Goal: Task Accomplishment & Management: Use online tool/utility

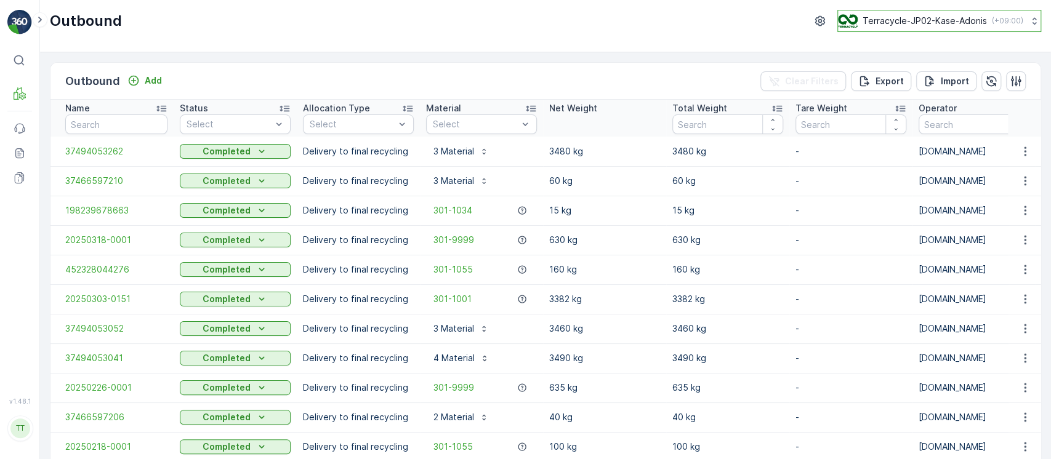
click at [955, 25] on p "Terracycle-JP02-Kase-Adonis" at bounding box center [925, 21] width 124 height 12
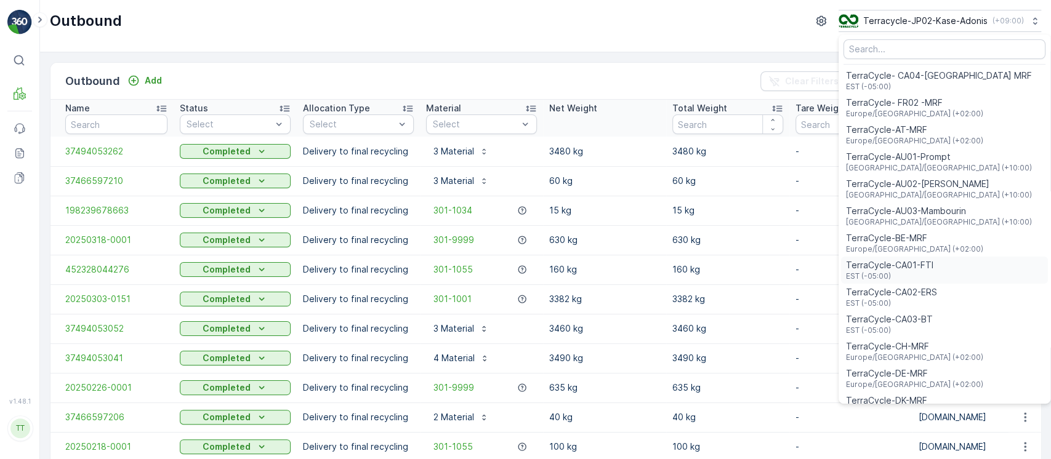
click at [941, 275] on div "TerraCycle-CA01-FTI EST (-05:00)" at bounding box center [944, 270] width 207 height 27
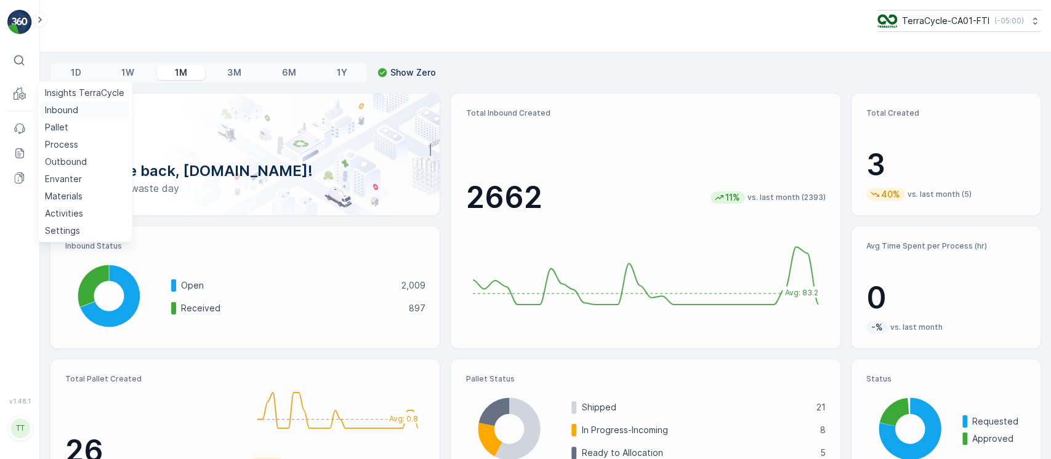
click at [54, 113] on p "Inbound" at bounding box center [61, 110] width 33 height 12
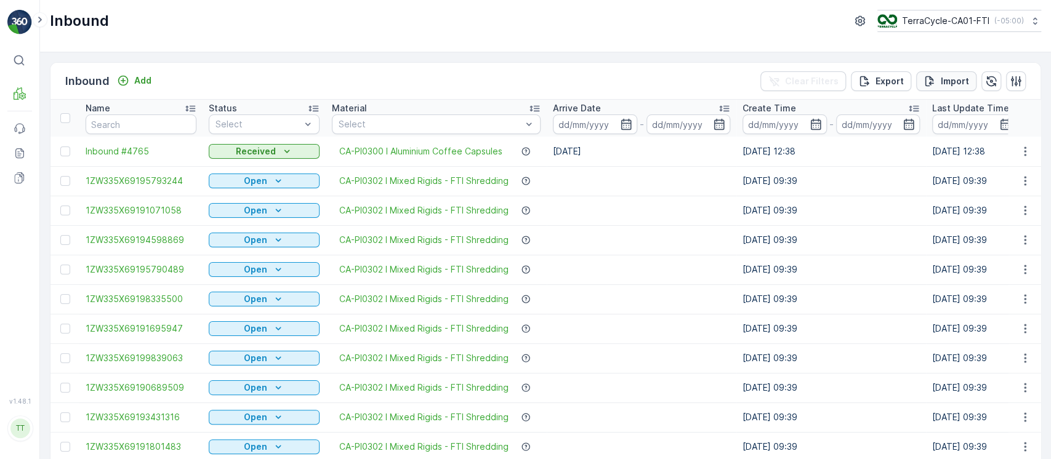
click at [939, 87] on button "Import" at bounding box center [946, 81] width 60 height 20
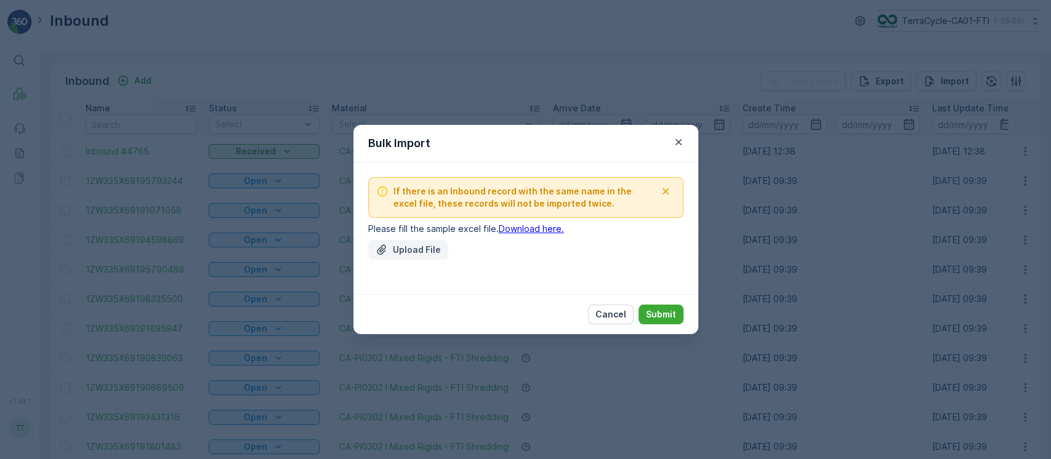
click at [418, 252] on p "Upload File" at bounding box center [417, 250] width 48 height 12
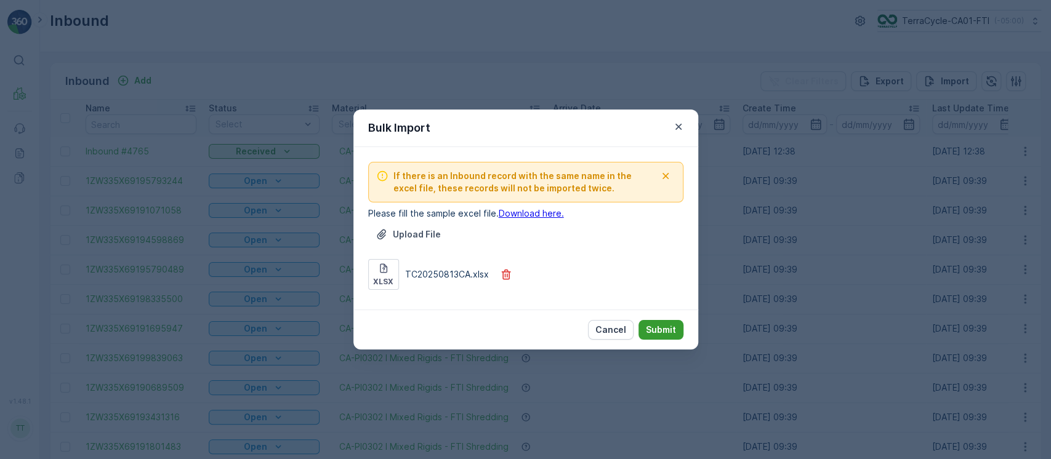
click at [659, 327] on p "Submit" at bounding box center [661, 330] width 30 height 12
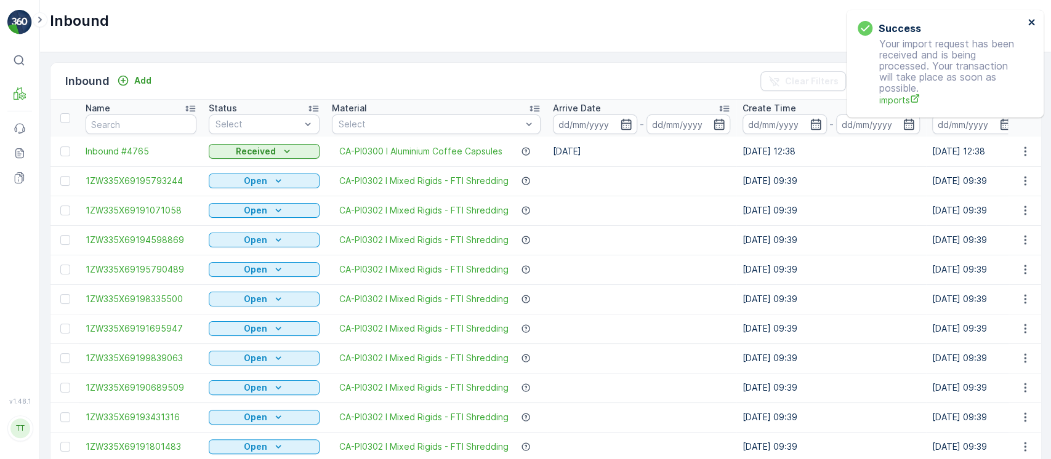
click at [1028, 24] on icon "close" at bounding box center [1032, 22] width 9 height 10
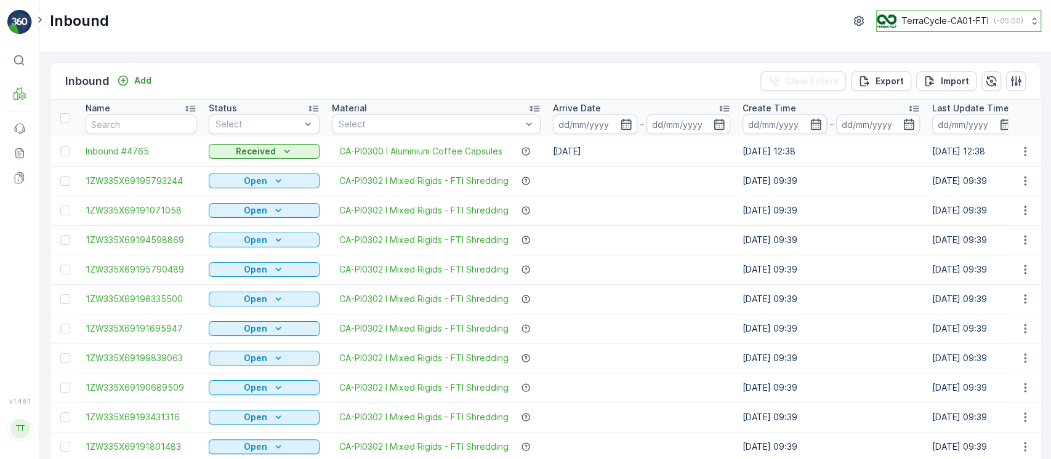
click at [980, 20] on p "TerraCycle-CA01-FTI" at bounding box center [944, 21] width 87 height 12
type input "8"
click at [988, 79] on div "TerraCycle-US08-Aurora America/Chicago (-05:00)" at bounding box center [964, 80] width 168 height 27
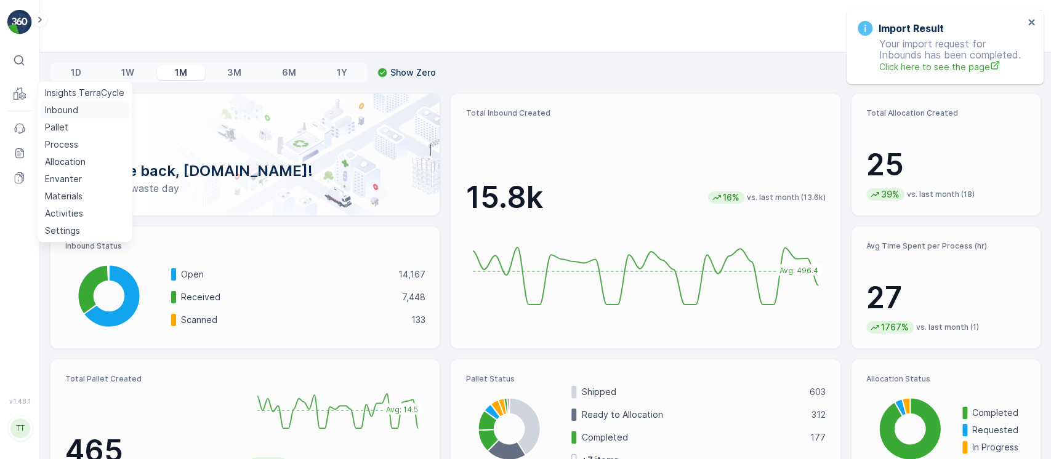
click at [61, 111] on p "Inbound" at bounding box center [61, 110] width 33 height 12
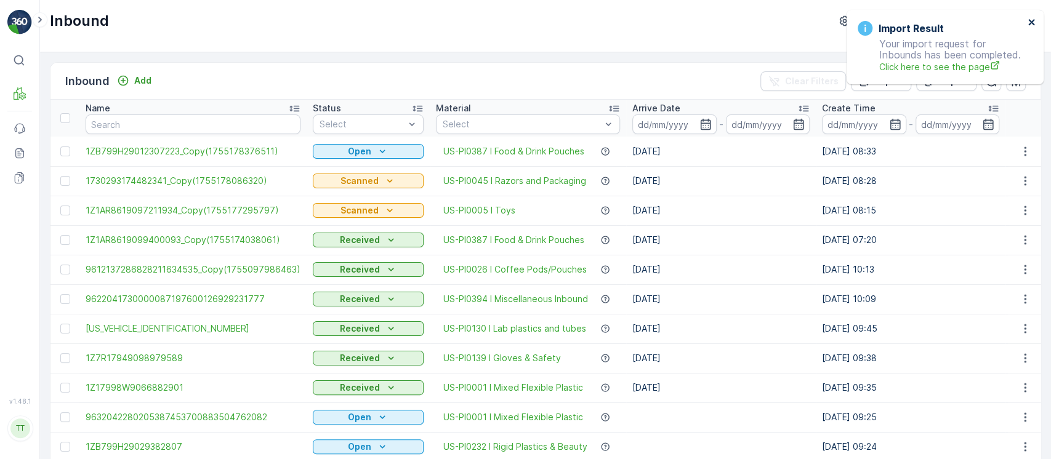
click at [1029, 21] on icon "close" at bounding box center [1032, 22] width 9 height 10
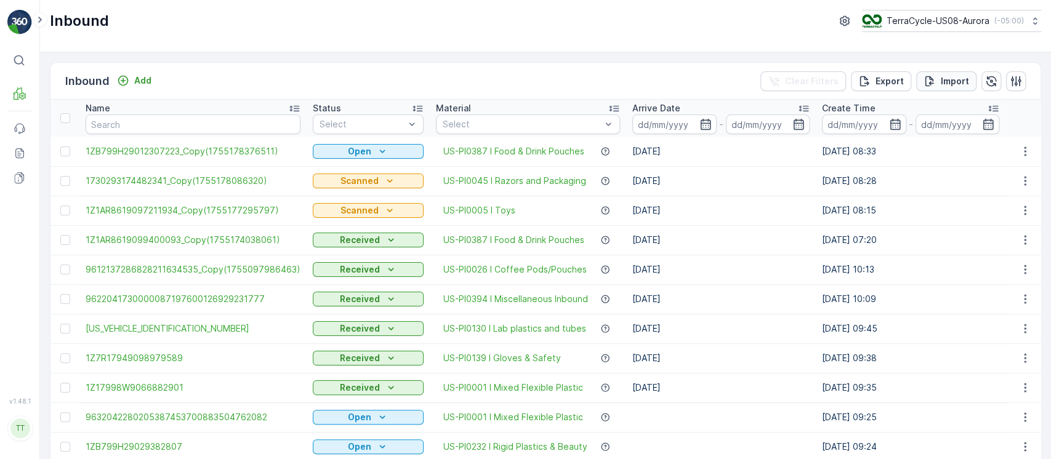
click at [958, 84] on p "Import" at bounding box center [955, 81] width 28 height 12
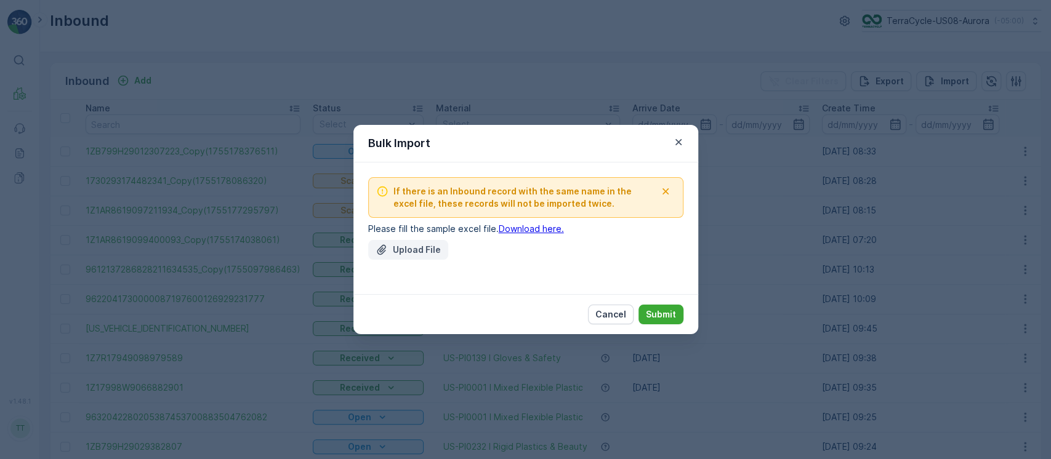
click at [435, 249] on p "Upload File" at bounding box center [417, 250] width 48 height 12
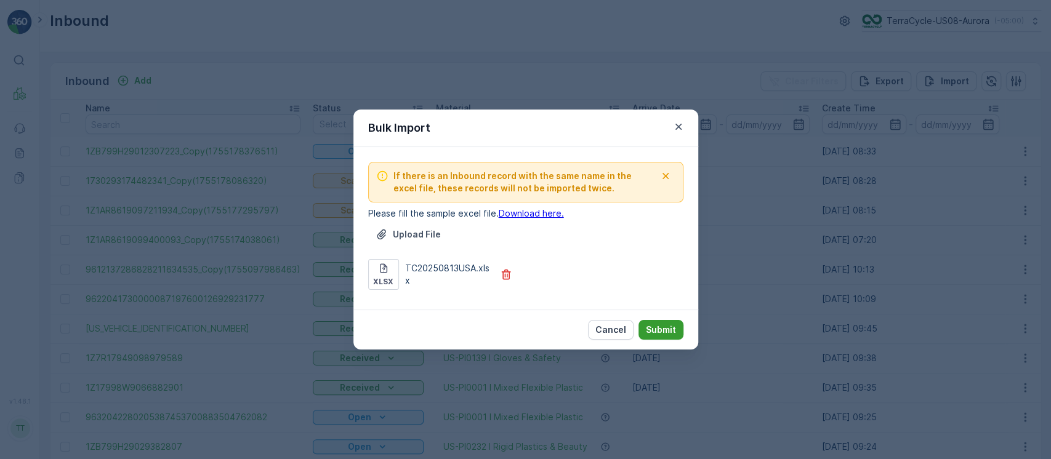
click at [666, 332] on p "Submit" at bounding box center [661, 330] width 30 height 12
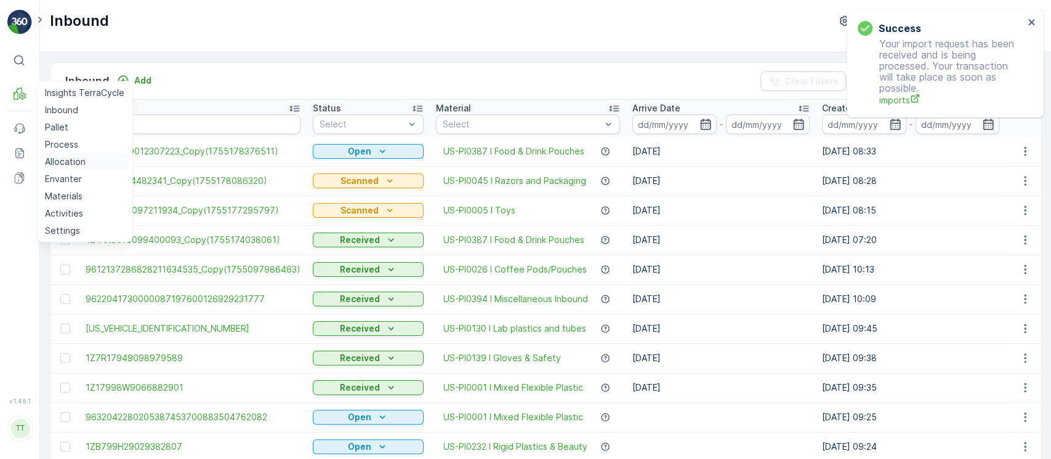
click at [75, 160] on p "Allocation" at bounding box center [65, 162] width 41 height 12
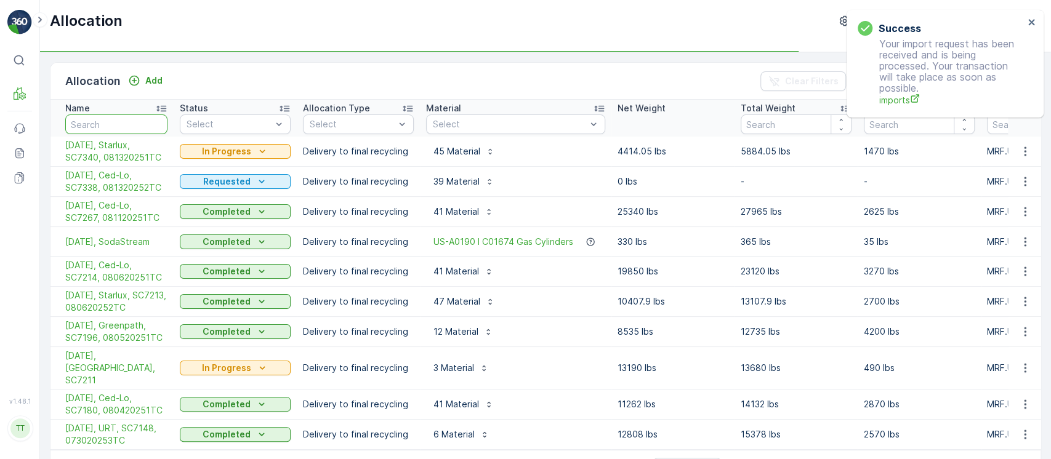
click at [128, 120] on input "text" at bounding box center [116, 125] width 102 height 20
type input "pro"
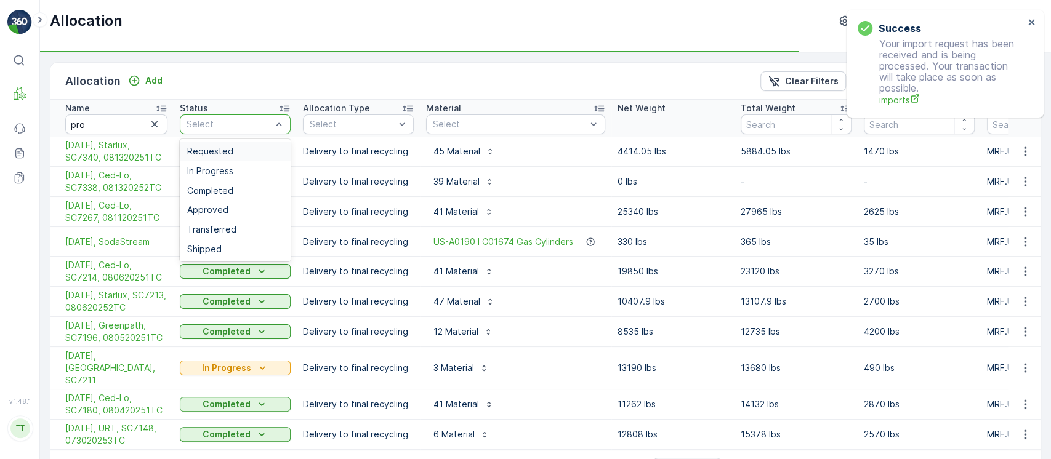
click at [225, 126] on div at bounding box center [228, 124] width 87 height 10
click at [230, 155] on span "Requested" at bounding box center [210, 152] width 46 height 10
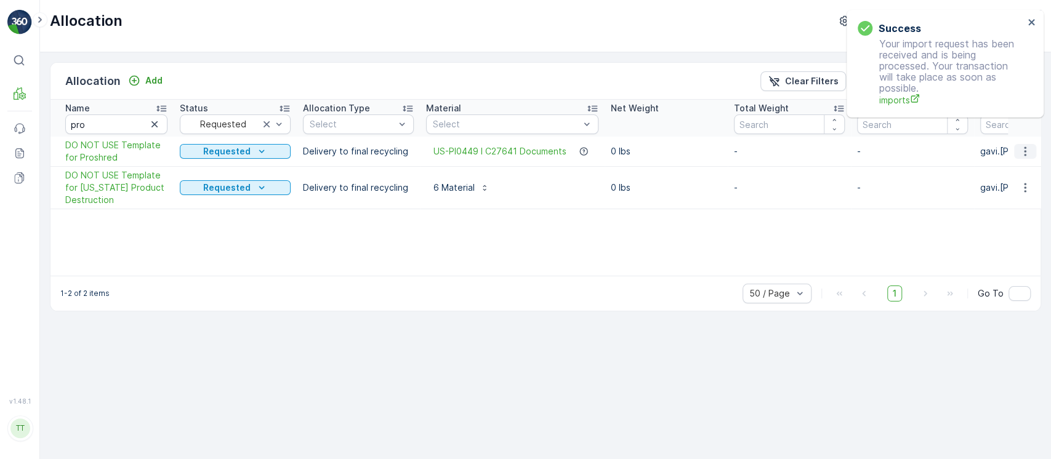
click at [1025, 153] on icon "button" at bounding box center [1025, 151] width 12 height 12
click at [1025, 181] on div "Edit Allocation" at bounding box center [1003, 187] width 99 height 17
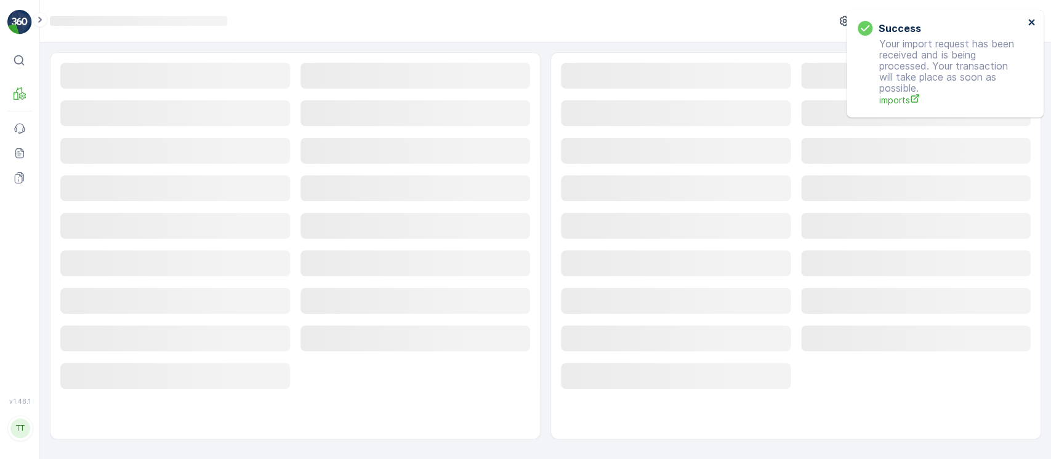
click at [1029, 23] on icon "close" at bounding box center [1031, 22] width 6 height 6
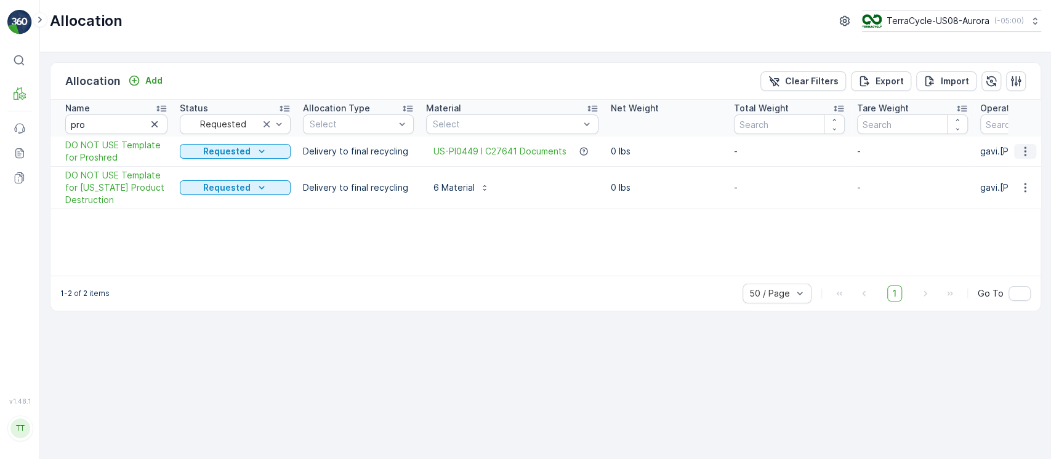
click at [1025, 150] on icon "button" at bounding box center [1025, 151] width 12 height 12
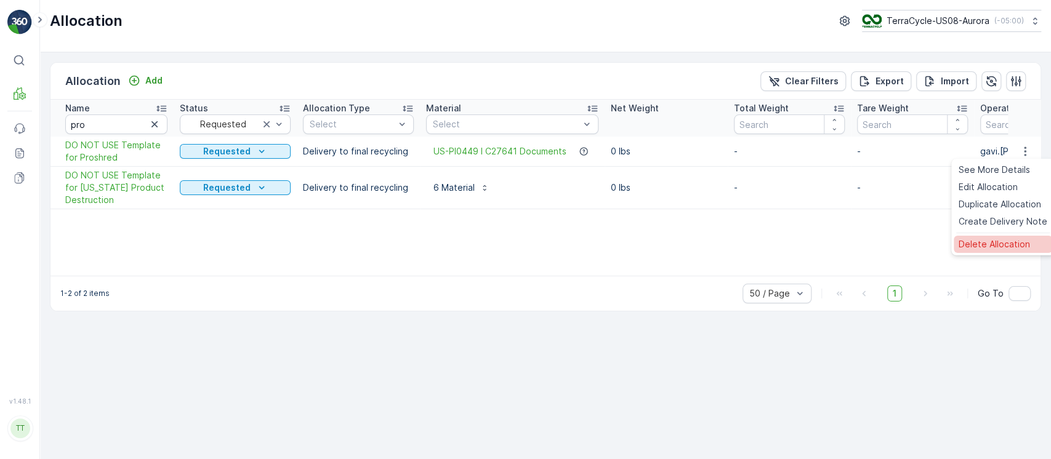
click at [1025, 239] on ul "See More Details Edit Allocation Duplicate Allocation Create Delivery Note Dele…" at bounding box center [1002, 207] width 103 height 97
click at [1025, 239] on span "Delete Allocation" at bounding box center [994, 244] width 71 height 12
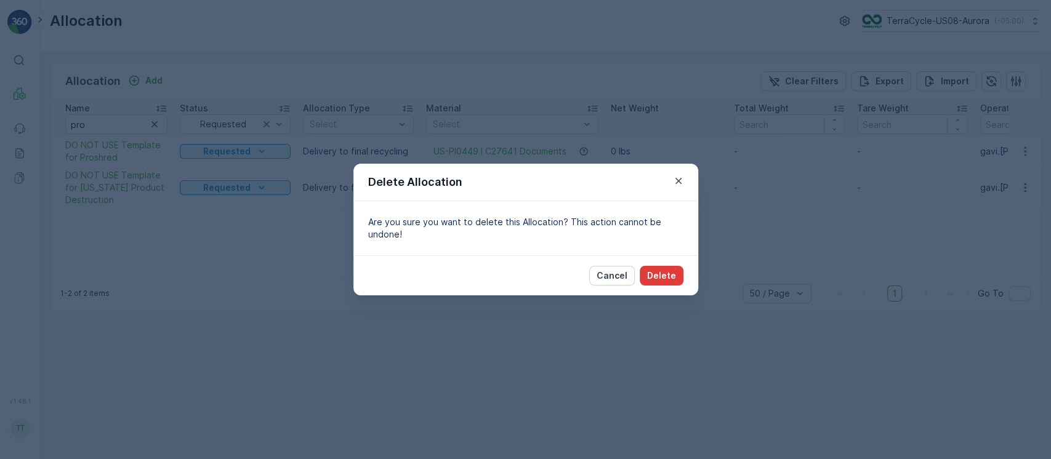
click at [656, 274] on p "Delete" at bounding box center [661, 276] width 29 height 12
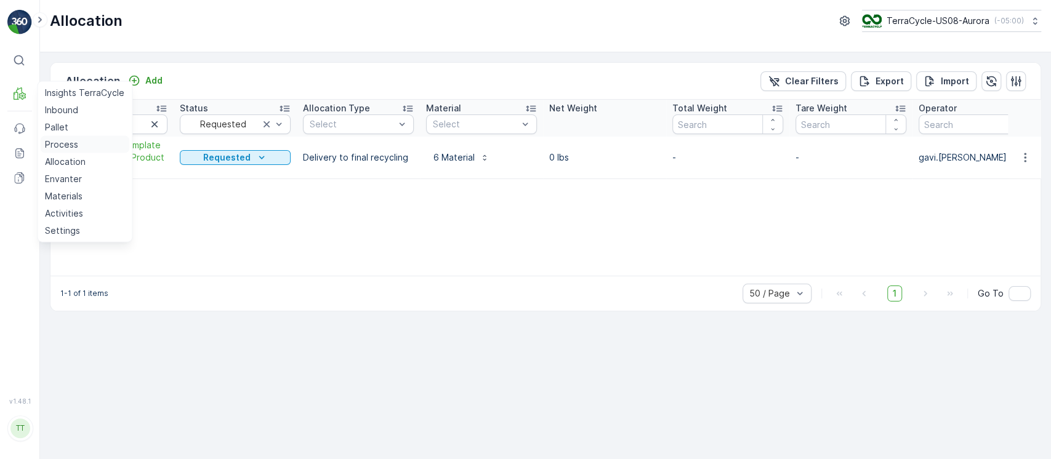
click at [75, 145] on p "Process" at bounding box center [61, 145] width 33 height 12
click at [68, 111] on p "Inbound" at bounding box center [61, 110] width 33 height 12
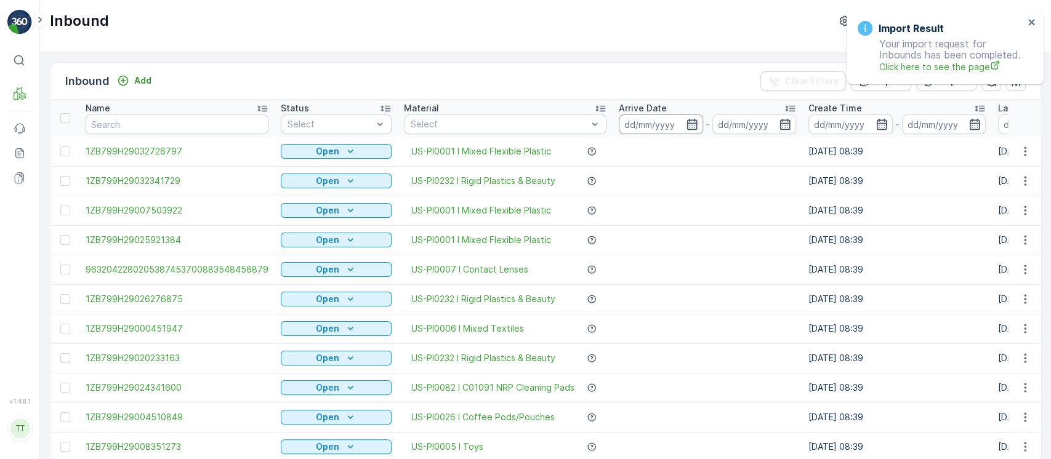
click at [627, 126] on input at bounding box center [661, 125] width 84 height 20
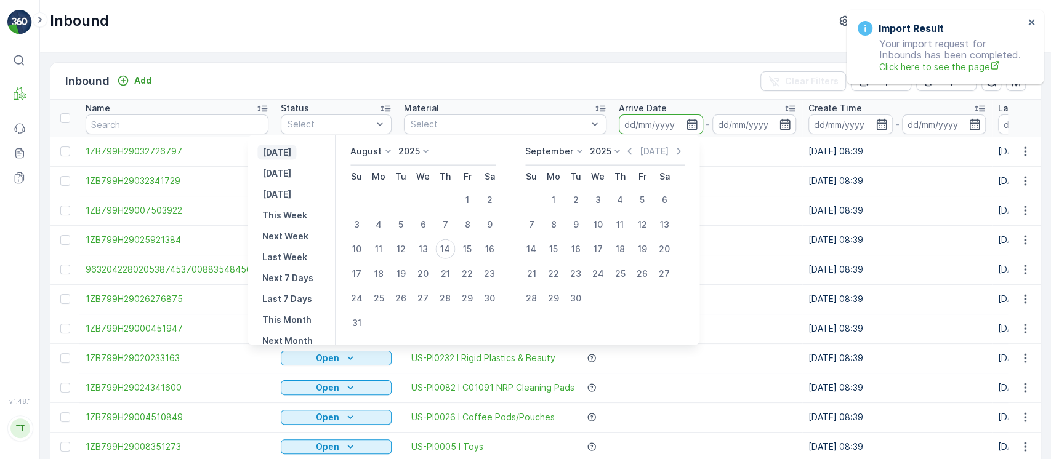
click at [291, 153] on p "[DATE]" at bounding box center [276, 153] width 29 height 12
type input "[DATE]"
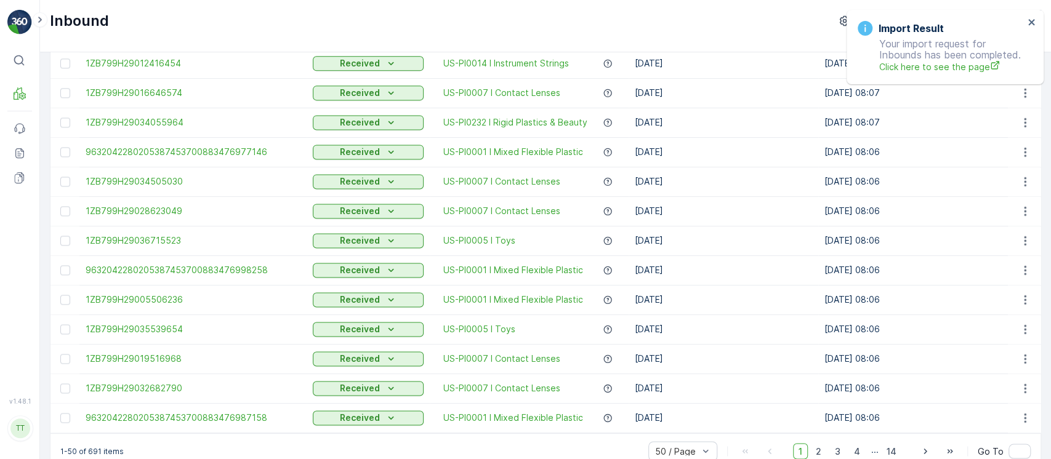
scroll to position [1207, 0]
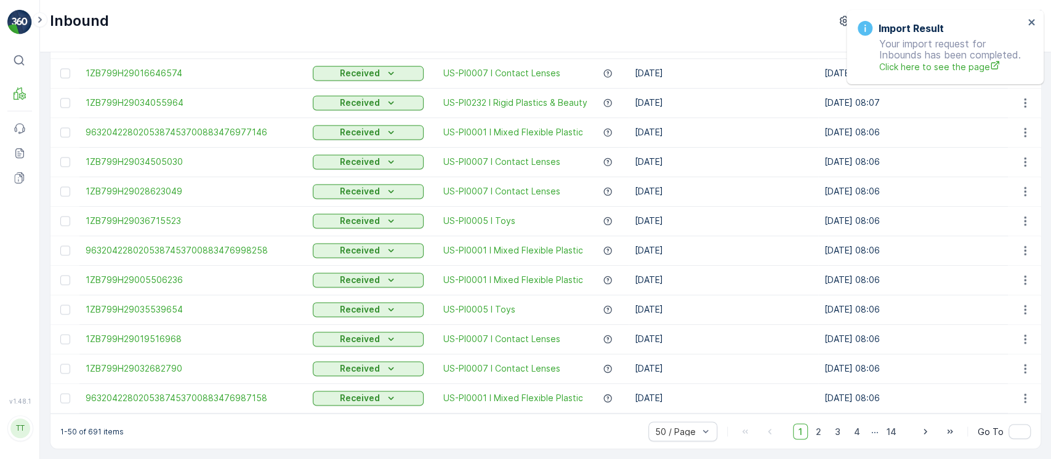
click at [91, 427] on p "1-50 of 691 items" at bounding box center [91, 432] width 63 height 10
copy p "691"
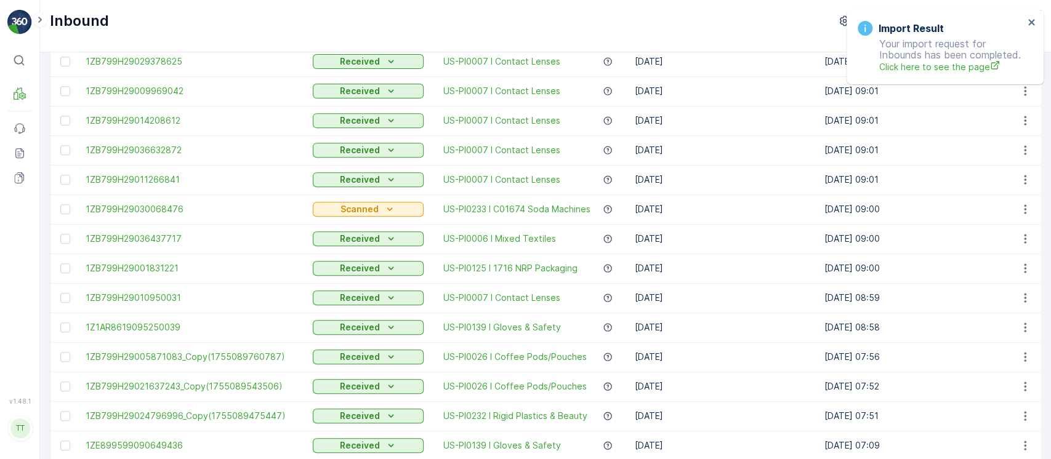
scroll to position [0, 0]
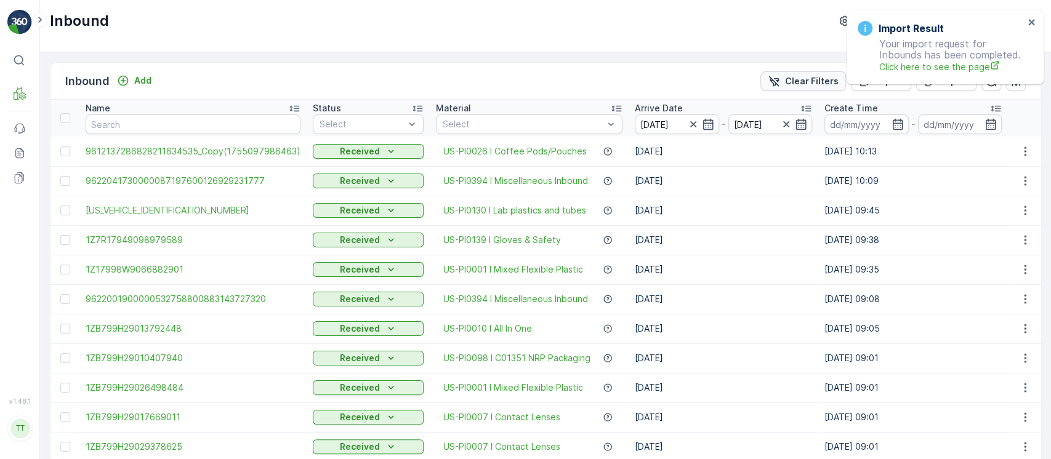
click at [820, 86] on p "Clear Filters" at bounding box center [812, 81] width 54 height 12
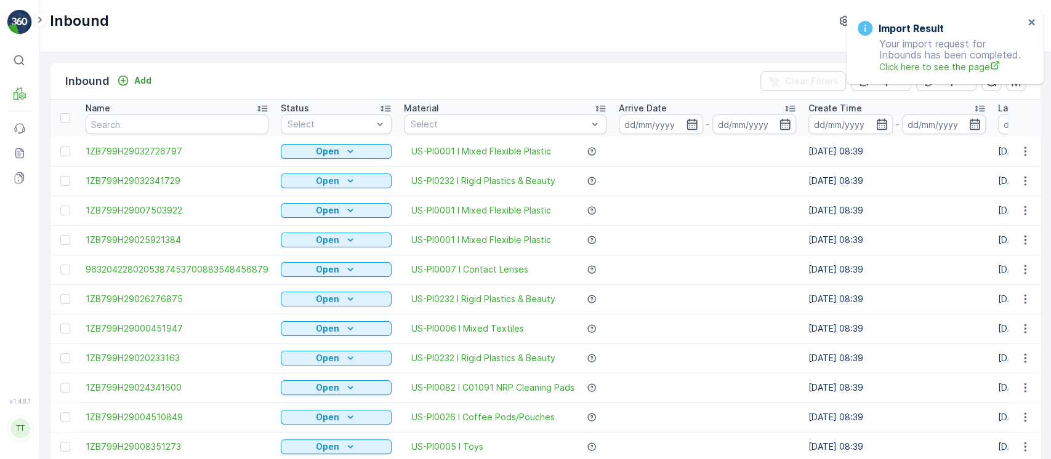
click at [1001, 132] on input at bounding box center [1040, 125] width 84 height 20
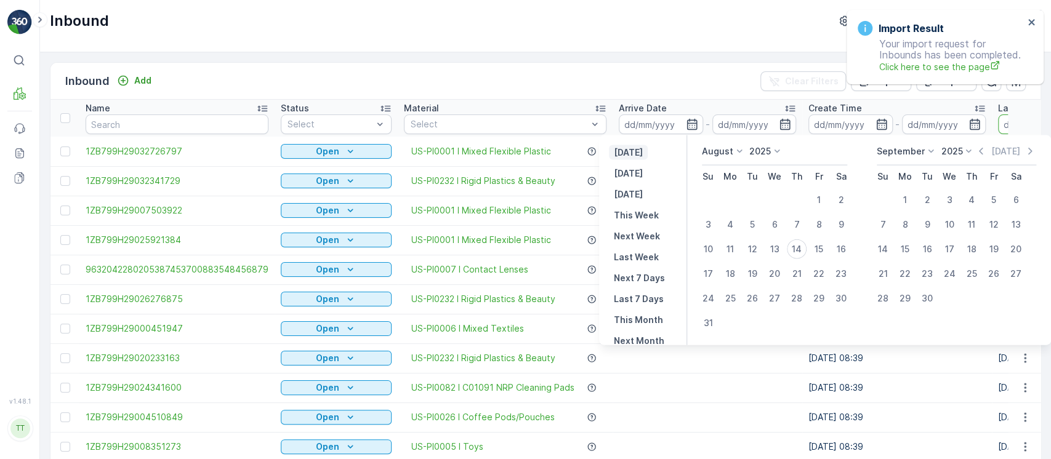
click at [643, 150] on p "[DATE]" at bounding box center [628, 153] width 29 height 12
type input "[DATE]"
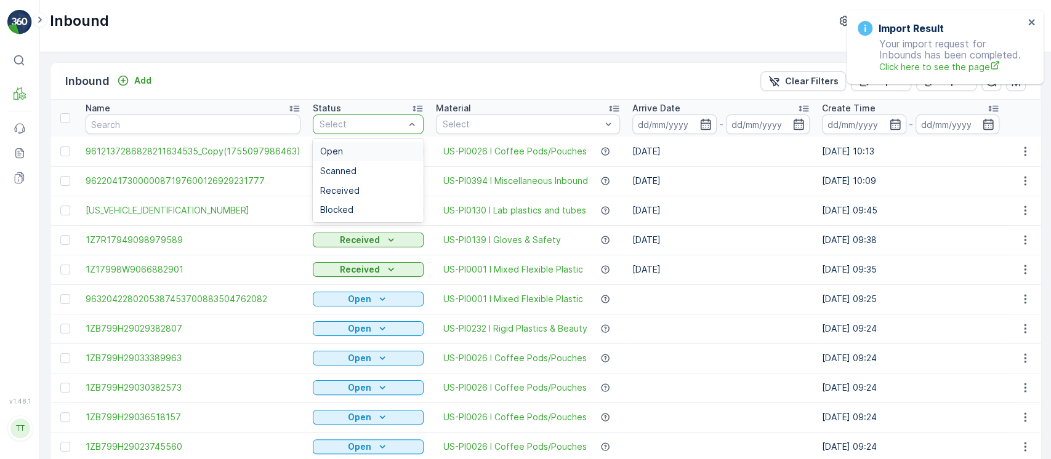
drag, startPoint x: 343, startPoint y: 127, endPoint x: 343, endPoint y: 149, distance: 22.2
click at [343, 128] on div at bounding box center [361, 124] width 87 height 10
click at [350, 191] on span "Received" at bounding box center [339, 191] width 39 height 10
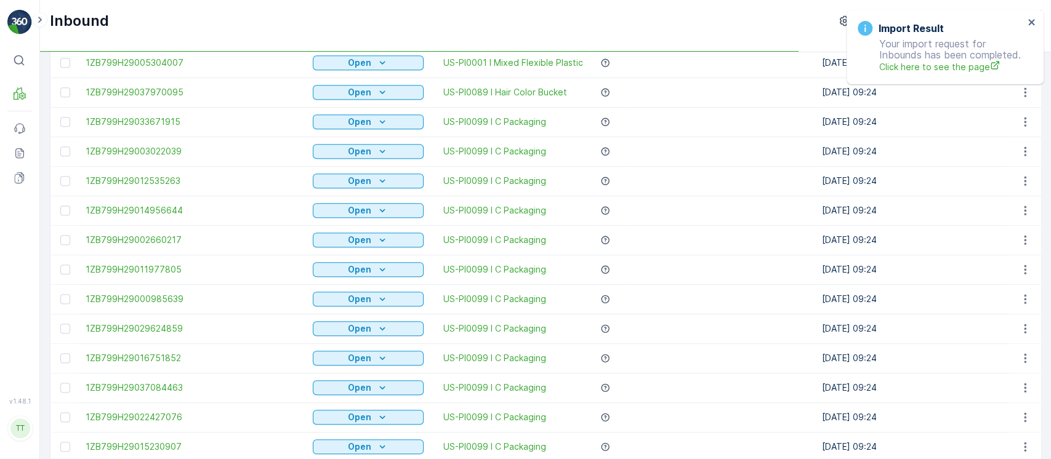
scroll to position [1207, 0]
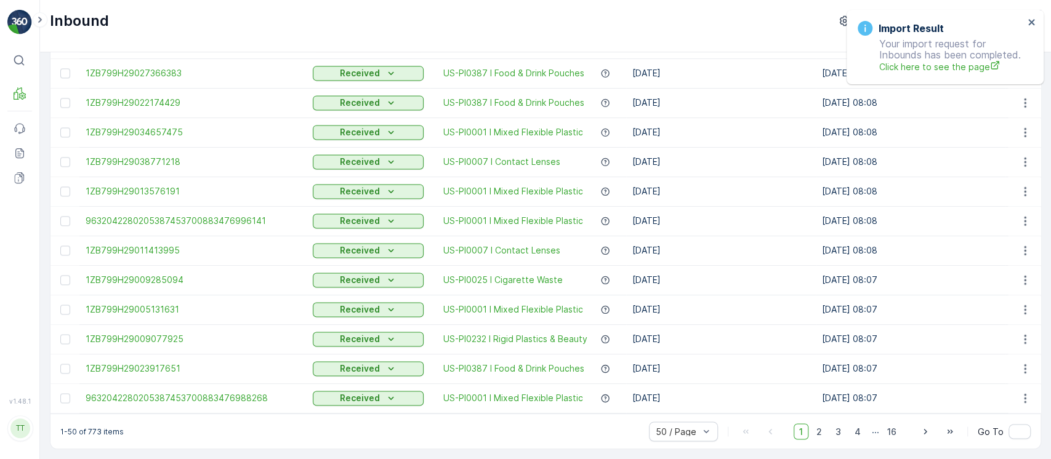
click at [92, 433] on p "1-50 of 773 items" at bounding box center [91, 432] width 63 height 10
copy p "773"
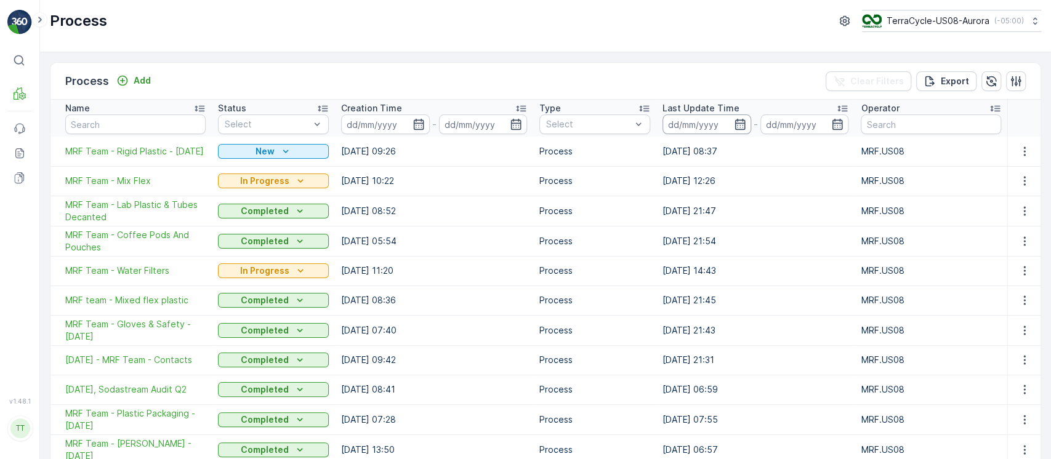
click at [688, 118] on input at bounding box center [707, 125] width 89 height 20
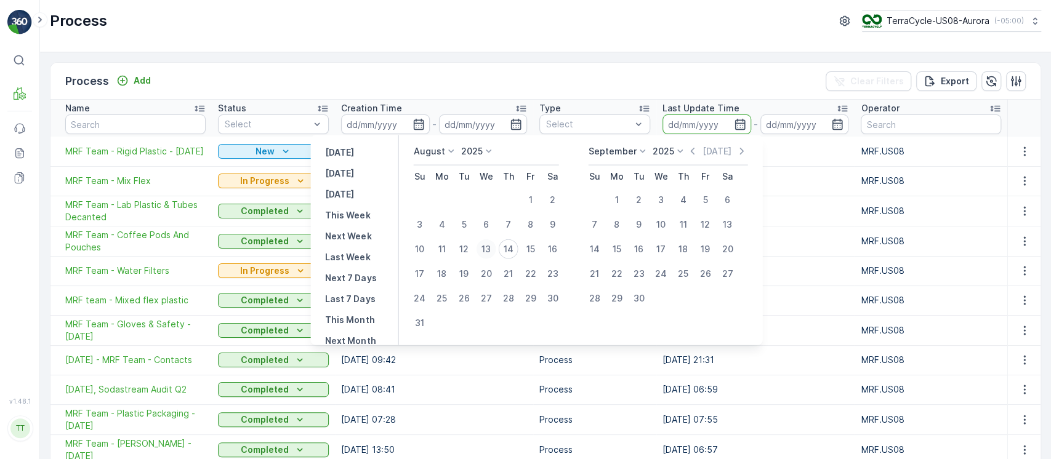
click at [494, 256] on div "13" at bounding box center [486, 250] width 20 height 20
type input "13.08.2025"
click at [507, 246] on div "14" at bounding box center [508, 250] width 20 height 20
type input "14.08.2025"
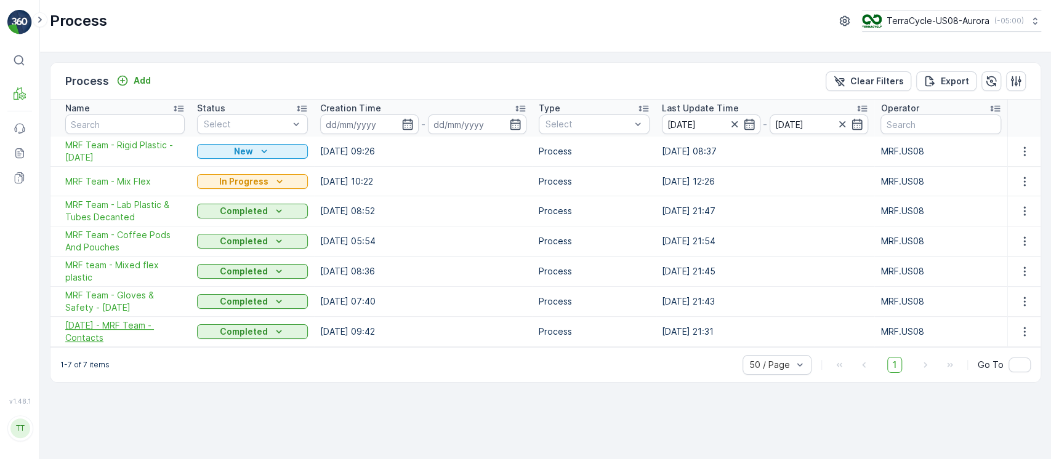
click at [89, 332] on span "2025-08-01 - MRF Team - Contacts" at bounding box center [124, 332] width 119 height 25
click at [87, 301] on span "MRF Team - Gloves & Safety - 8/04/2025" at bounding box center [124, 301] width 119 height 25
click at [84, 264] on span "MRF team - Mixed flex plastic" at bounding box center [124, 271] width 119 height 25
click at [88, 243] on span "MRF Team - Coffee Pods And Pouches" at bounding box center [124, 241] width 119 height 25
click at [91, 216] on span "MRF Team - Lab Plastic & Tubes Decanted" at bounding box center [124, 211] width 119 height 25
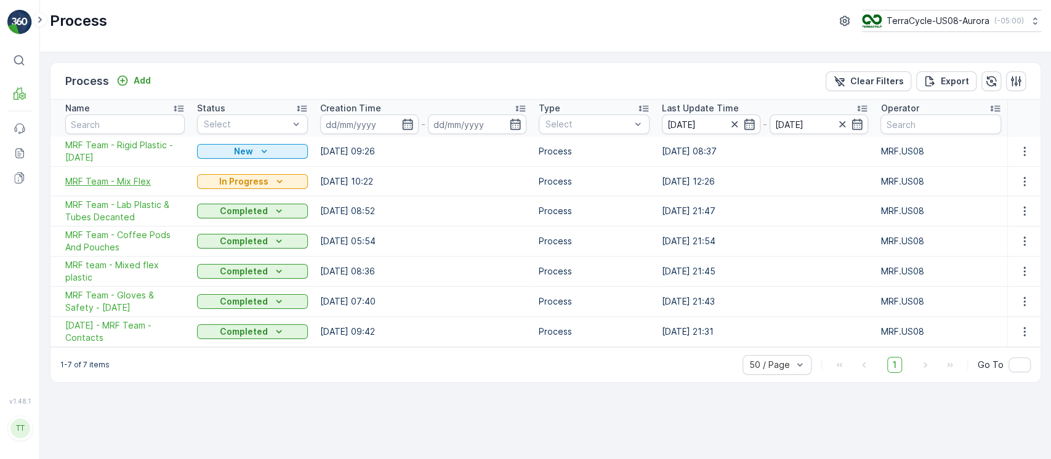
click at [102, 180] on span "MRF Team - Mix Flex" at bounding box center [124, 181] width 119 height 12
click at [103, 153] on span "MRF Team - Rigid Plastic - 8/13/25" at bounding box center [124, 151] width 119 height 25
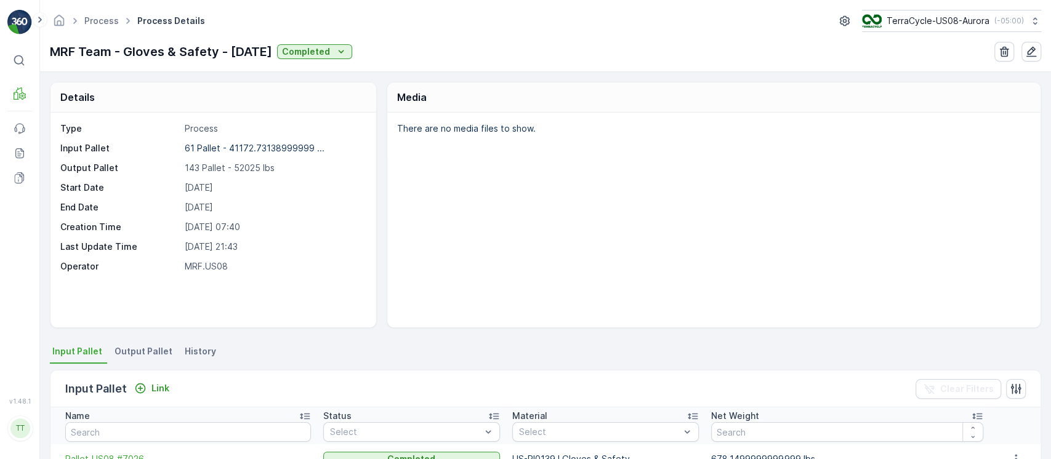
click at [199, 361] on li "History" at bounding box center [201, 353] width 39 height 21
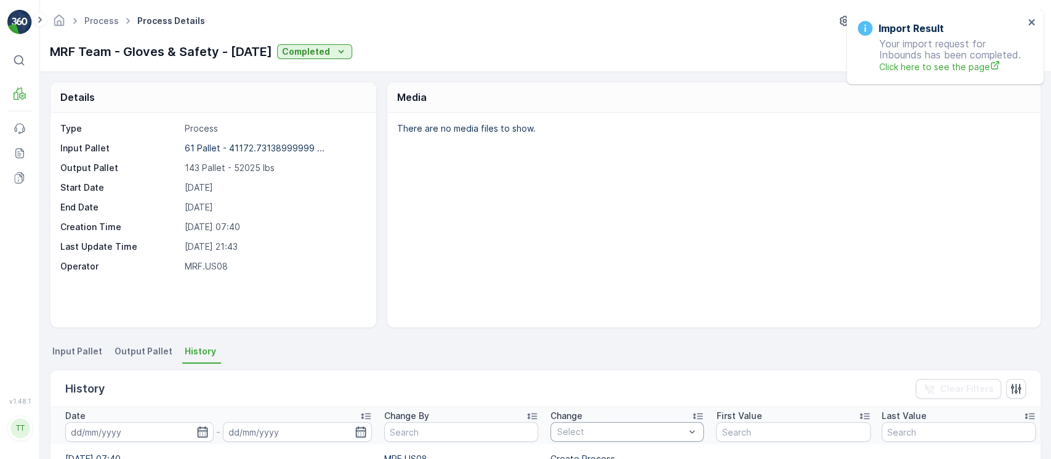
click at [669, 427] on div at bounding box center [621, 432] width 130 height 10
paste input "Add Unprocessed Parcel To Process"
type input "Add Unprocessed Parcel To Process"
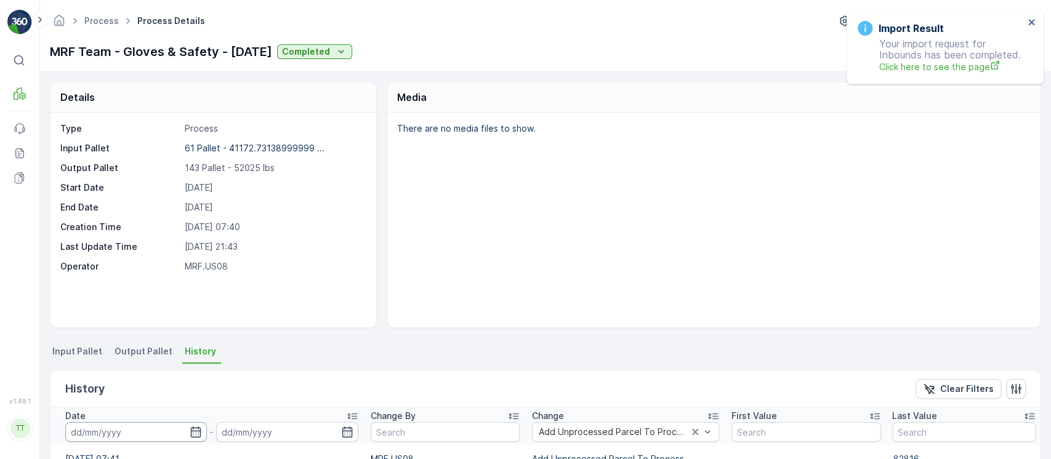
click at [156, 424] on input at bounding box center [136, 432] width 142 height 20
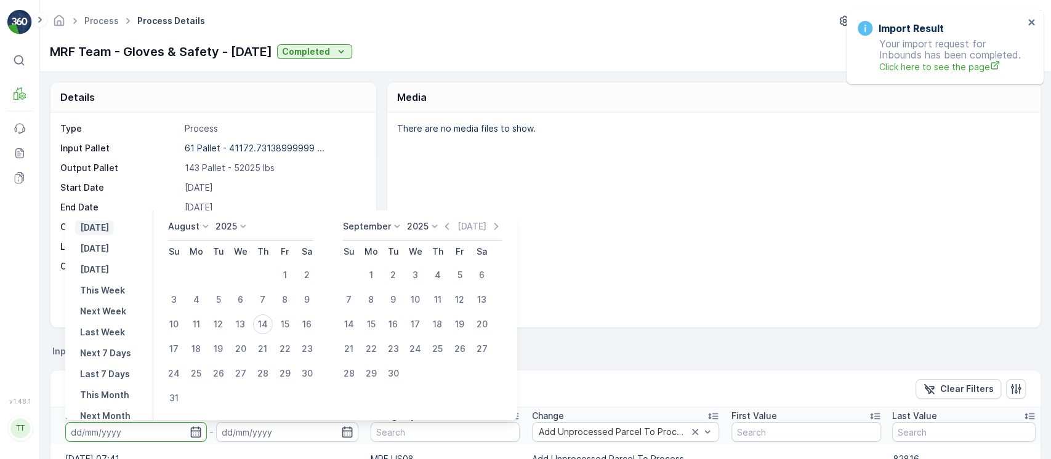
click at [109, 227] on p "[DATE]" at bounding box center [94, 228] width 29 height 12
type input "[DATE]"
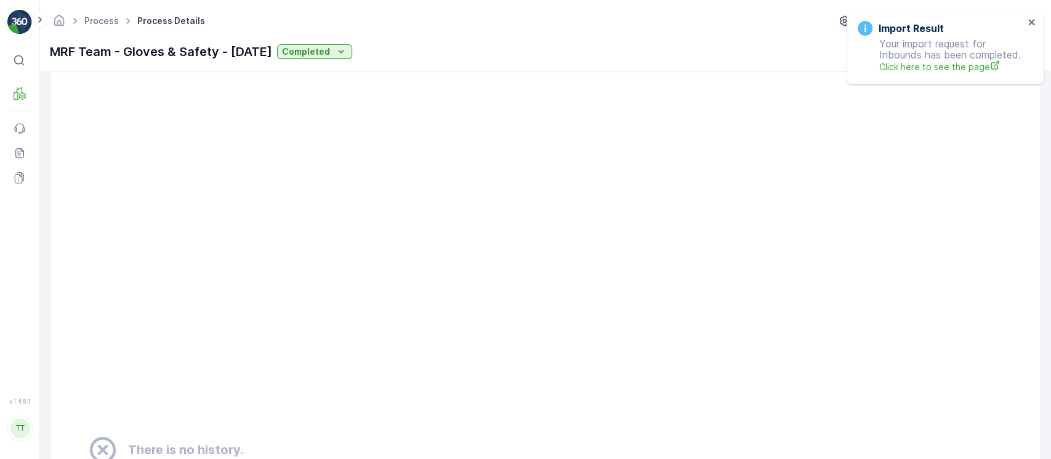
scroll to position [821, 0]
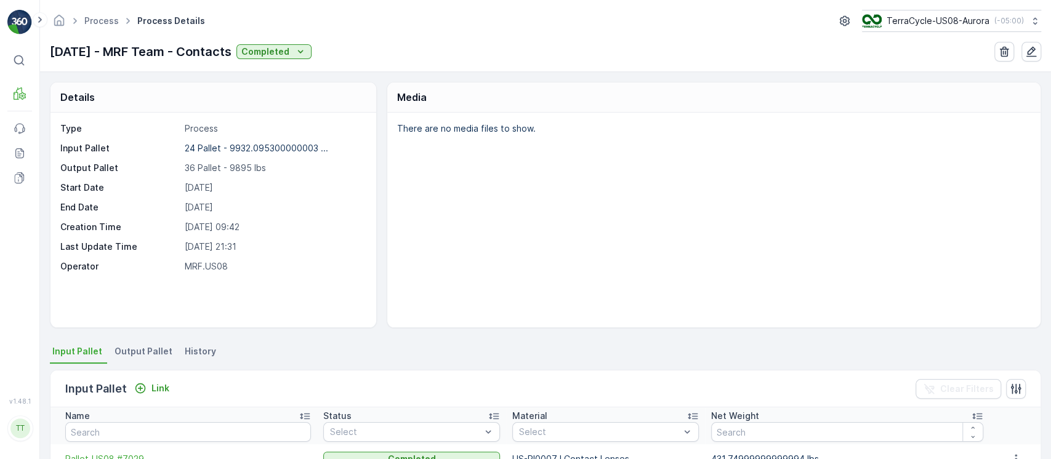
click at [198, 350] on span "History" at bounding box center [200, 351] width 31 height 12
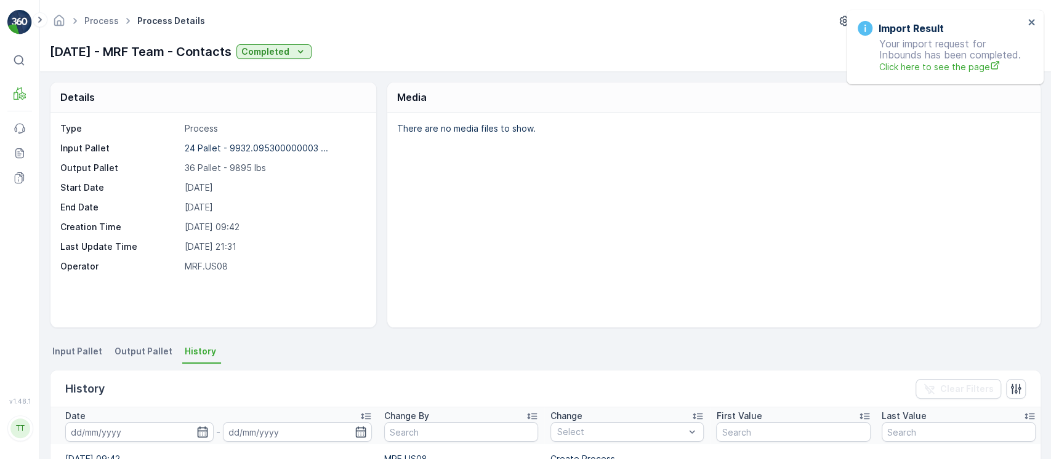
scroll to position [164, 0]
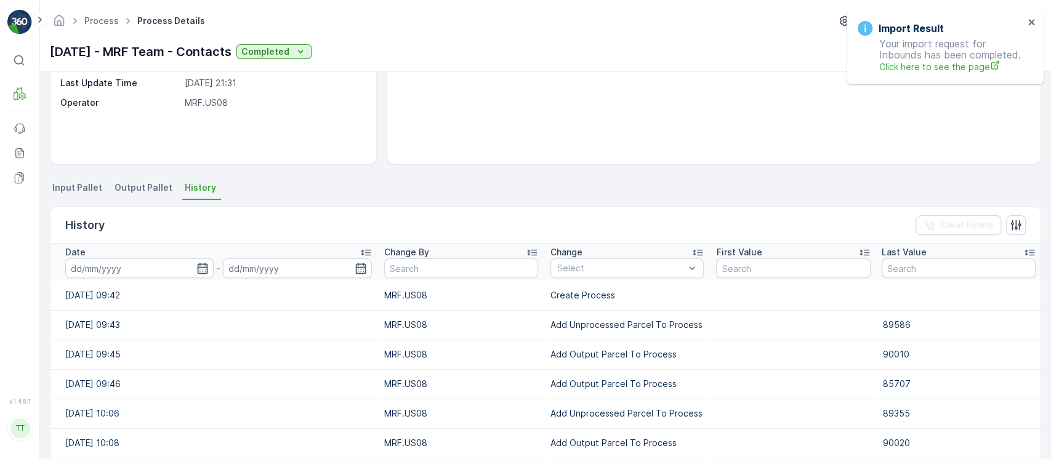
click at [608, 322] on td "Add Unprocessed Parcel To Process" at bounding box center [627, 325] width 166 height 30
copy td "Add Unprocessed Parcel To Process"
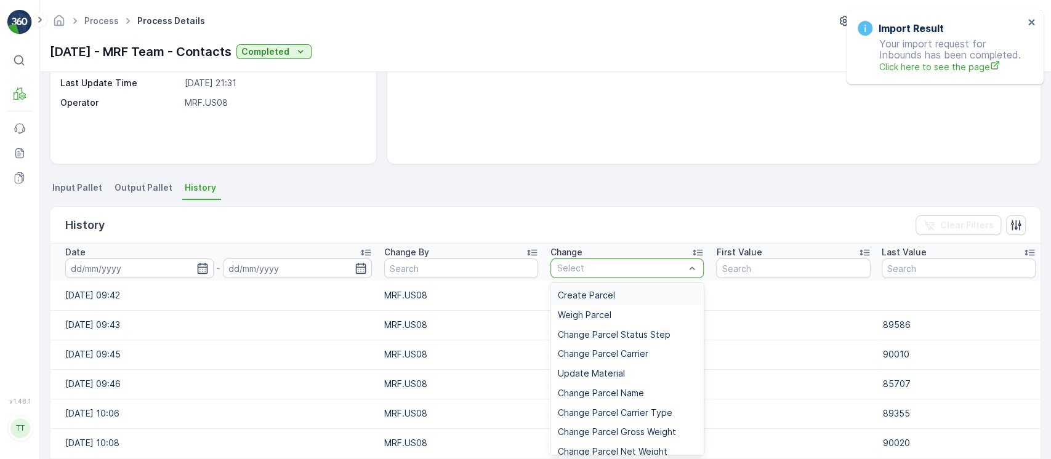
paste input "Add Unprocessed Parcel To Process"
click at [594, 264] on div at bounding box center [621, 269] width 130 height 10
type input "Add Unprocessed Parcel To Process"
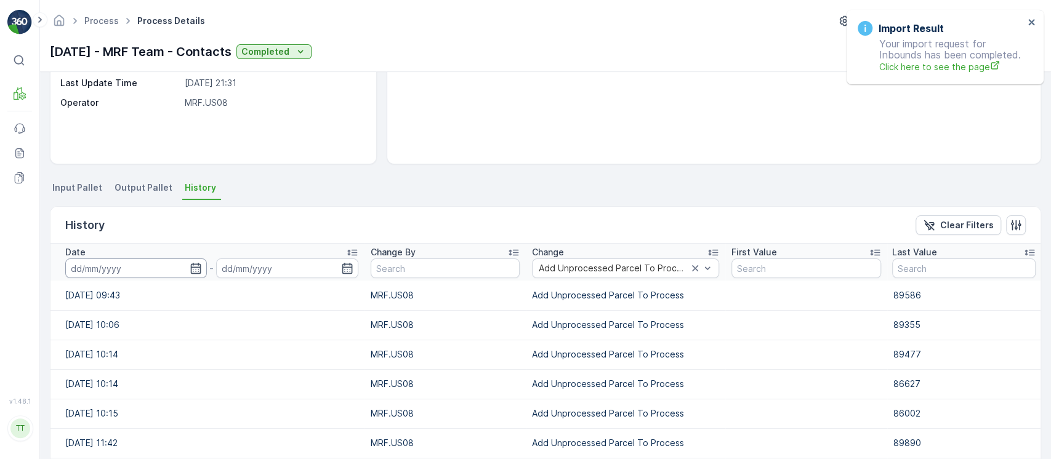
click at [103, 272] on input at bounding box center [136, 269] width 142 height 20
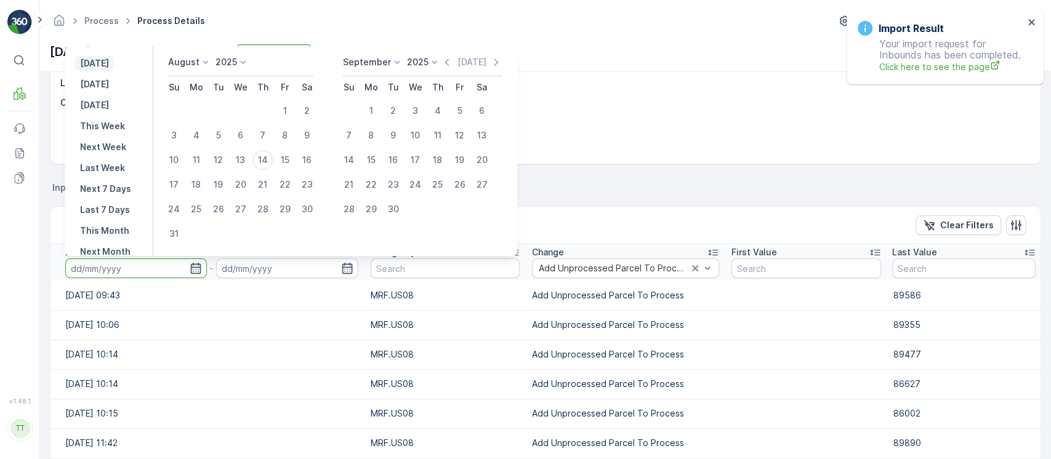
click at [109, 63] on p "Yesterday" at bounding box center [94, 63] width 29 height 12
type input "13.08.2025"
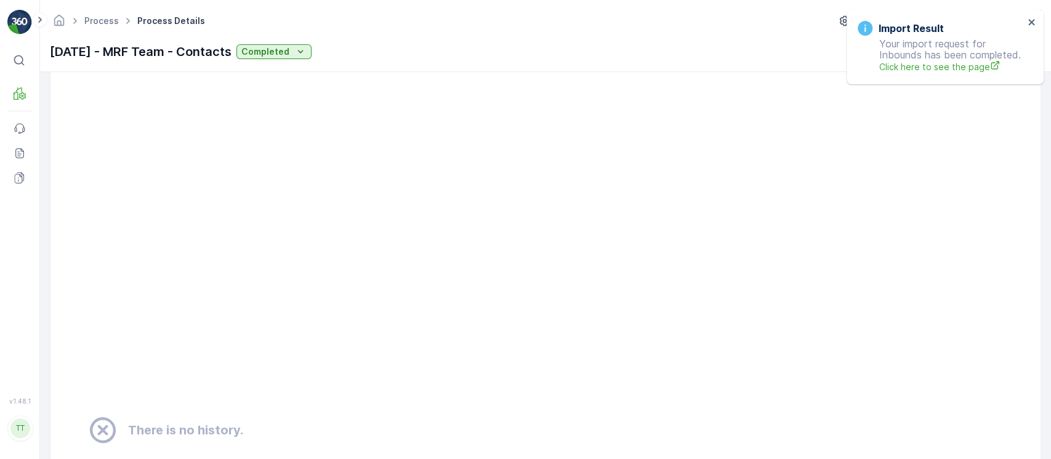
scroll to position [985, 0]
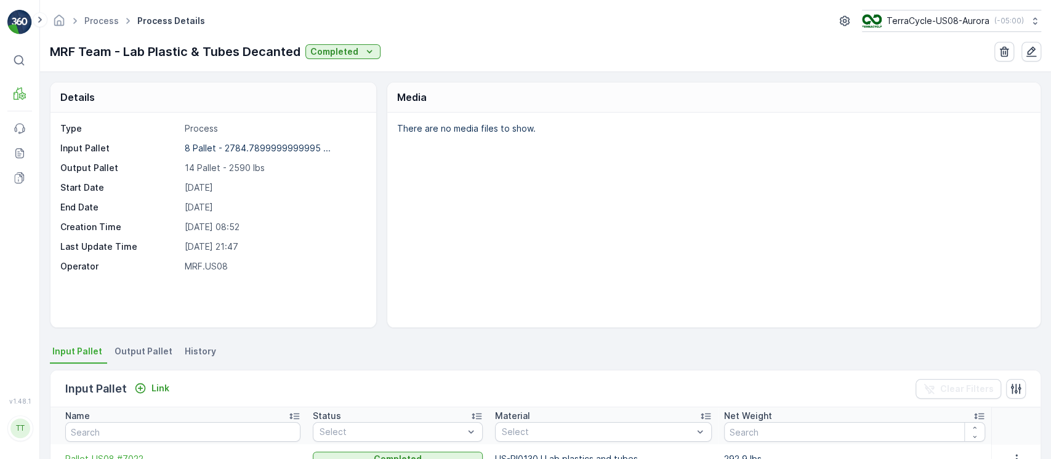
drag, startPoint x: 219, startPoint y: 341, endPoint x: 192, endPoint y: 352, distance: 28.7
click at [217, 341] on div "Details Type Process Input Pallet 8 Pallet - 2784.7899999999995 ... Output Pall…" at bounding box center [545, 265] width 1011 height 387
click at [192, 352] on span "History" at bounding box center [200, 351] width 31 height 12
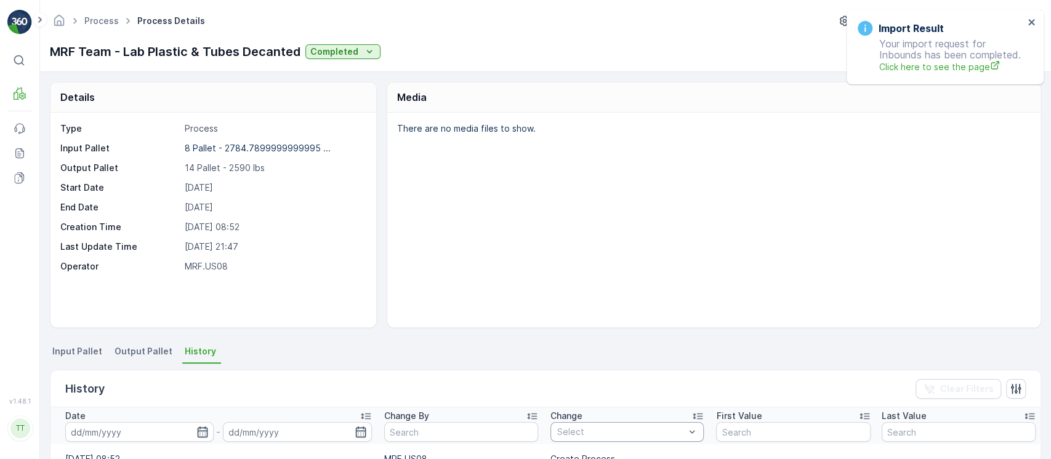
click at [625, 430] on div at bounding box center [621, 432] width 130 height 10
paste input "Add Unprocessed Parcel To Process"
type input "Add Unprocessed Parcel To Process"
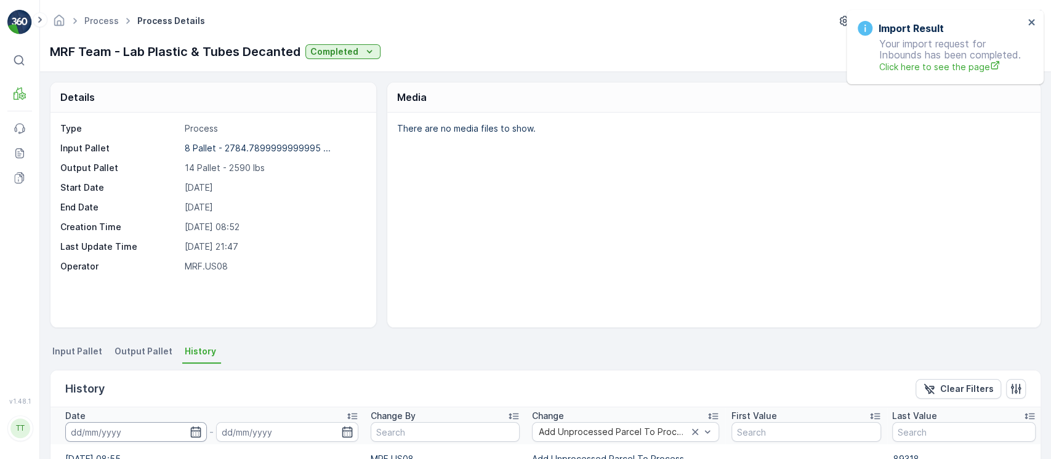
click at [150, 432] on input at bounding box center [136, 432] width 142 height 20
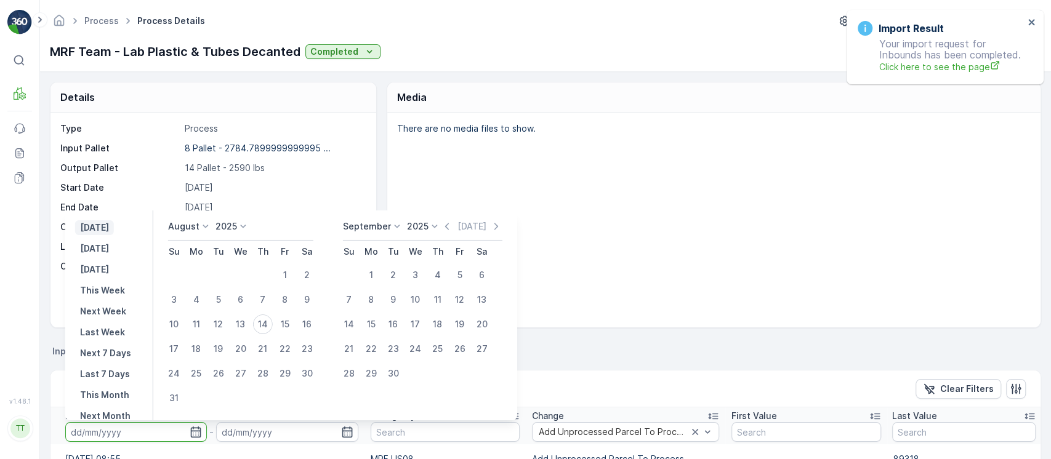
click at [108, 233] on p "[DATE]" at bounding box center [94, 228] width 29 height 12
type input "[DATE]"
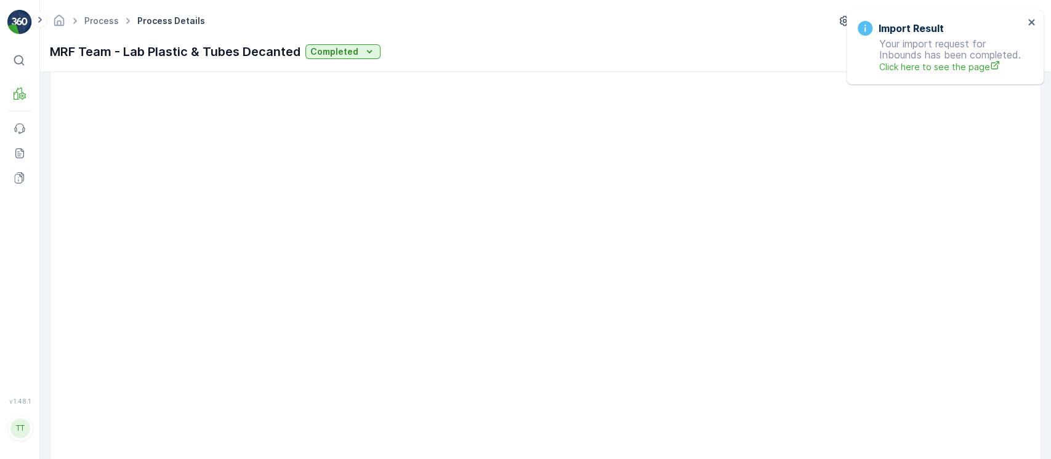
scroll to position [656, 0]
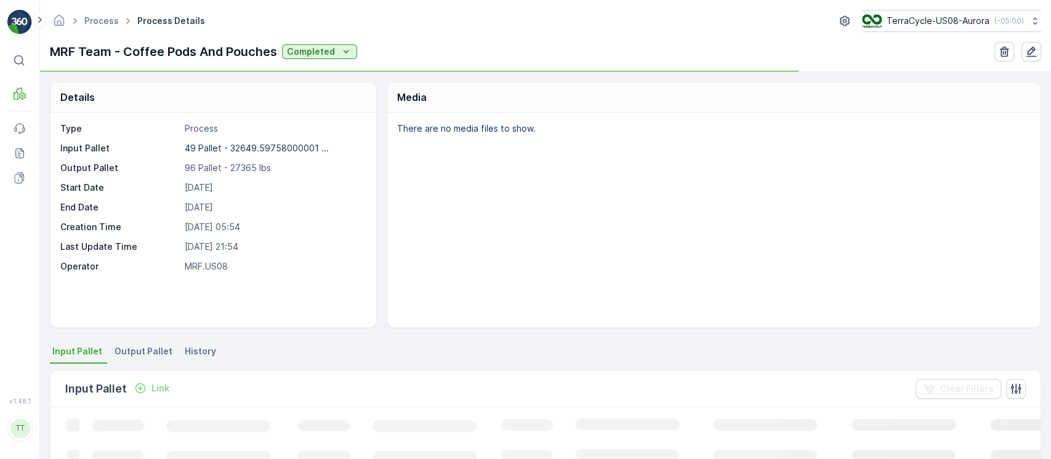
click at [195, 344] on li "History" at bounding box center [201, 353] width 39 height 21
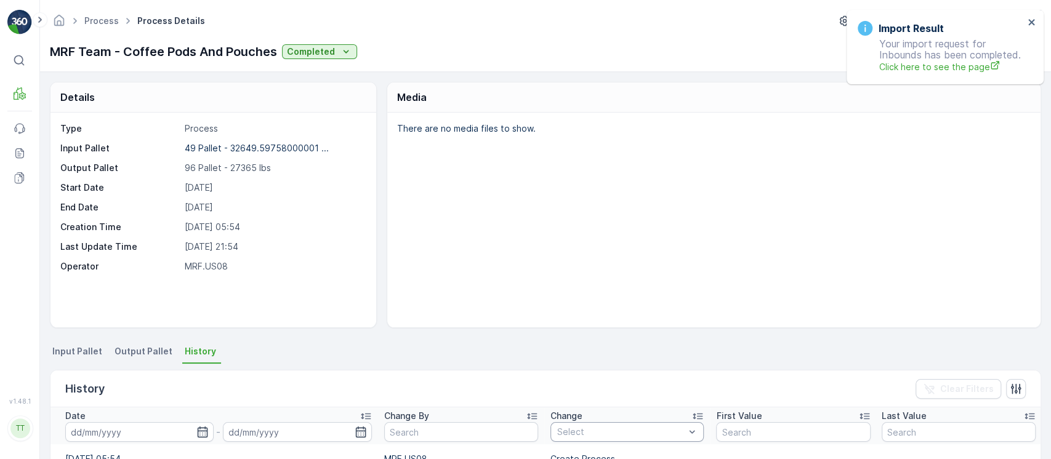
paste input "Add Unprocessed Parcel To Process"
type input "Add Unprocessed Parcel To Process"
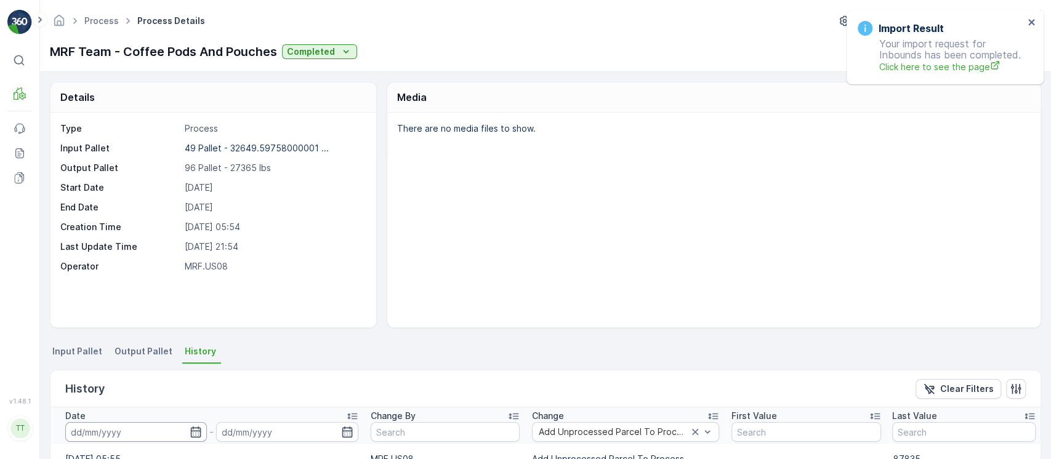
click at [111, 435] on input at bounding box center [136, 432] width 142 height 20
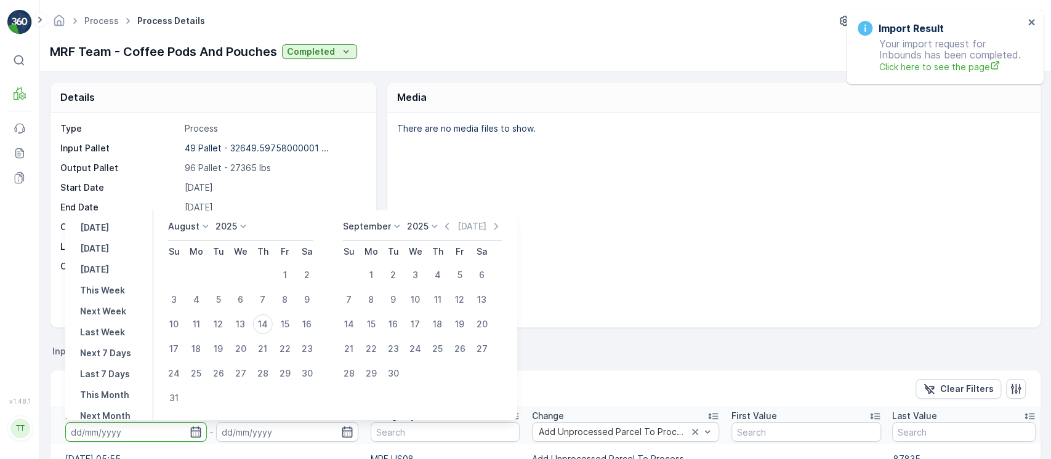
click at [109, 228] on p "[DATE]" at bounding box center [94, 228] width 29 height 12
type input "[DATE]"
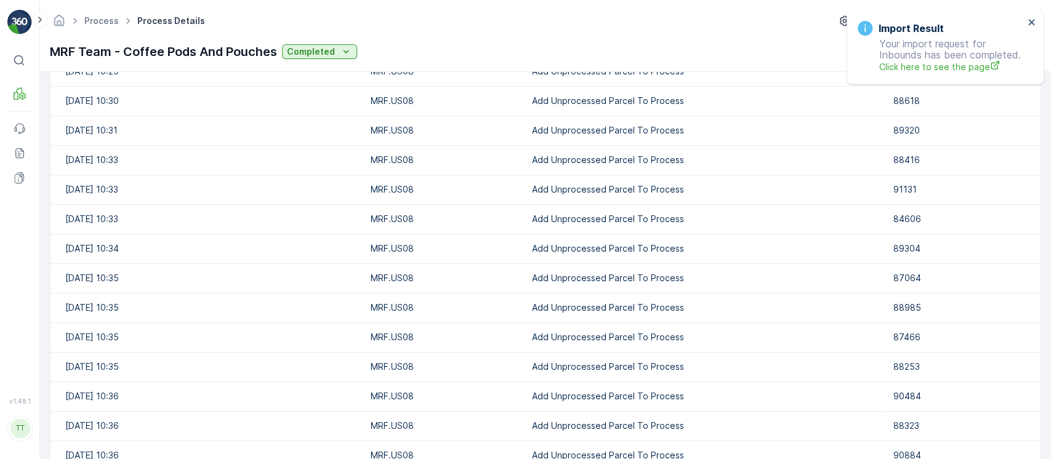
scroll to position [657, 0]
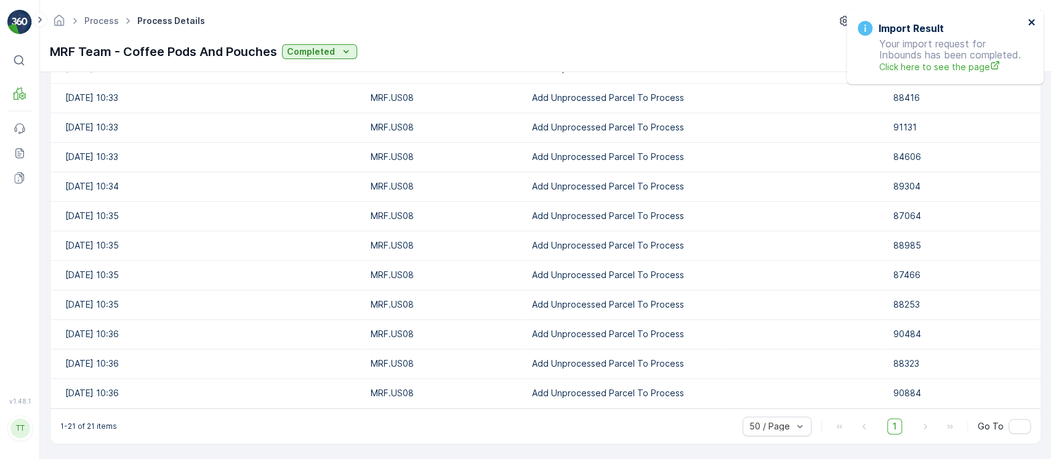
click at [1030, 22] on icon "close" at bounding box center [1031, 22] width 6 height 6
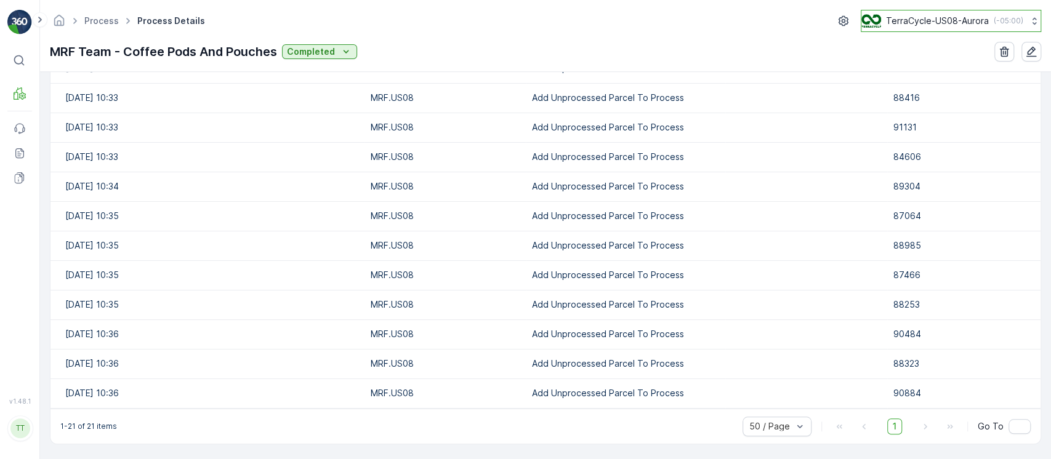
click at [987, 27] on div "TerraCycle-US08-Aurora ( -05:00 )" at bounding box center [942, 21] width 162 height 14
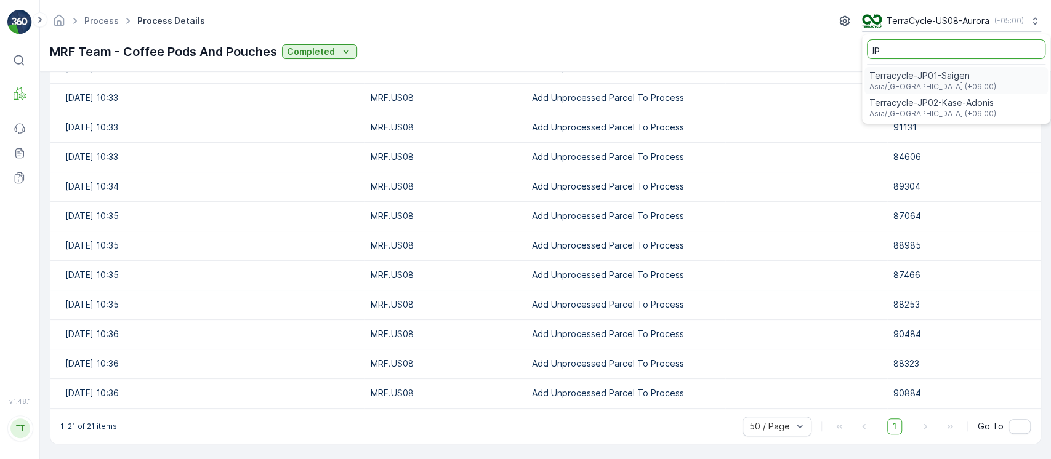
type input "jp"
click at [965, 85] on div "Terracycle-JP01-Saigen Asia/[GEOGRAPHIC_DATA] (+09:00)" at bounding box center [955, 80] width 183 height 27
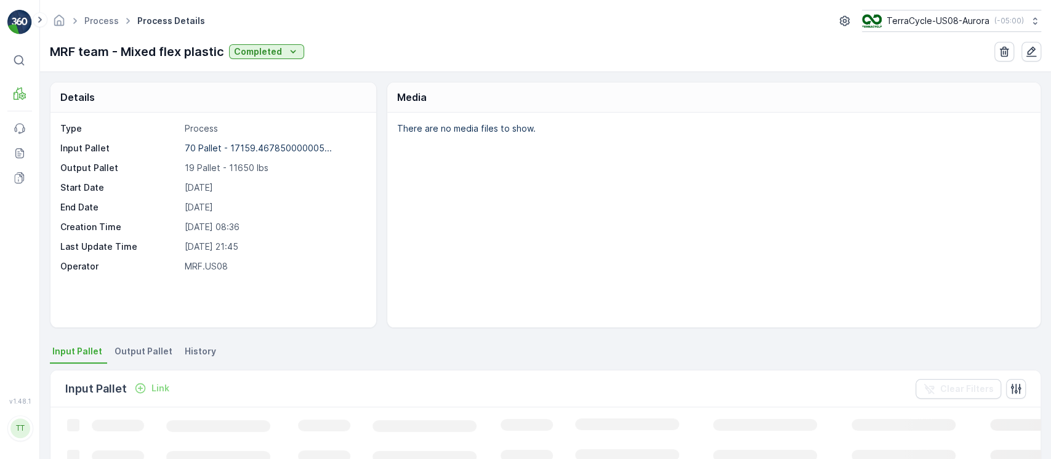
click at [192, 360] on li "History" at bounding box center [201, 353] width 39 height 21
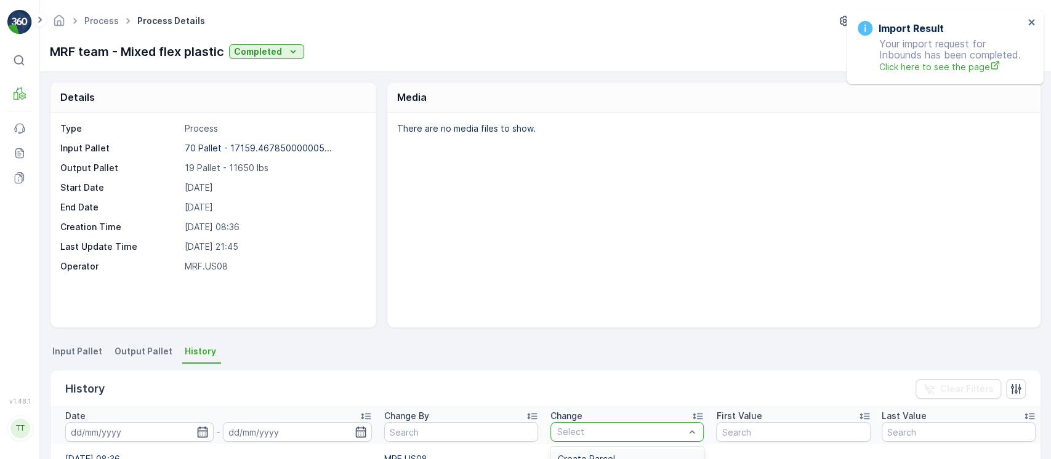
click at [622, 428] on div at bounding box center [621, 432] width 130 height 10
paste input "Add Unprocessed Parcel To Process"
type input "Add Unprocessed Parcel To Process"
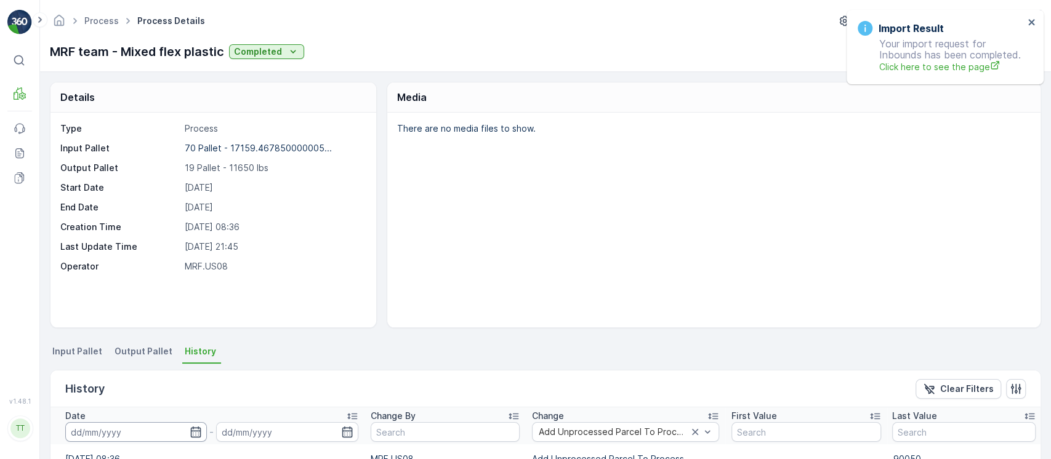
click at [172, 441] on input at bounding box center [136, 432] width 142 height 20
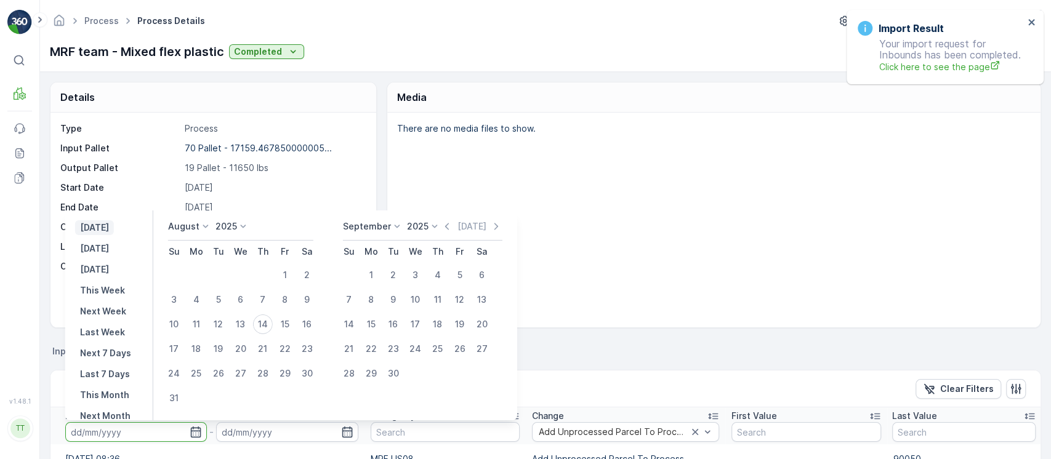
click at [102, 232] on p "[DATE]" at bounding box center [94, 228] width 29 height 12
type input "[DATE]"
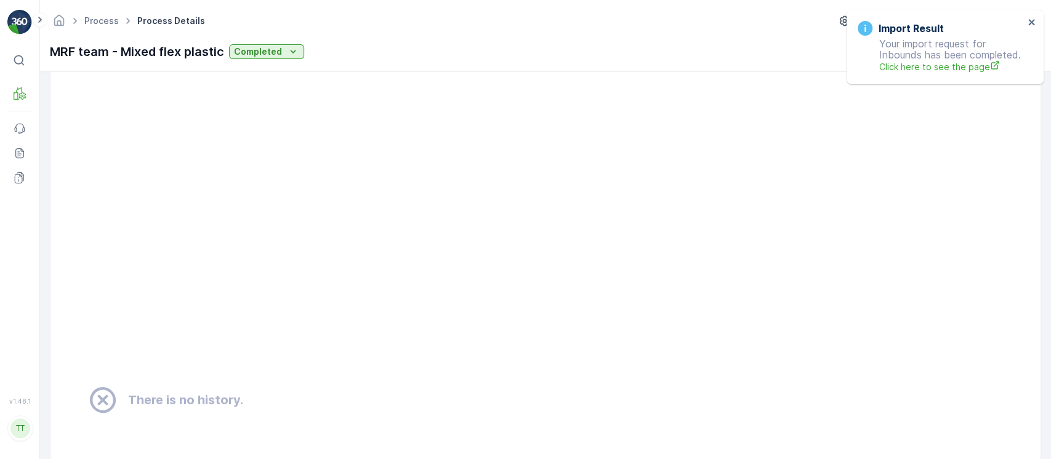
scroll to position [821, 0]
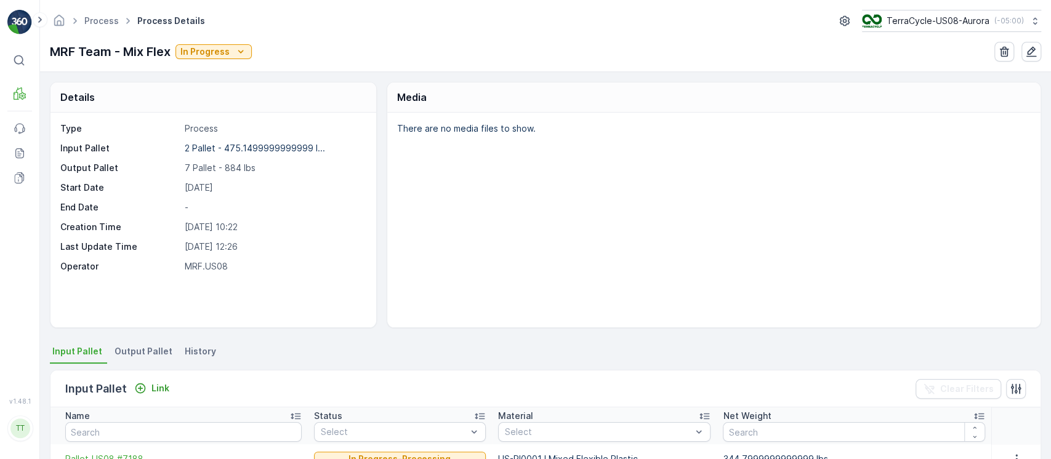
click at [210, 344] on li "History" at bounding box center [201, 353] width 39 height 21
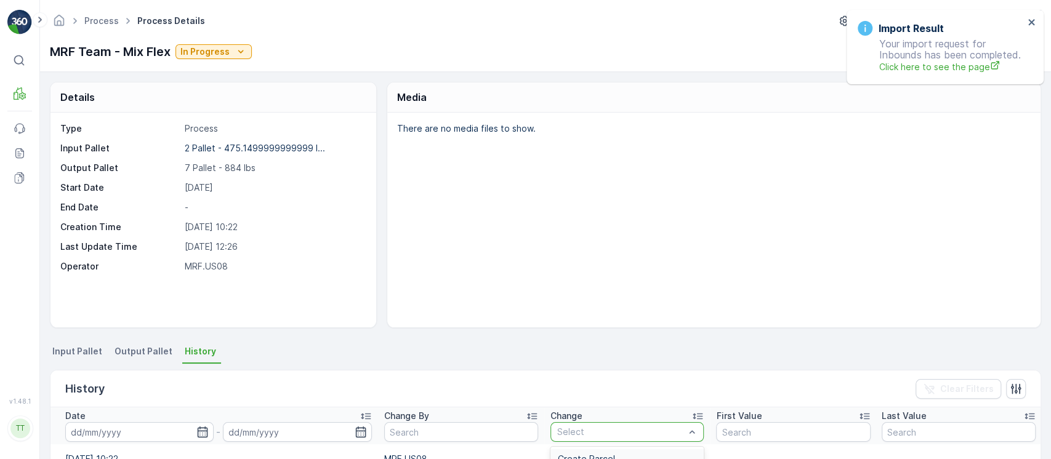
paste input "Add Unprocessed Parcel To Process"
type input "Add Unprocessed Parcel To Process"
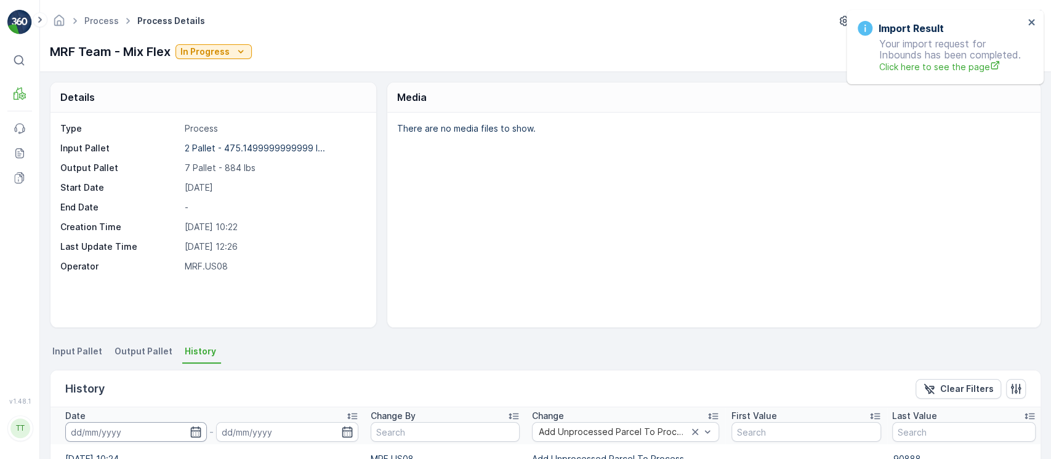
click at [132, 436] on input at bounding box center [136, 432] width 142 height 20
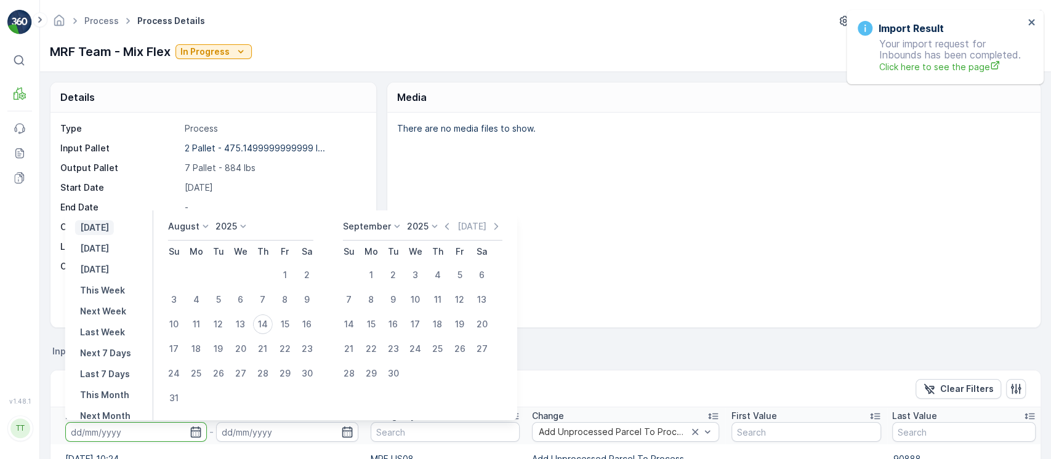
click at [109, 225] on p "[DATE]" at bounding box center [94, 228] width 29 height 12
type input "[DATE]"
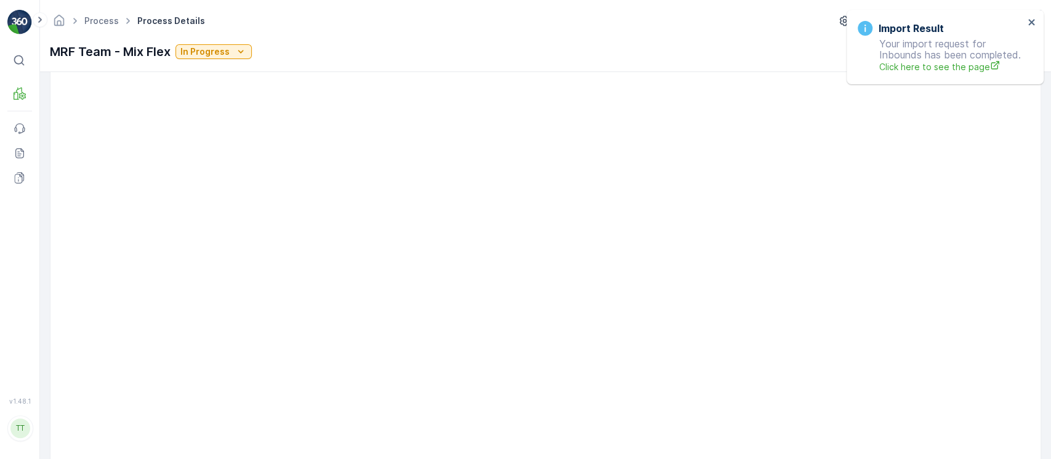
scroll to position [739, 0]
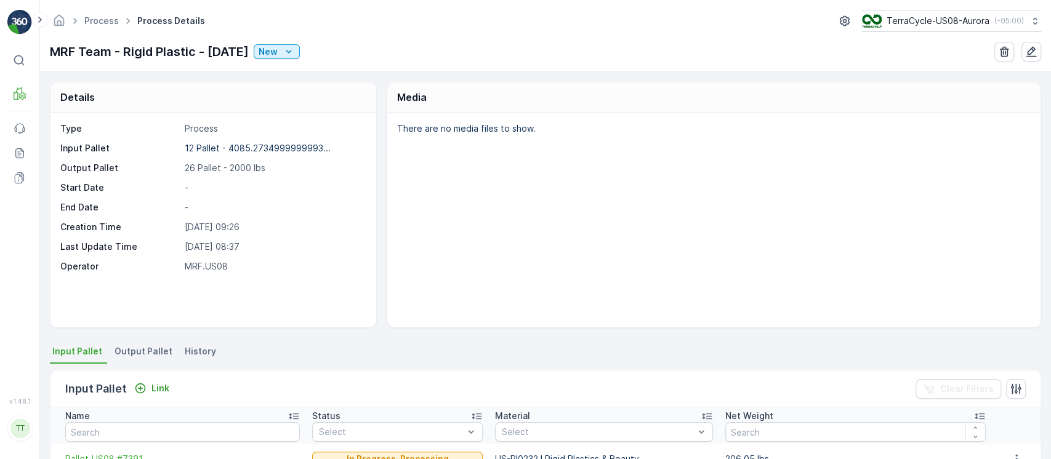
click at [196, 347] on span "History" at bounding box center [200, 351] width 31 height 12
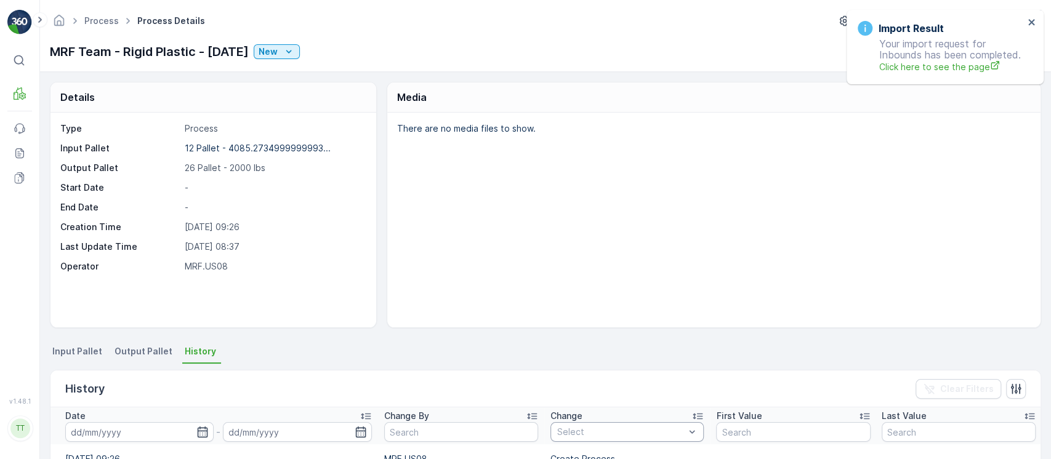
paste input "Add Unprocessed Parcel To Process"
type input "Add Unprocessed Parcel To Process"
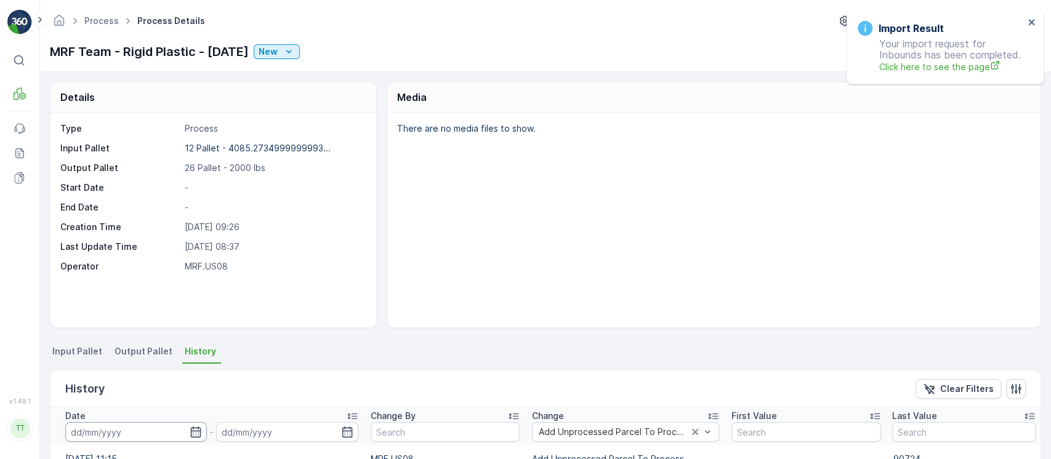
click at [176, 433] on input at bounding box center [136, 432] width 142 height 20
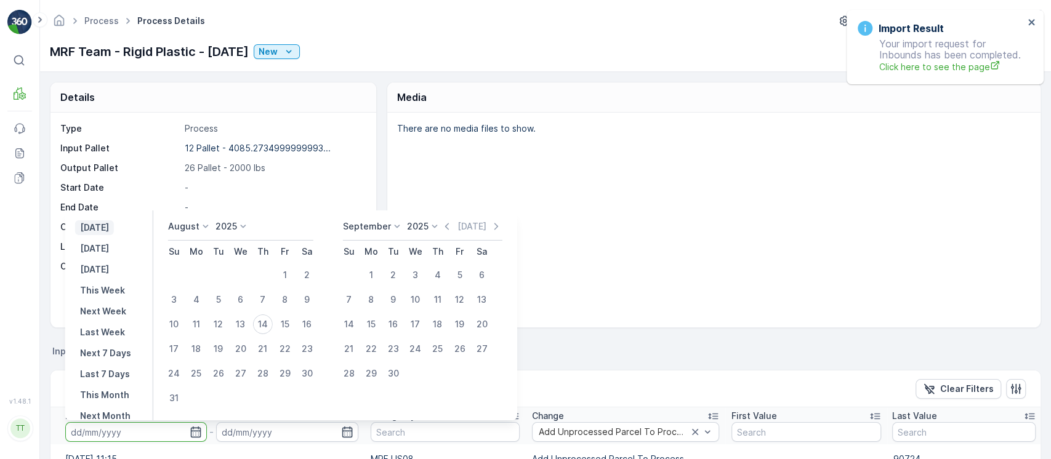
click at [101, 230] on p "Yesterday" at bounding box center [94, 228] width 29 height 12
type input "13.08.2025"
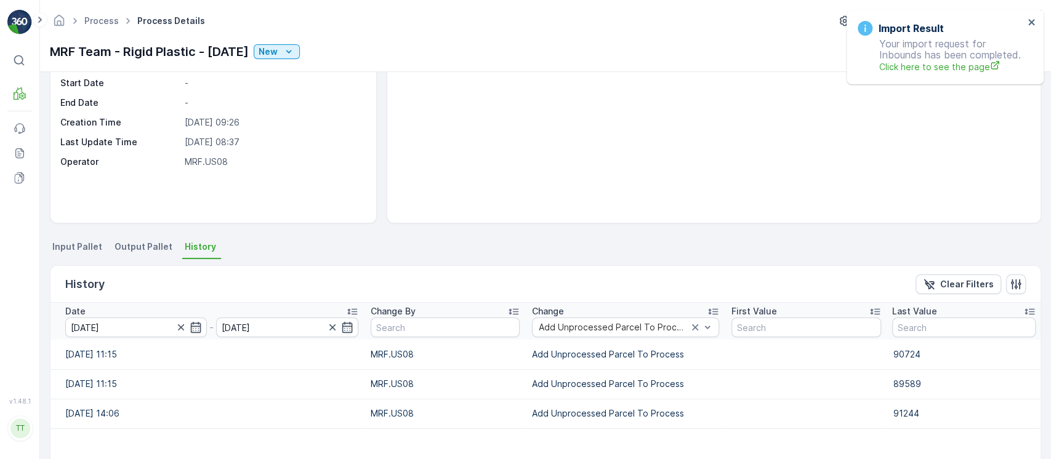
scroll to position [164, 0]
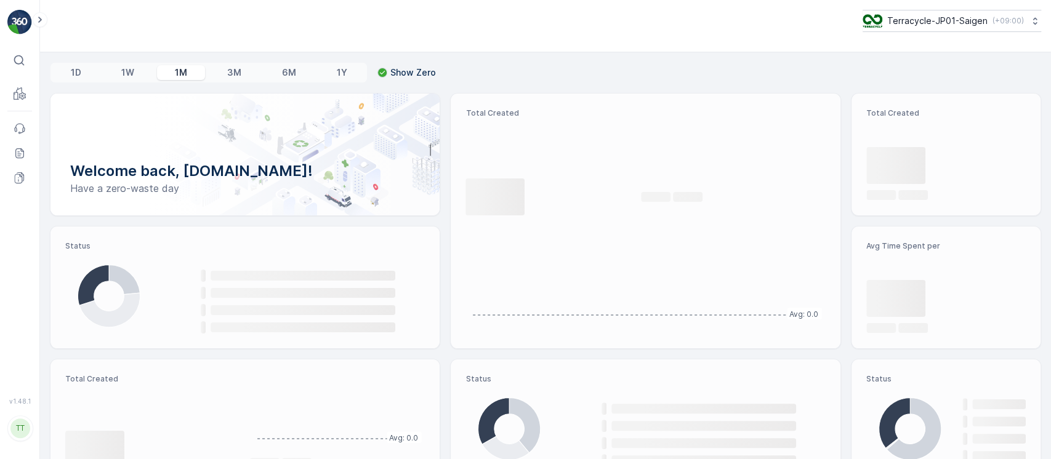
click at [26, 142] on link "Reports" at bounding box center [19, 153] width 25 height 25
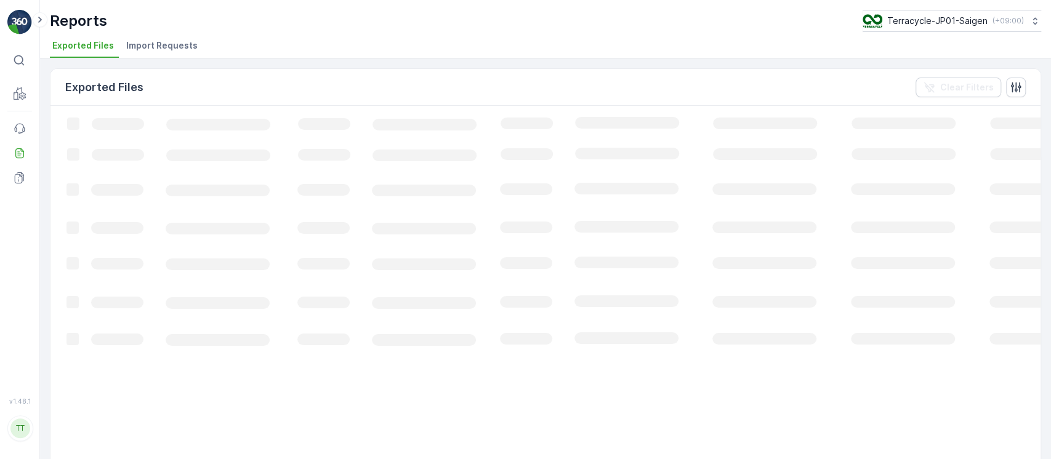
click at [156, 46] on span "Import Requests" at bounding box center [161, 45] width 71 height 12
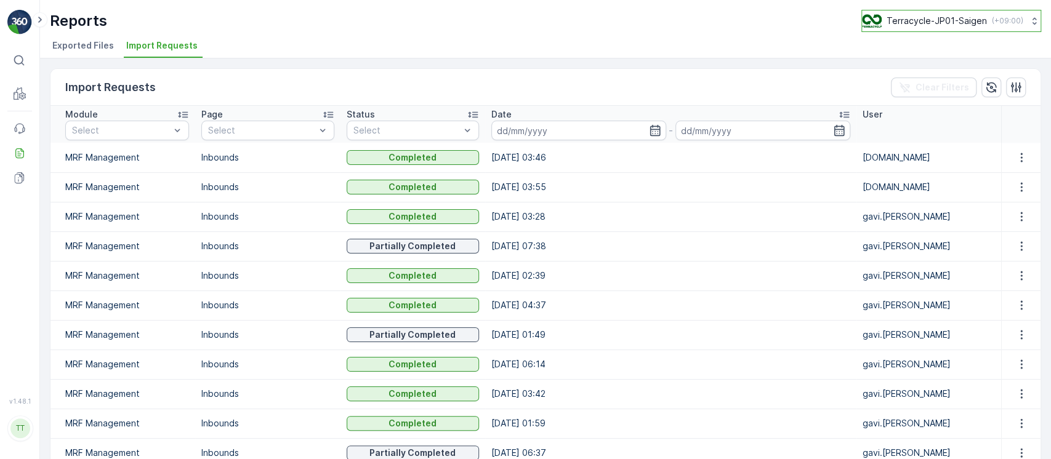
click at [956, 15] on p "Terracycle-JP01-Saigen" at bounding box center [937, 21] width 100 height 12
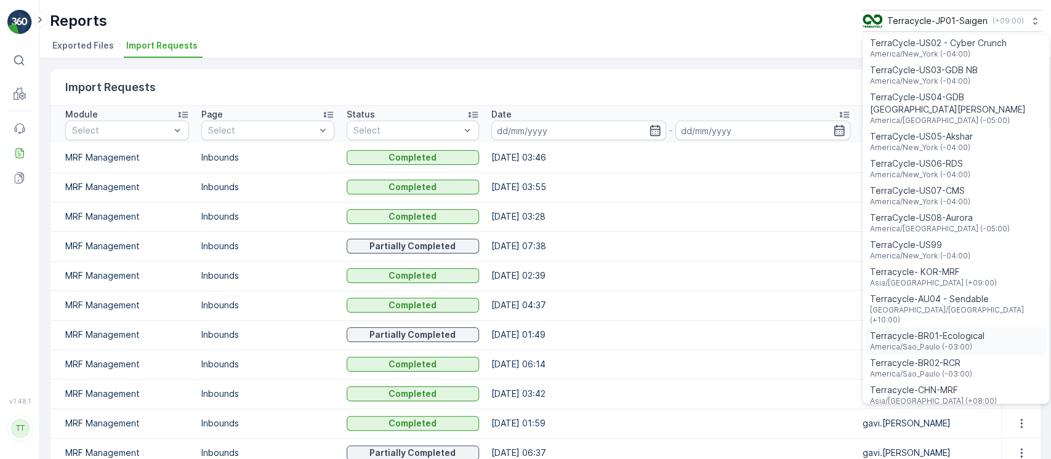
scroll to position [884, 0]
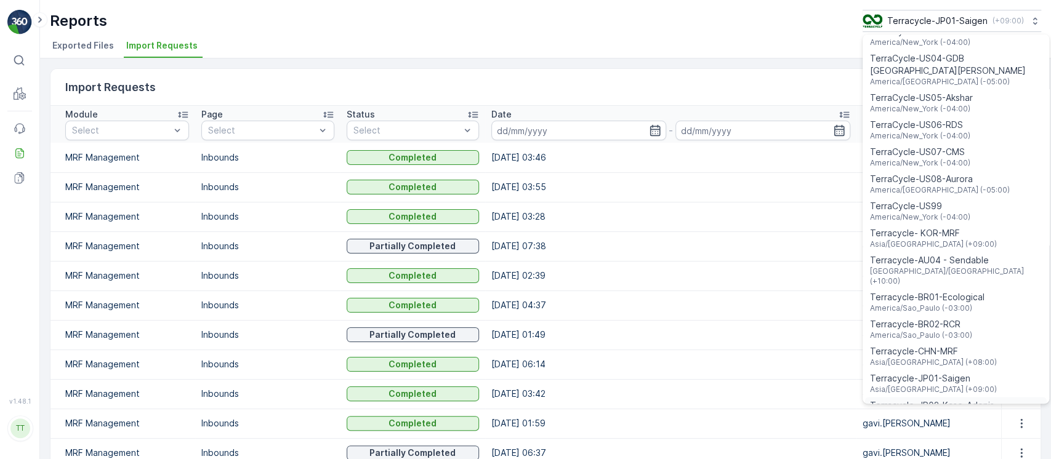
click at [941, 400] on span "Terracycle-JP02-Kase-Adonis" at bounding box center [933, 406] width 127 height 12
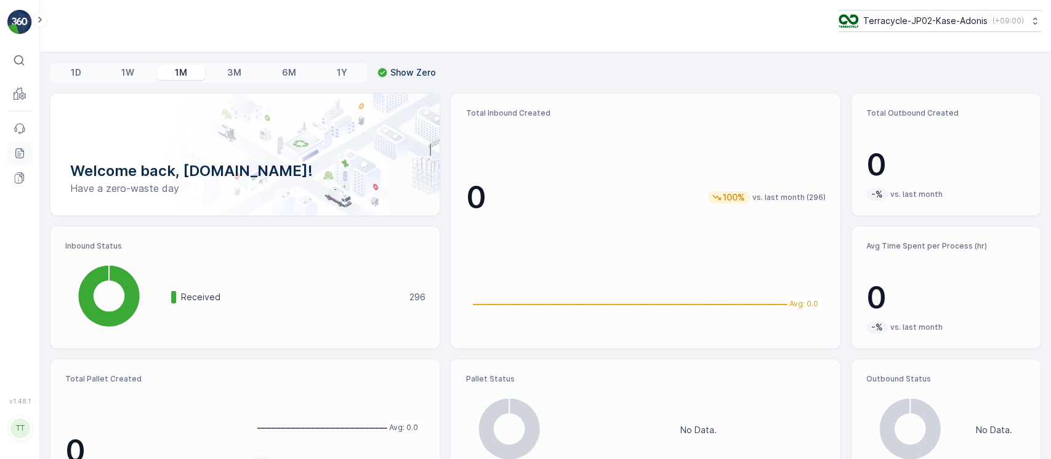
click at [15, 161] on link "Reports" at bounding box center [19, 153] width 25 height 25
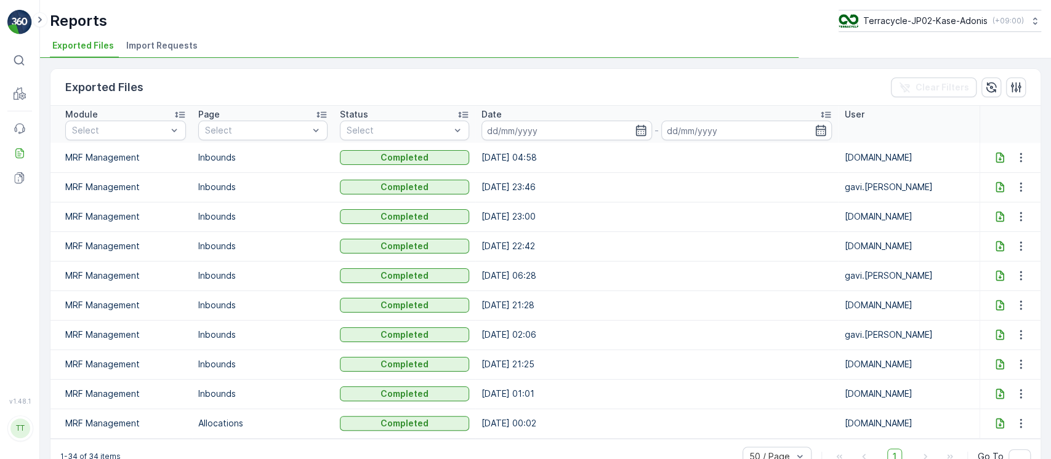
click at [163, 60] on div "Exported Files Clear Filters Module Select Page Select Status Select Date - Use…" at bounding box center [545, 258] width 1011 height 401
click at [163, 49] on span "Import Requests" at bounding box center [161, 45] width 71 height 12
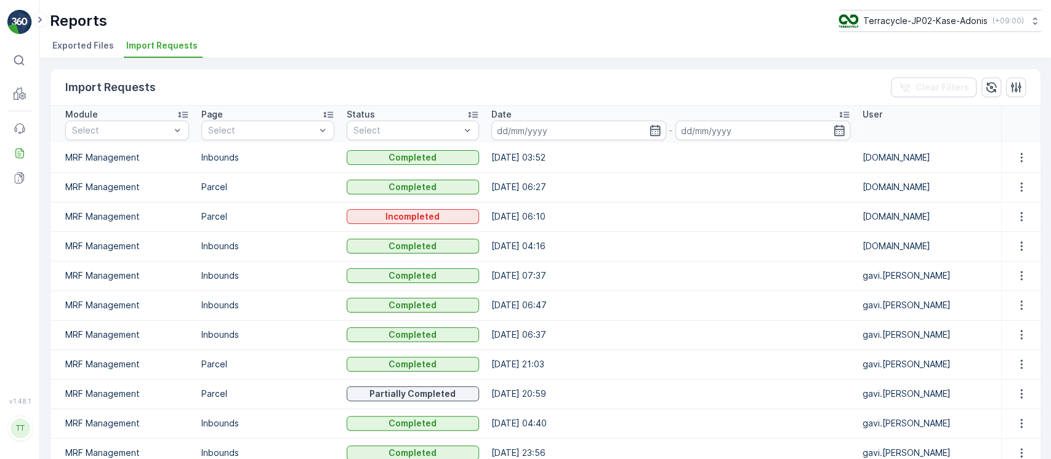
click at [980, 114] on div "User" at bounding box center [929, 114] width 132 height 12
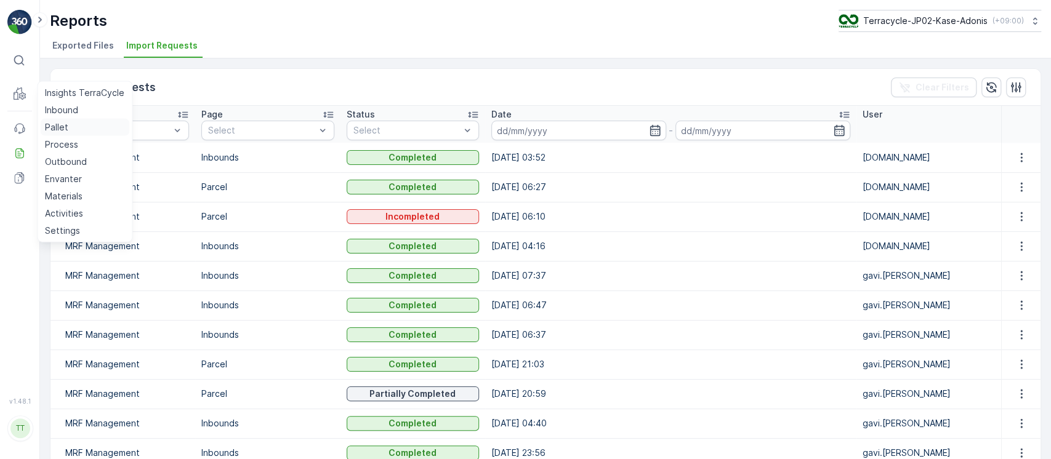
click at [54, 124] on p "Pallet" at bounding box center [56, 127] width 23 height 12
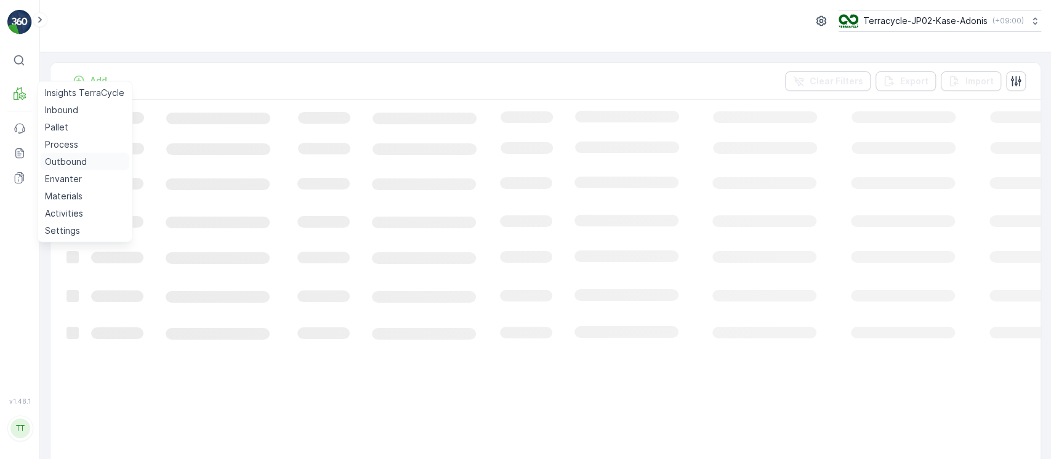
click at [74, 165] on p "Outbound" at bounding box center [66, 162] width 42 height 12
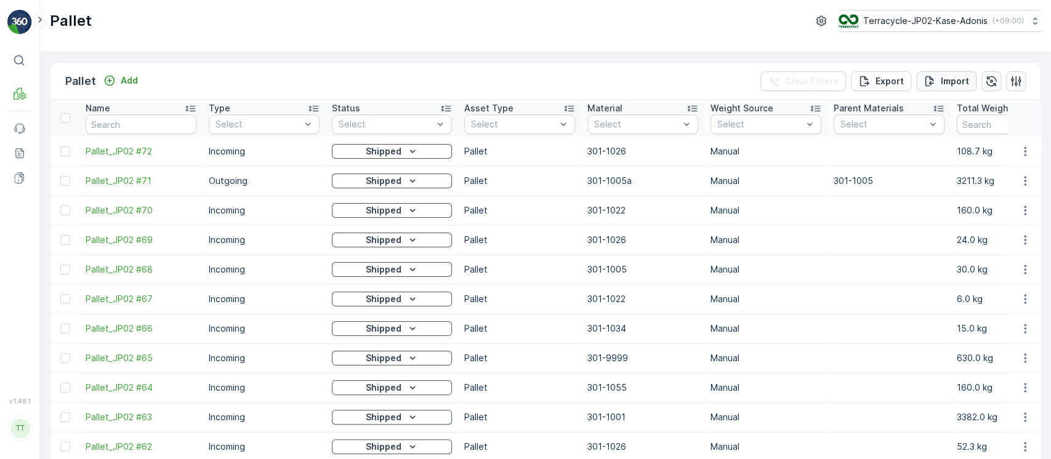
click at [956, 81] on p "Import" at bounding box center [955, 81] width 28 height 12
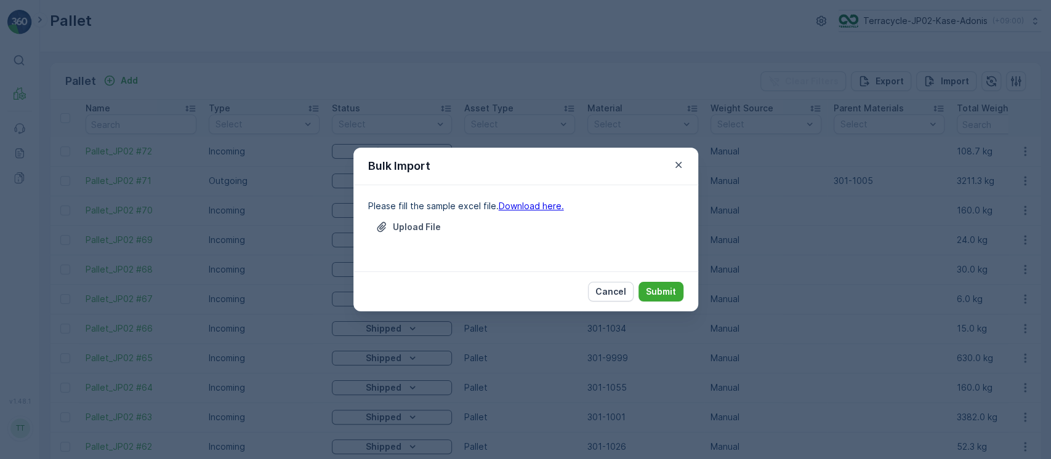
click at [547, 211] on p "Please fill the sample excel file. Download here." at bounding box center [525, 206] width 315 height 12
click at [542, 211] on link "Download here." at bounding box center [531, 206] width 65 height 10
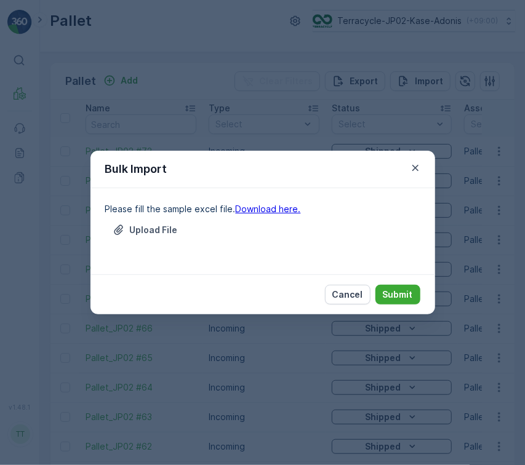
click at [265, 205] on link "Download here." at bounding box center [268, 209] width 65 height 10
click at [347, 294] on p "Cancel" at bounding box center [347, 295] width 31 height 12
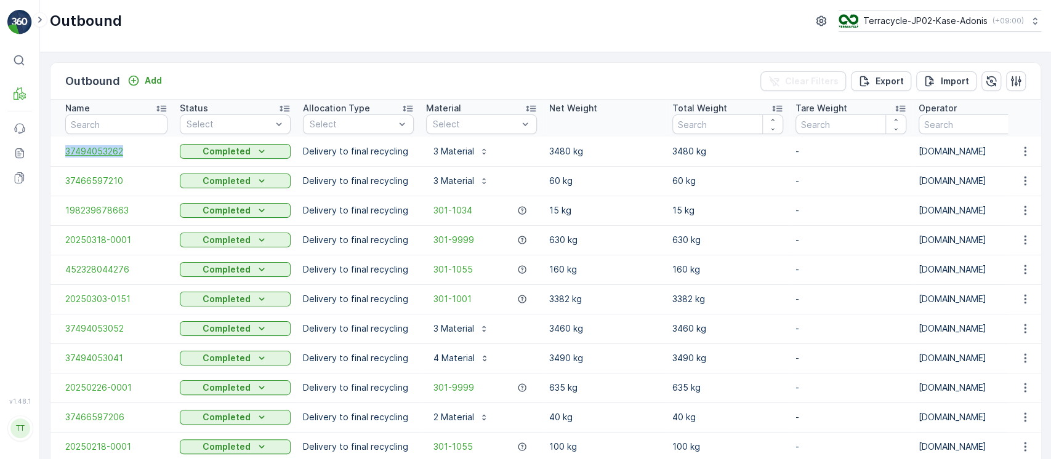
drag, startPoint x: 62, startPoint y: 150, endPoint x: 132, endPoint y: 151, distance: 70.8
click at [132, 151] on td "37494053262" at bounding box center [111, 152] width 123 height 30
copy span "37494053262"
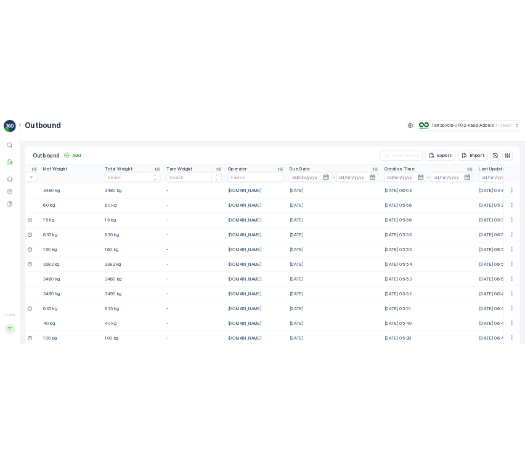
scroll to position [0, 467]
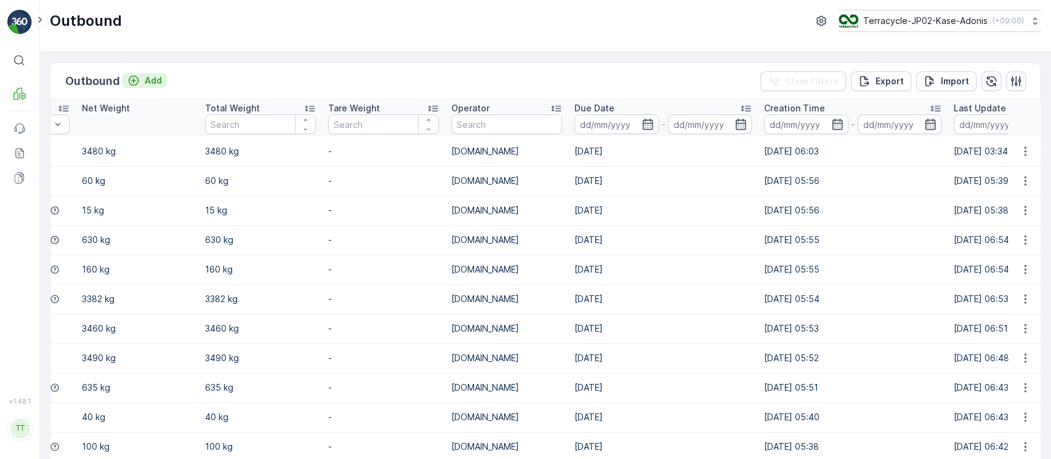
drag, startPoint x: 136, startPoint y: 68, endPoint x: 145, endPoint y: 81, distance: 15.9
click at [144, 81] on div "Outbound Add Clear Filters Export Import" at bounding box center [545, 81] width 990 height 37
click at [145, 81] on p "Add" at bounding box center [153, 81] width 17 height 12
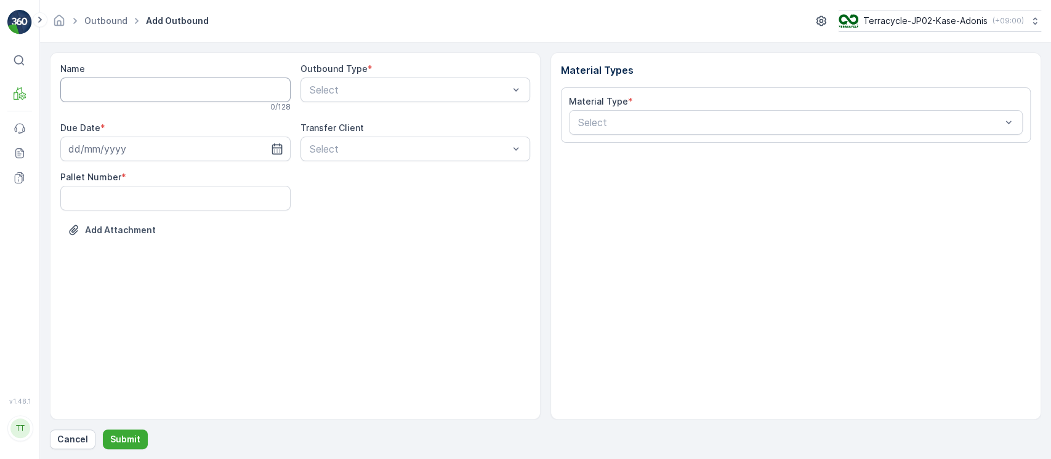
click at [148, 90] on input "Name" at bounding box center [175, 90] width 230 height 25
paste input "800053269164"
type input "800053269164"
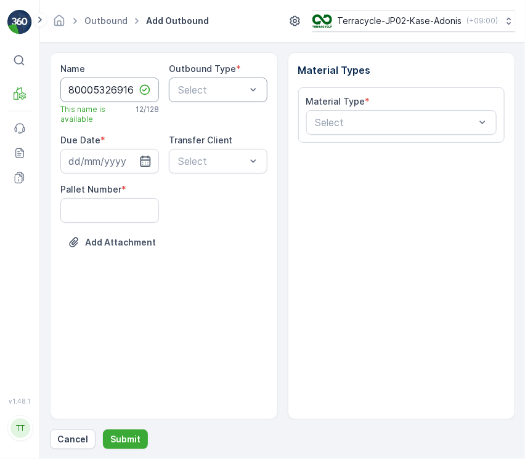
scroll to position [0, 7]
drag, startPoint x: 108, startPoint y: 95, endPoint x: 263, endPoint y: 95, distance: 154.5
click at [263, 95] on div "Name 800053269164 This name is available 12 / 128 Outbound Type * Select Due Da…" at bounding box center [163, 165] width 207 height 204
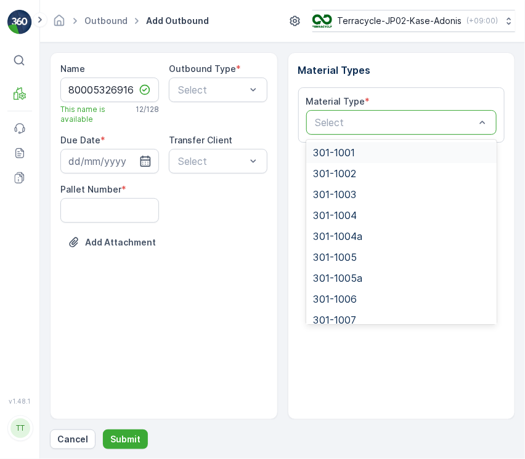
paste input "301-1003"
type input "301-1003"
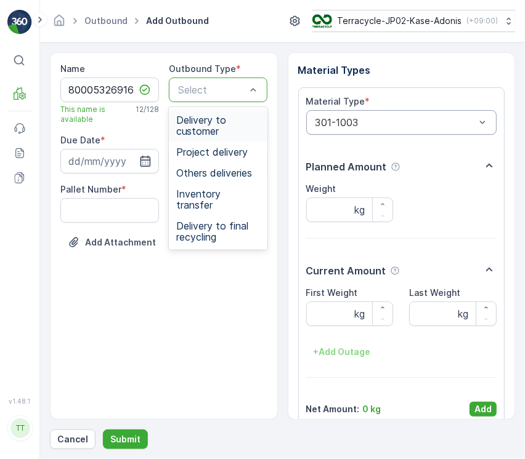
click at [214, 87] on div at bounding box center [212, 89] width 70 height 11
click at [222, 228] on span "Delivery to final recycling" at bounding box center [218, 231] width 84 height 22
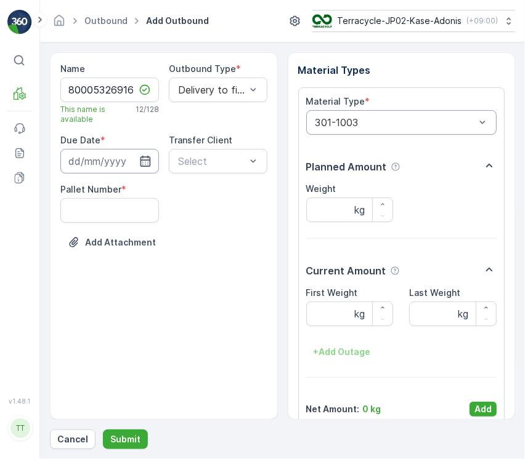
click at [118, 166] on input at bounding box center [109, 161] width 99 height 25
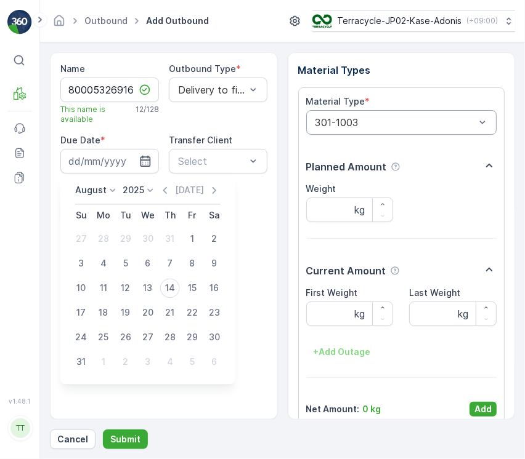
click at [97, 191] on p "August" at bounding box center [90, 191] width 31 height 12
click at [108, 259] on li "April" at bounding box center [106, 259] width 62 height 17
click at [192, 239] on div "1" at bounding box center [192, 240] width 20 height 20
type input "01.08.2025"
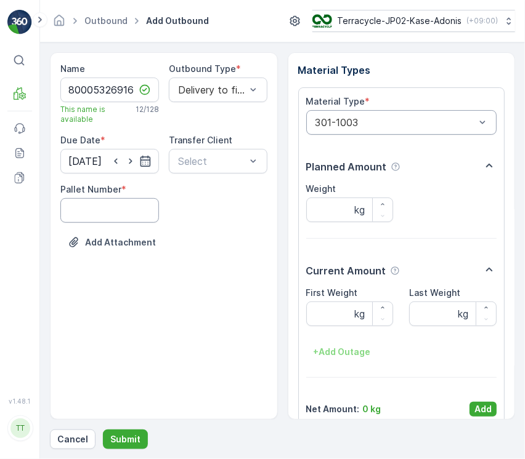
click at [129, 219] on Number "Pallet Number" at bounding box center [109, 210] width 99 height 25
type Number "1"
click at [486, 405] on p "Add" at bounding box center [482, 409] width 17 height 12
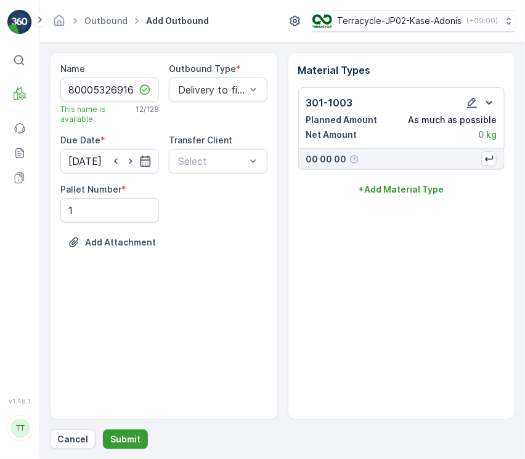
click at [130, 436] on p "Submit" at bounding box center [125, 439] width 30 height 12
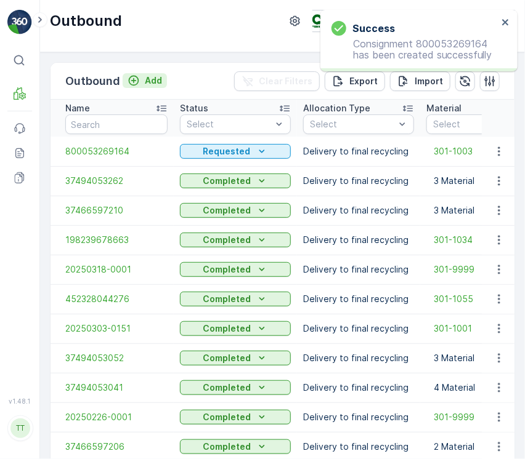
click at [138, 83] on icon "Add" at bounding box center [133, 81] width 12 height 12
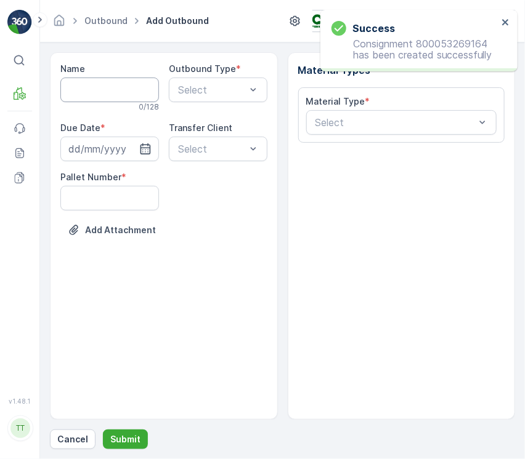
click at [119, 96] on input "Name" at bounding box center [109, 90] width 99 height 25
paste input "198658584740"
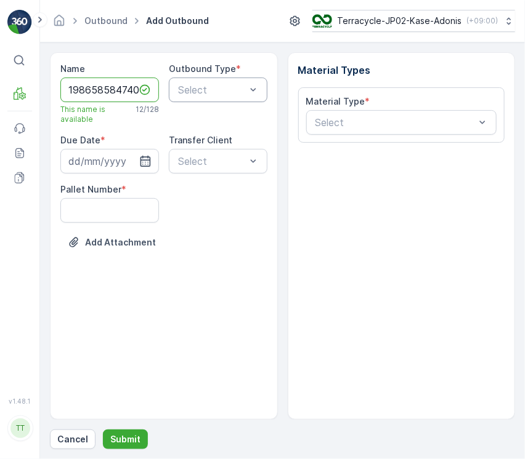
type input "198658584740"
click at [214, 89] on div at bounding box center [212, 89] width 70 height 11
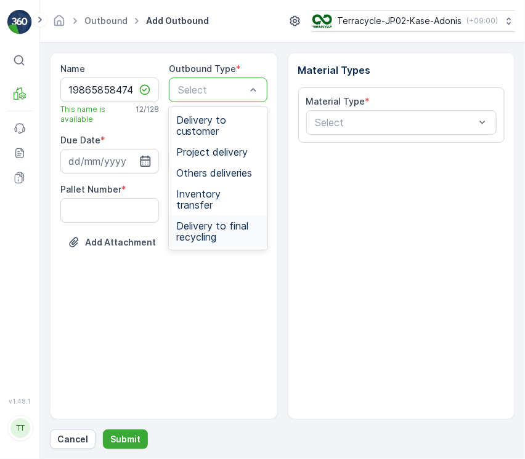
click at [212, 223] on span "Delivery to final recycling" at bounding box center [218, 231] width 84 height 22
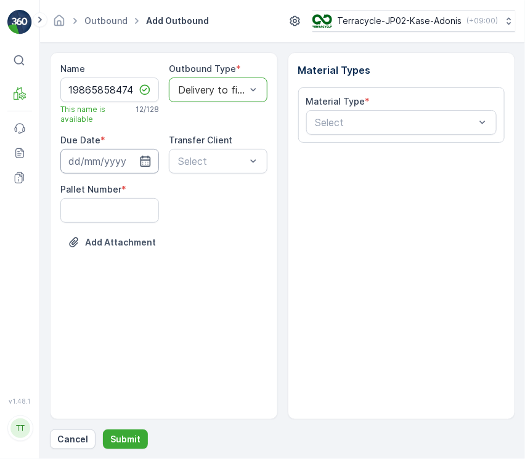
click at [105, 156] on input at bounding box center [109, 161] width 99 height 25
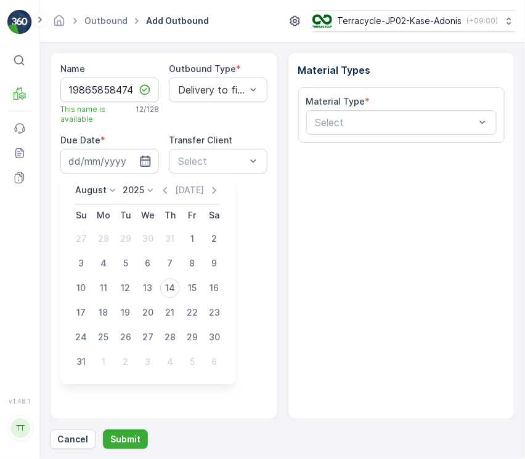
click at [99, 193] on p "August" at bounding box center [90, 191] width 31 height 12
click at [92, 254] on span "April" at bounding box center [92, 260] width 18 height 12
click at [192, 265] on div "11" at bounding box center [192, 264] width 20 height 20
type input "11.04.2025"
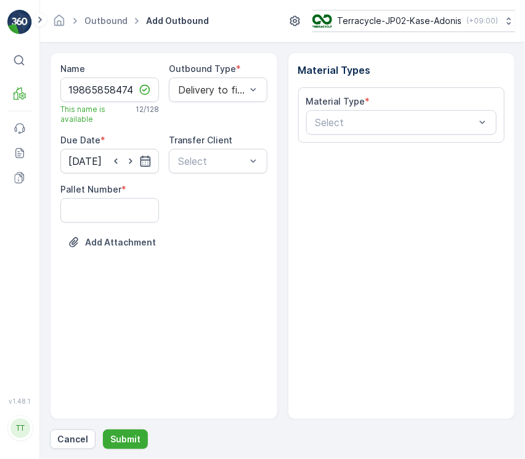
click at [126, 218] on Number "Pallet Number" at bounding box center [109, 210] width 99 height 25
type Number "1"
click at [346, 123] on div at bounding box center [395, 122] width 163 height 11
paste input "301-1055"
type input "301-1055"
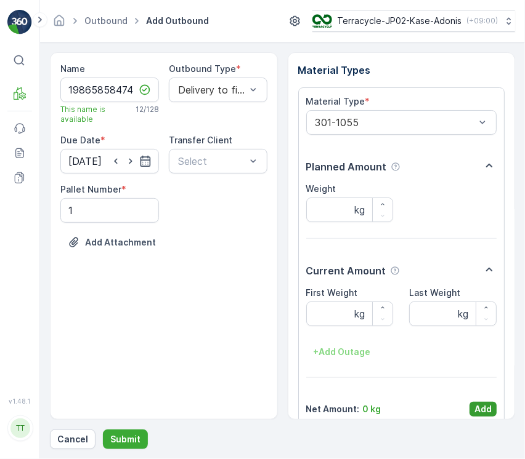
click at [485, 415] on p "Add" at bounding box center [482, 409] width 17 height 12
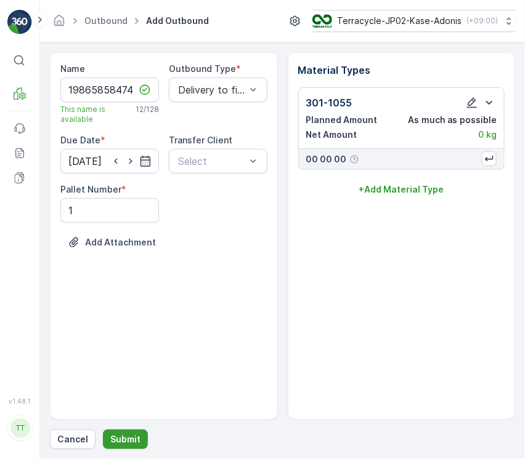
click at [123, 444] on p "Submit" at bounding box center [125, 439] width 30 height 12
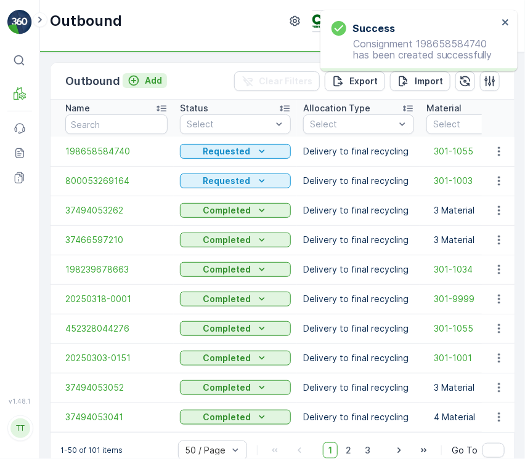
click at [151, 83] on p "Add" at bounding box center [153, 81] width 17 height 12
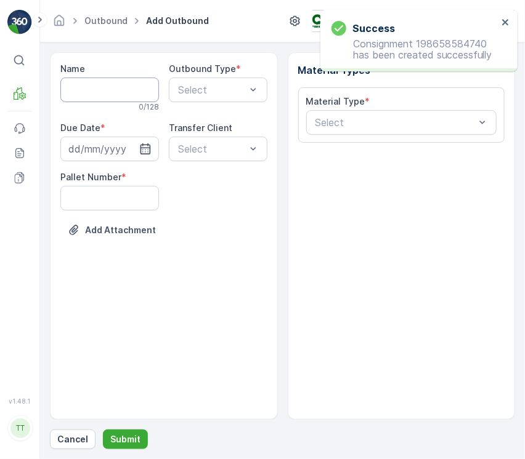
click at [107, 79] on input "Name" at bounding box center [109, 90] width 99 height 25
paste input "800054148692"
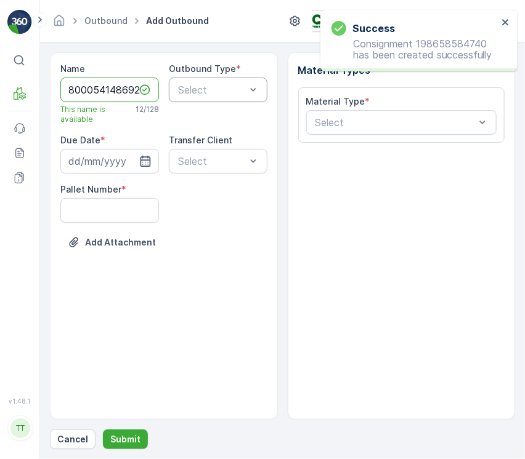
type input "800054148692"
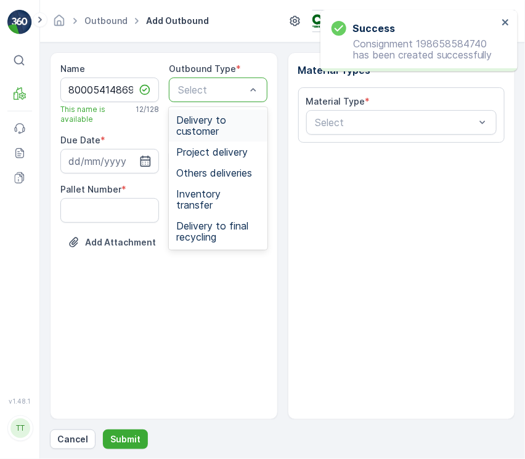
click at [218, 79] on div "Select" at bounding box center [218, 90] width 99 height 25
click at [214, 224] on span "Delivery to final recycling" at bounding box center [218, 231] width 84 height 22
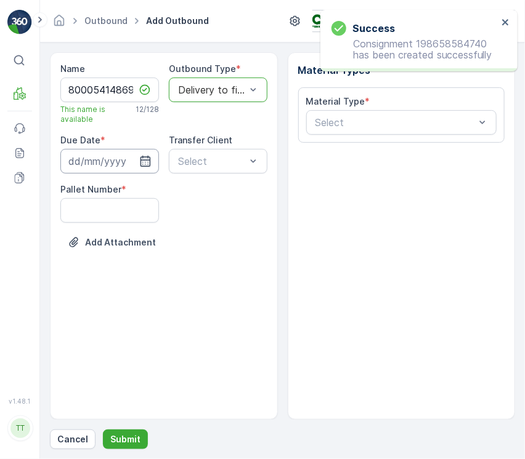
click at [102, 155] on input at bounding box center [109, 161] width 99 height 25
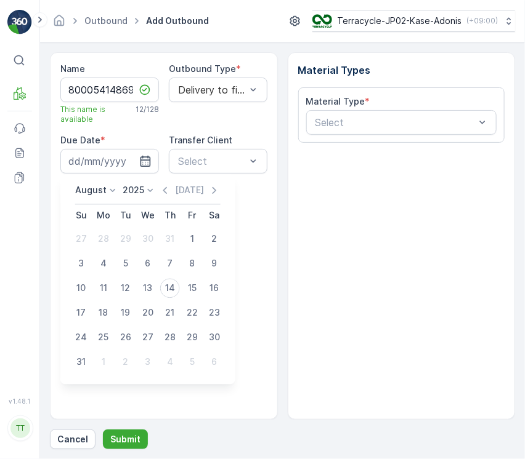
click at [97, 185] on p "August" at bounding box center [90, 191] width 31 height 12
click at [99, 254] on span "April" at bounding box center [92, 260] width 18 height 12
click at [187, 262] on div "11" at bounding box center [192, 264] width 20 height 20
type input "11.04.2025"
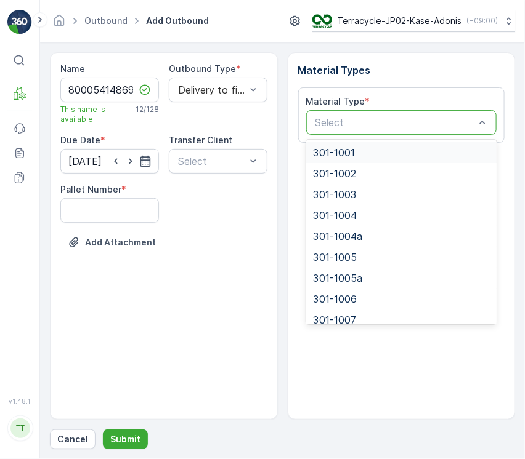
click at [347, 131] on div "Select" at bounding box center [401, 122] width 191 height 25
paste input "301-1055"
type input "301-1055"
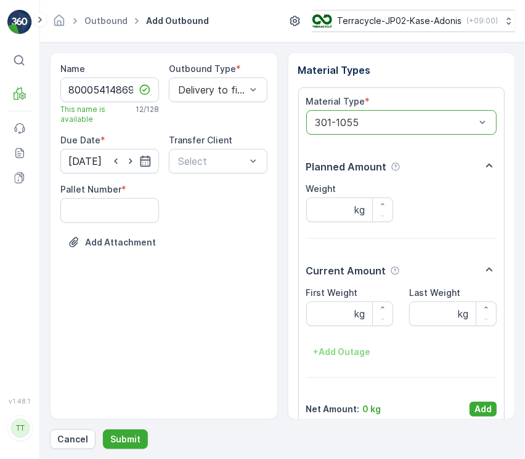
scroll to position [15, 0]
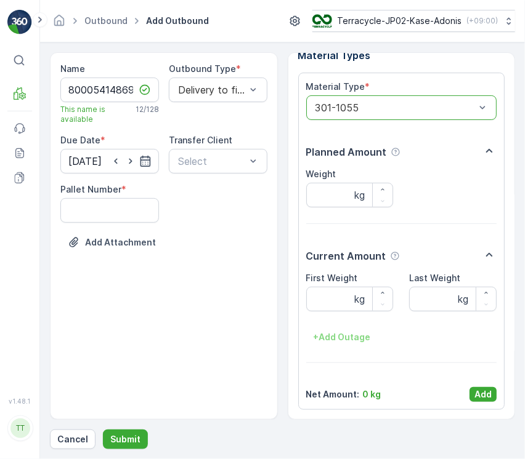
drag, startPoint x: 481, startPoint y: 390, endPoint x: 468, endPoint y: 386, distance: 14.0
click at [481, 390] on p "Add" at bounding box center [482, 395] width 17 height 12
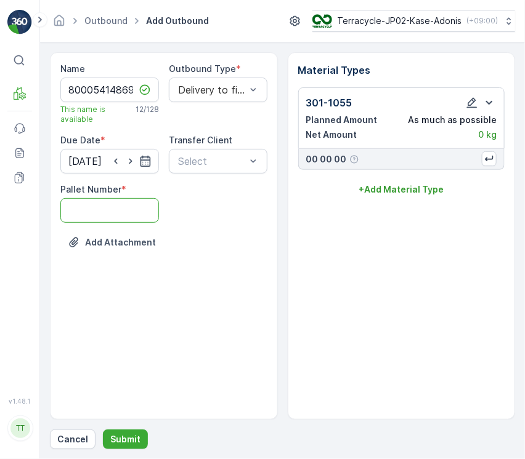
click at [129, 219] on Number "Pallet Number" at bounding box center [109, 210] width 99 height 25
type Number "1"
click at [131, 431] on button "Submit" at bounding box center [125, 440] width 45 height 20
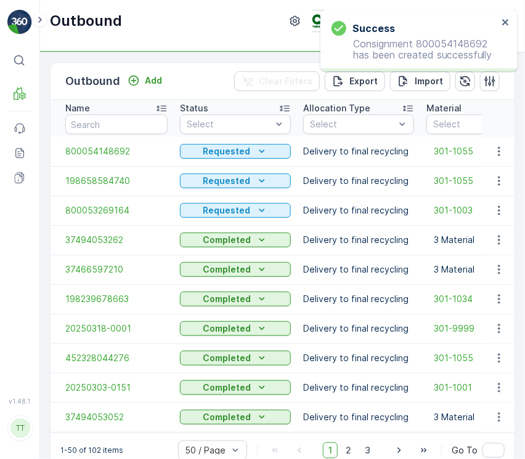
click at [153, 71] on div "Outbound Add Clear Filters Export Import" at bounding box center [282, 81] width 464 height 37
drag, startPoint x: 153, startPoint y: 71, endPoint x: 148, endPoint y: 79, distance: 8.9
click at [150, 75] on div "Outbound Add Clear Filters Export Import" at bounding box center [282, 81] width 464 height 37
click at [148, 79] on p "Add" at bounding box center [153, 81] width 17 height 12
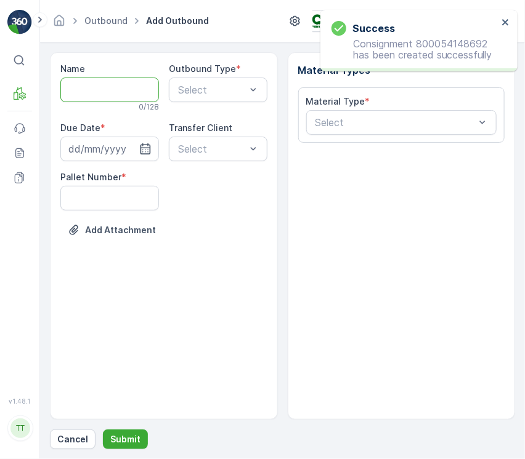
click at [100, 94] on input "Name" at bounding box center [109, 90] width 99 height 25
paste input "20250114-0001"
type input "20250114-0001"
click at [189, 101] on div "Select" at bounding box center [218, 90] width 99 height 25
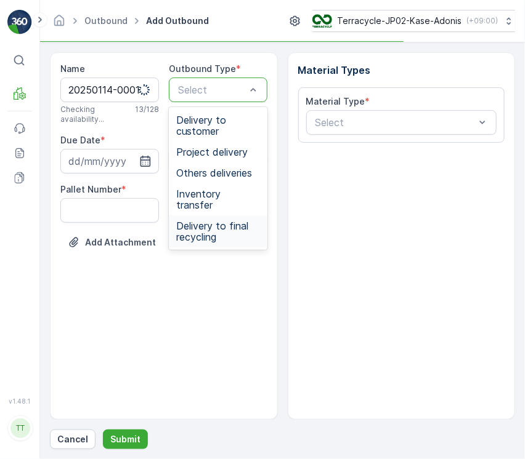
click at [214, 220] on span "Delivery to final recycling" at bounding box center [218, 231] width 84 height 22
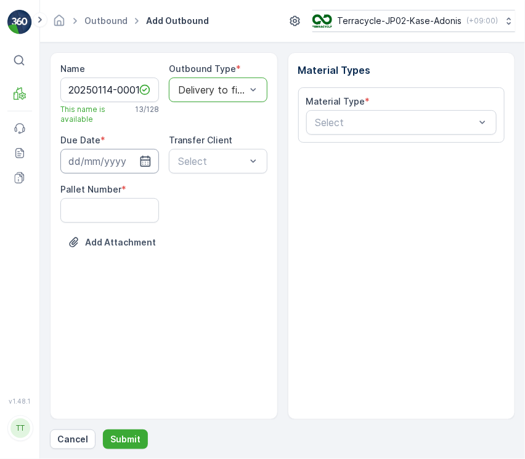
click at [118, 160] on input at bounding box center [109, 161] width 99 height 25
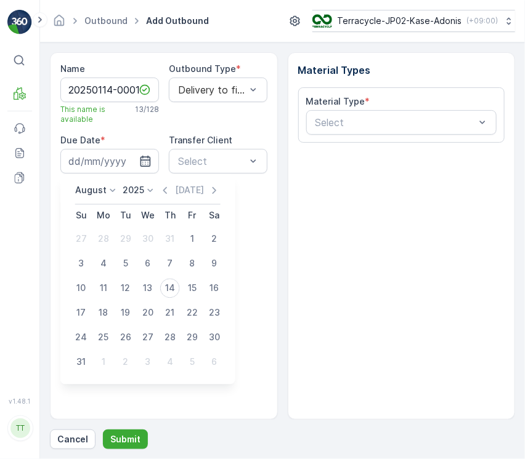
click at [86, 186] on p "August" at bounding box center [90, 191] width 31 height 12
click at [99, 263] on span "April" at bounding box center [92, 260] width 18 height 12
click at [101, 288] on div "14" at bounding box center [104, 289] width 20 height 20
type input "14.04.2025"
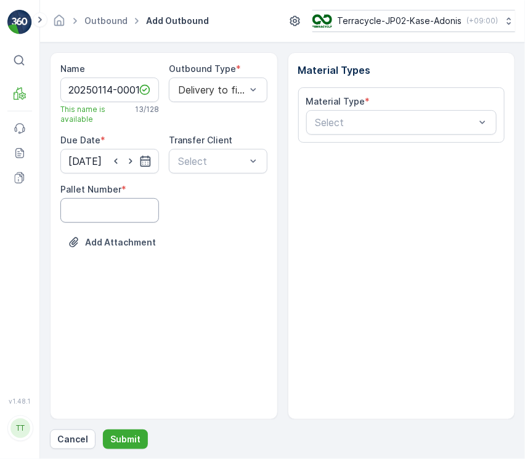
click at [122, 203] on Number "Pallet Number" at bounding box center [109, 210] width 99 height 25
type Number "1"
click at [336, 125] on div at bounding box center [395, 122] width 163 height 11
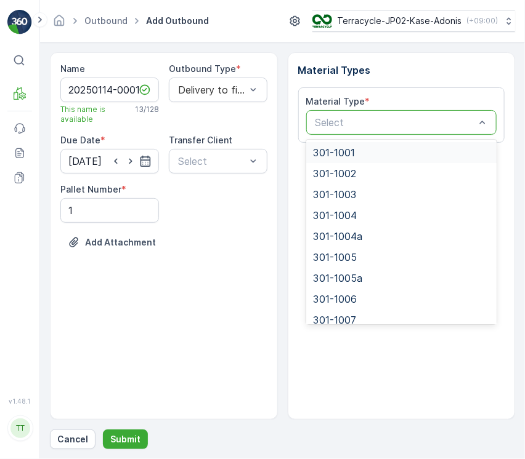
paste input "Cardboard"
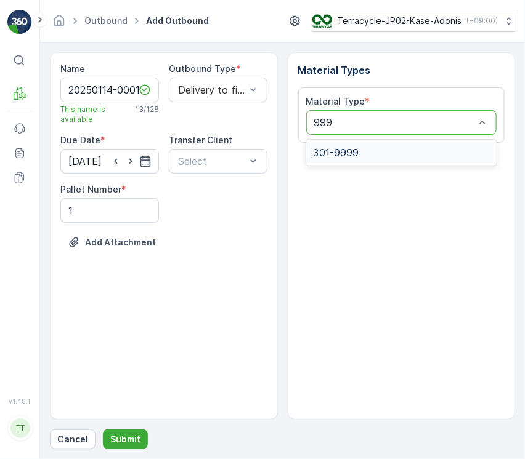
type input "9999"
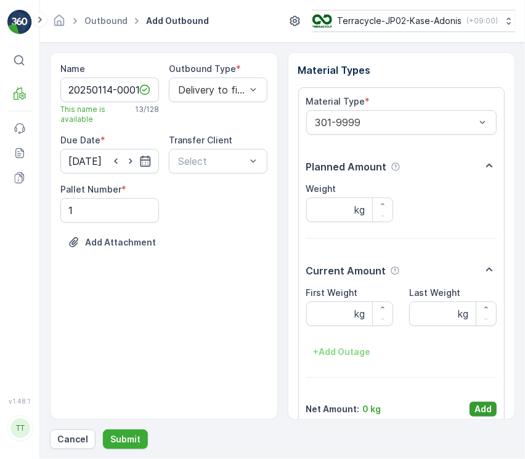
click at [471, 406] on button "Add" at bounding box center [482, 409] width 27 height 15
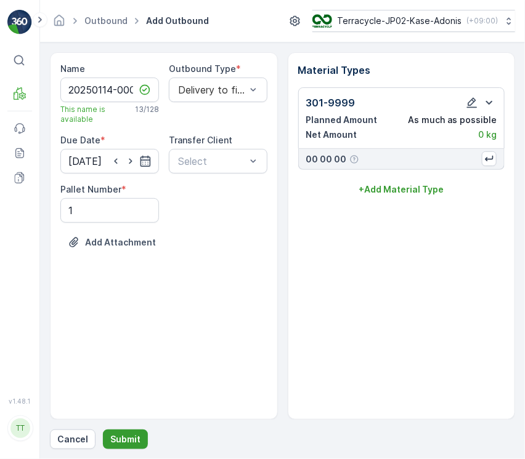
click at [137, 437] on p "Submit" at bounding box center [125, 439] width 30 height 12
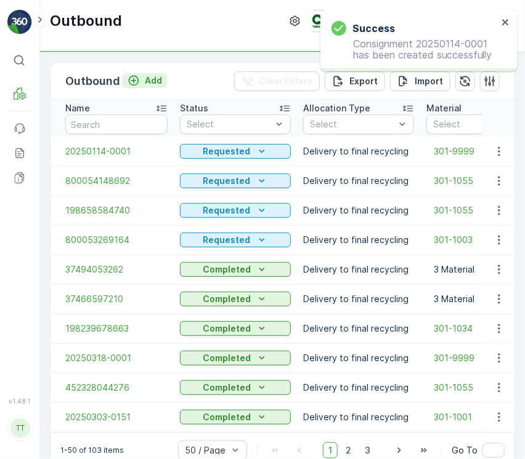
click at [154, 75] on p "Add" at bounding box center [153, 81] width 17 height 12
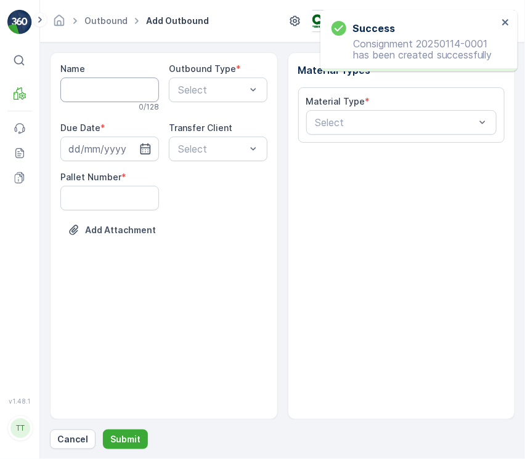
click at [89, 95] on input "Name" at bounding box center [109, 90] width 99 height 25
paste input "20250423-1000"
type input "20250423-1000"
click at [220, 99] on div "Select" at bounding box center [218, 90] width 99 height 25
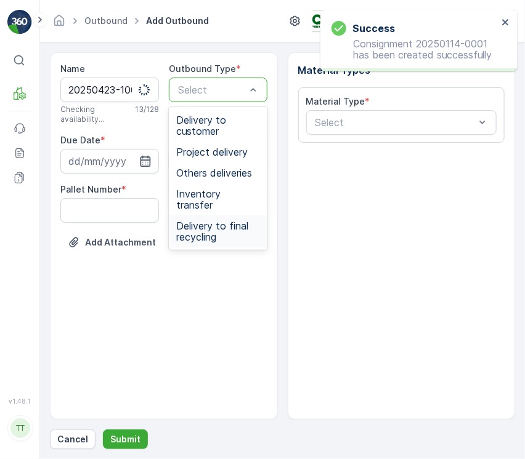
click at [207, 222] on span "Delivery to final recycling" at bounding box center [218, 231] width 84 height 22
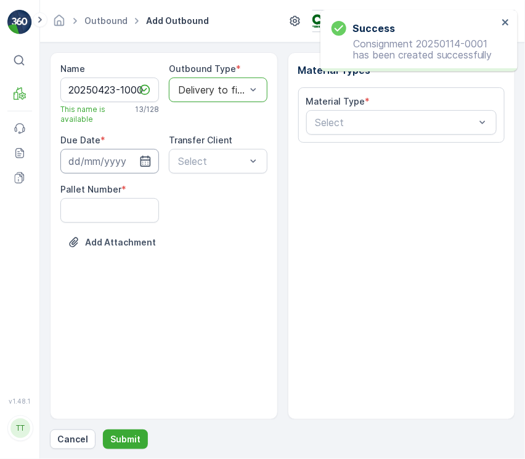
click at [135, 163] on input at bounding box center [109, 161] width 99 height 25
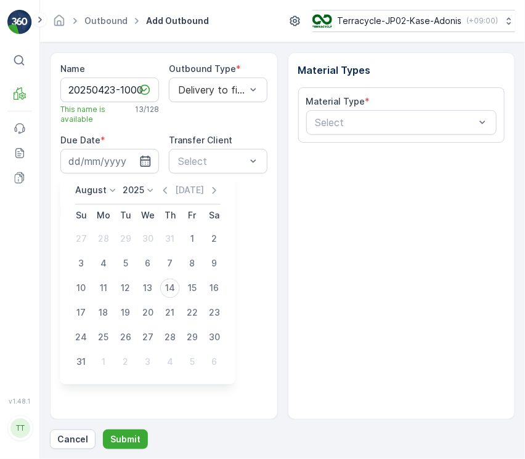
click at [84, 194] on p "August" at bounding box center [90, 191] width 31 height 12
click at [99, 254] on span "April" at bounding box center [92, 260] width 18 height 12
click at [150, 311] on div "23" at bounding box center [148, 314] width 20 height 20
type input "23.04.2025"
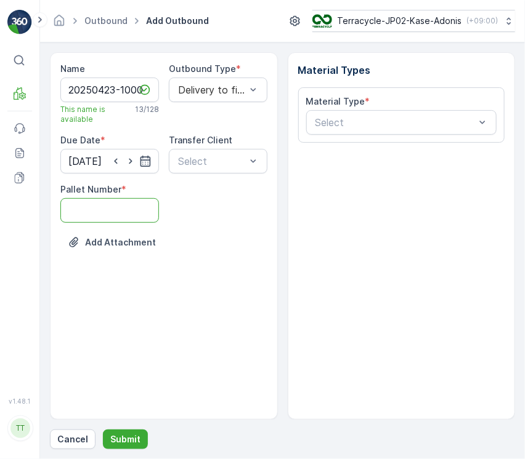
click at [91, 214] on Number "Pallet Number" at bounding box center [109, 210] width 99 height 25
type Number "1"
click at [342, 137] on div "Material Type * Select" at bounding box center [401, 114] width 207 height 55
click at [342, 130] on div "Select" at bounding box center [401, 122] width 191 height 25
paste input "301-1026"
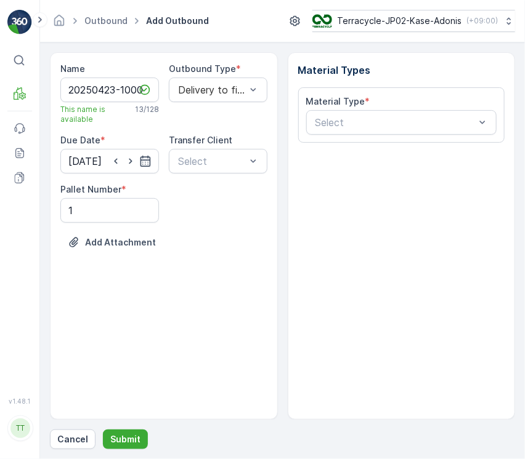
type input "301-1026"
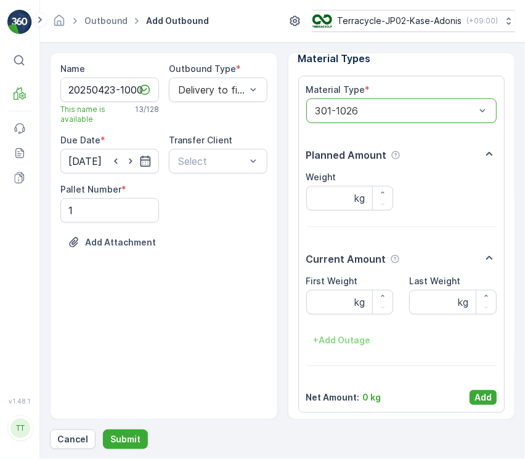
scroll to position [15, 0]
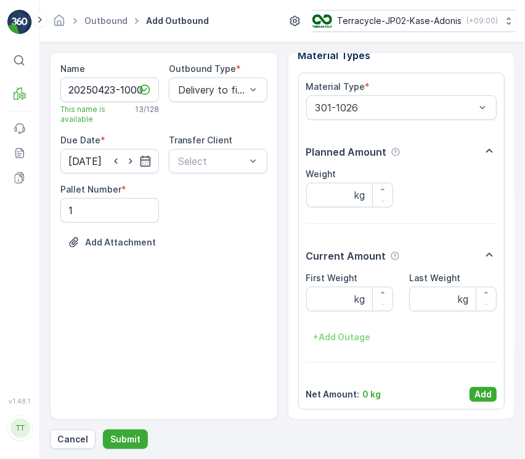
click at [474, 392] on button "Add" at bounding box center [482, 394] width 27 height 15
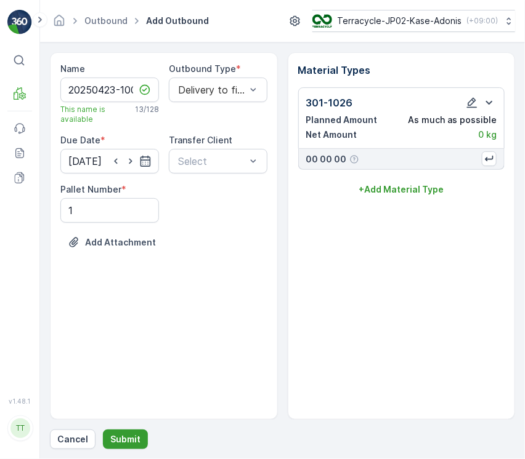
click at [124, 437] on p "Submit" at bounding box center [125, 439] width 30 height 12
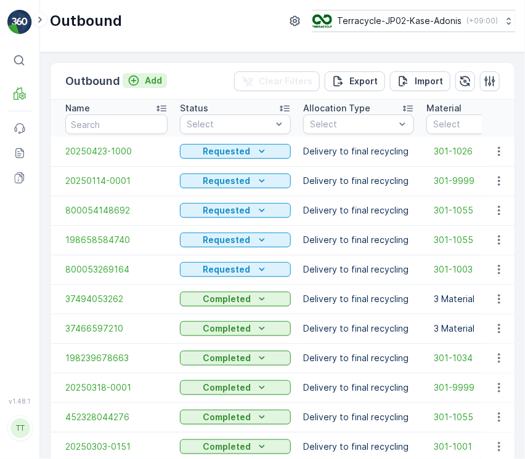
click at [153, 83] on p "Add" at bounding box center [153, 81] width 17 height 12
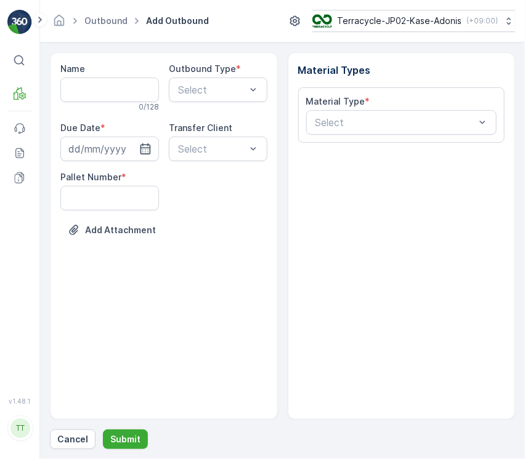
click at [135, 100] on input "Name" at bounding box center [109, 90] width 99 height 25
paste input "37466597221"
type input "37466597221"
click at [118, 150] on input at bounding box center [109, 149] width 99 height 25
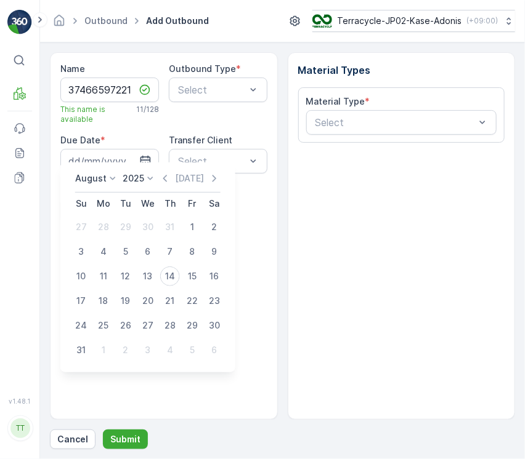
drag, startPoint x: 115, startPoint y: 175, endPoint x: 104, endPoint y: 183, distance: 14.0
click at [114, 175] on icon at bounding box center [113, 178] width 12 height 12
click at [97, 241] on span "April" at bounding box center [92, 247] width 18 height 12
click at [192, 298] on div "25" at bounding box center [192, 301] width 20 height 20
type input "25.04.2025"
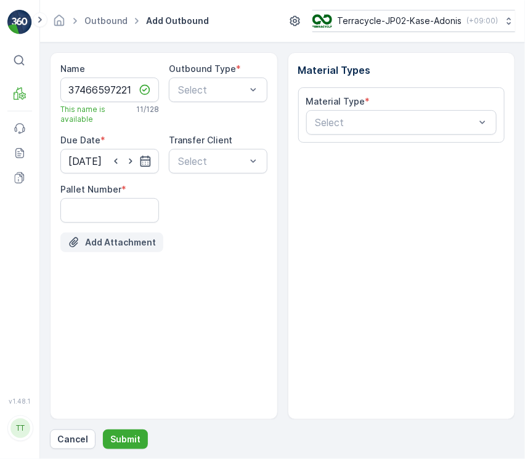
click at [128, 235] on button "Add Attachment" at bounding box center [111, 243] width 103 height 20
click at [134, 220] on Number "Pallet Number" at bounding box center [109, 210] width 99 height 25
click at [368, 126] on div at bounding box center [395, 122] width 163 height 11
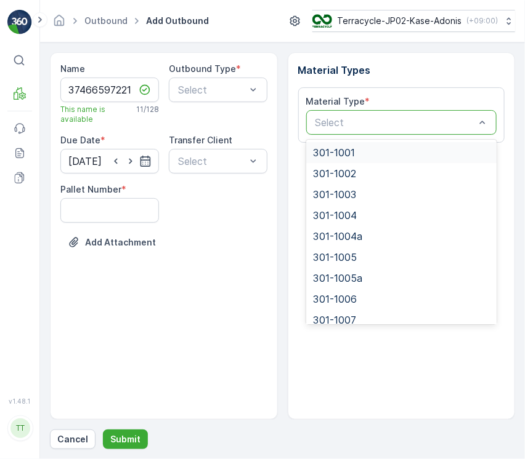
paste input "301-1026"
type input "301-1026"
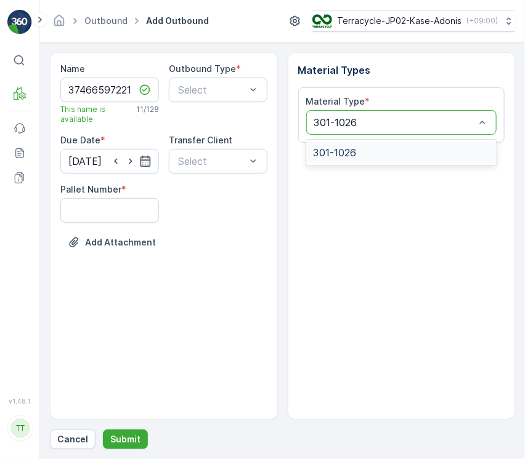
click at [340, 155] on span "301-1026" at bounding box center [334, 152] width 43 height 11
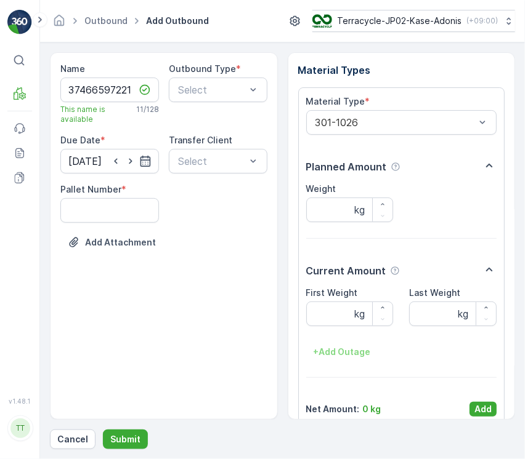
click at [486, 401] on div "Material Type * 301-1026 Planned Amount Weight kg Current Amount First Weight k…" at bounding box center [401, 255] width 191 height 321
click at [479, 406] on p "Add" at bounding box center [482, 409] width 17 height 12
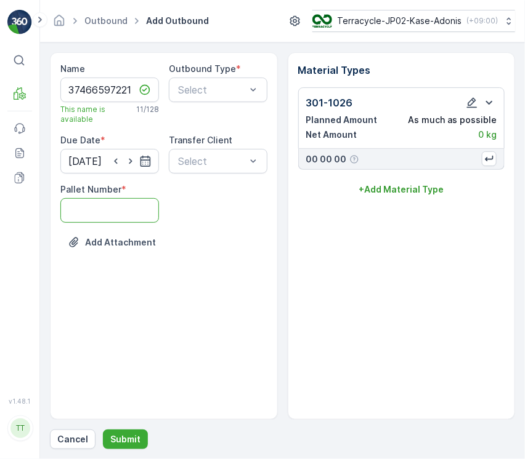
click at [120, 214] on Number "Pallet Number" at bounding box center [109, 210] width 99 height 25
type Number "1"
click at [217, 100] on div "Select" at bounding box center [218, 90] width 99 height 25
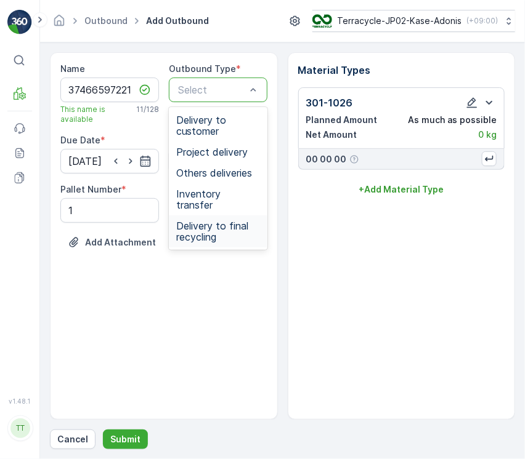
click at [233, 222] on span "Delivery to final recycling" at bounding box center [218, 231] width 84 height 22
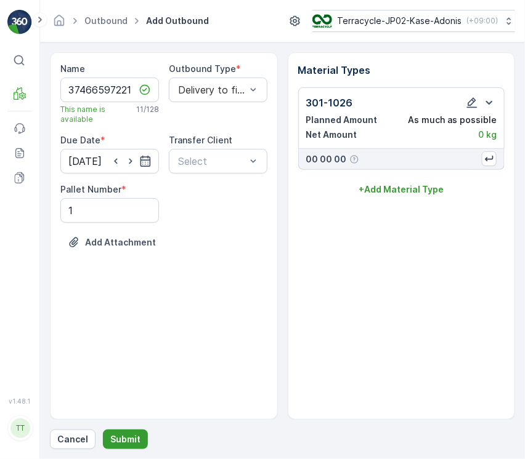
click at [124, 440] on p "Submit" at bounding box center [125, 439] width 30 height 12
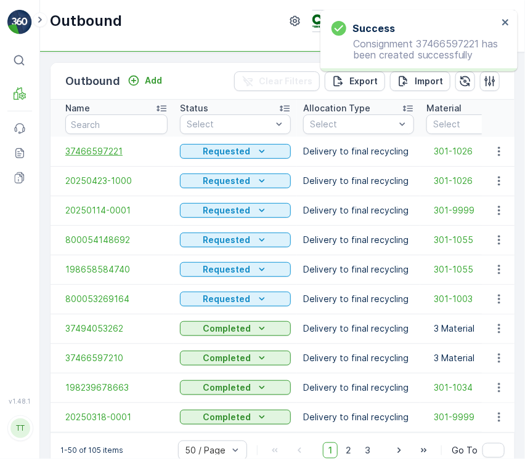
click at [93, 153] on span "37466597221" at bounding box center [116, 151] width 102 height 12
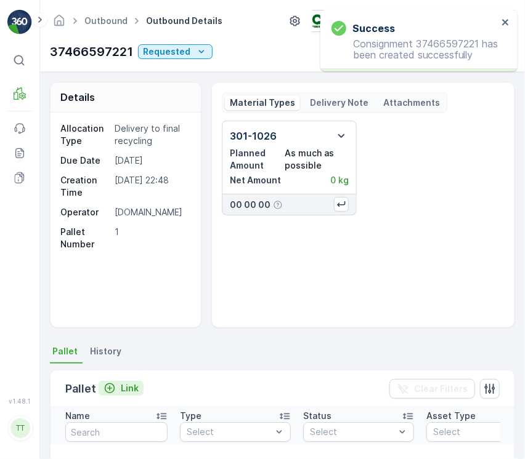
click at [123, 392] on p "Link" at bounding box center [130, 388] width 18 height 12
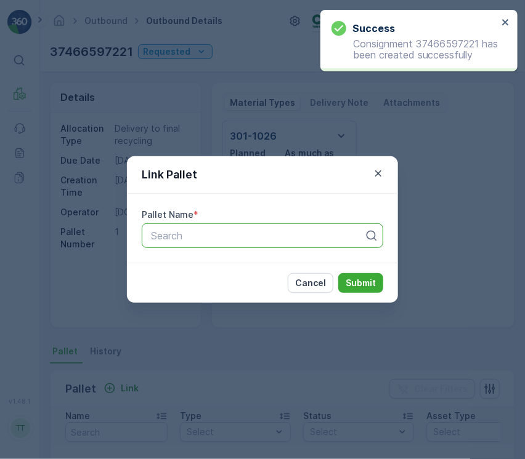
paste input "301-1022"
click at [221, 234] on div at bounding box center [257, 235] width 215 height 11
type input "301-1022"
drag, startPoint x: 249, startPoint y: 260, endPoint x: 270, endPoint y: 278, distance: 28.0
click at [268, 276] on form "Link Pallet Pallet Name * Search Cancel Submit" at bounding box center [262, 229] width 271 height 147
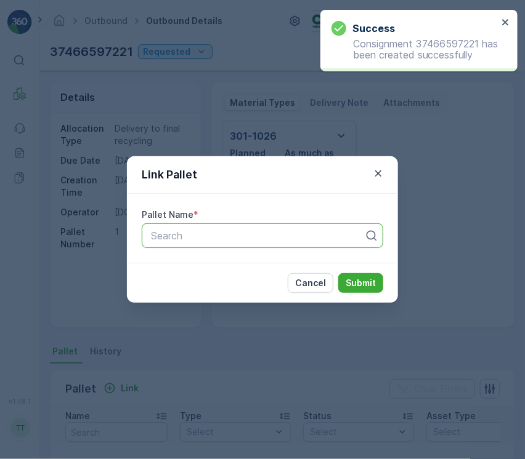
paste input "301-1022"
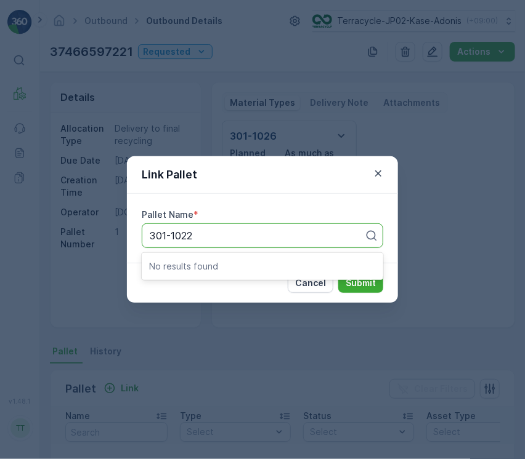
type input "301-1022"
click at [288, 281] on div "Cancel Submit" at bounding box center [262, 283] width 271 height 40
click at [318, 291] on button "Cancel" at bounding box center [311, 283] width 46 height 20
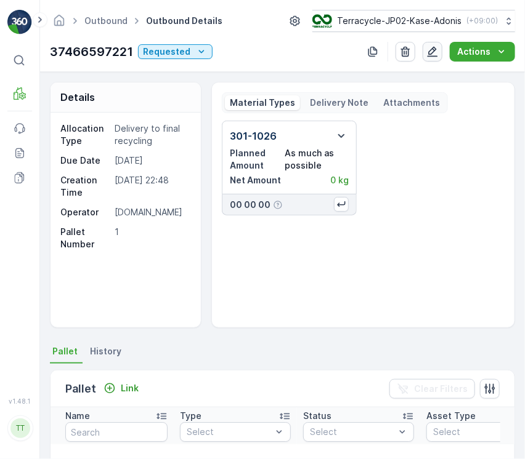
click at [441, 53] on button "button" at bounding box center [432, 52] width 20 height 20
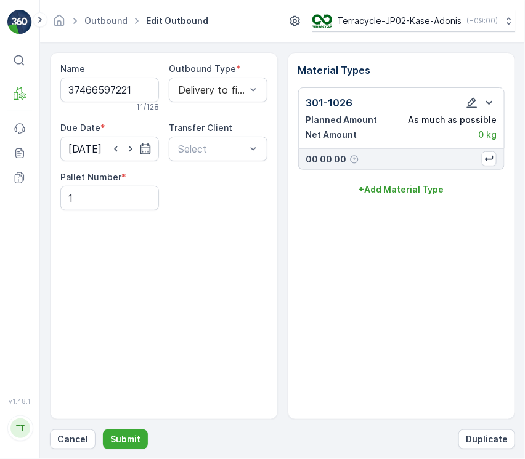
click at [384, 199] on div "Material Types 301-1026 Planned Amount As much as possible Net Amount 0 kg 00 0…" at bounding box center [402, 236] width 228 height 368
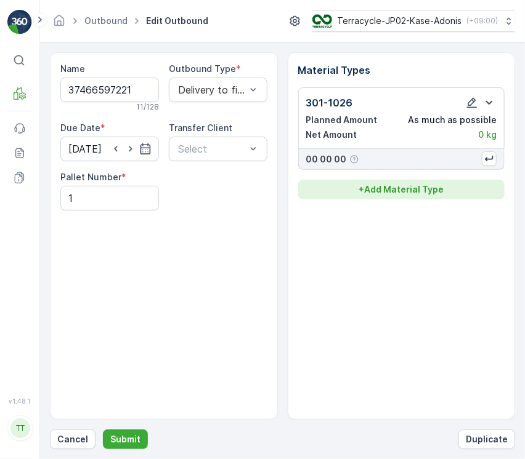
click at [384, 197] on button "+ Add Material Type" at bounding box center [401, 190] width 207 height 20
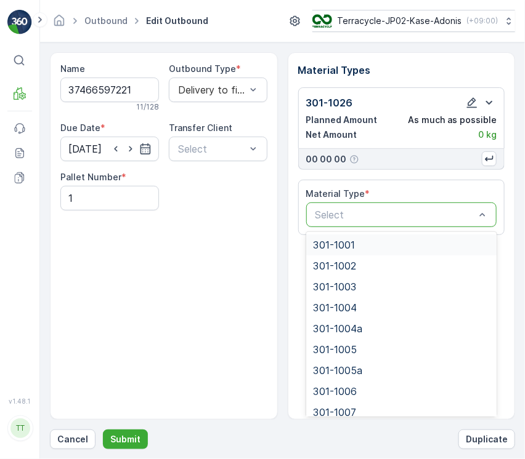
click at [381, 209] on div at bounding box center [395, 214] width 163 height 11
paste input "301-1022"
type input "301-1022"
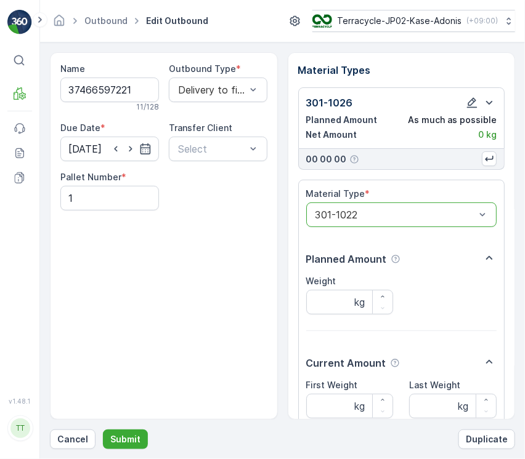
scroll to position [108, 0]
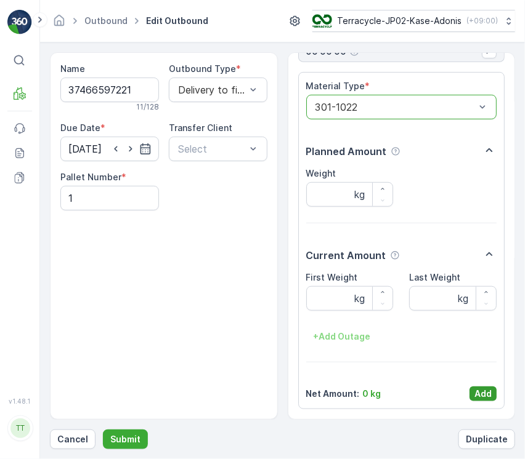
click at [480, 393] on p "Add" at bounding box center [482, 394] width 17 height 12
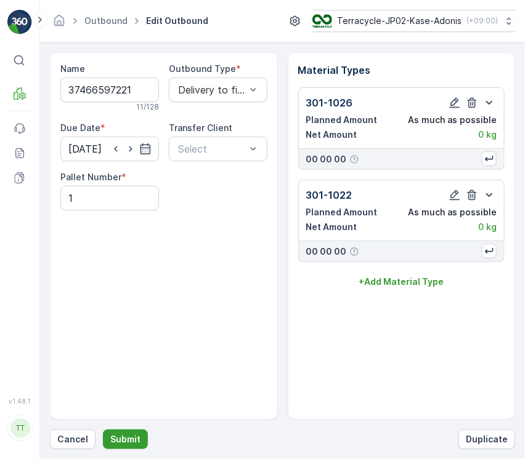
click at [125, 432] on button "Submit" at bounding box center [125, 440] width 45 height 20
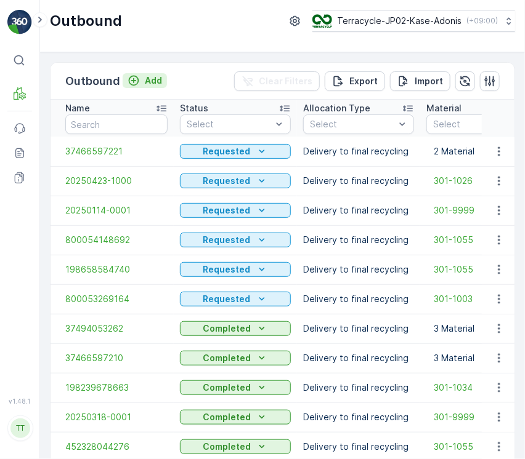
click at [156, 86] on button "Add" at bounding box center [145, 80] width 44 height 15
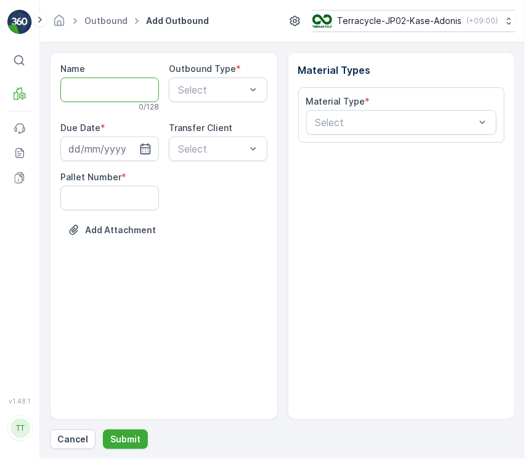
click at [147, 97] on input "Name" at bounding box center [109, 90] width 99 height 25
paste input "800054959712"
type input "800054959712"
click at [170, 93] on div "Select" at bounding box center [218, 90] width 99 height 25
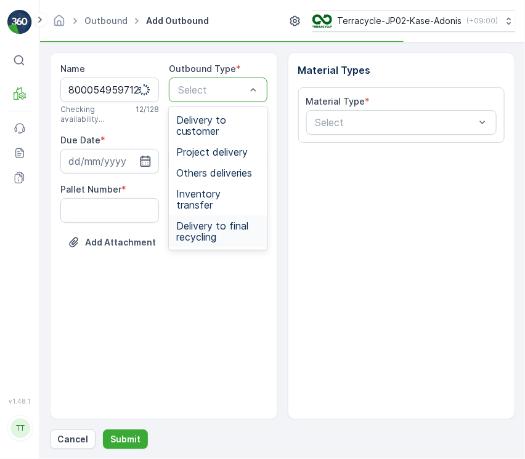
click at [206, 220] on span "Delivery to final recycling" at bounding box center [218, 231] width 84 height 22
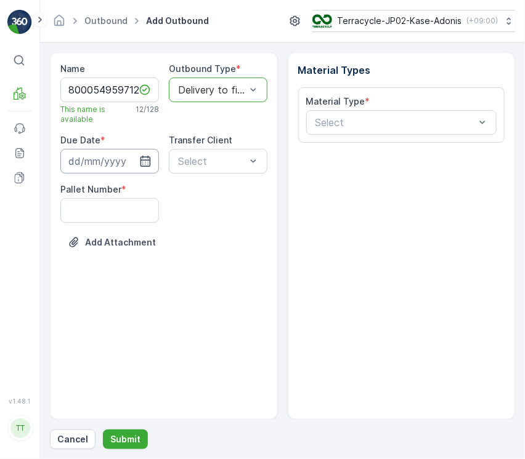
click at [113, 163] on input at bounding box center [109, 161] width 99 height 25
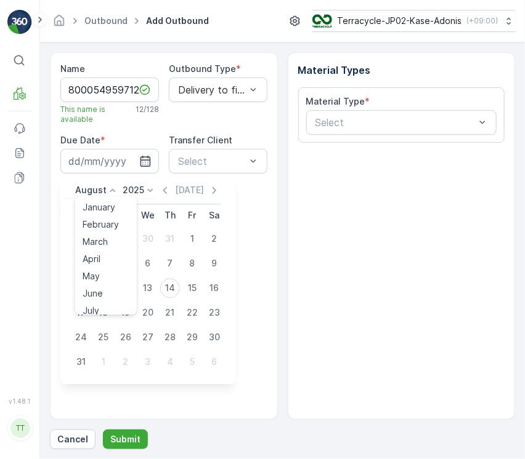
click at [97, 195] on p "August" at bounding box center [90, 191] width 31 height 12
click at [94, 262] on span "April" at bounding box center [92, 260] width 18 height 12
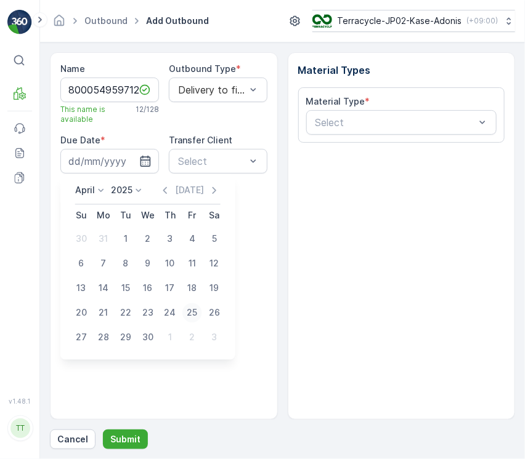
click at [191, 318] on div "25" at bounding box center [192, 314] width 20 height 20
type input "25.04.2025"
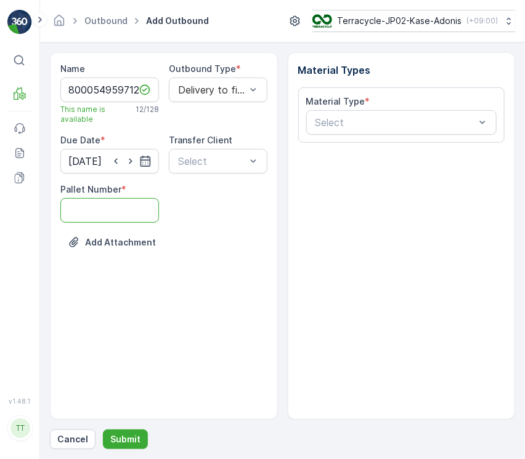
click at [118, 215] on Number "Pallet Number" at bounding box center [109, 210] width 99 height 25
type Number "1"
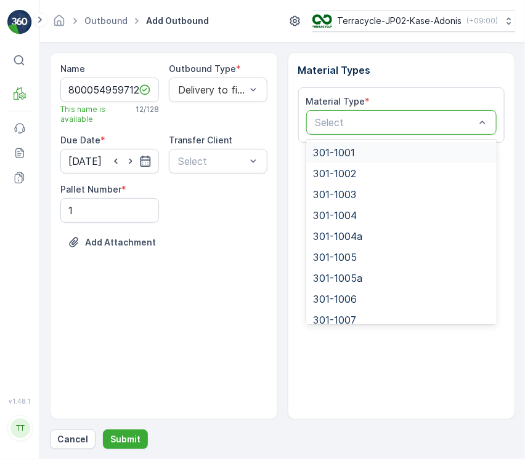
paste input "301-1055"
type input "301-1055"
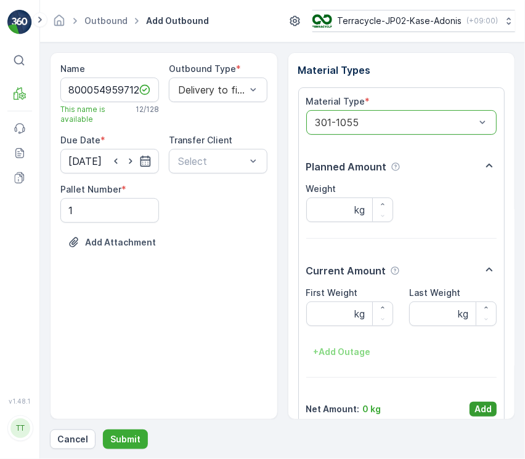
click at [488, 408] on p "Add" at bounding box center [482, 409] width 17 height 12
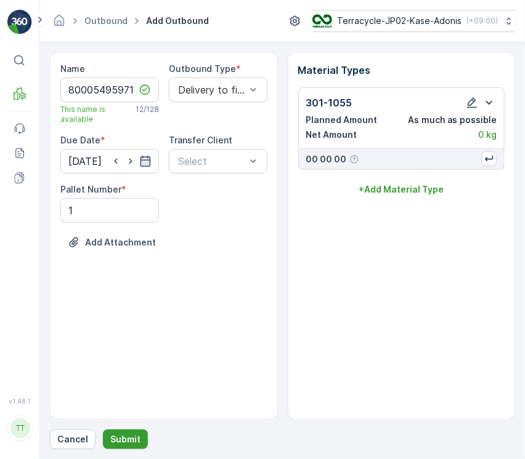
click at [134, 433] on p "Submit" at bounding box center [125, 439] width 30 height 12
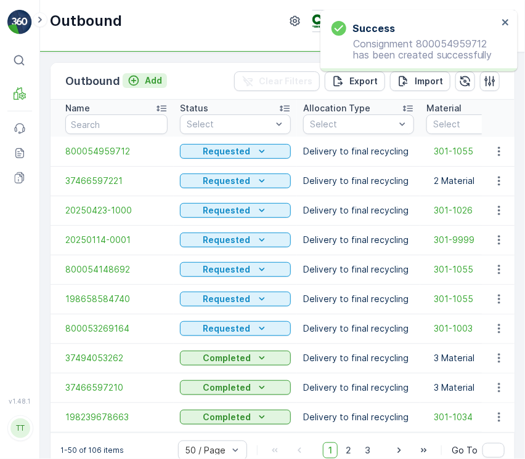
click at [147, 79] on p "Add" at bounding box center [153, 81] width 17 height 12
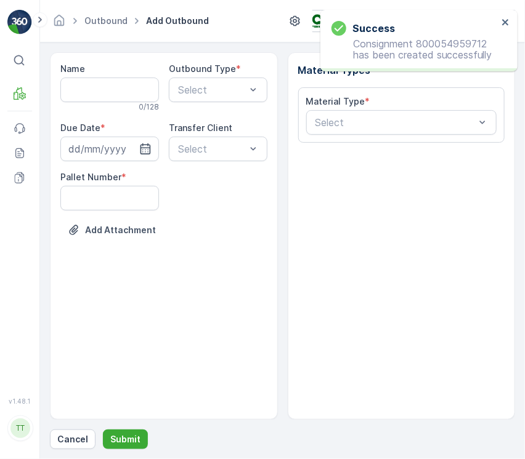
click at [111, 108] on div "0 / 128" at bounding box center [109, 107] width 99 height 10
click at [99, 91] on input "Name" at bounding box center [109, 90] width 99 height 25
paste input "198239678630"
type input "198239678630"
click at [177, 97] on div "Select" at bounding box center [218, 90] width 99 height 25
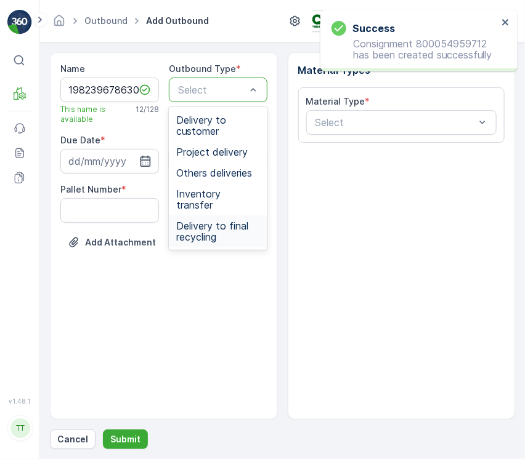
click at [197, 220] on span "Delivery to final recycling" at bounding box center [218, 231] width 84 height 22
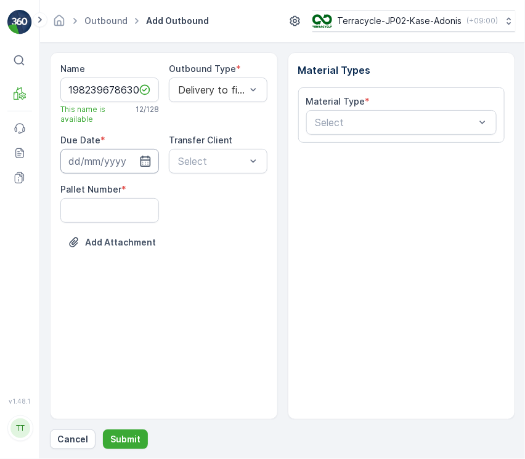
click at [127, 165] on input at bounding box center [109, 161] width 99 height 25
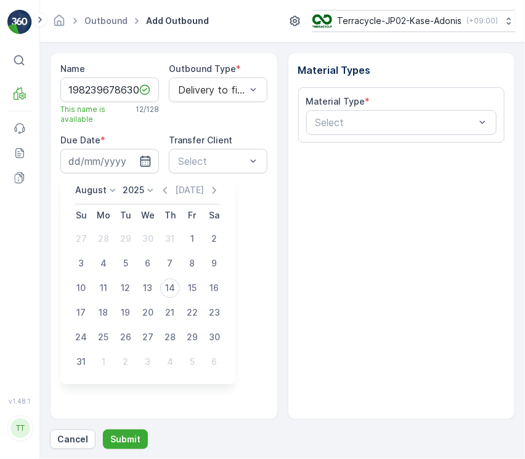
click at [95, 184] on div "August 2025 Today Su Mo Tu We Th Fr Sa 27 28 29 30 31 1 2 3 4 5 6 7 8 9 10 11 1…" at bounding box center [147, 280] width 175 height 210
drag, startPoint x: 95, startPoint y: 187, endPoint x: 94, endPoint y: 208, distance: 21.0
click at [95, 188] on p "August" at bounding box center [90, 191] width 31 height 12
click at [95, 264] on span "April" at bounding box center [92, 260] width 18 height 12
click at [147, 340] on div "30" at bounding box center [148, 338] width 20 height 20
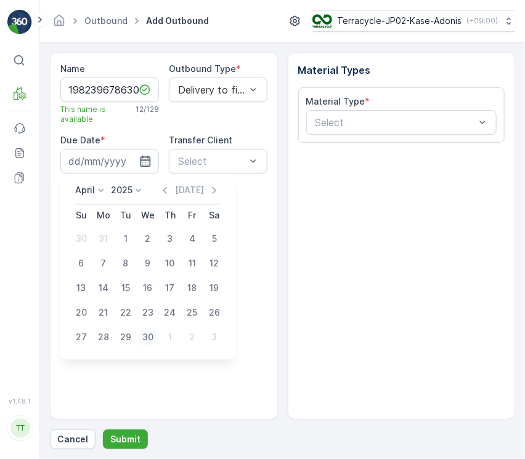
type input "30.04.2025"
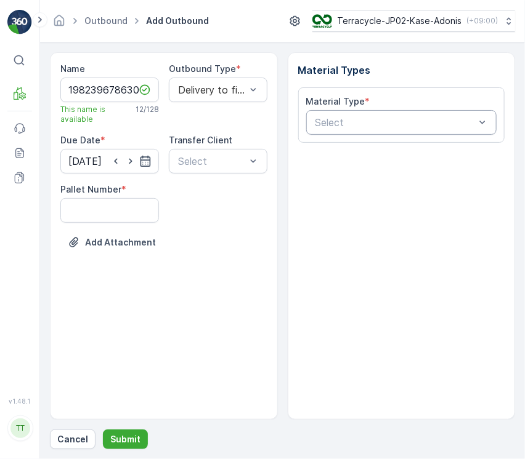
drag, startPoint x: 355, startPoint y: 105, endPoint x: 365, endPoint y: 110, distance: 11.0
click at [355, 104] on label "Material Type" at bounding box center [335, 101] width 59 height 10
click at [369, 112] on div "Select" at bounding box center [401, 122] width 191 height 25
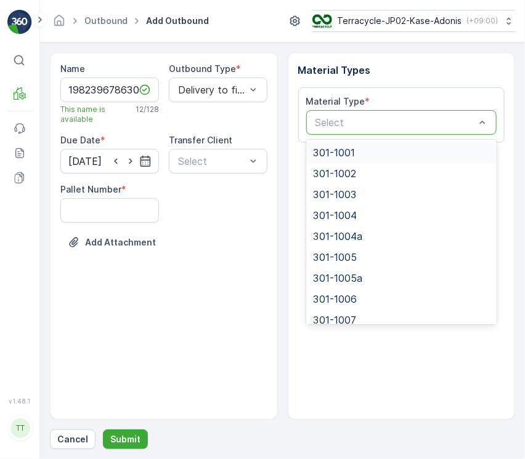
paste input "301-1055"
type input "301-1055"
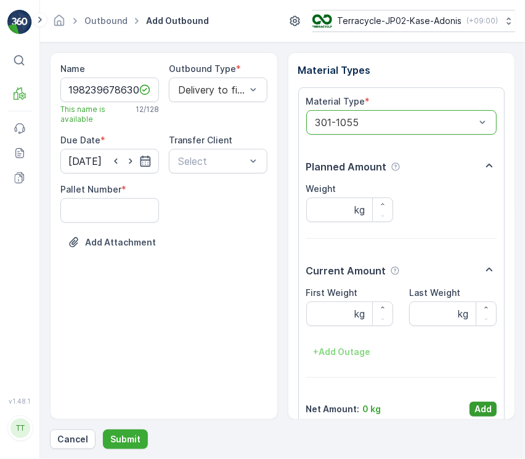
click at [484, 416] on button "Add" at bounding box center [482, 409] width 27 height 15
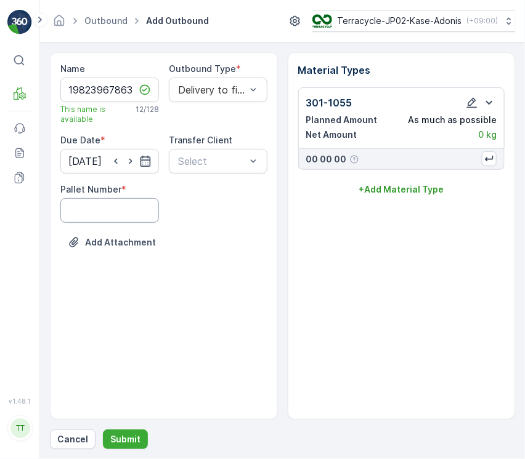
click at [102, 212] on Number "Pallet Number" at bounding box center [109, 210] width 99 height 25
type Number "1"
click at [127, 440] on p "Submit" at bounding box center [125, 439] width 30 height 12
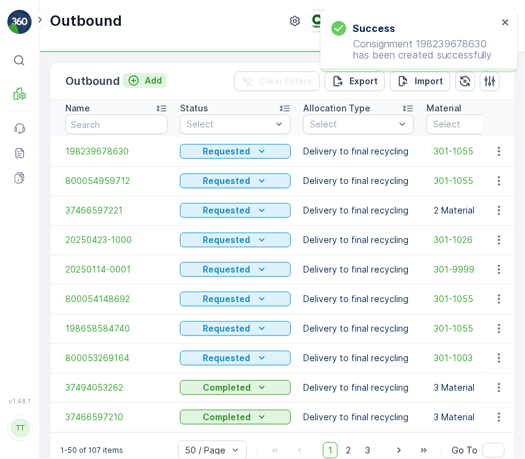
click at [148, 86] on p "Add" at bounding box center [153, 81] width 17 height 12
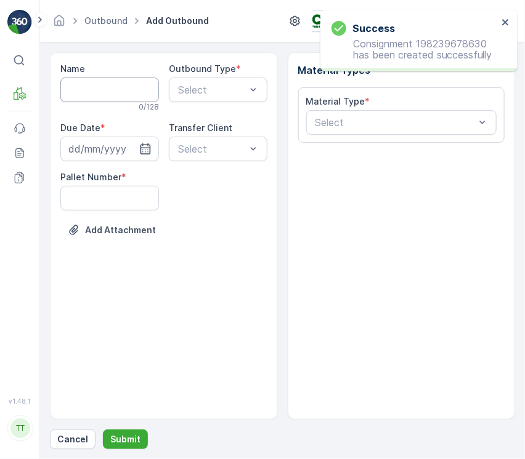
click at [113, 93] on input "Name" at bounding box center [109, 90] width 99 height 25
paste input "37494053376"
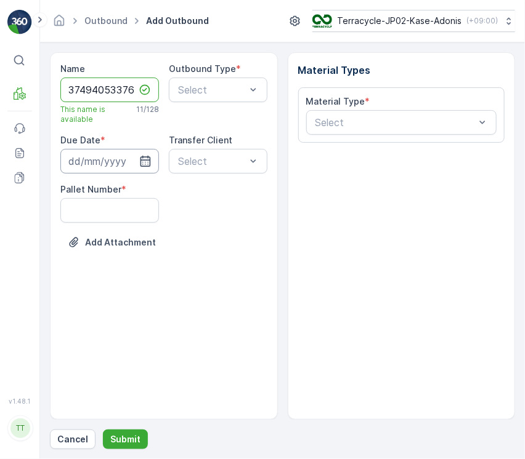
type input "37494053376"
click at [103, 166] on input at bounding box center [109, 161] width 99 height 25
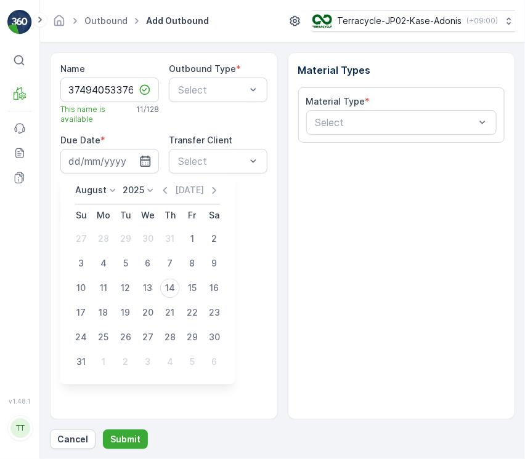
click at [101, 185] on p "August" at bounding box center [90, 191] width 31 height 12
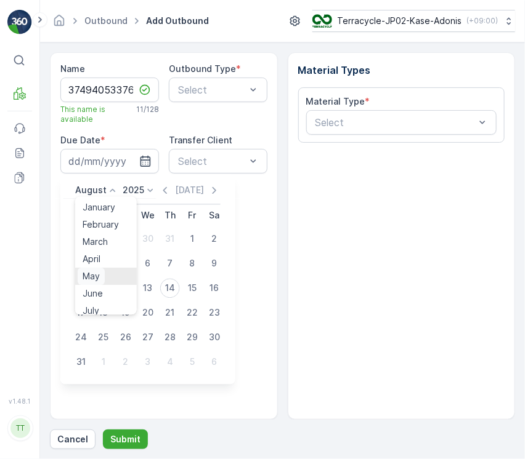
click at [100, 275] on div "May" at bounding box center [91, 276] width 27 height 17
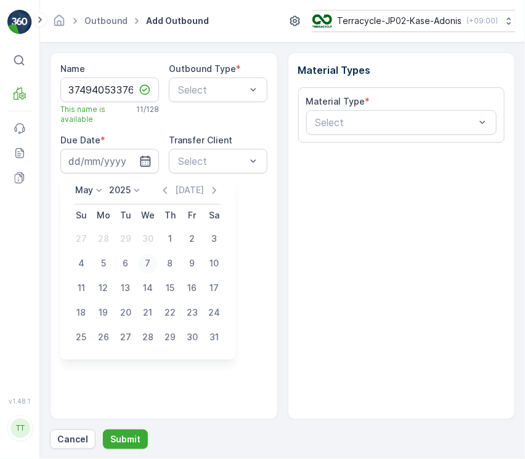
click at [151, 269] on div "7" at bounding box center [148, 264] width 20 height 20
type input "07.05.2025"
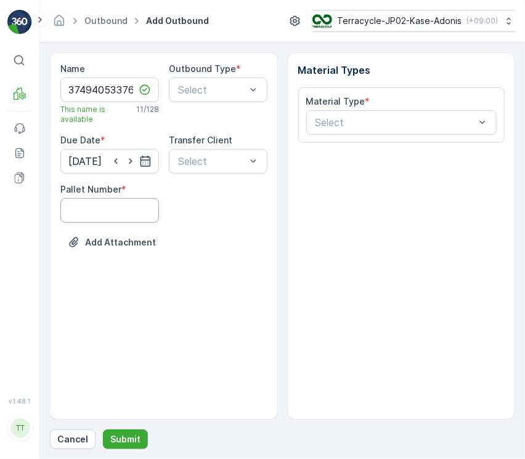
drag, startPoint x: 108, startPoint y: 209, endPoint x: 111, endPoint y: 221, distance: 12.7
click at [108, 209] on Number "Pallet Number" at bounding box center [109, 210] width 99 height 25
type Number "1"
click at [203, 89] on div at bounding box center [212, 89] width 70 height 11
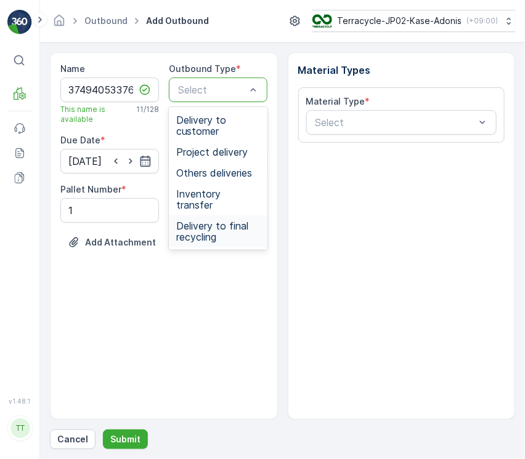
click at [205, 220] on span "Delivery to final recycling" at bounding box center [218, 231] width 84 height 22
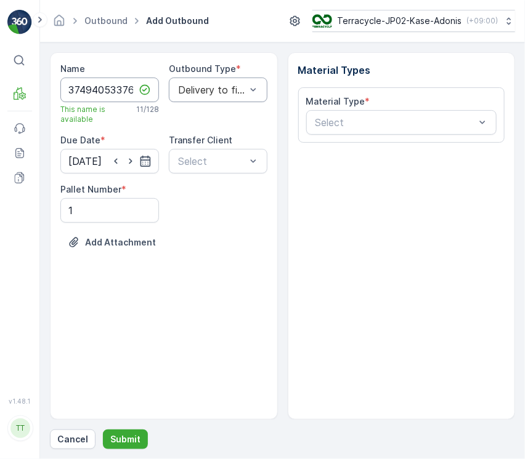
scroll to position [0, 1]
drag, startPoint x: 111, startPoint y: 94, endPoint x: 267, endPoint y: 96, distance: 155.2
click at [267, 96] on div "Name 37494053376 This name is available 11 / 128 Outbound Type * Delivery to fi…" at bounding box center [163, 165] width 207 height 204
click at [403, 111] on div "Select" at bounding box center [401, 122] width 191 height 25
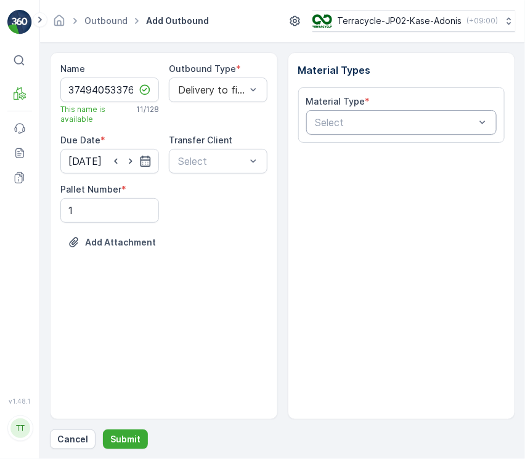
paste input "301-1022"
type input "301-1022"
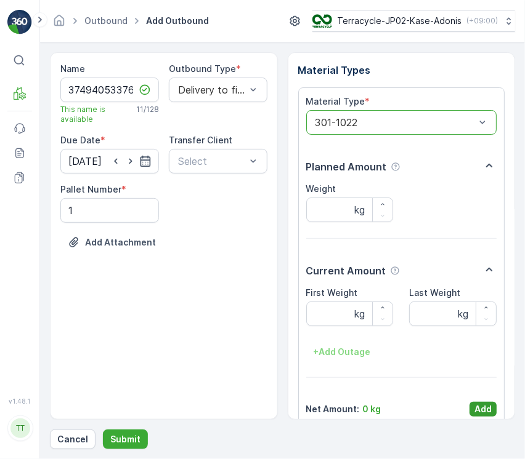
click at [492, 403] on button "Add" at bounding box center [482, 409] width 27 height 15
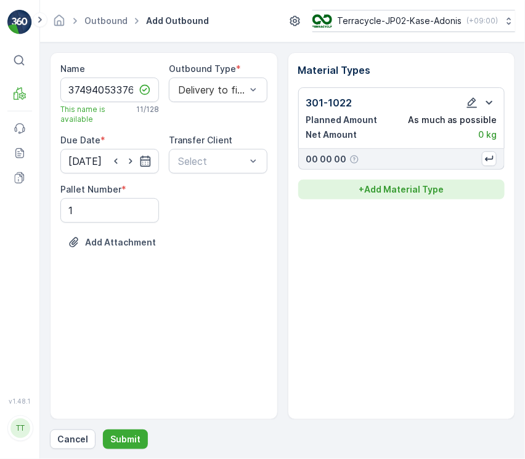
click at [414, 196] on button "+ Add Material Type" at bounding box center [401, 190] width 207 height 20
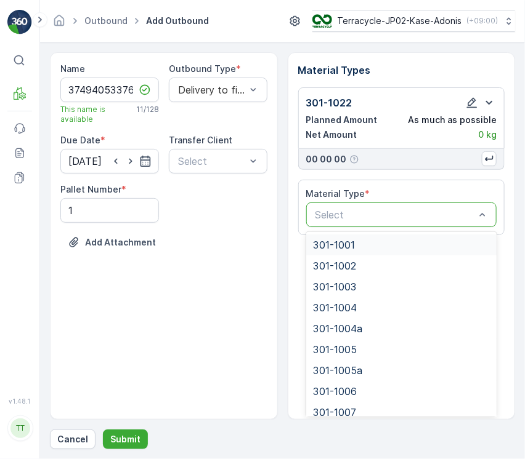
click at [400, 225] on div "Select" at bounding box center [401, 215] width 191 height 25
paste input "301-1005a"
type input "301-1005a"
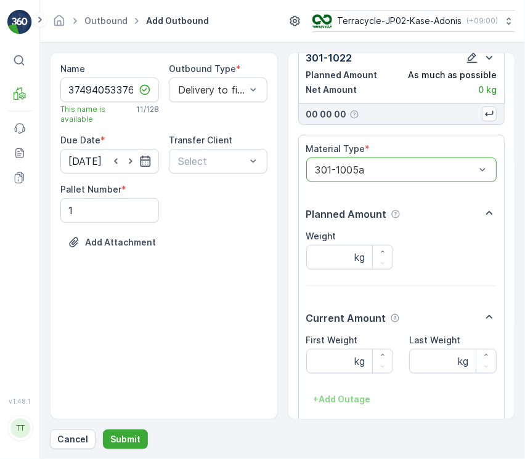
scroll to position [108, 0]
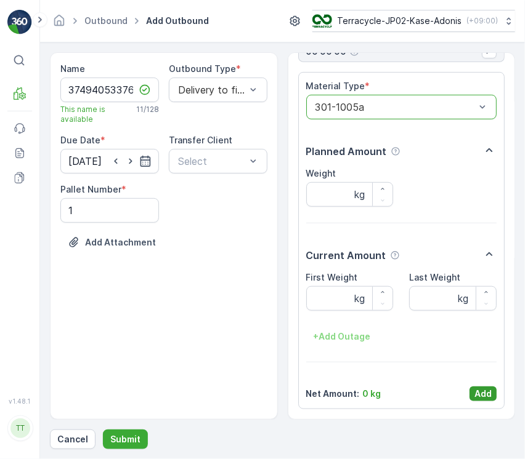
click at [477, 388] on p "Add" at bounding box center [482, 394] width 17 height 12
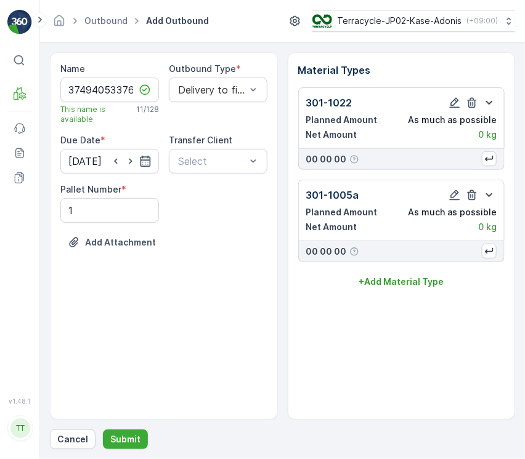
scroll to position [0, 0]
click at [414, 270] on div "301-1022 Planned Amount As much as possible Net Amount 0 kg 00 00 00 301-1005a …" at bounding box center [401, 189] width 207 height 204
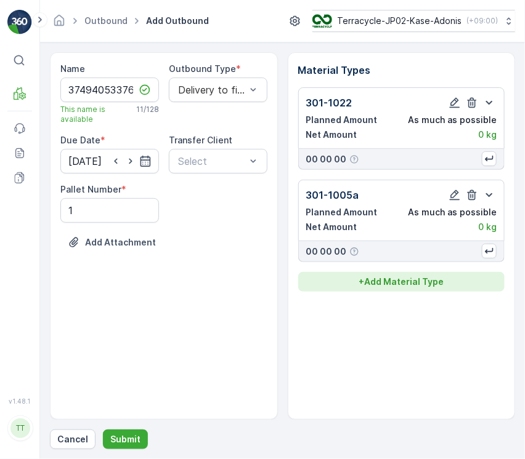
click at [416, 286] on p "+ Add Material Type" at bounding box center [400, 282] width 85 height 12
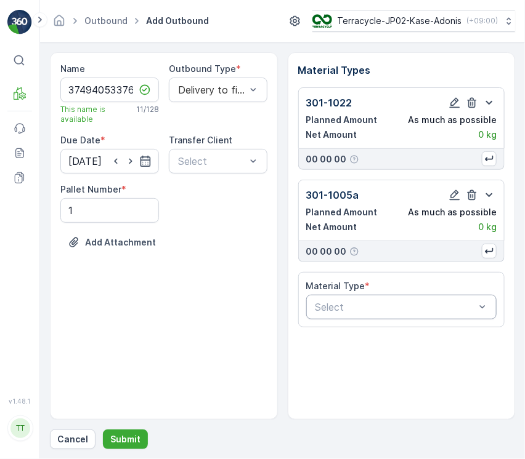
click at [403, 315] on div "Select" at bounding box center [401, 307] width 191 height 25
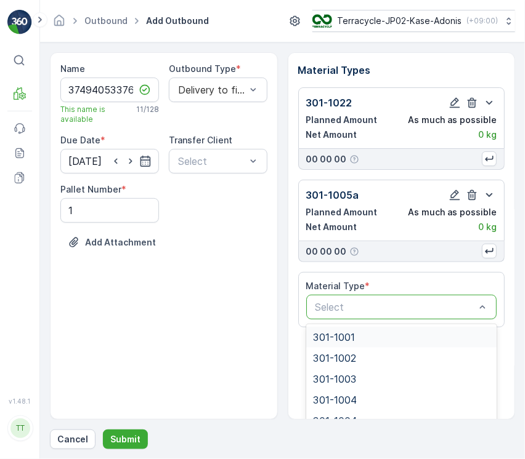
paste input "301-1026"
type input "301-1026"
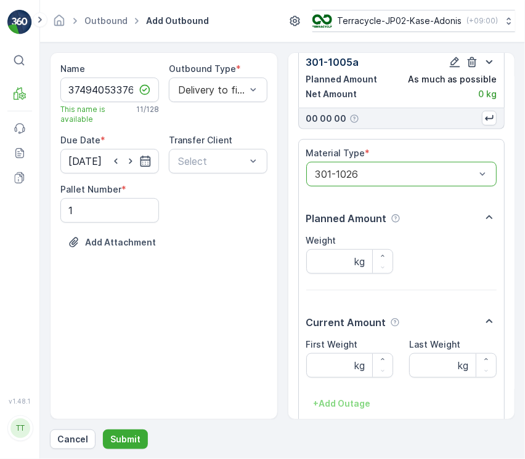
scroll to position [201, 0]
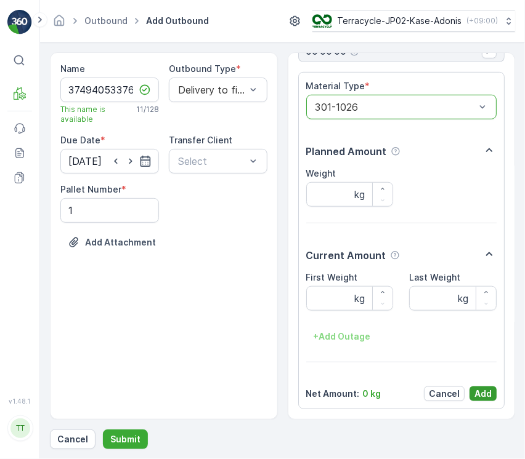
drag, startPoint x: 494, startPoint y: 392, endPoint x: 480, endPoint y: 390, distance: 14.3
click at [483, 390] on div "Material Type * option 301-1026, selected. 301-1026 Planned Amount Weight kg Cu…" at bounding box center [401, 240] width 207 height 337
click at [480, 390] on p "Add" at bounding box center [482, 394] width 17 height 12
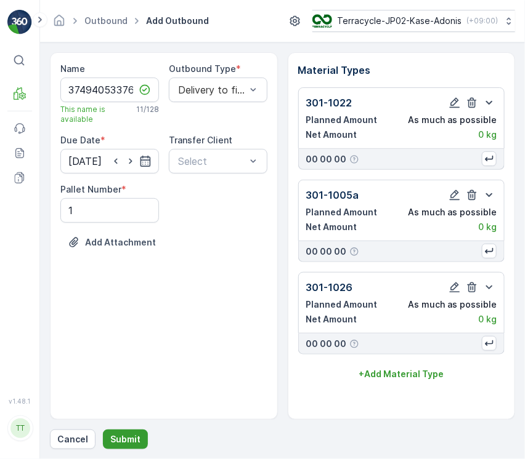
click at [134, 438] on p "Submit" at bounding box center [125, 439] width 30 height 12
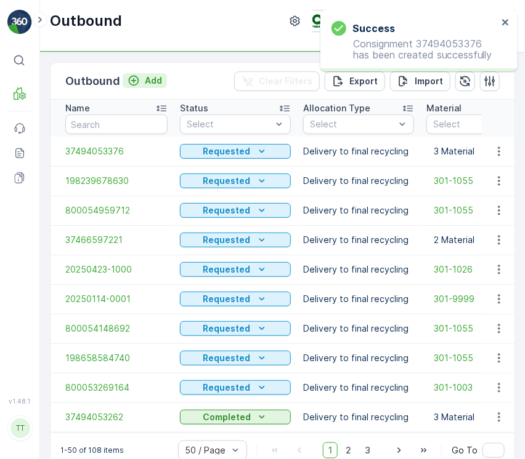
click at [123, 79] on button "Add" at bounding box center [145, 80] width 44 height 15
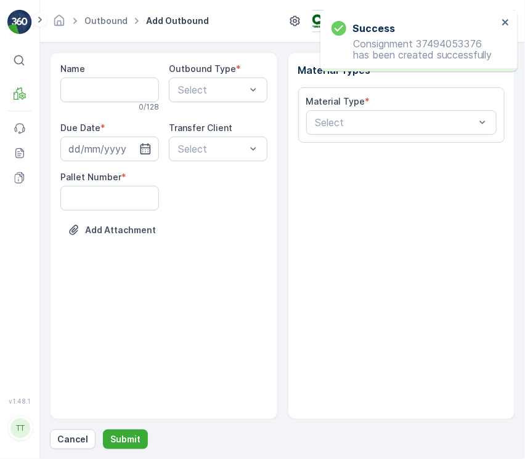
drag, startPoint x: 137, startPoint y: 111, endPoint x: 137, endPoint y: 94, distance: 16.6
click at [139, 109] on p "0 / 128" at bounding box center [149, 107] width 20 height 10
click at [137, 94] on input "Name" at bounding box center [109, 90] width 99 height 25
paste input "20250516-0001"
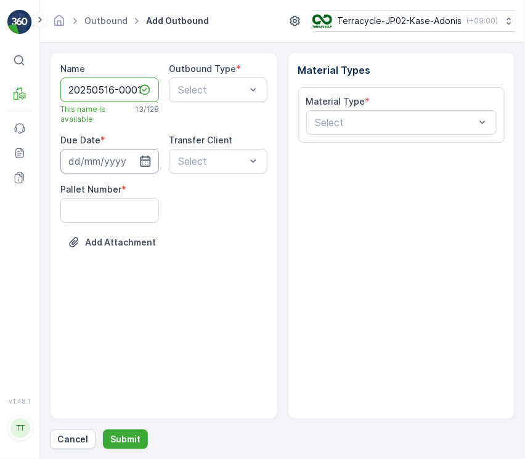
type input "20250516-0001"
click at [103, 170] on input at bounding box center [109, 161] width 99 height 25
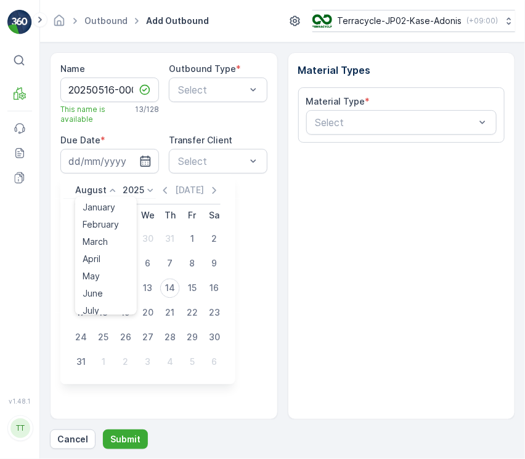
click at [99, 190] on p "August" at bounding box center [90, 191] width 31 height 12
click at [97, 269] on div "May" at bounding box center [91, 276] width 27 height 17
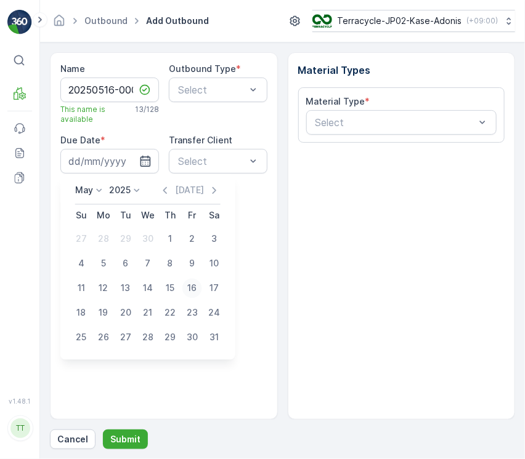
click at [192, 286] on div "16" at bounding box center [192, 289] width 20 height 20
type input "16.05.2025"
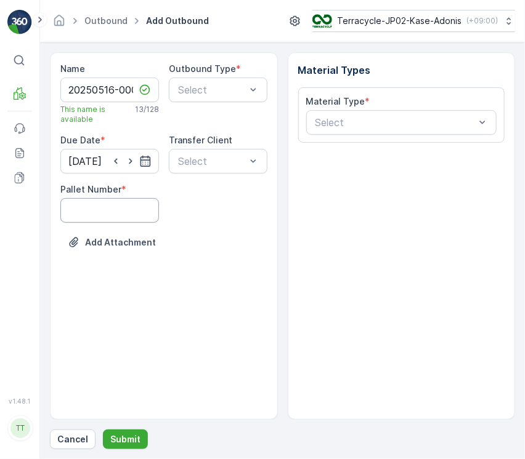
drag, startPoint x: 118, startPoint y: 208, endPoint x: 119, endPoint y: 220, distance: 12.5
click at [118, 209] on Number "Pallet Number" at bounding box center [109, 210] width 99 height 25
type Number "1"
click at [212, 101] on div "Select" at bounding box center [218, 90] width 99 height 25
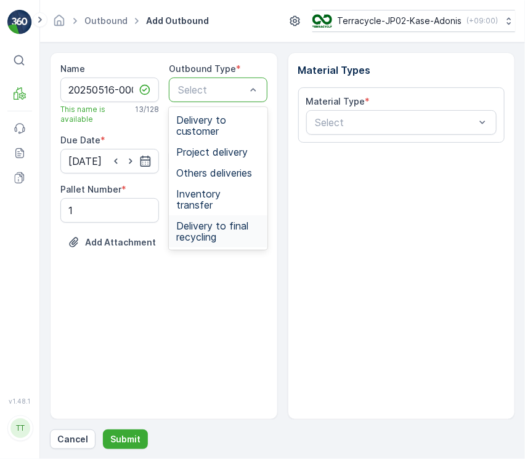
click at [200, 220] on span "Delivery to final recycling" at bounding box center [218, 231] width 84 height 22
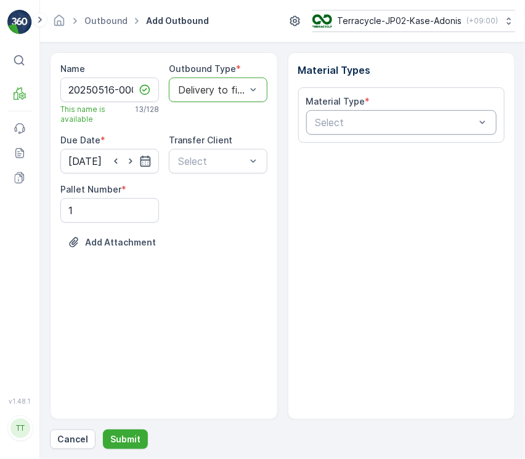
click at [345, 114] on div "Select" at bounding box center [401, 122] width 191 height 25
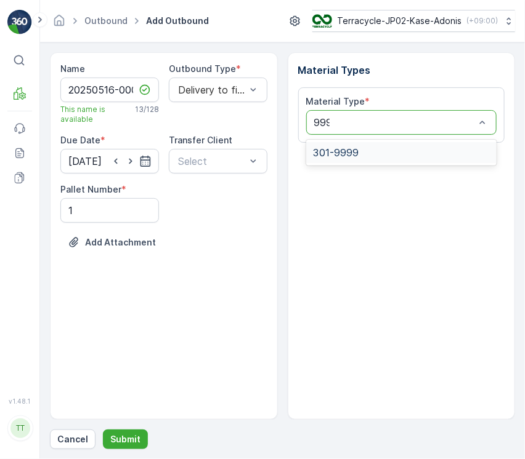
type input "9999"
click at [354, 147] on span "301-9999" at bounding box center [336, 152] width 46 height 11
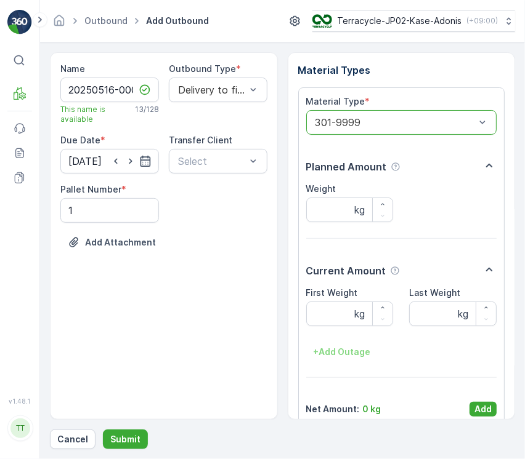
click at [481, 405] on p "Add" at bounding box center [482, 409] width 17 height 12
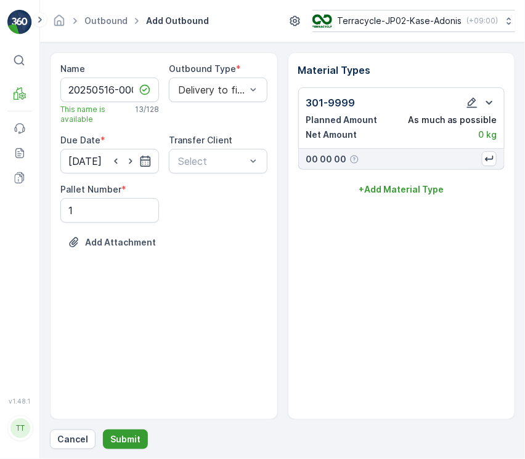
click at [116, 435] on p "Submit" at bounding box center [125, 439] width 30 height 12
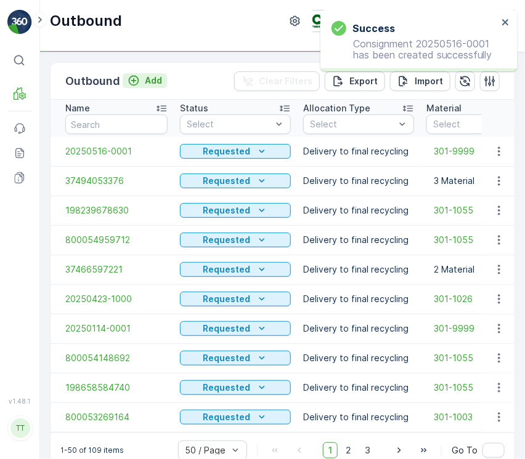
click at [128, 76] on icon "Add" at bounding box center [133, 81] width 12 height 12
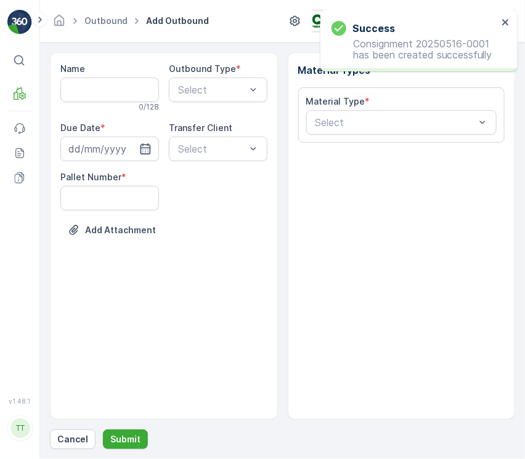
click at [114, 104] on div "0 / 128" at bounding box center [109, 107] width 99 height 10
click at [114, 102] on div "0 / 128" at bounding box center [109, 107] width 99 height 10
click at [111, 91] on input "Name" at bounding box center [109, 90] width 99 height 25
paste input "20250617-0001"
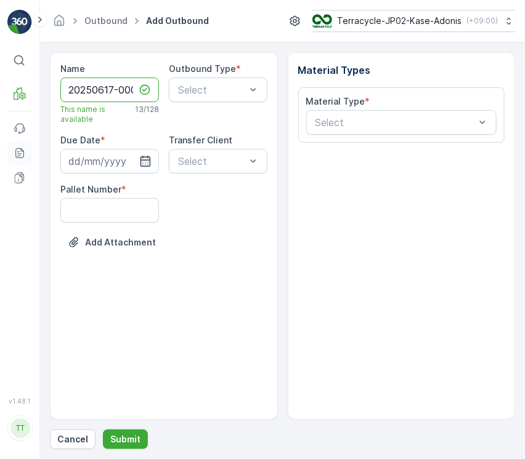
type input "20250617-0001"
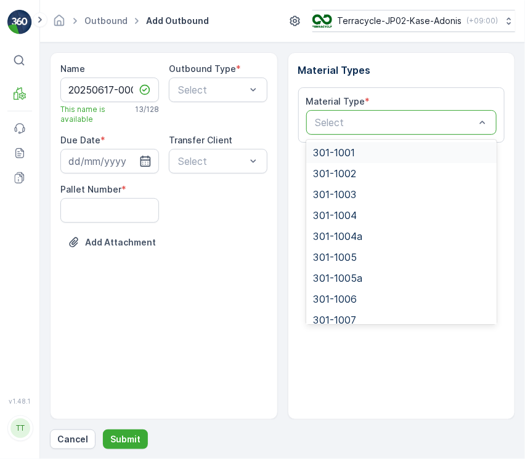
paste input "301-1060"
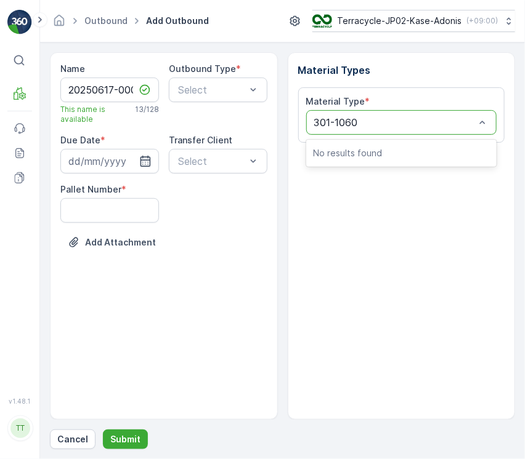
type input "301-1060"
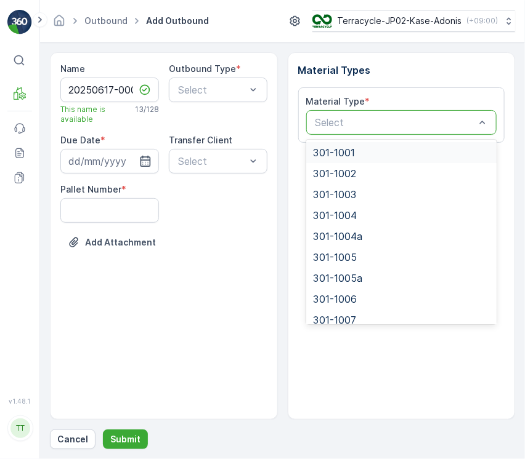
click at [384, 130] on div "Select" at bounding box center [401, 122] width 191 height 25
paste input "301-1060"
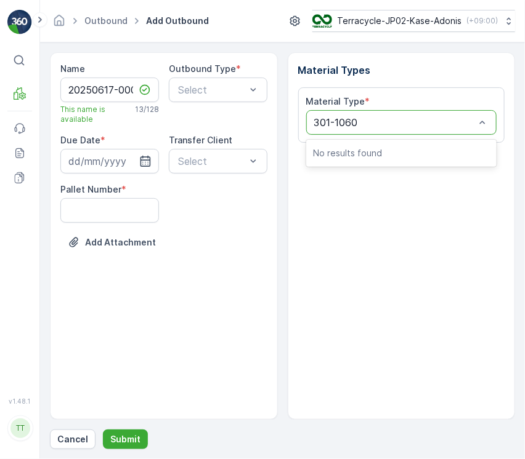
type input "301-1060"
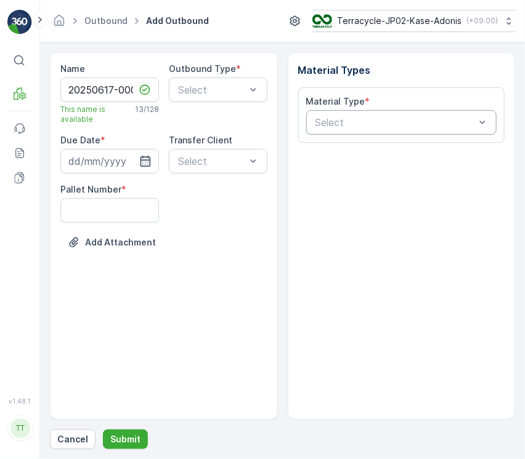
click at [366, 255] on div "Material Types Material Type * Select" at bounding box center [402, 236] width 228 height 368
click at [76, 444] on button "Cancel" at bounding box center [73, 440] width 46 height 20
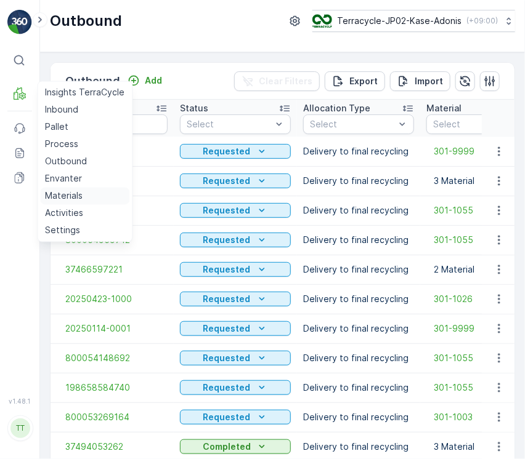
click at [66, 190] on p "Materials" at bounding box center [64, 196] width 38 height 12
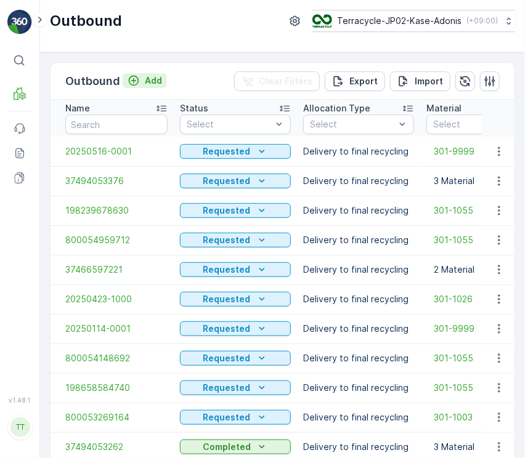
click at [141, 81] on div "Add" at bounding box center [144, 81] width 34 height 12
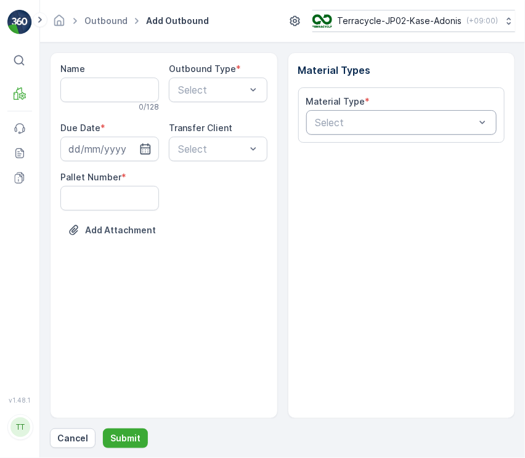
click at [375, 123] on div at bounding box center [395, 122] width 163 height 11
paste input "301-1060"
type input "301-1060"
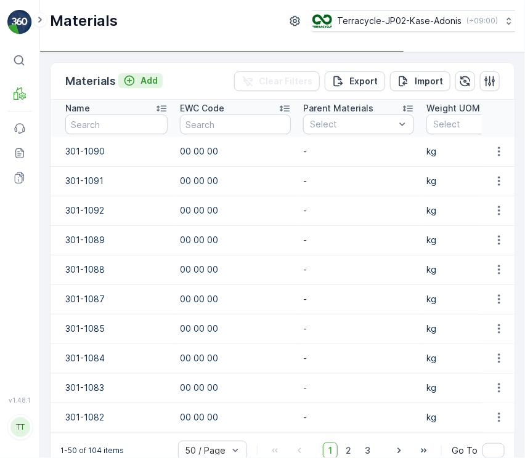
click at [146, 81] on p "Add" at bounding box center [148, 81] width 17 height 12
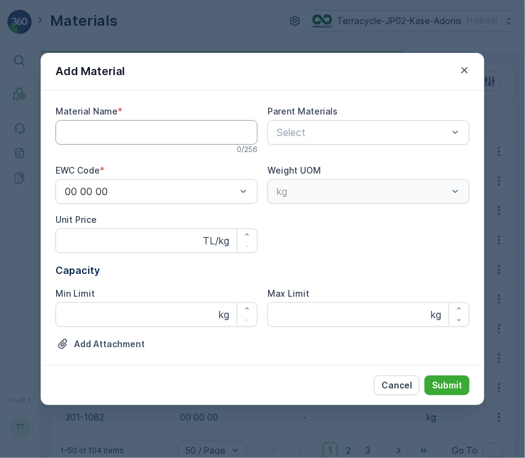
click at [207, 133] on Name "Material Name" at bounding box center [156, 132] width 202 height 25
paste Name "301-1060"
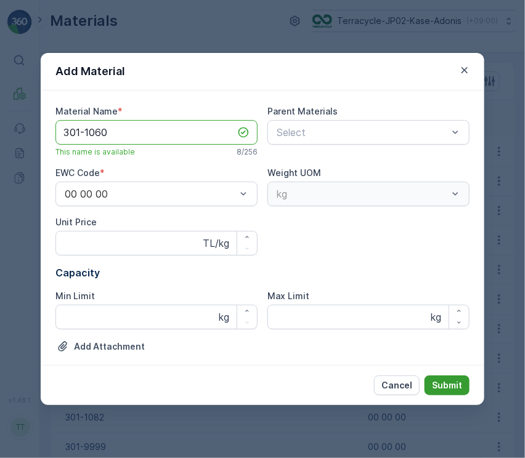
type Name "301-1060"
click at [455, 385] on p "Submit" at bounding box center [447, 385] width 30 height 12
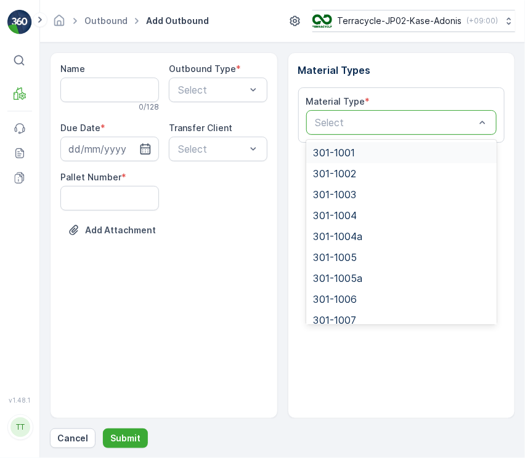
paste input "301-1060"
type input "301-1060"
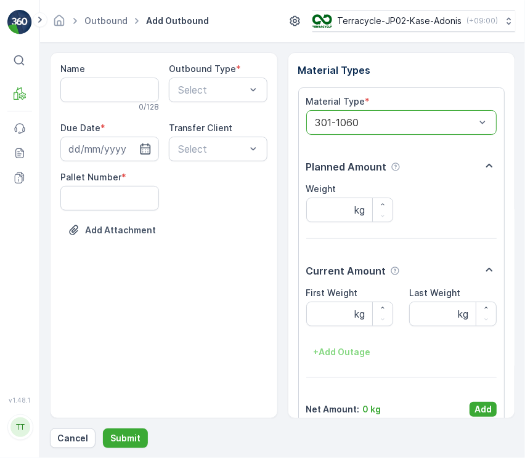
click at [475, 413] on p "Add" at bounding box center [482, 409] width 17 height 12
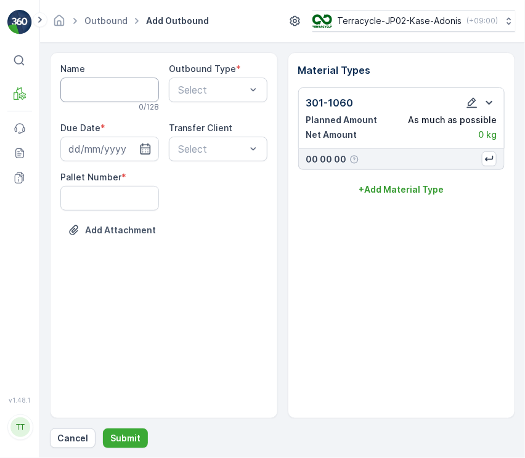
click at [110, 91] on input "Name" at bounding box center [109, 90] width 99 height 25
paste input "20250617-0001"
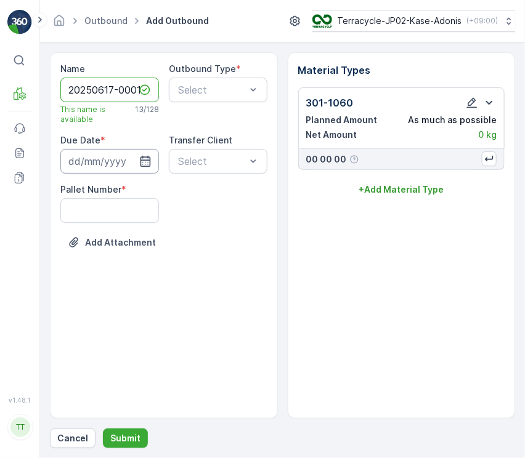
type input "20250617-0001"
click at [85, 167] on input at bounding box center [109, 161] width 99 height 25
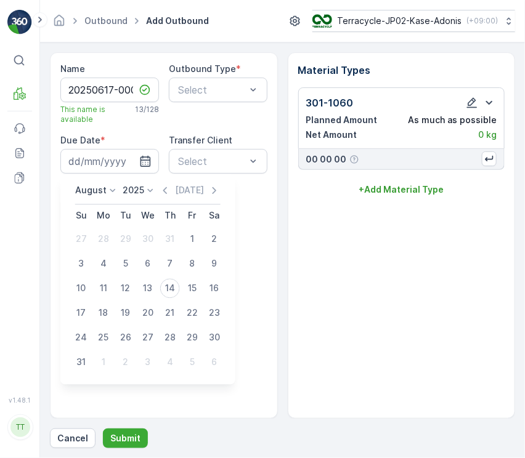
click at [105, 185] on div "August" at bounding box center [97, 191] width 44 height 12
click at [94, 295] on span "June" at bounding box center [93, 294] width 20 height 12
click at [124, 288] on div "17" at bounding box center [126, 289] width 20 height 20
type input "17.06.2025"
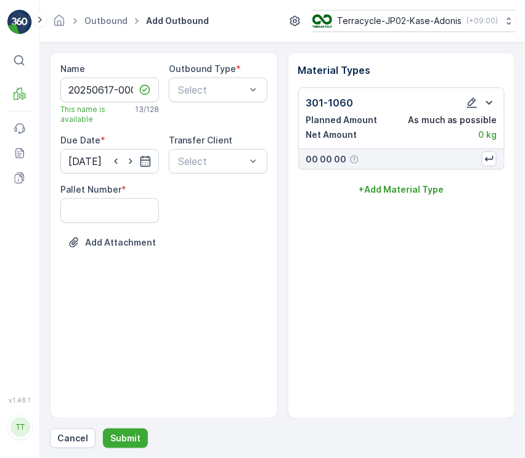
click at [126, 224] on div "Name 20250617-0001 This name is available 13 / 128 Outbound Type * Select Due D…" at bounding box center [163, 165] width 207 height 204
click at [113, 209] on Number "Pallet Number" at bounding box center [109, 210] width 99 height 25
type Number "1"
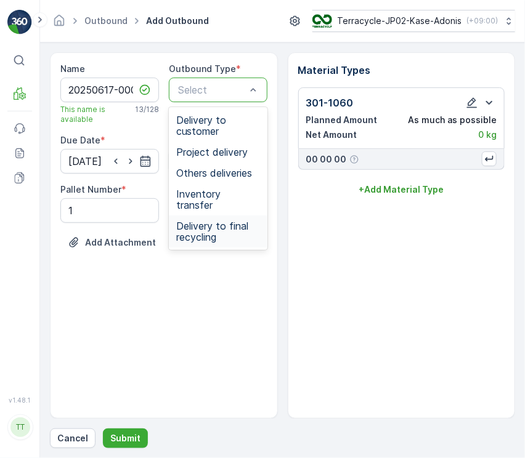
click at [210, 228] on span "Delivery to final recycling" at bounding box center [218, 231] width 84 height 22
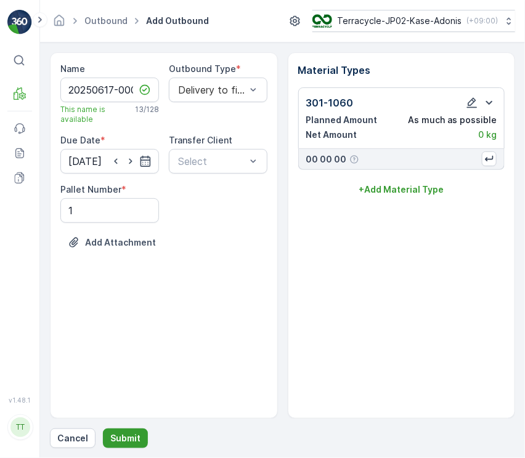
click at [135, 441] on p "Submit" at bounding box center [125, 438] width 30 height 12
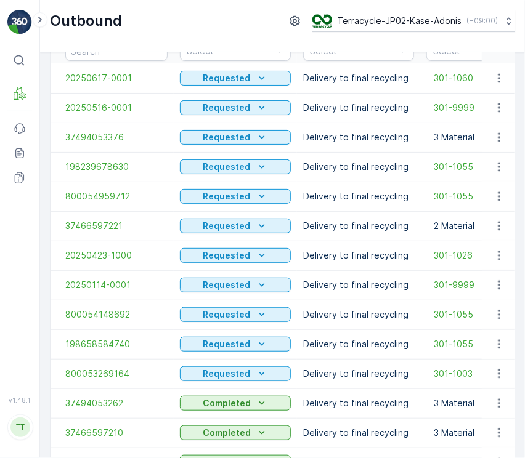
scroll to position [164, 0]
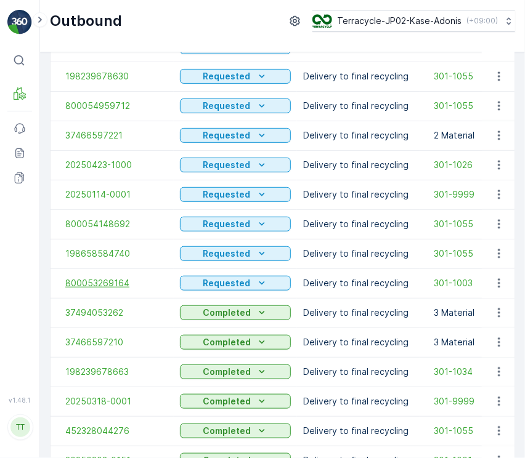
click at [102, 277] on span "800053269164" at bounding box center [116, 283] width 102 height 12
click at [90, 254] on span "198658584740" at bounding box center [116, 254] width 102 height 12
click at [94, 227] on span "800054148692" at bounding box center [116, 224] width 102 height 12
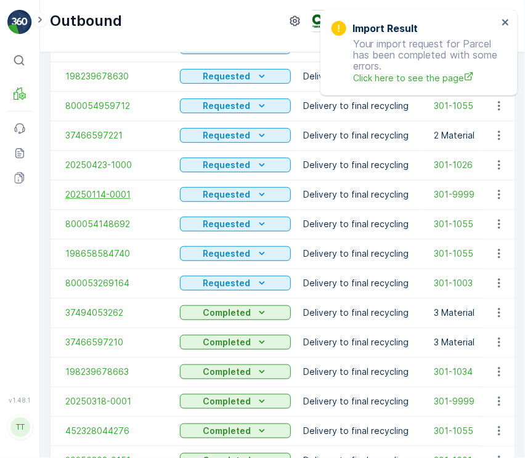
click at [102, 191] on span "20250114-0001" at bounding box center [116, 194] width 102 height 12
click at [103, 163] on span "20250423-1000" at bounding box center [116, 165] width 102 height 12
click at [103, 132] on span "37466597221" at bounding box center [116, 135] width 102 height 12
click at [103, 107] on span "800054959712" at bounding box center [116, 106] width 102 height 12
click at [100, 77] on span "198239678630" at bounding box center [116, 76] width 102 height 12
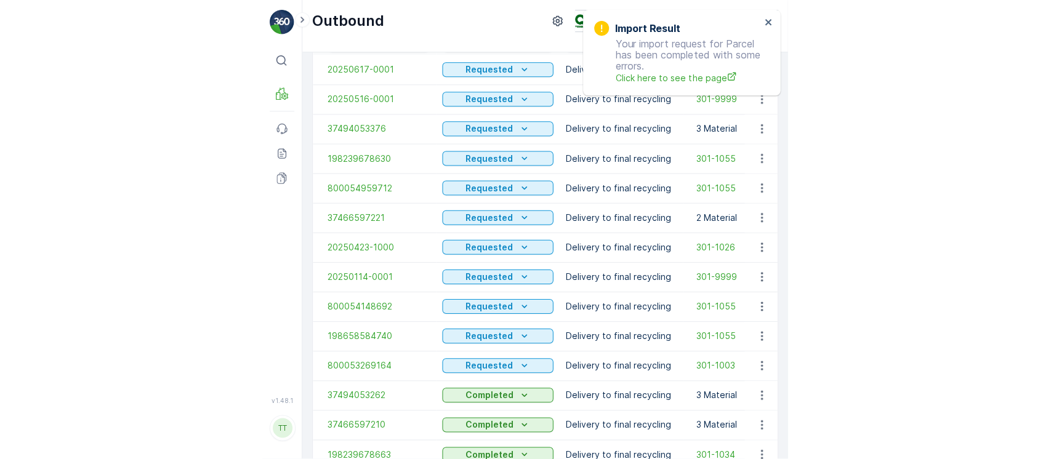
scroll to position [0, 0]
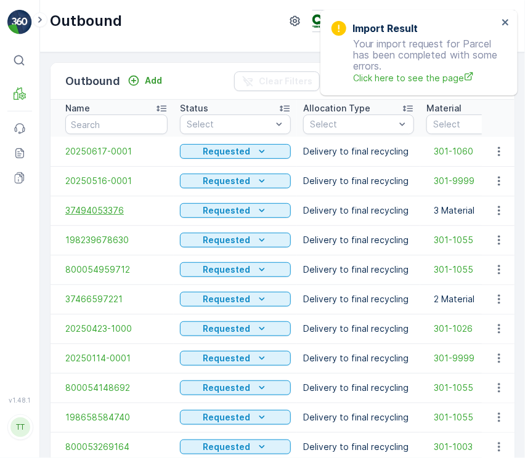
click at [109, 211] on span "37494053376" at bounding box center [116, 210] width 102 height 12
click at [109, 175] on span "20250516-0001" at bounding box center [116, 181] width 102 height 12
click at [107, 150] on span "20250617-0001" at bounding box center [116, 151] width 102 height 12
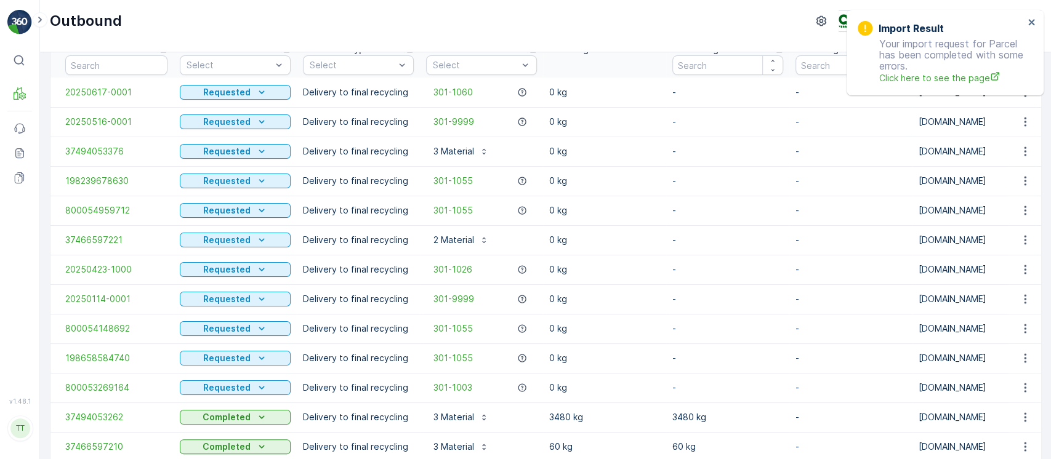
scroll to position [82, 0]
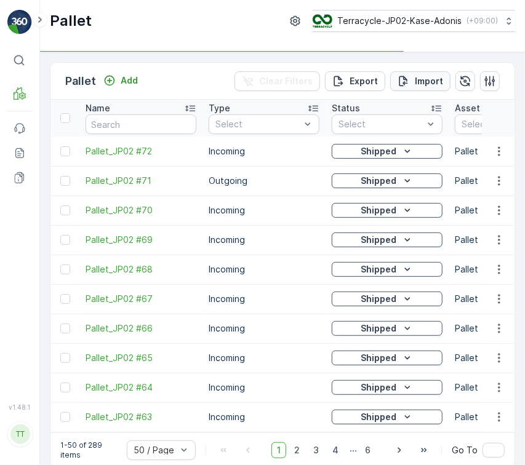
click at [421, 84] on p "Import" at bounding box center [429, 81] width 28 height 12
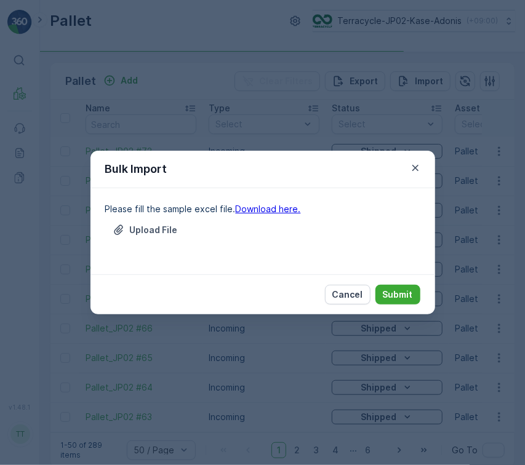
click at [288, 204] on link "Download here." at bounding box center [268, 209] width 65 height 10
click at [150, 229] on p "Upload File" at bounding box center [154, 230] width 48 height 12
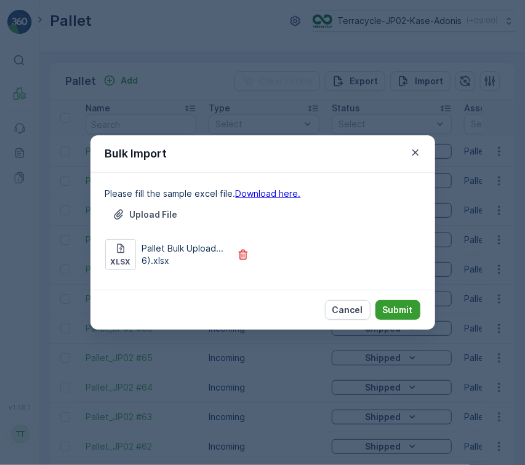
click at [389, 312] on p "Submit" at bounding box center [398, 310] width 30 height 12
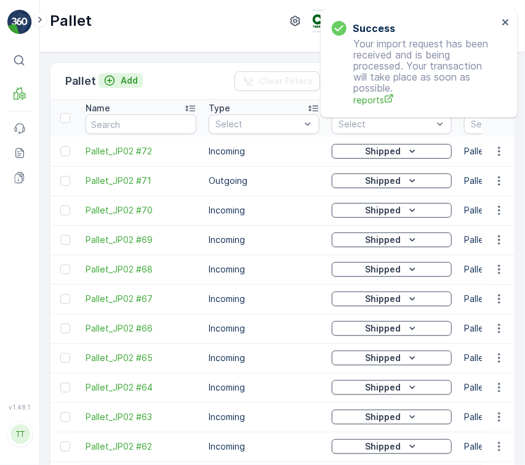
click at [121, 76] on p "Add" at bounding box center [129, 81] width 17 height 12
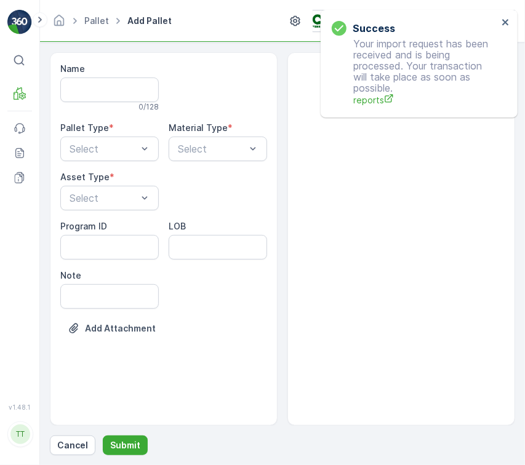
click at [92, 84] on input "Name" at bounding box center [109, 90] width 99 height 25
paste input "37494053376-1"
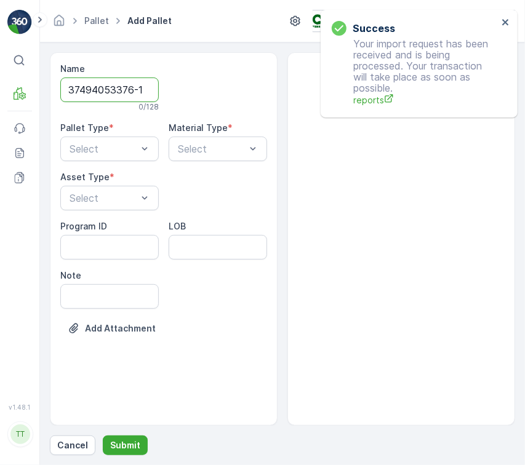
type input "37494053376-1"
drag, startPoint x: 193, startPoint y: 111, endPoint x: 377, endPoint y: 219, distance: 213.3
click at [227, 132] on div "Name 37494053376-1 13 / 128 Pallet Type * Select Material Type * Select Asset T…" at bounding box center [163, 208] width 207 height 291
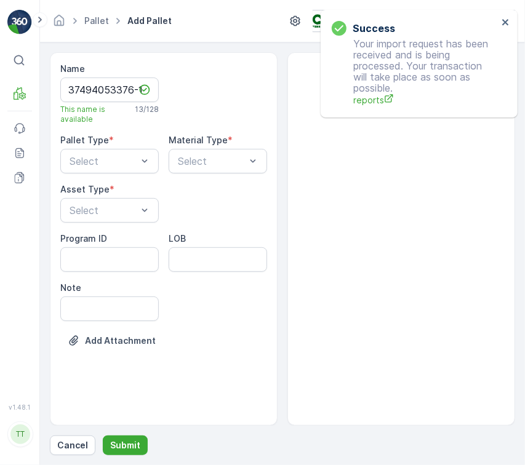
click at [241, 240] on div "LOB" at bounding box center [218, 239] width 99 height 12
click at [127, 158] on div at bounding box center [103, 161] width 70 height 11
click at [89, 162] on div at bounding box center [103, 161] width 70 height 11
click at [94, 210] on span "Outgoing" at bounding box center [88, 212] width 41 height 11
drag, startPoint x: 178, startPoint y: 165, endPoint x: 186, endPoint y: 170, distance: 9.4
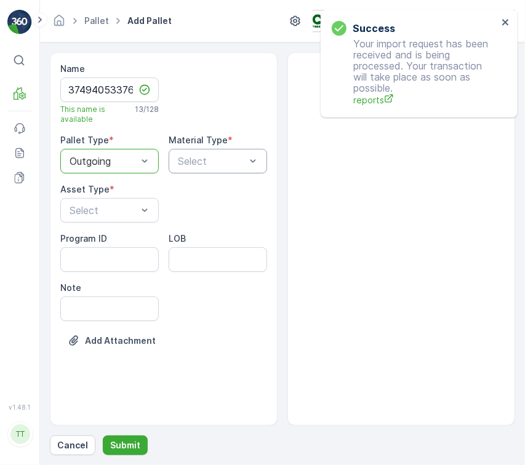
click at [180, 163] on div at bounding box center [212, 161] width 70 height 11
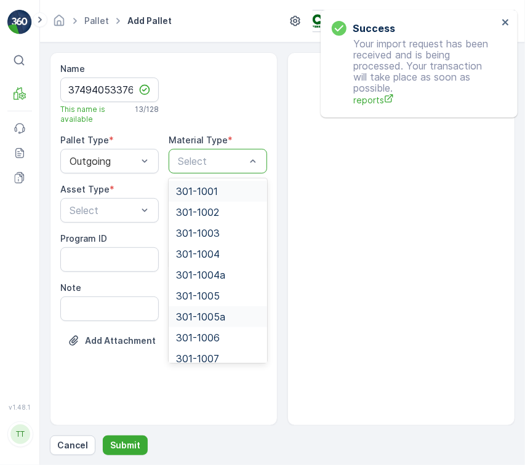
paste input "301-1005a"
type input "301-1005a"
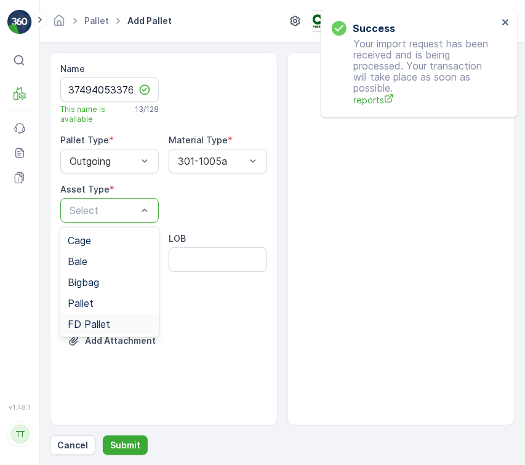
click at [110, 317] on div "FD Pallet" at bounding box center [109, 324] width 99 height 21
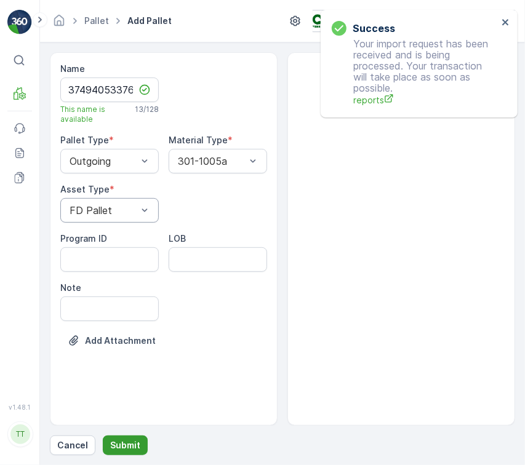
click at [135, 446] on p "Submit" at bounding box center [125, 446] width 30 height 12
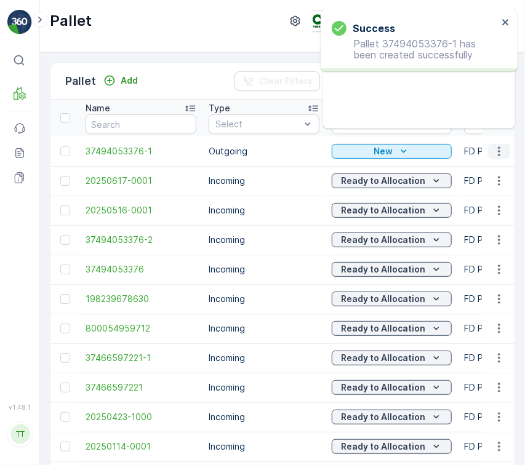
click at [494, 154] on icon "button" at bounding box center [499, 151] width 12 height 12
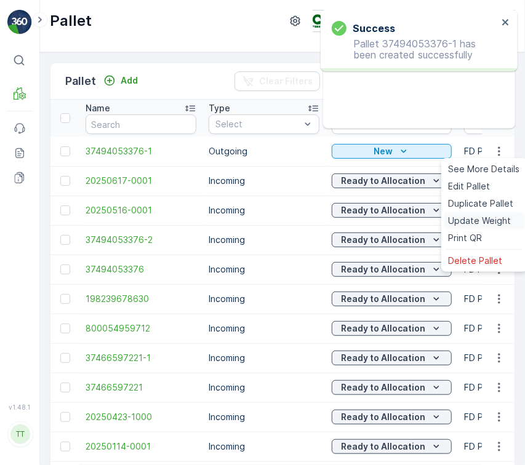
click at [488, 212] on div "Update Weight" at bounding box center [484, 220] width 81 height 17
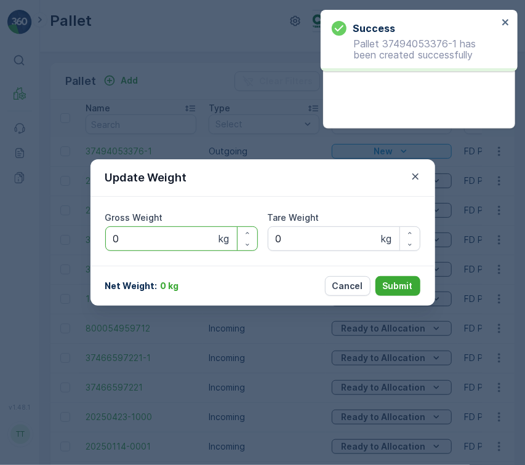
drag, startPoint x: 153, startPoint y: 239, endPoint x: 172, endPoint y: 279, distance: 44.6
click at [54, 239] on div "Update Weight Gross Weight 0 kg Tare Weight 0 kg Net Weight : 0 kg Cancel Submit" at bounding box center [262, 232] width 525 height 465
paste Weight "3117.3"
type Weight "3117.3"
click at [394, 284] on p "Submit" at bounding box center [398, 286] width 30 height 12
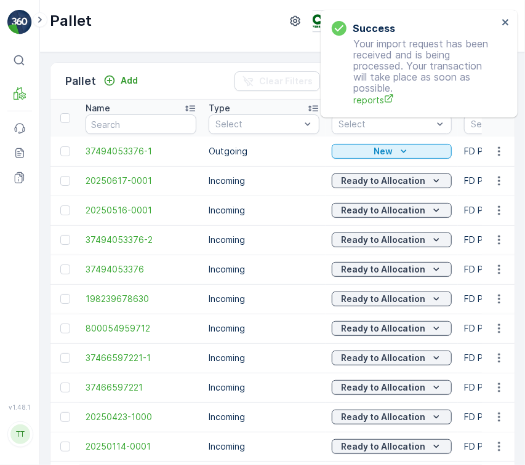
click at [385, 149] on p "New" at bounding box center [383, 151] width 19 height 12
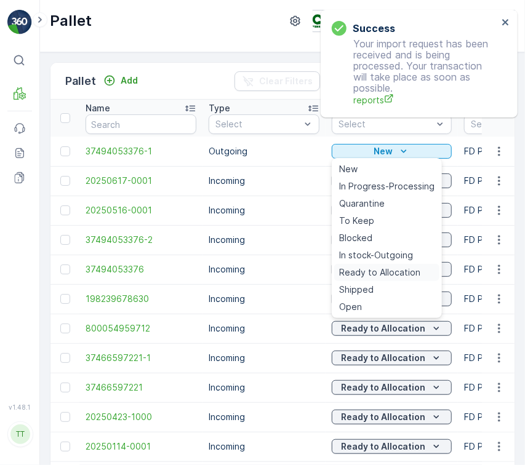
click at [348, 278] on span "Ready to Allocation" at bounding box center [379, 273] width 81 height 12
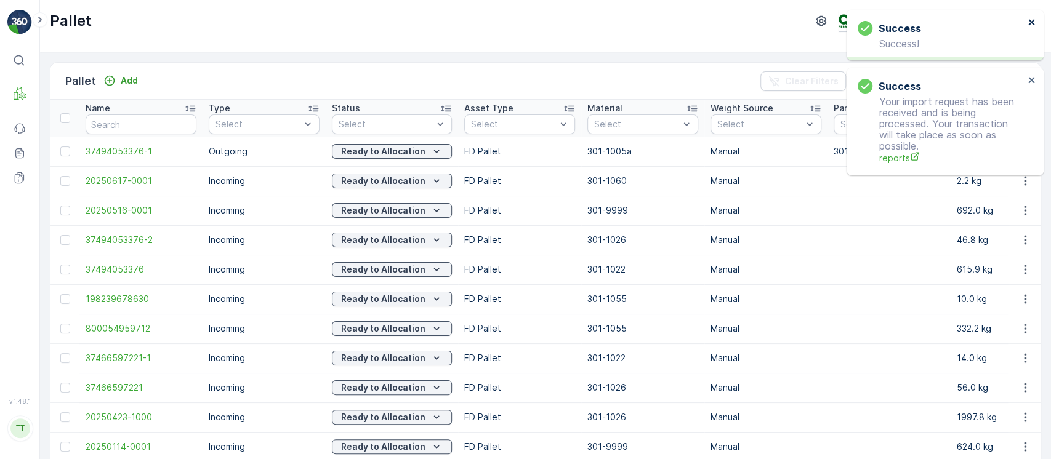
click at [525, 22] on icon "close" at bounding box center [1031, 22] width 6 height 6
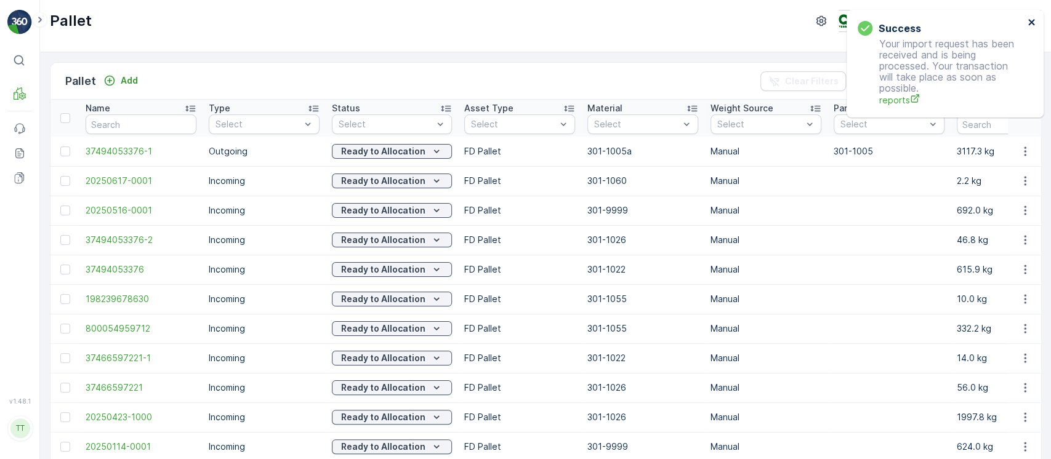
click at [525, 22] on icon "close" at bounding box center [1031, 22] width 6 height 6
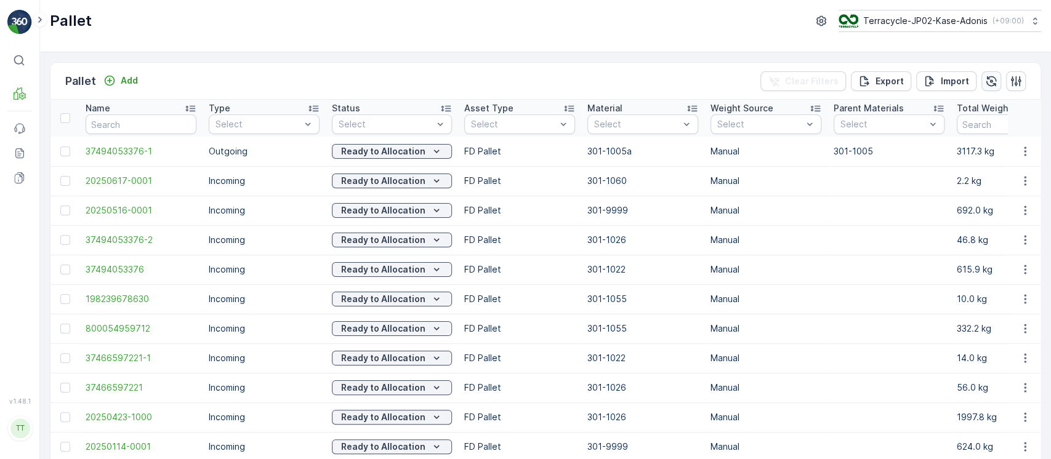
click at [525, 84] on icon "button" at bounding box center [991, 81] width 12 height 12
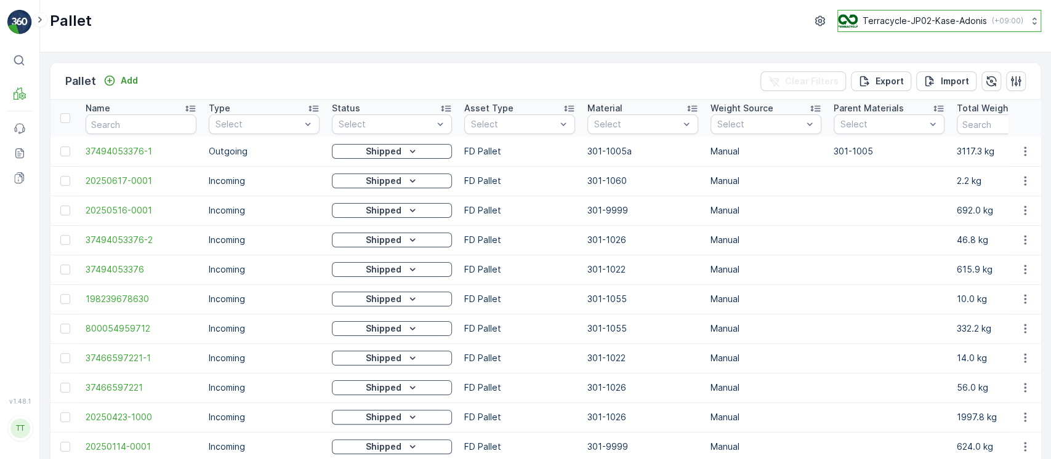
click at [525, 30] on button "Terracycle-JP02-Kase-Adonis ( +09:00 )" at bounding box center [939, 21] width 204 height 22
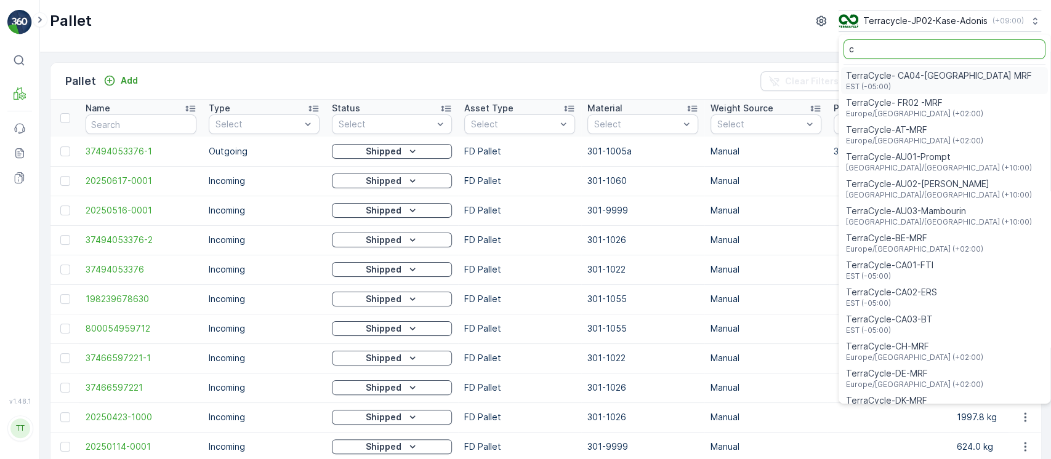
type input "c"
click at [525, 54] on input "c" at bounding box center [945, 49] width 202 height 20
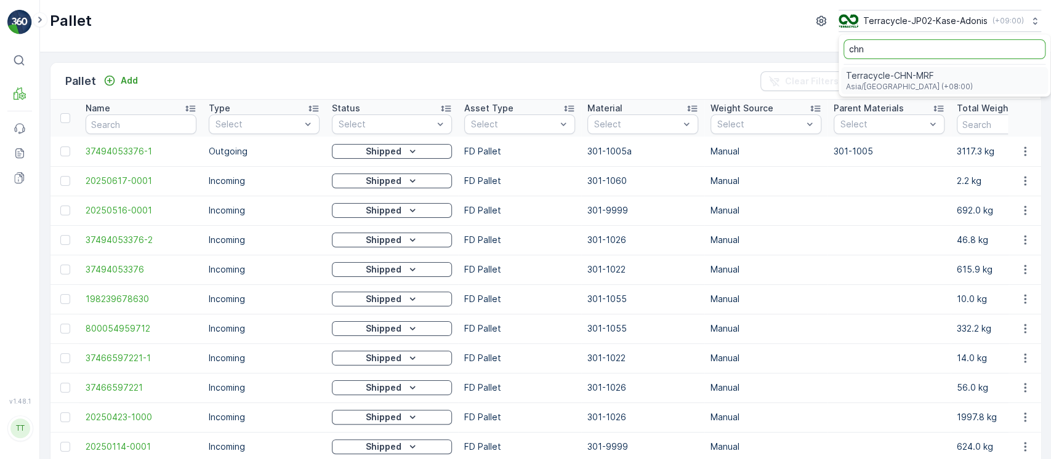
type input "chn"
click at [525, 70] on span "Terracycle-CHN-MRF" at bounding box center [909, 76] width 127 height 12
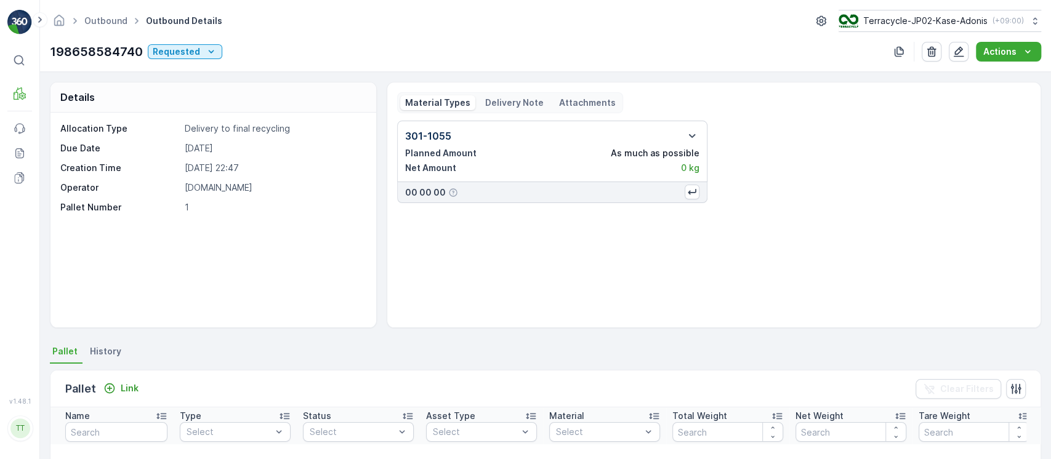
click at [104, 50] on p "198658584740" at bounding box center [96, 51] width 93 height 18
copy p "198658584740"
click at [118, 396] on div "Link" at bounding box center [121, 388] width 45 height 15
click at [134, 390] on p "Link" at bounding box center [130, 388] width 18 height 12
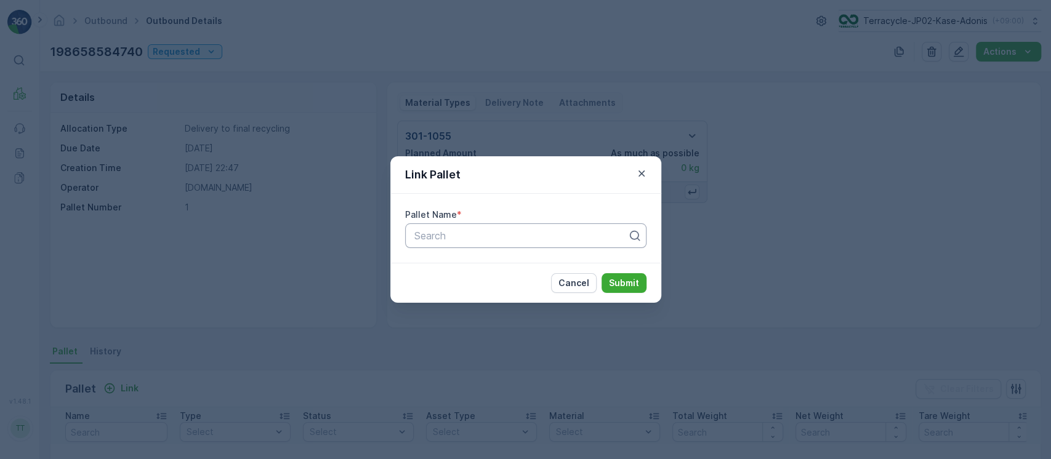
click at [467, 243] on div "Search" at bounding box center [525, 236] width 241 height 25
paste input "198658584740"
type input "198658584740"
click at [524, 284] on p "Submit" at bounding box center [624, 283] width 30 height 12
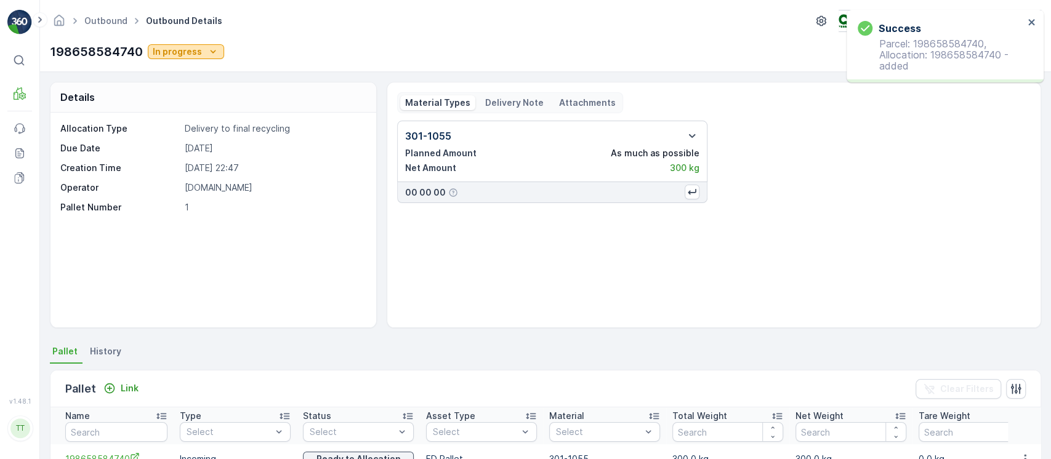
click at [172, 51] on p "In progress" at bounding box center [177, 52] width 49 height 12
click at [165, 105] on span "Completed" at bounding box center [178, 105] width 46 height 12
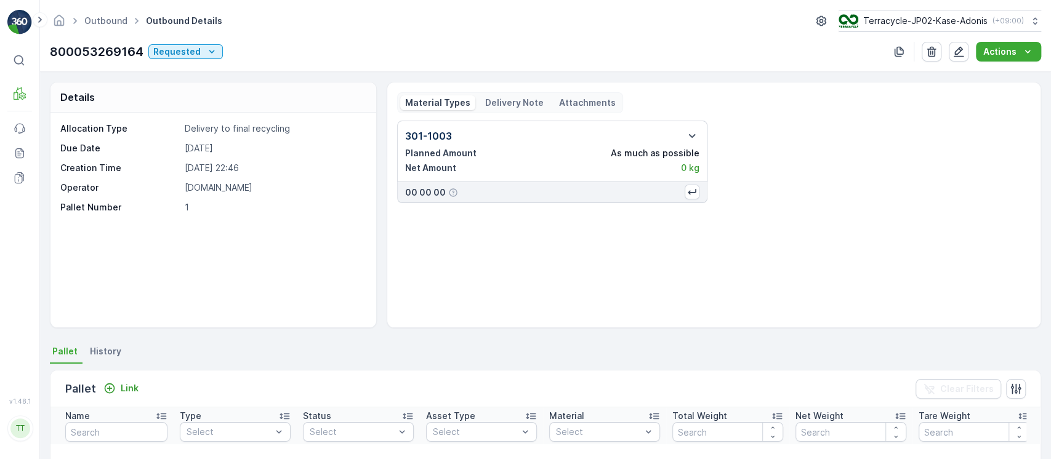
click at [92, 50] on p "800053269164" at bounding box center [97, 51] width 94 height 18
copy p "800053269164"
click at [118, 381] on button "Link" at bounding box center [121, 388] width 45 height 15
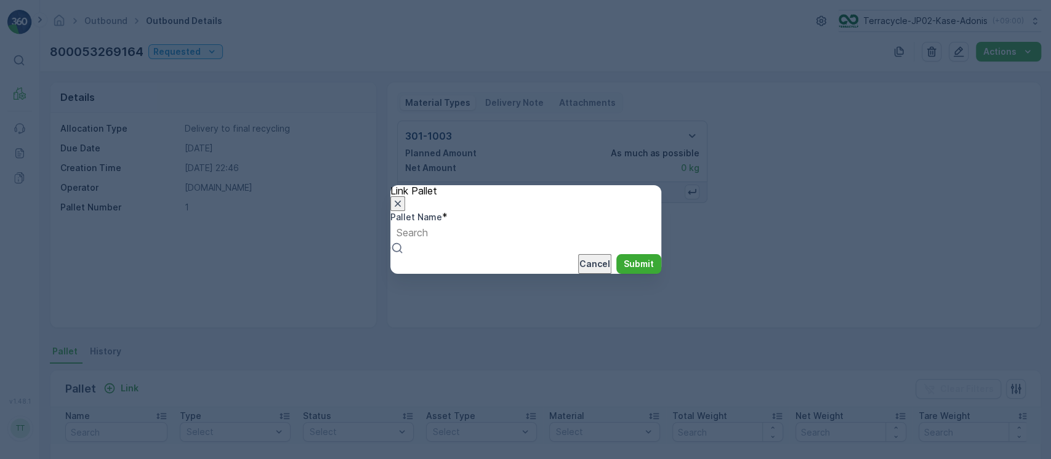
click at [421, 236] on div at bounding box center [412, 233] width 31 height 14
paste input "800053269164"
type input "800053269164"
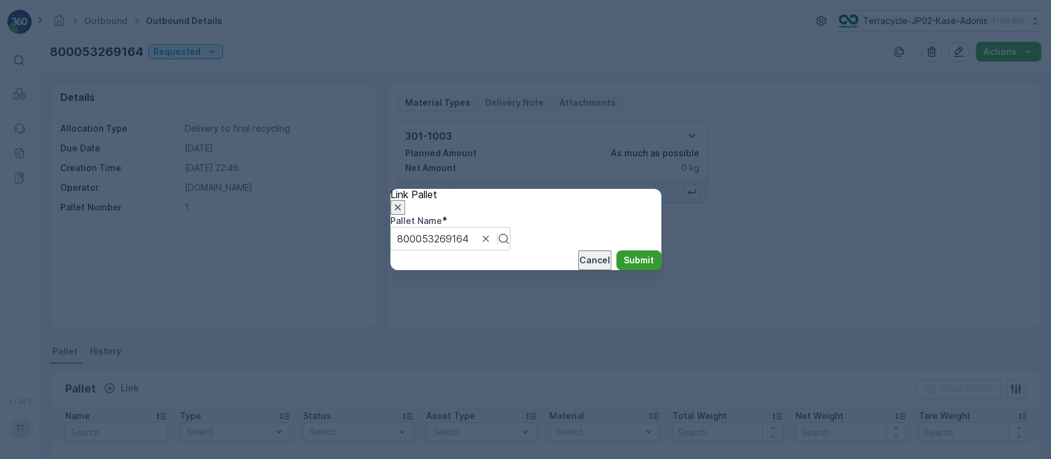
click at [524, 267] on p "Submit" at bounding box center [639, 260] width 30 height 12
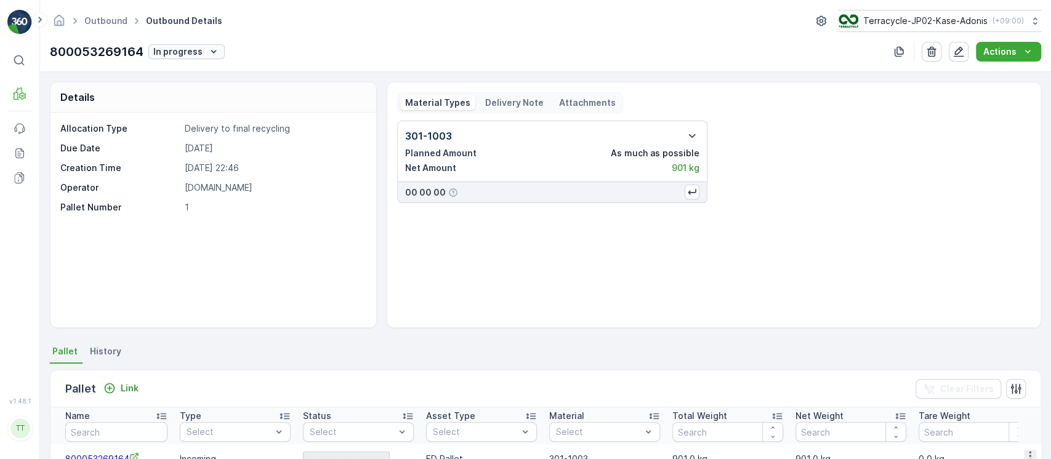
click at [177, 50] on p "In progress" at bounding box center [177, 52] width 49 height 12
click at [178, 102] on div "Completed" at bounding box center [189, 107] width 50 height 11
click at [117, 46] on p "800054148692" at bounding box center [97, 51] width 94 height 18
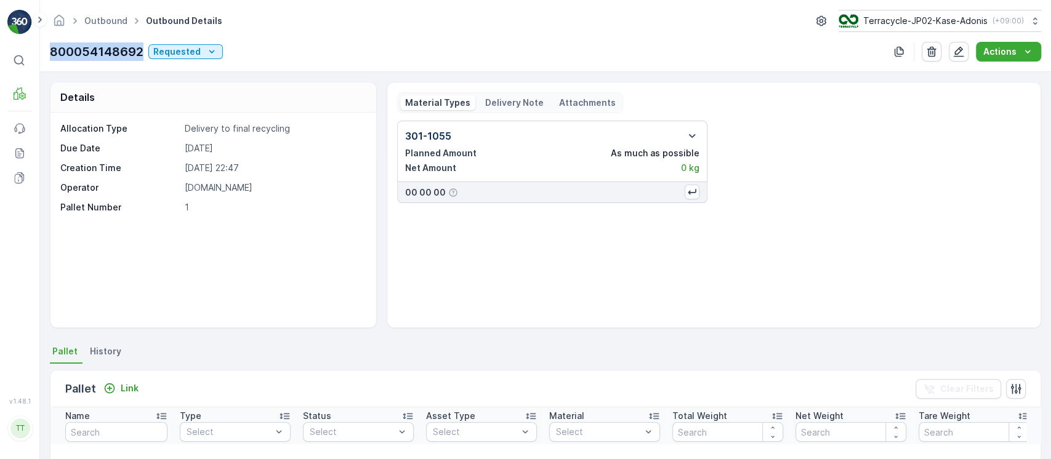
click at [116, 43] on p "800054148692" at bounding box center [97, 51] width 94 height 18
copy p "800054148692"
click at [129, 378] on div "Pallet Link Clear Filters" at bounding box center [545, 389] width 990 height 37
click at [129, 377] on div "Pallet Link Clear Filters" at bounding box center [545, 389] width 990 height 37
click at [128, 384] on p "Link" at bounding box center [130, 388] width 18 height 12
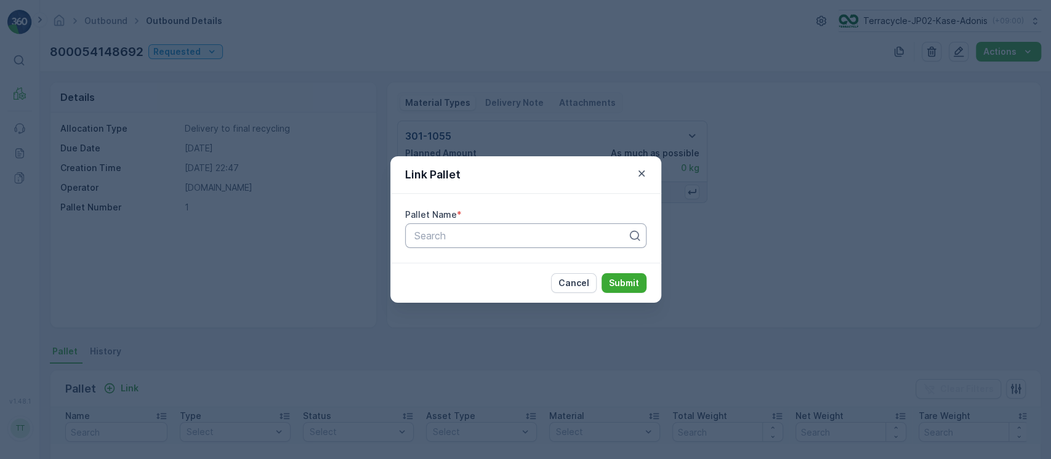
click at [524, 229] on div "Search" at bounding box center [520, 235] width 215 height 15
paste input "800054148692"
type input "800054148692"
click at [524, 282] on p "Submit" at bounding box center [624, 283] width 30 height 12
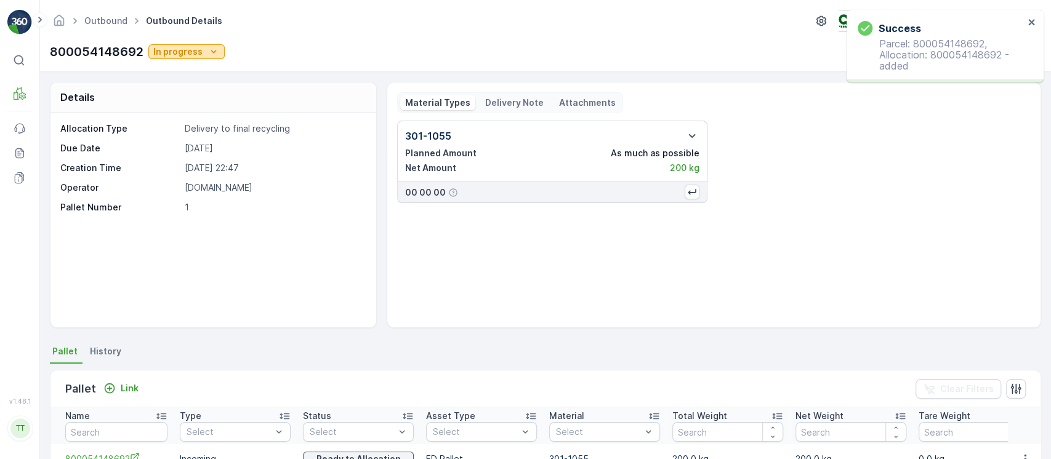
click at [195, 49] on p "In progress" at bounding box center [177, 52] width 49 height 12
drag, startPoint x: 172, startPoint y: 101, endPoint x: 172, endPoint y: 42, distance: 59.1
click at [172, 101] on span "Completed" at bounding box center [179, 105] width 46 height 12
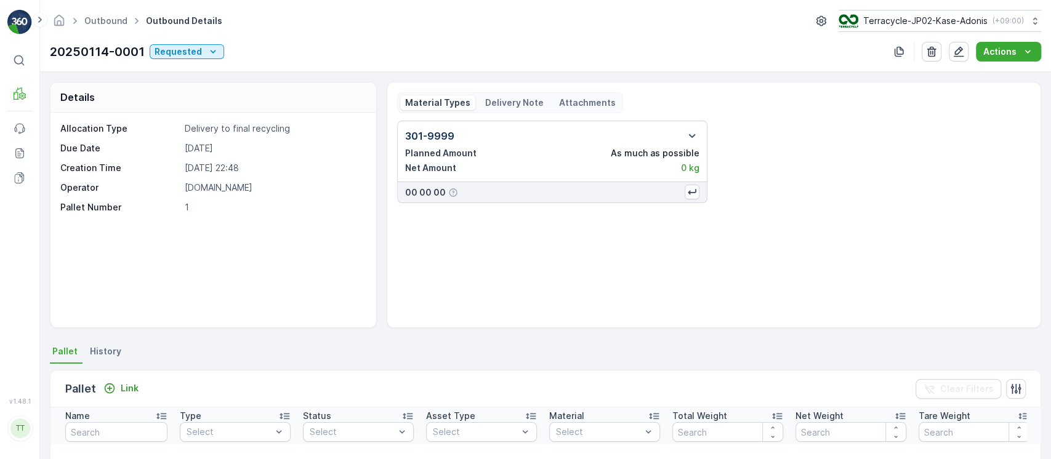
click at [99, 57] on p "20250114-0001" at bounding box center [97, 51] width 95 height 18
copy p "20250114-0001"
click at [112, 382] on icon "Link" at bounding box center [109, 388] width 12 height 12
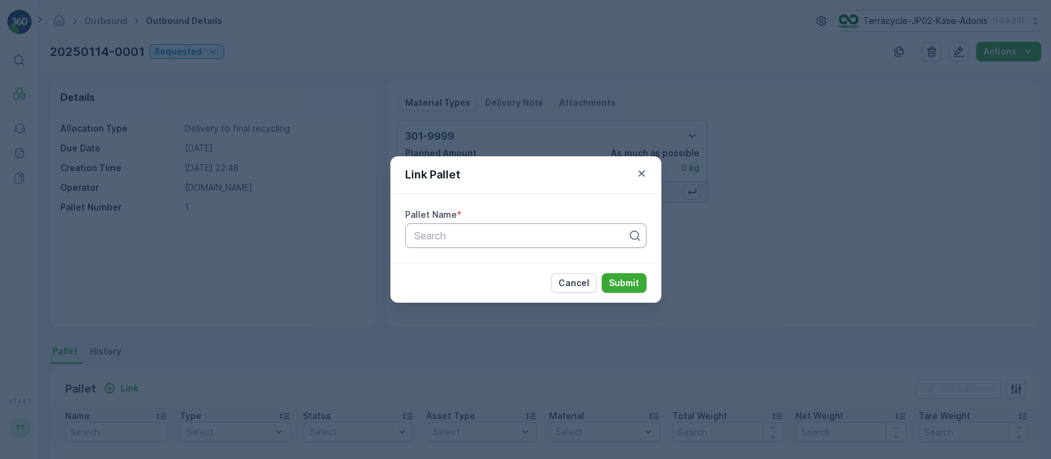
click at [457, 239] on div at bounding box center [520, 235] width 215 height 11
paste input "20250114-0001"
type input "20250114-0001"
click at [524, 280] on p "Submit" at bounding box center [624, 283] width 30 height 12
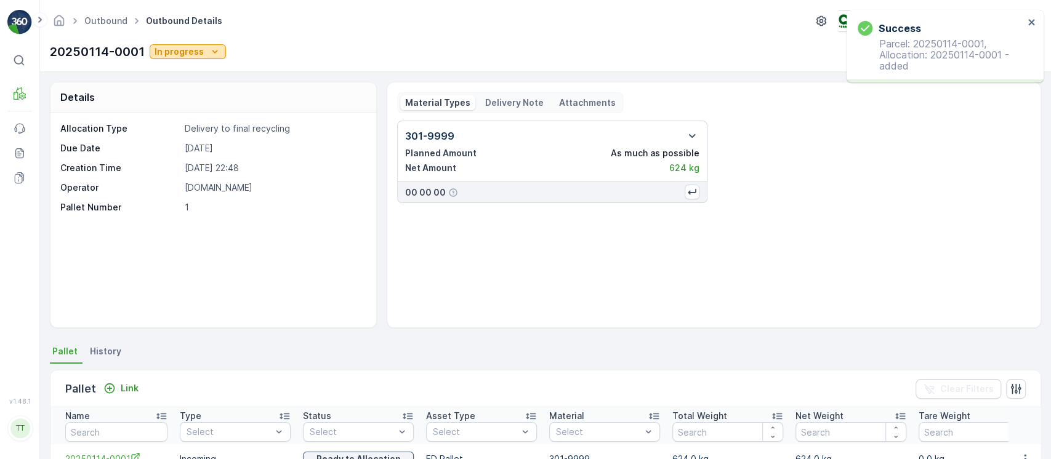
click at [203, 44] on button "In progress" at bounding box center [188, 51] width 76 height 15
click at [177, 104] on span "Completed" at bounding box center [181, 105] width 46 height 12
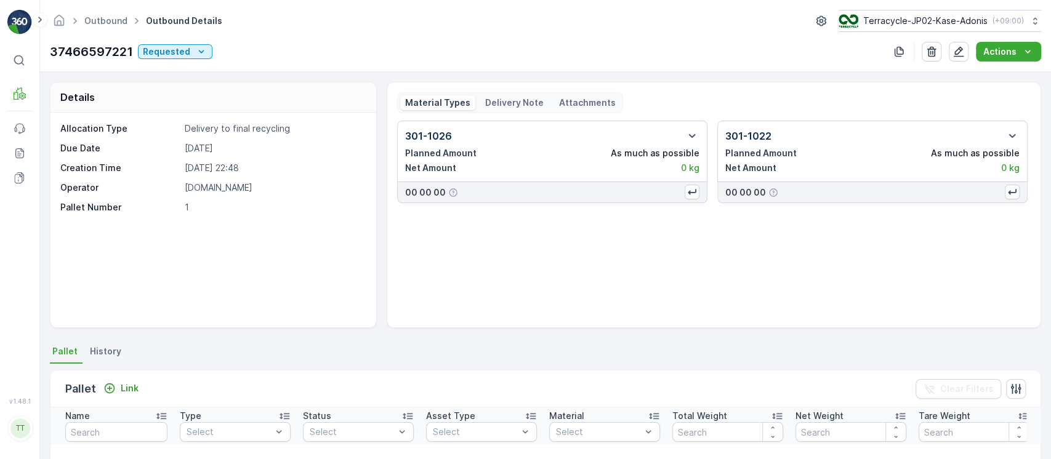
click at [108, 42] on div "37466597221 Requested Actions" at bounding box center [545, 52] width 991 height 20
click at [105, 42] on p "37466597221" at bounding box center [91, 51] width 83 height 18
click at [104, 42] on p "37466597221" at bounding box center [91, 51] width 83 height 18
copy p "37466597221"
click at [121, 383] on p "Link" at bounding box center [130, 388] width 18 height 12
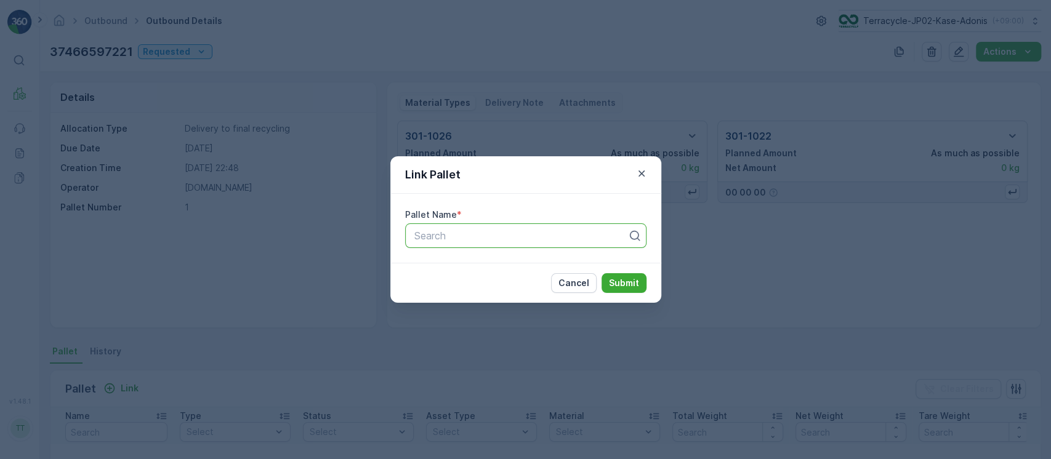
paste input "37466597221"
type input "37466597221"
click at [524, 275] on button "Submit" at bounding box center [624, 283] width 45 height 20
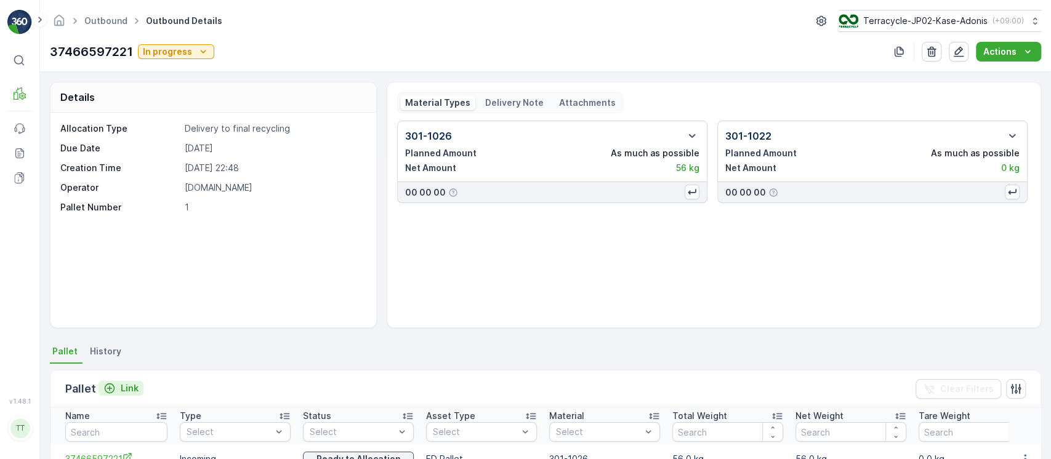
click at [145, 387] on div "Pallet Link Clear Filters" at bounding box center [545, 389] width 990 height 37
click at [130, 388] on p "Link" at bounding box center [130, 388] width 18 height 12
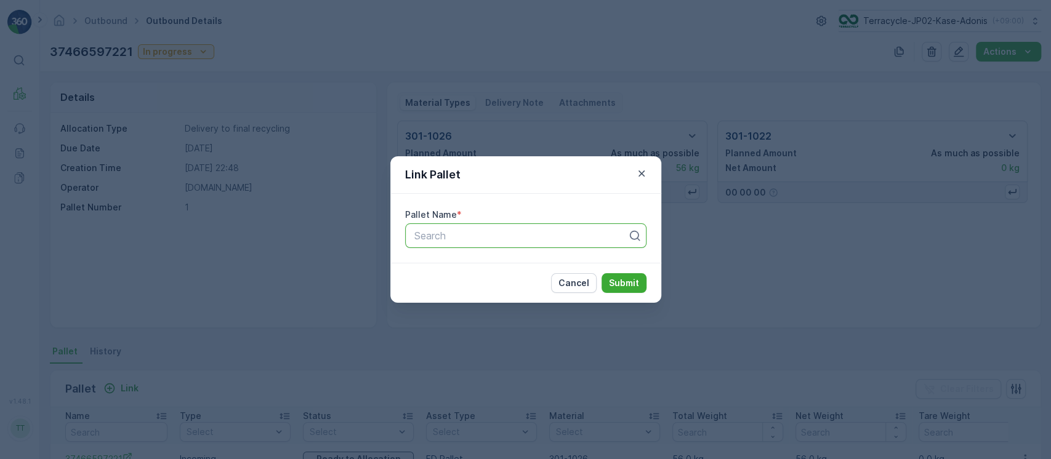
paste input "37466597221"
type input "37466597221"
click at [524, 283] on p "Submit" at bounding box center [624, 283] width 30 height 12
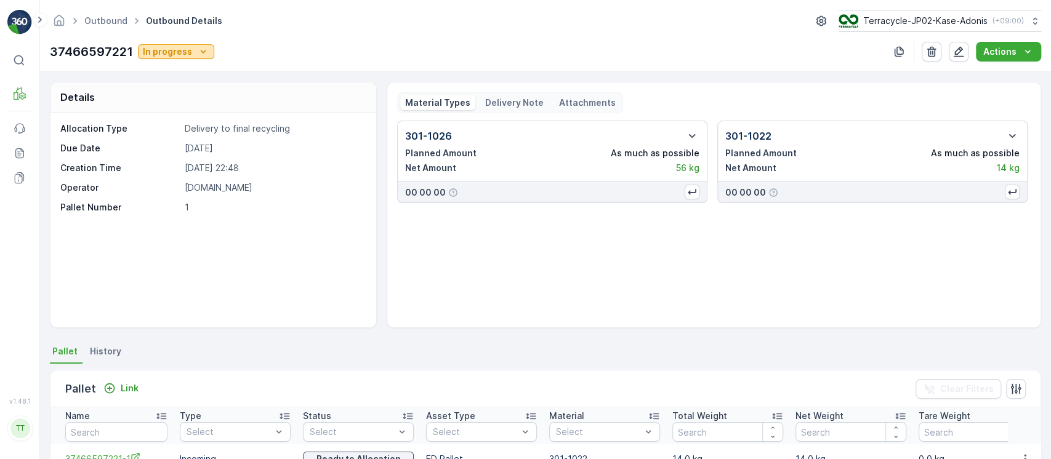
click at [191, 52] on div "In progress" at bounding box center [176, 52] width 66 height 12
click at [181, 104] on span "Completed" at bounding box center [168, 105] width 46 height 12
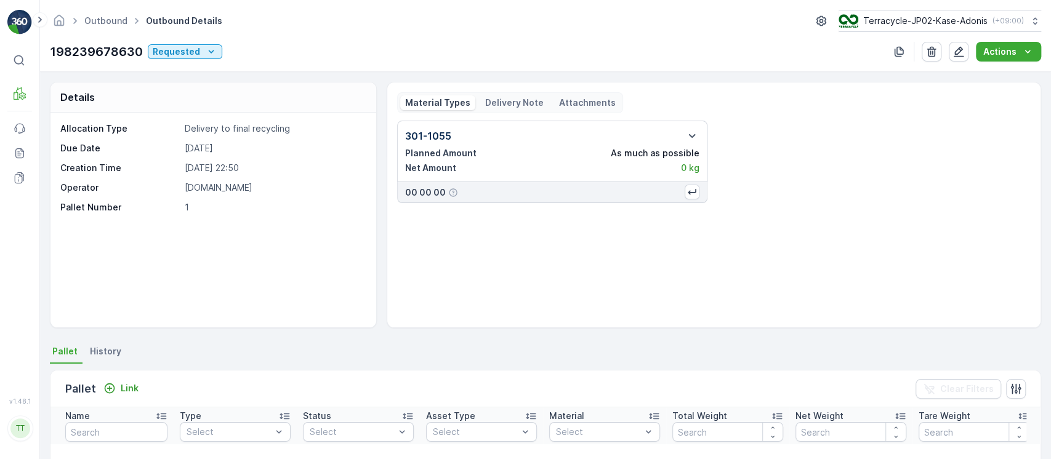
click at [108, 53] on p "198239678630" at bounding box center [96, 51] width 93 height 18
copy p "198239678630"
click at [133, 381] on button "Link" at bounding box center [121, 388] width 45 height 15
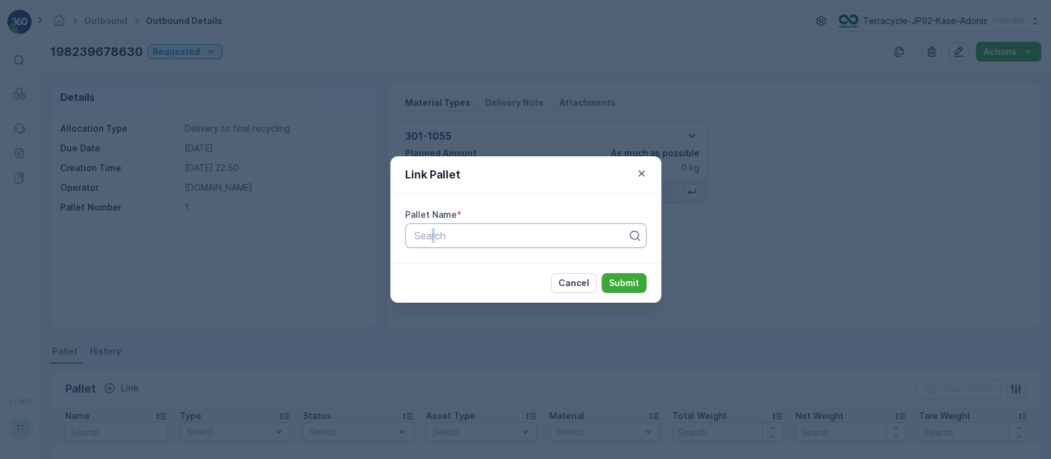
drag, startPoint x: 430, startPoint y: 249, endPoint x: 446, endPoint y: 244, distance: 16.2
click at [445, 245] on div "Pallet Name * Search" at bounding box center [525, 228] width 271 height 69
click at [446, 244] on div "Search" at bounding box center [525, 236] width 241 height 25
paste input "198239678630"
type input "198239678630"
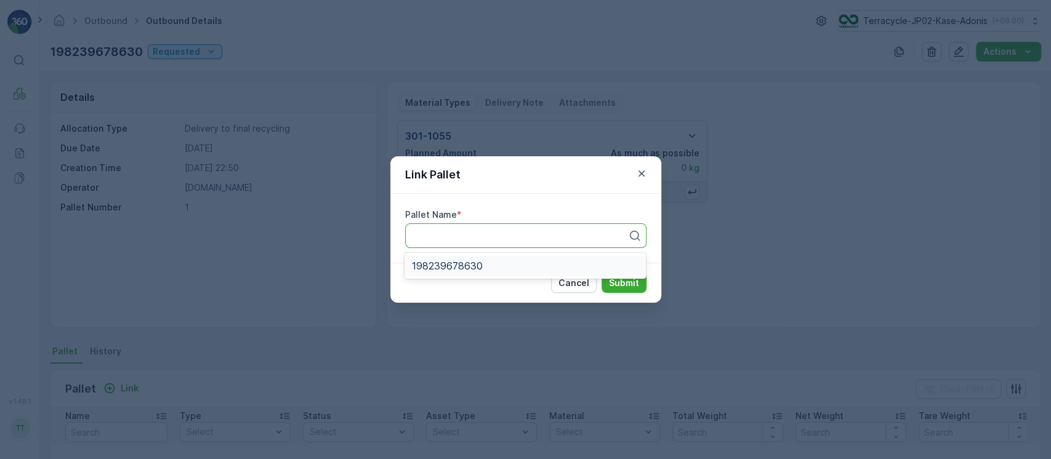
click at [524, 273] on button "Submit" at bounding box center [624, 283] width 45 height 20
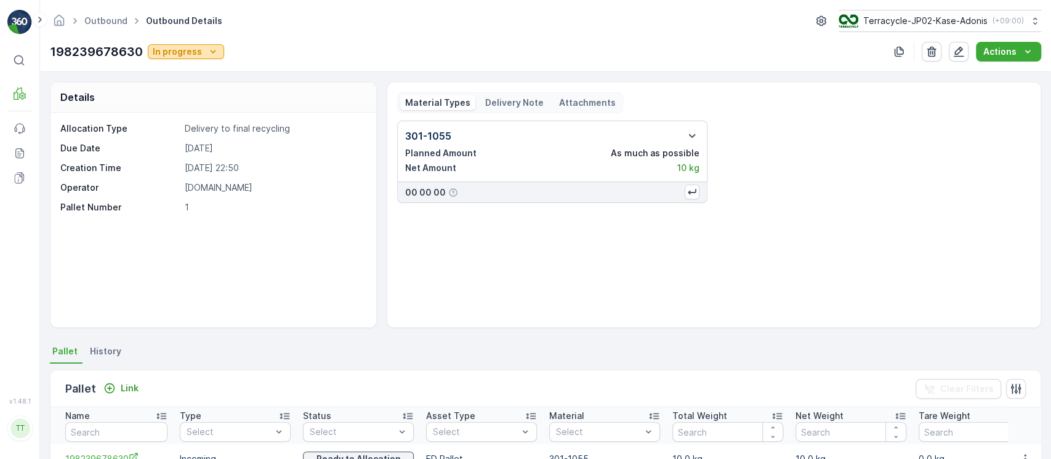
click at [185, 46] on p "In progress" at bounding box center [177, 52] width 49 height 12
click at [186, 103] on span "Completed" at bounding box center [178, 105] width 46 height 12
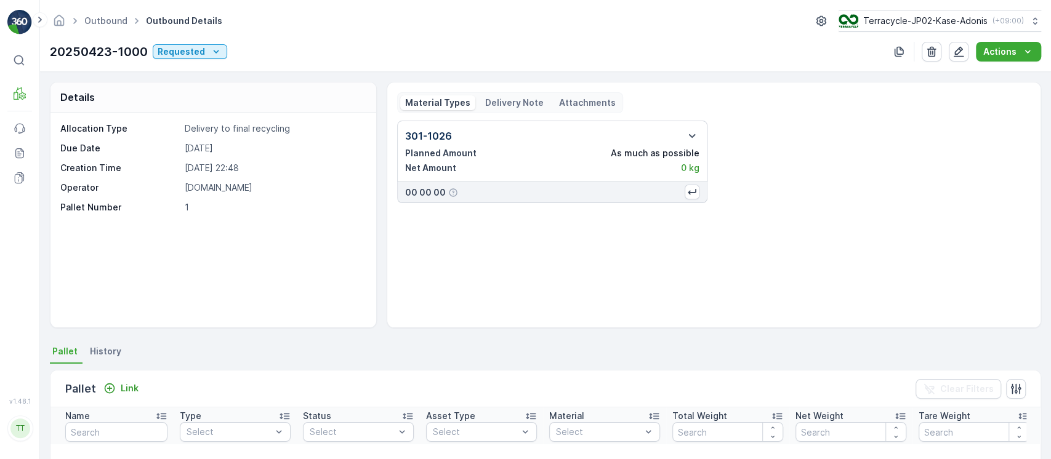
click at [86, 46] on p "20250423-1000" at bounding box center [99, 51] width 98 height 18
click at [84, 46] on p "20250423-1000" at bounding box center [99, 51] width 98 height 18
copy p "20250423-1000"
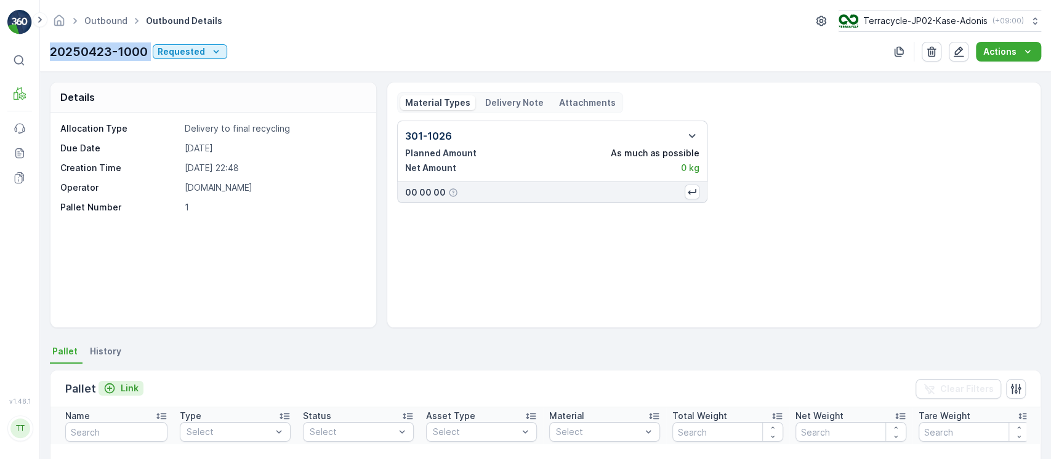
click at [129, 383] on p "Link" at bounding box center [130, 388] width 18 height 12
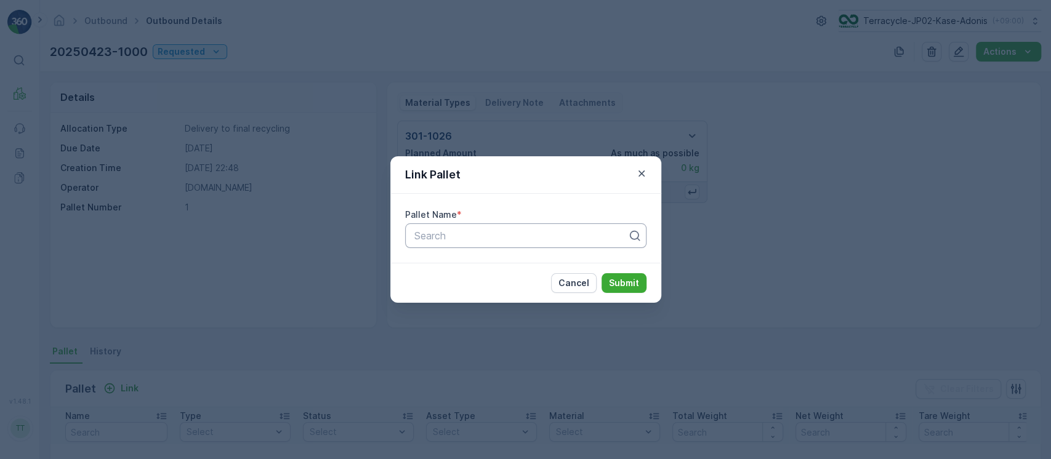
drag, startPoint x: 429, startPoint y: 256, endPoint x: 438, endPoint y: 244, distance: 14.9
click at [430, 255] on div "Pallet Name * Search" at bounding box center [525, 228] width 271 height 69
click at [443, 241] on div at bounding box center [520, 235] width 215 height 11
paste input "20250423-1000"
type input "20250423-1000"
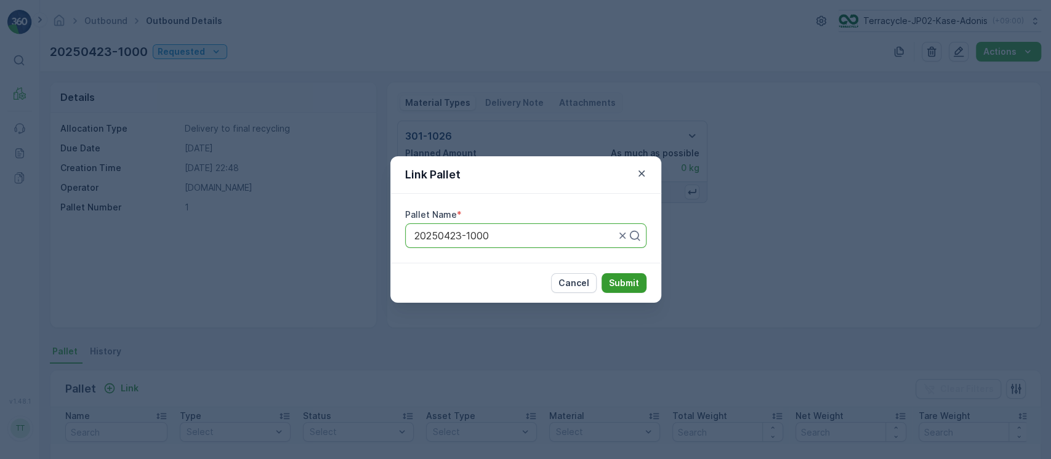
click at [524, 283] on p "Submit" at bounding box center [624, 283] width 30 height 12
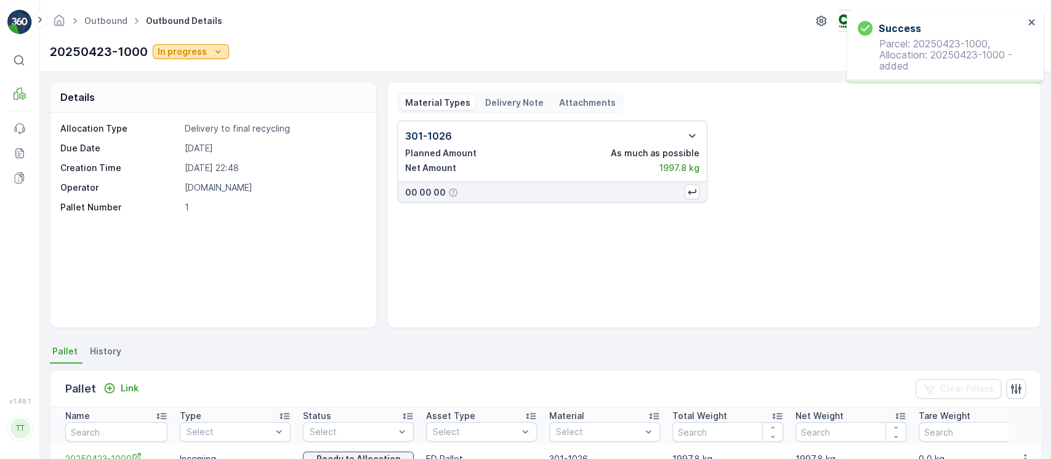
click at [193, 57] on p "In progress" at bounding box center [182, 52] width 49 height 12
drag, startPoint x: 183, startPoint y: 114, endPoint x: 183, endPoint y: 102, distance: 12.3
click at [183, 102] on ul "Requested In progress Completed Approved Cancelled Shipped" at bounding box center [185, 113] width 61 height 108
click at [183, 101] on span "Completed" at bounding box center [185, 105] width 46 height 12
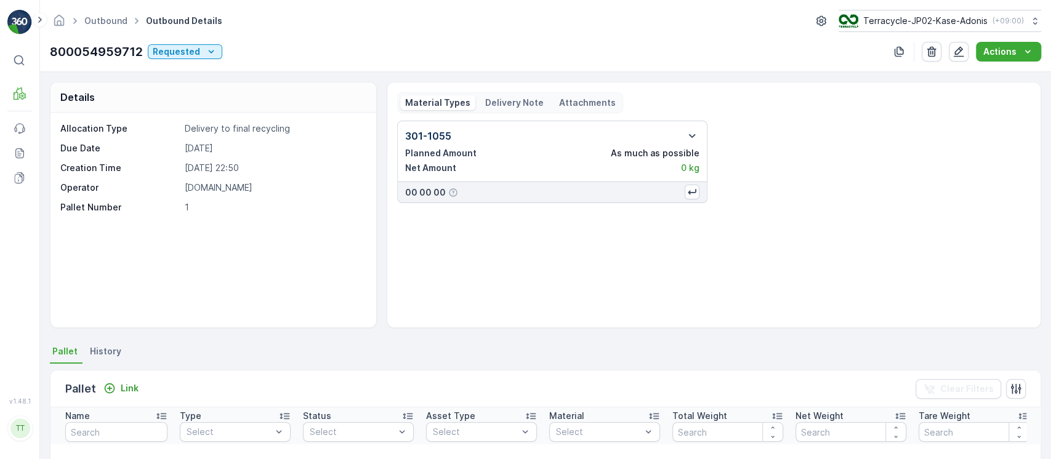
click at [81, 54] on p "800054959712" at bounding box center [96, 51] width 93 height 18
copy p "800054959712"
click at [132, 384] on p "Link" at bounding box center [130, 388] width 18 height 12
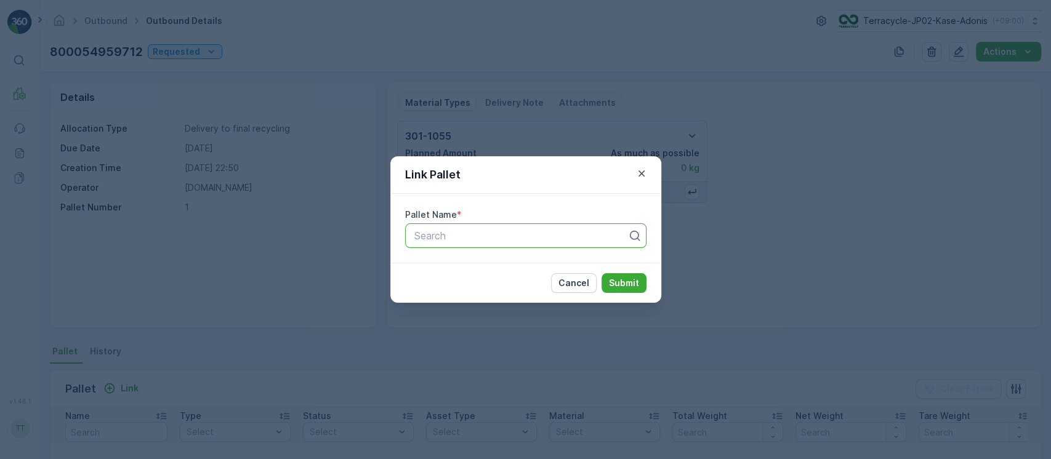
paste input "800054959712"
type input "800054959712"
click at [524, 285] on p "Submit" at bounding box center [624, 283] width 30 height 12
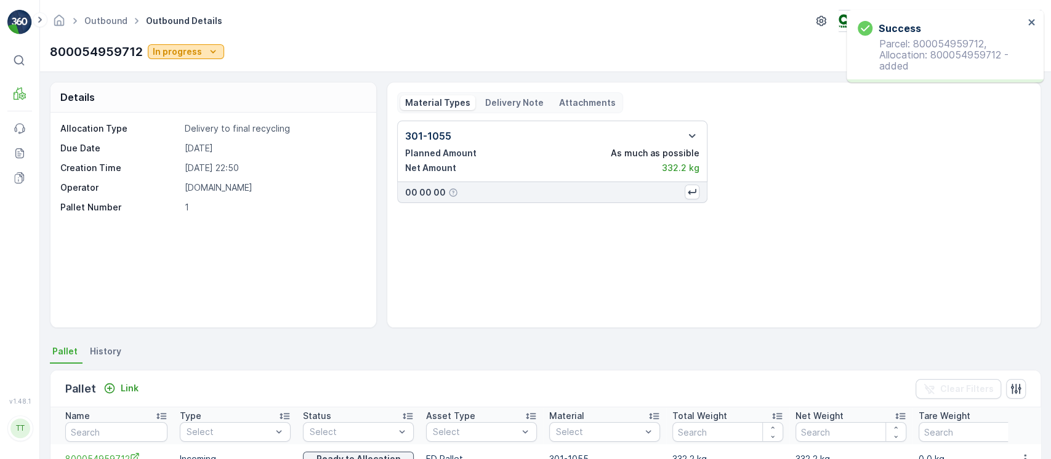
click at [154, 46] on p "In progress" at bounding box center [177, 52] width 49 height 12
click at [180, 105] on span "Completed" at bounding box center [178, 105] width 46 height 12
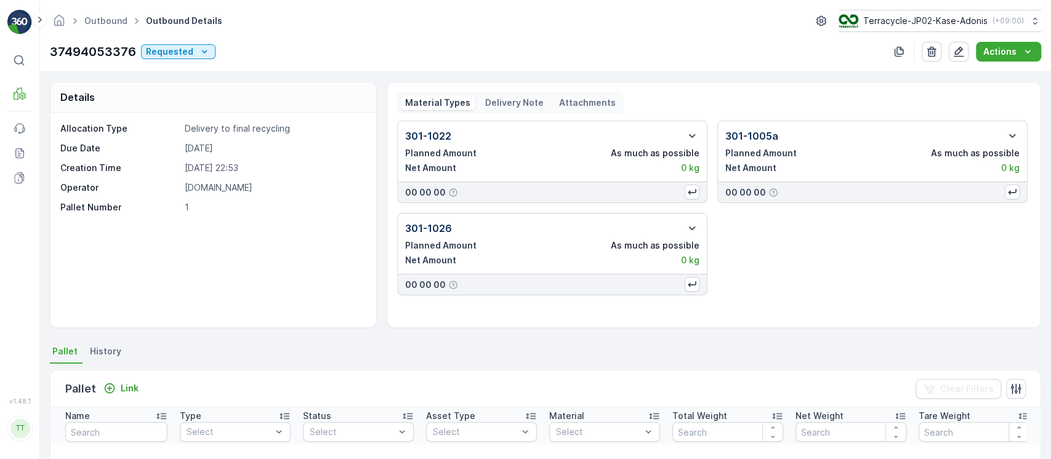
click at [103, 55] on p "37494053376" at bounding box center [93, 51] width 86 height 18
copy p "37494053376"
click at [118, 387] on div "Link" at bounding box center [120, 388] width 35 height 12
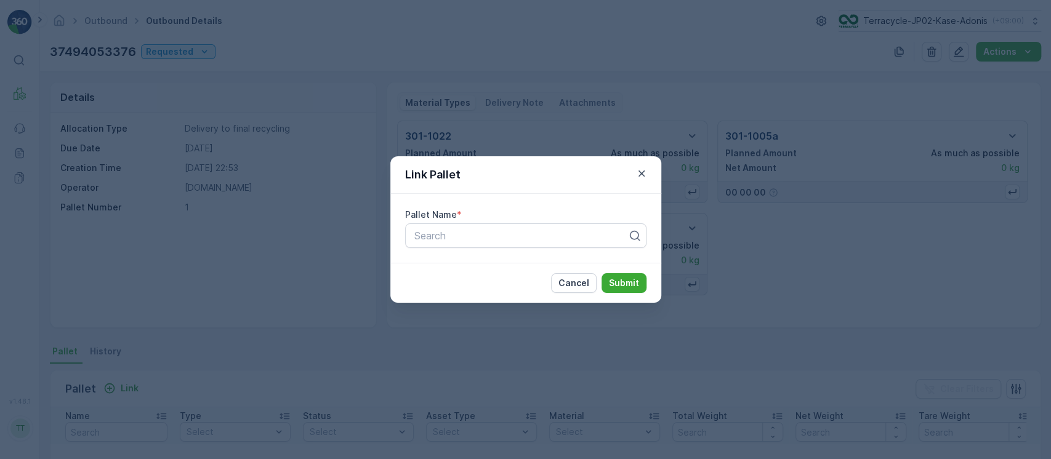
click at [497, 224] on div "Search" at bounding box center [525, 236] width 241 height 25
paste input "37494053376"
type input "37494053376"
click at [524, 273] on button "Submit" at bounding box center [624, 283] width 45 height 20
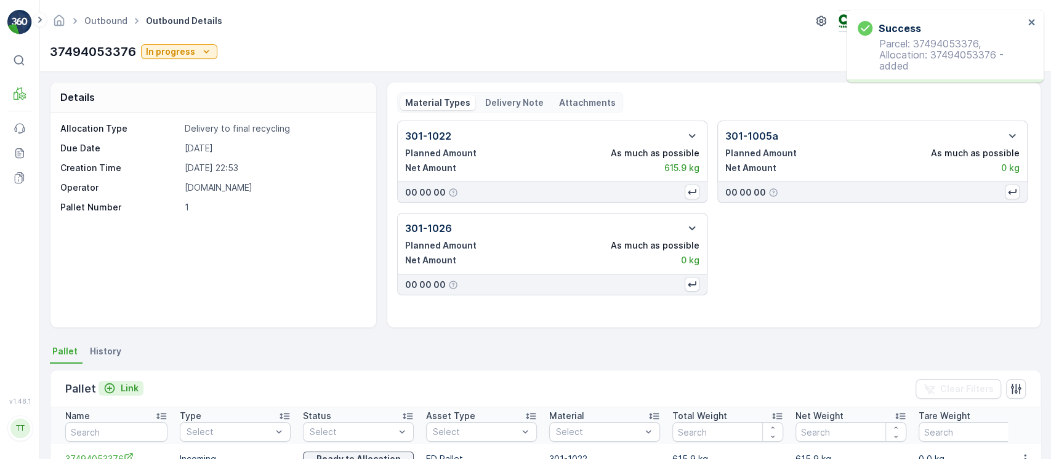
click at [122, 386] on p "Link" at bounding box center [130, 388] width 18 height 12
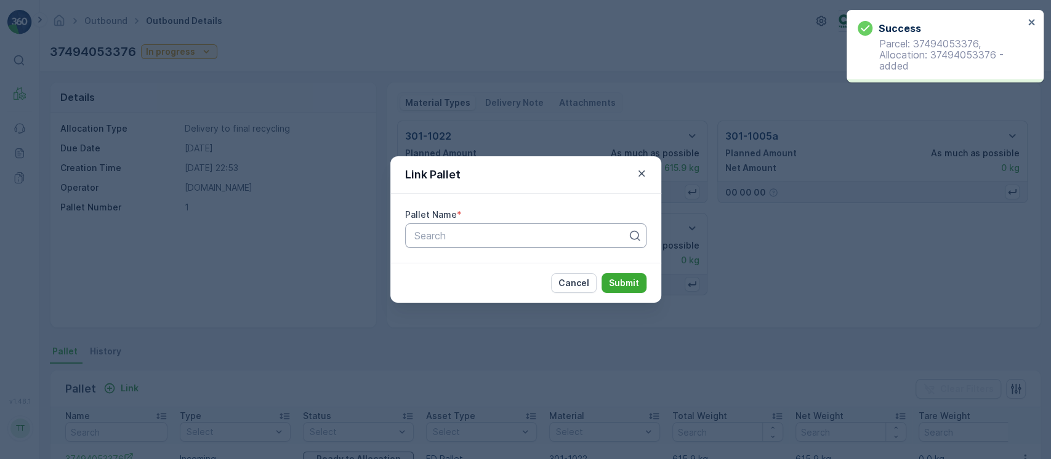
click at [504, 239] on div at bounding box center [520, 235] width 215 height 11
paste input "37494053376"
type input "37494053376"
click at [524, 273] on button "Submit" at bounding box center [624, 283] width 45 height 20
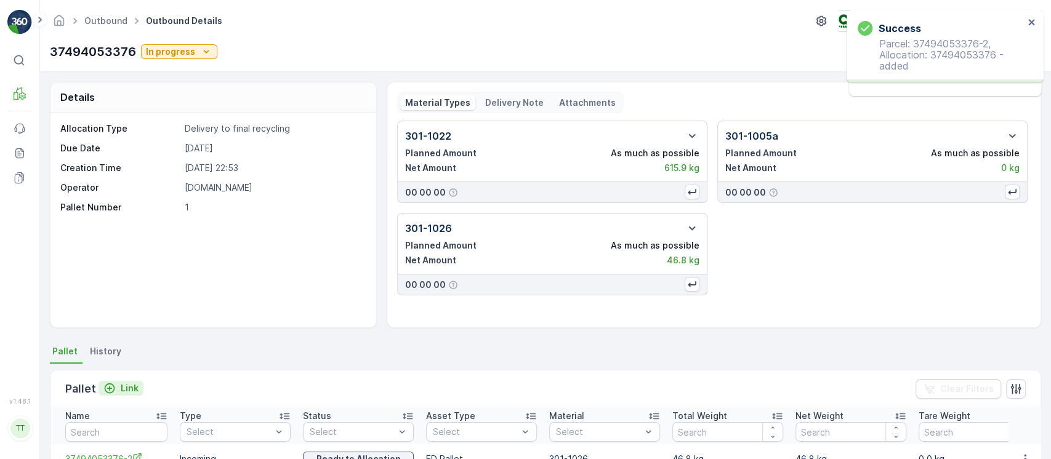
click at [118, 389] on div "Link" at bounding box center [120, 388] width 35 height 12
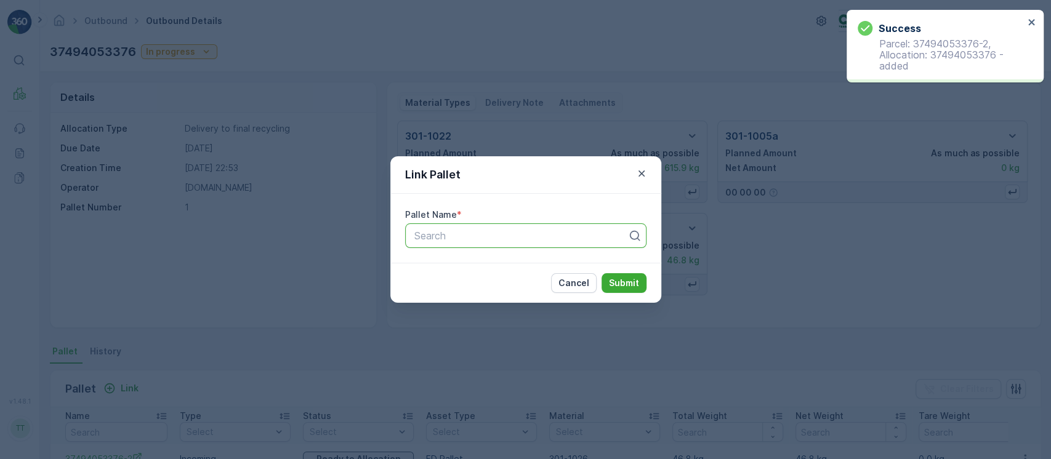
click at [524, 246] on div "Search" at bounding box center [525, 236] width 241 height 25
paste input "37494053376"
type input "37494053376"
click at [524, 273] on button "Submit" at bounding box center [624, 283] width 45 height 20
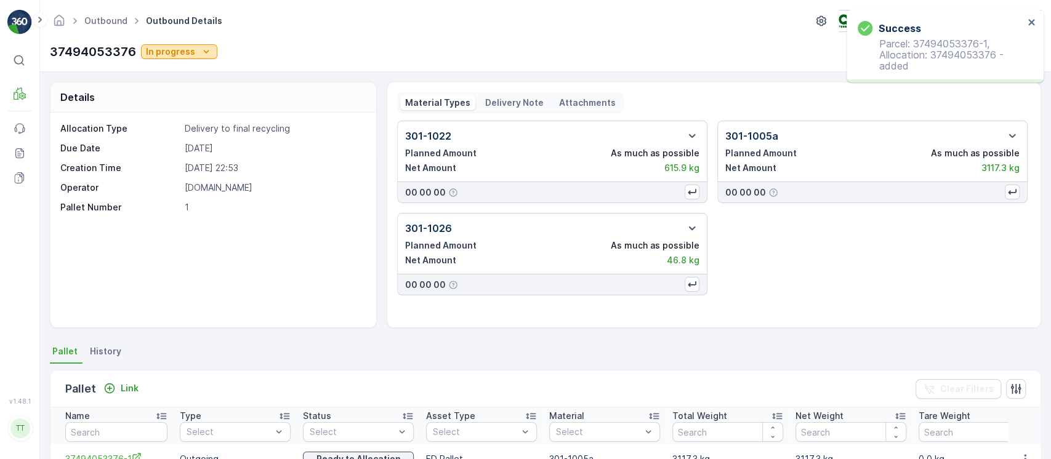
click at [184, 57] on p "In progress" at bounding box center [170, 52] width 49 height 12
click at [178, 103] on span "Completed" at bounding box center [171, 105] width 46 height 12
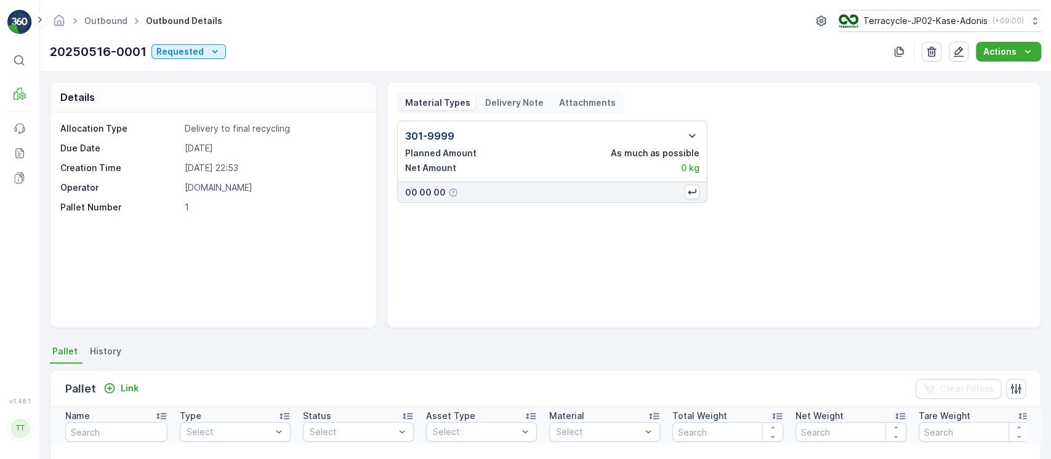
click at [100, 58] on p "20250516-0001" at bounding box center [98, 51] width 97 height 18
copy p "20250516-0001"
click at [129, 391] on p "Link" at bounding box center [130, 388] width 18 height 12
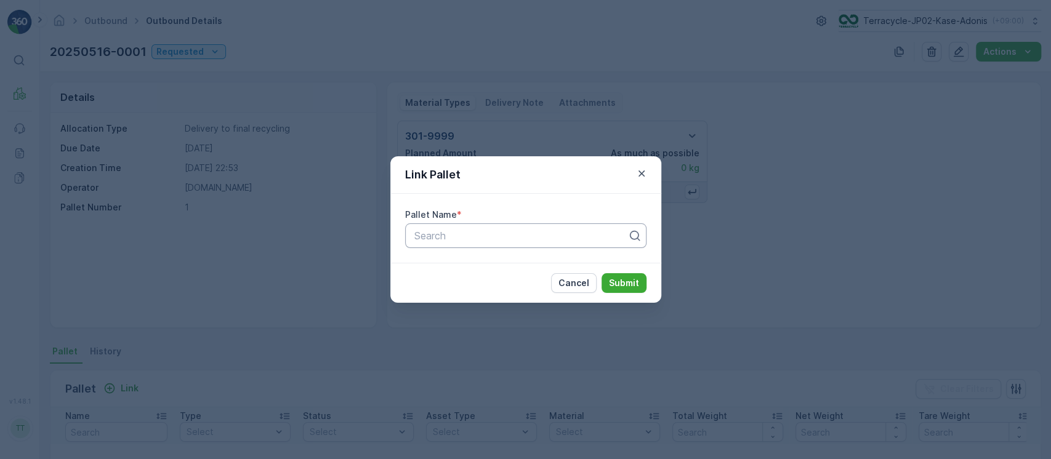
click at [494, 224] on div "Search" at bounding box center [525, 236] width 241 height 25
paste input "20250516-0001"
type input "20250516-0001"
click at [524, 273] on button "Submit" at bounding box center [624, 283] width 45 height 20
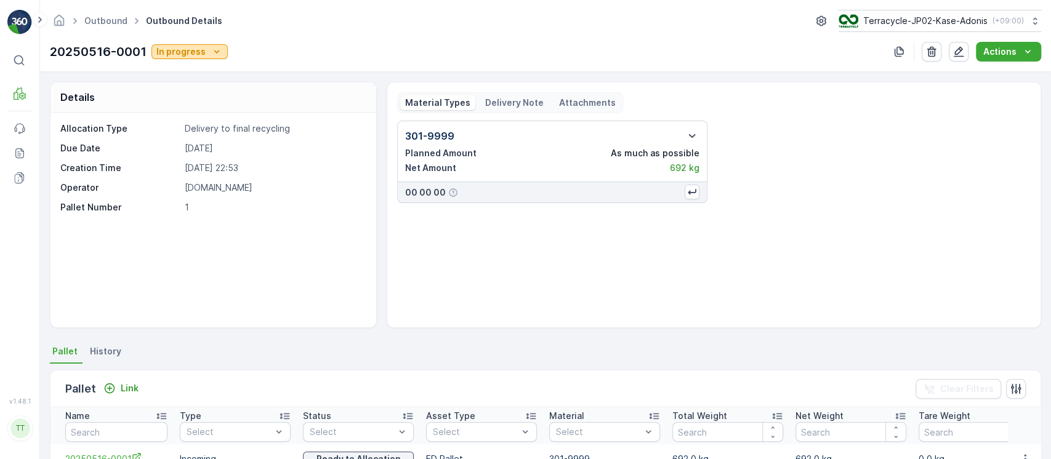
click at [188, 52] on p "In progress" at bounding box center [180, 52] width 49 height 12
click at [188, 102] on span "Completed" at bounding box center [182, 105] width 46 height 12
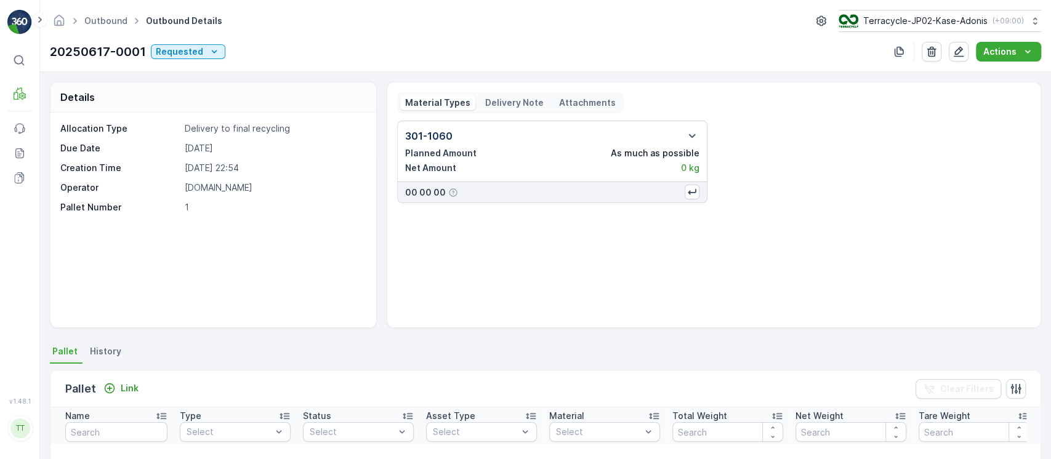
click at [111, 52] on p "20250617-0001" at bounding box center [98, 51] width 96 height 18
copy p "20250617-0001"
click at [118, 384] on div "Link" at bounding box center [120, 388] width 35 height 12
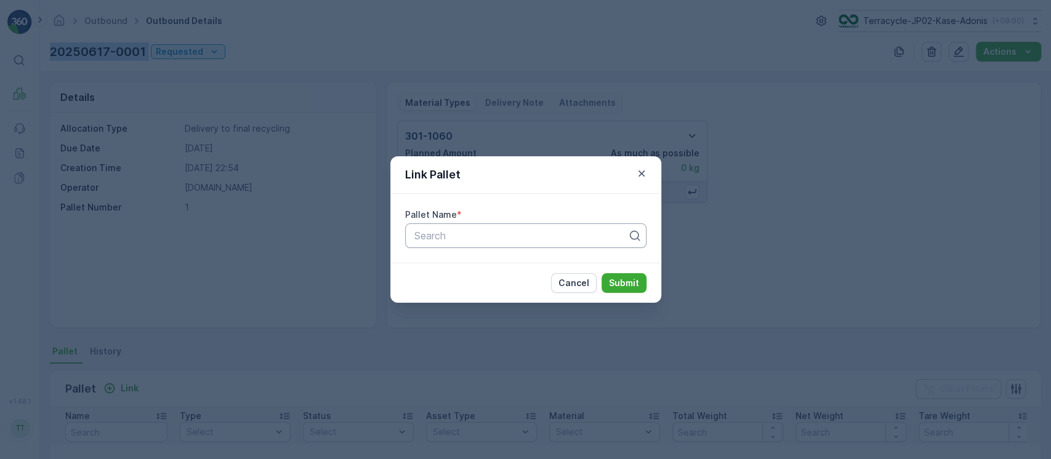
click at [524, 233] on div at bounding box center [520, 235] width 215 height 11
paste input "20250617-0001"
type input "20250617-0001"
click at [524, 273] on button "Submit" at bounding box center [624, 283] width 45 height 20
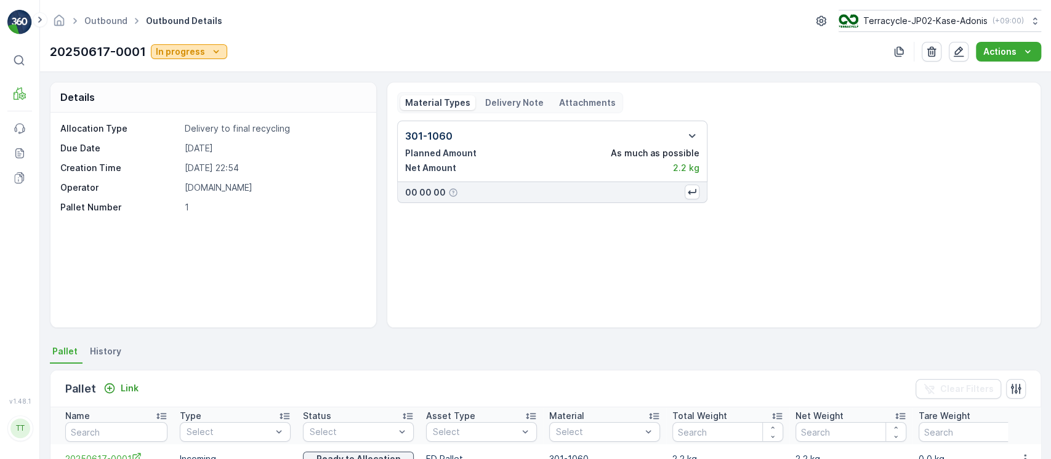
drag, startPoint x: 177, startPoint y: 43, endPoint x: 177, endPoint y: 55, distance: 12.3
click at [177, 44] on div "20250617-0001 In progress" at bounding box center [138, 51] width 177 height 18
click at [177, 55] on p "In progress" at bounding box center [180, 52] width 49 height 12
click at [188, 105] on span "Completed" at bounding box center [182, 105] width 46 height 12
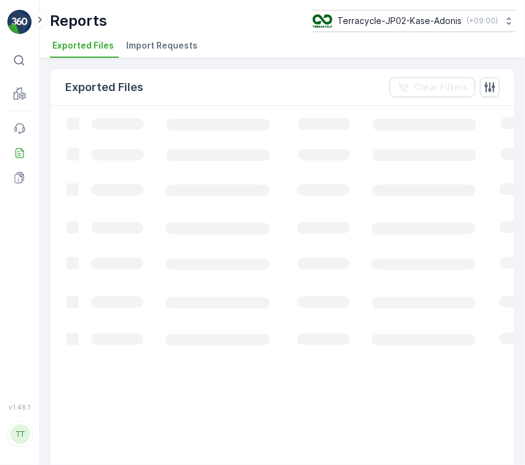
click at [164, 52] on li "Import Requests" at bounding box center [163, 47] width 79 height 21
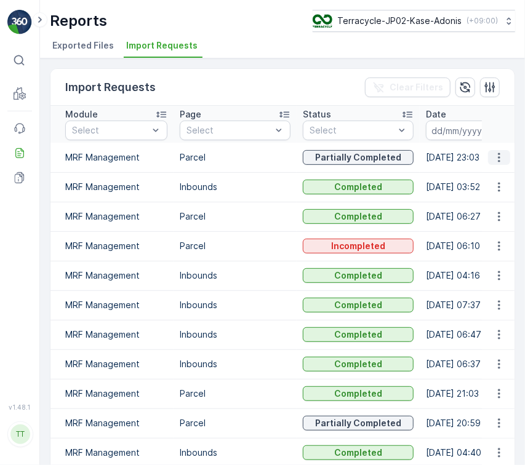
click at [501, 159] on icon "button" at bounding box center [499, 157] width 12 height 12
click at [506, 176] on span "See More Details" at bounding box center [484, 175] width 71 height 12
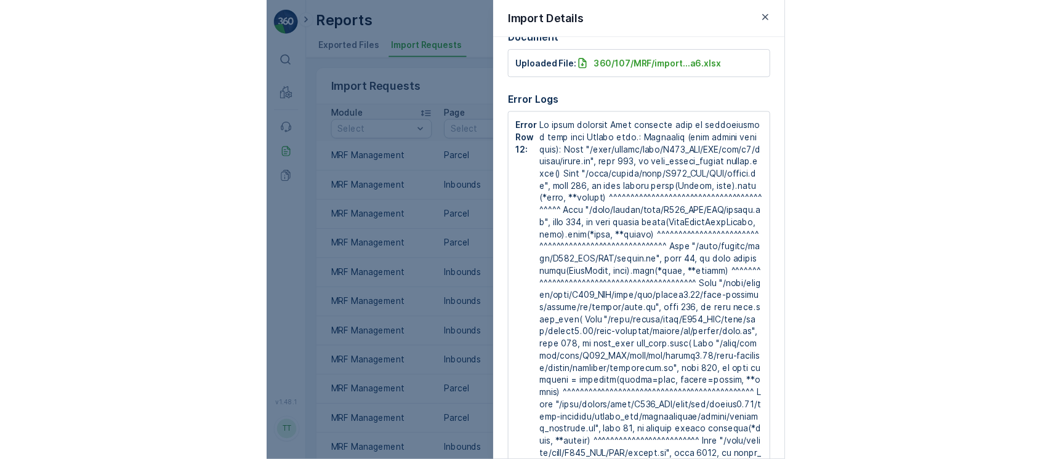
scroll to position [159, 0]
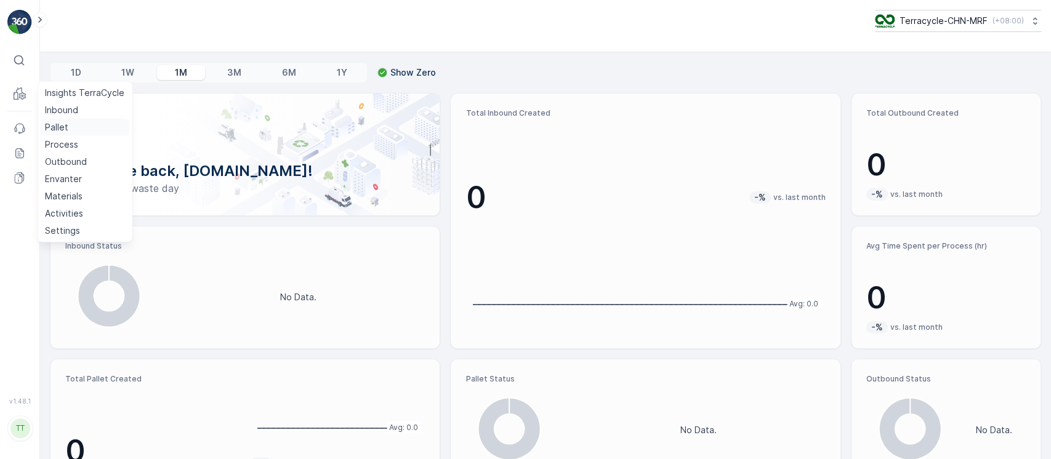
click at [57, 128] on p "Pallet" at bounding box center [56, 127] width 23 height 12
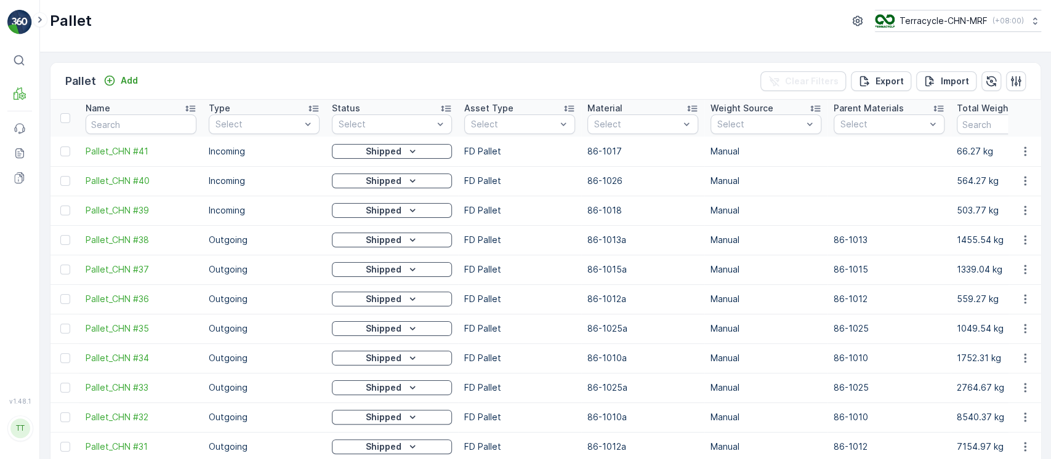
click at [975, 76] on div "Clear Filters Export Import" at bounding box center [892, 81] width 265 height 20
click at [970, 79] on button "Import" at bounding box center [946, 81] width 60 height 20
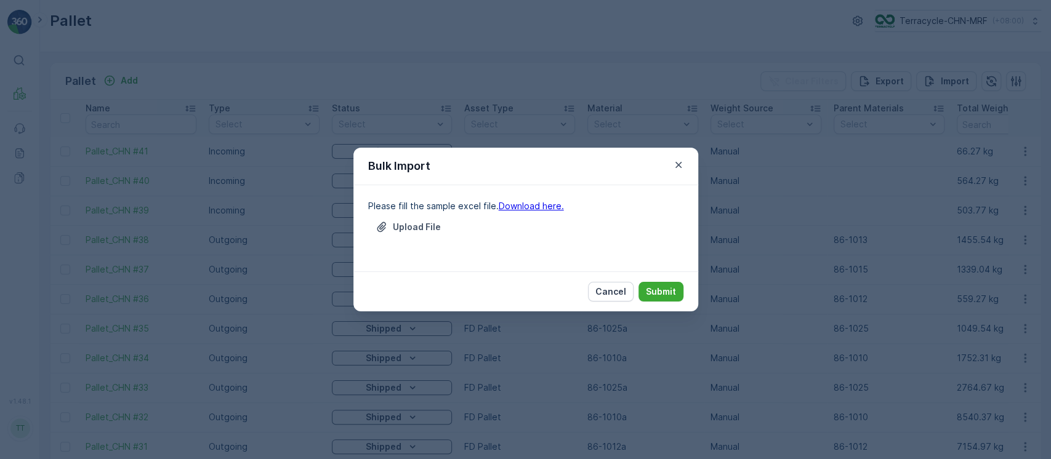
click at [517, 207] on link "Download here." at bounding box center [531, 206] width 65 height 10
click at [683, 163] on icon "button" at bounding box center [678, 165] width 12 height 12
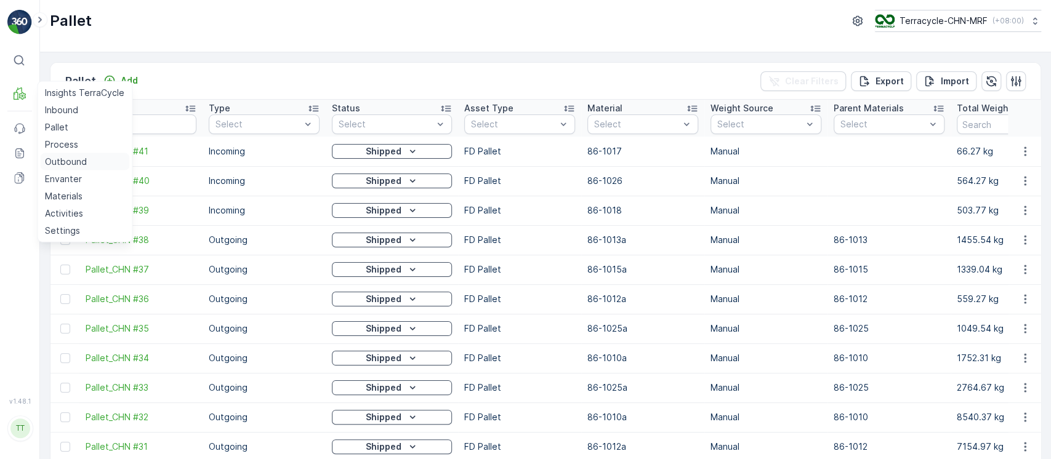
click at [75, 156] on p "Outbound" at bounding box center [66, 162] width 42 height 12
click at [70, 196] on p "Materials" at bounding box center [64, 196] width 38 height 12
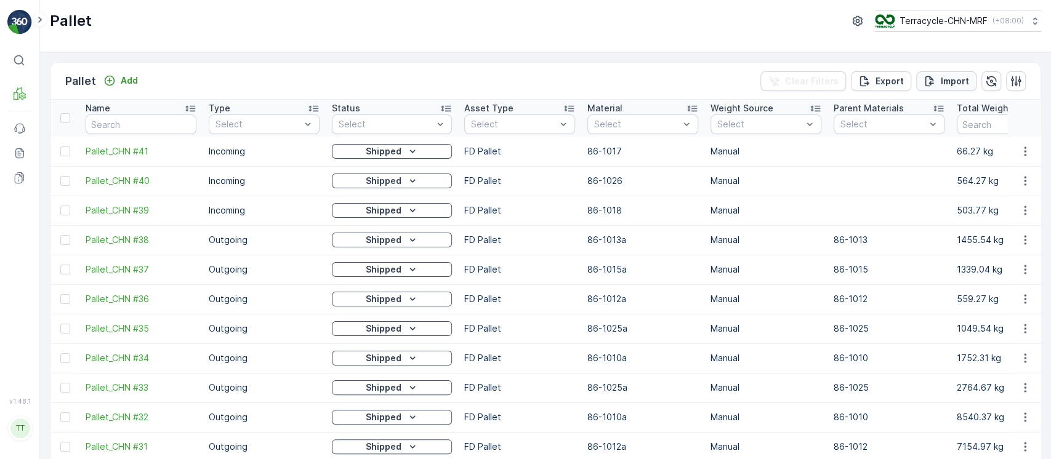
click at [941, 80] on p "Import" at bounding box center [955, 81] width 28 height 12
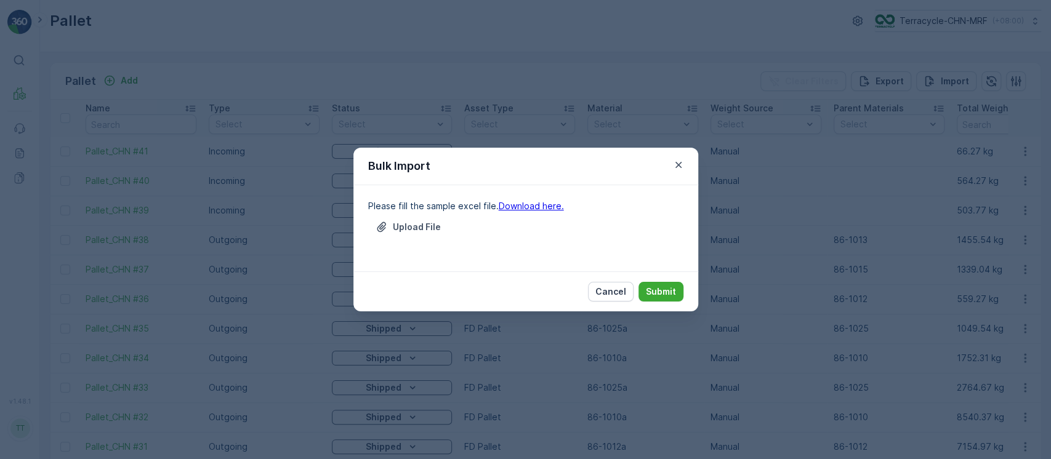
click at [545, 209] on link "Download here." at bounding box center [531, 206] width 65 height 10
click at [421, 229] on p "Upload File" at bounding box center [417, 227] width 48 height 12
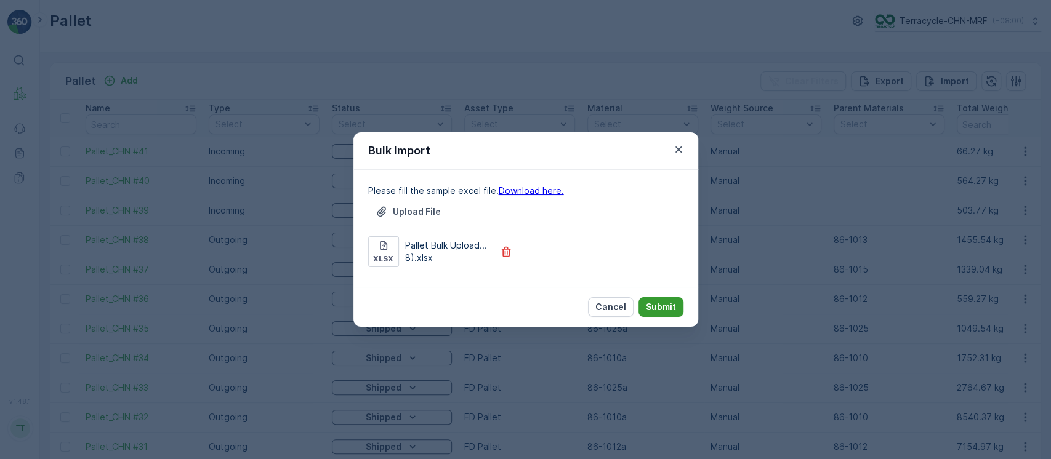
click at [663, 303] on p "Submit" at bounding box center [661, 307] width 30 height 12
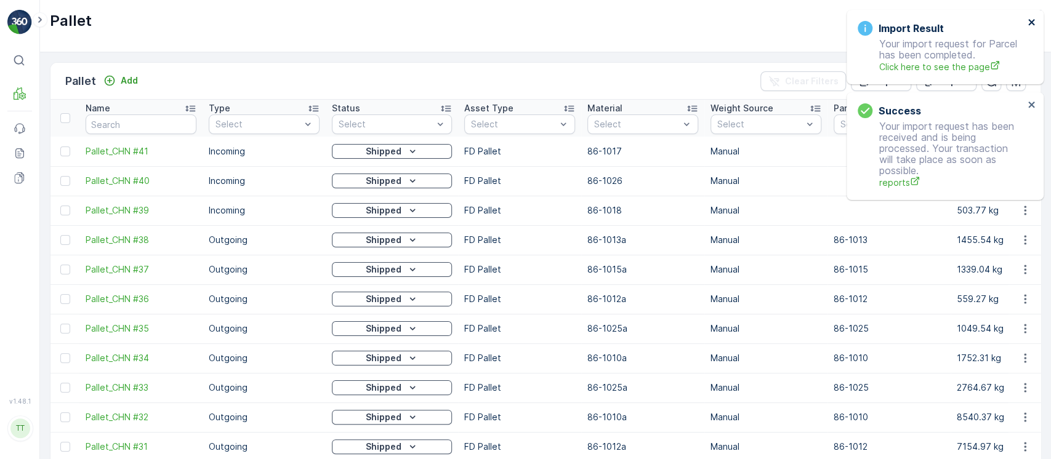
click at [1031, 22] on icon "close" at bounding box center [1031, 22] width 6 height 6
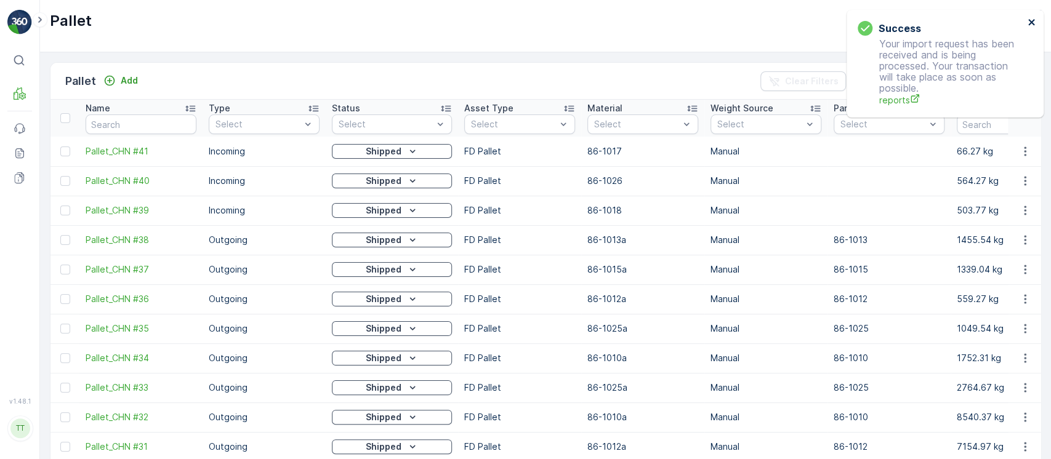
click at [1031, 22] on icon "close" at bounding box center [1031, 22] width 6 height 6
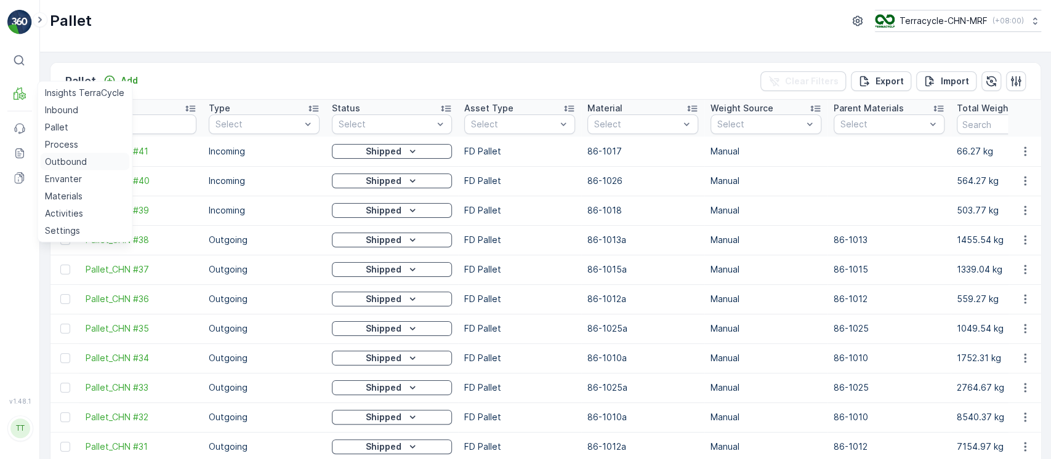
click at [75, 156] on p "Outbound" at bounding box center [66, 162] width 42 height 12
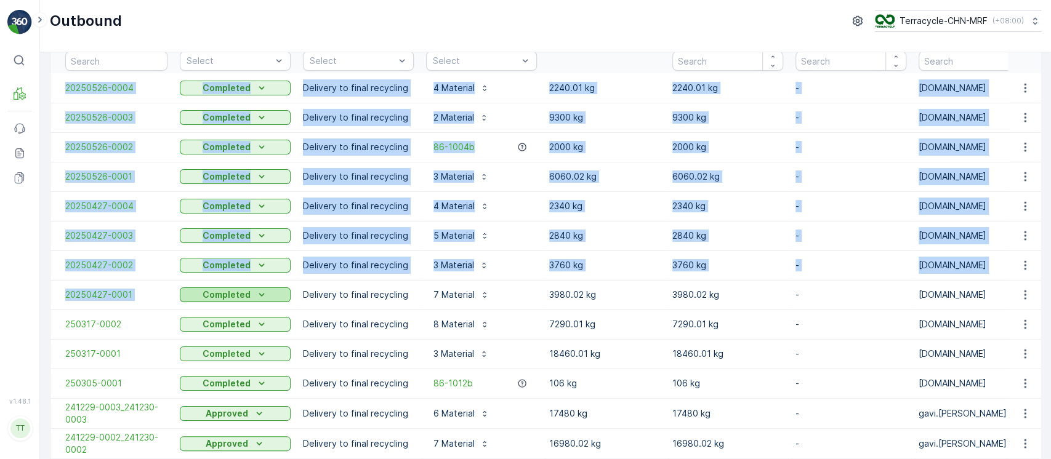
scroll to position [82, 0]
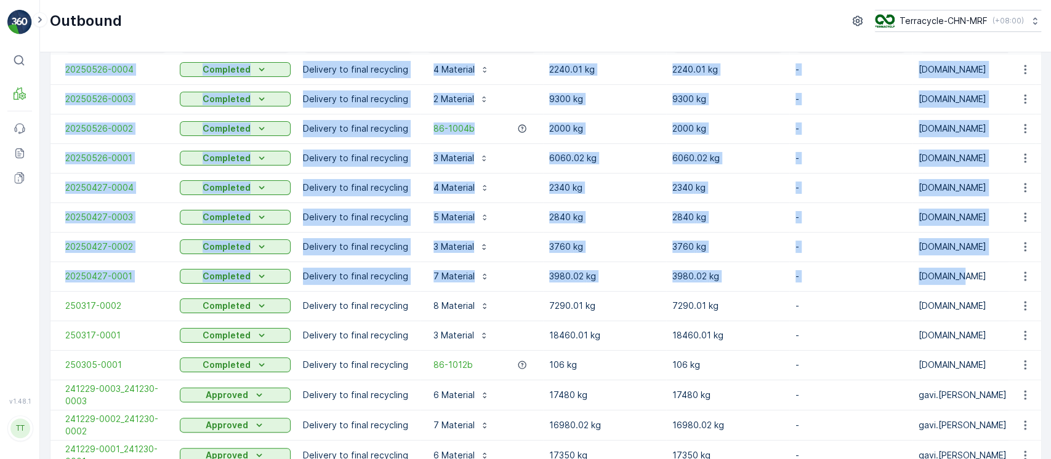
drag, startPoint x: 54, startPoint y: 146, endPoint x: 977, endPoint y: 276, distance: 931.5
copy tbody "20250526-0004 Completed Delivery to final recycling 4 Material 2240.01 kg 2240.…"
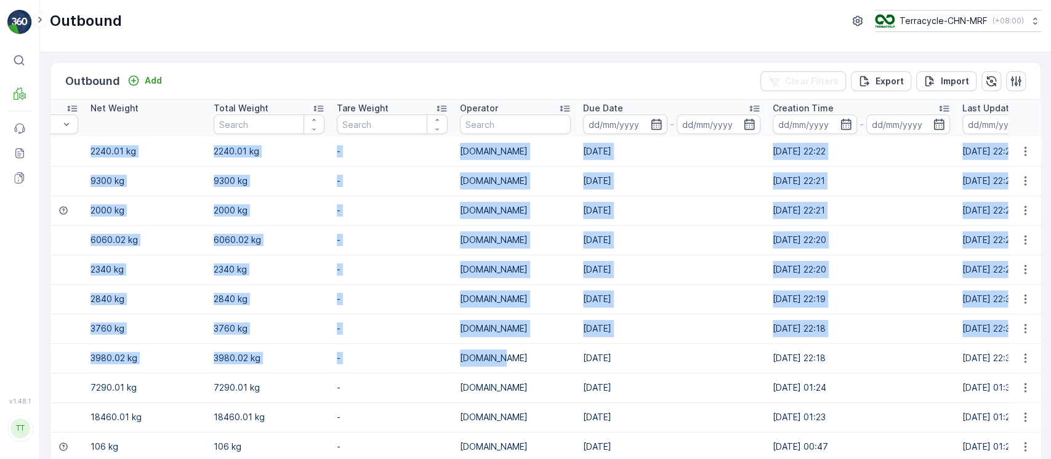
scroll to position [0, 0]
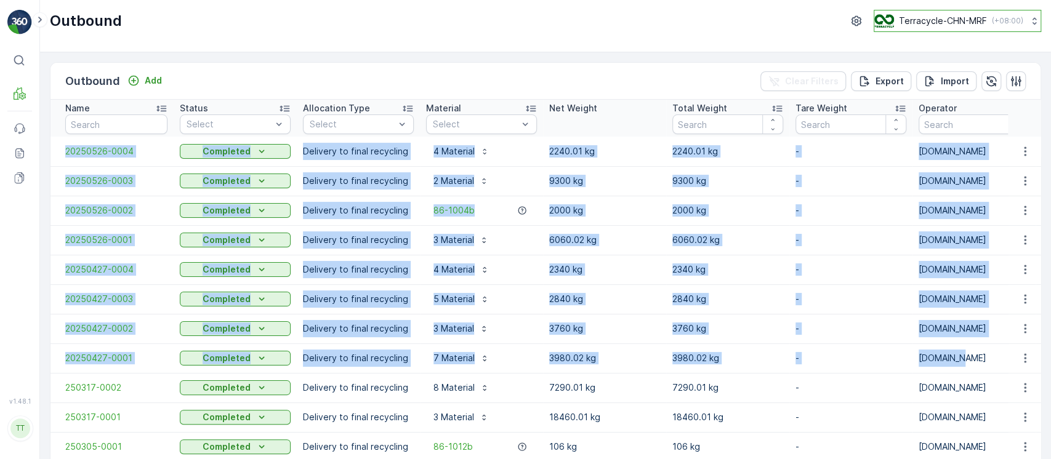
click at [948, 26] on p "Terracycle-CHN-MRF" at bounding box center [943, 21] width 88 height 12
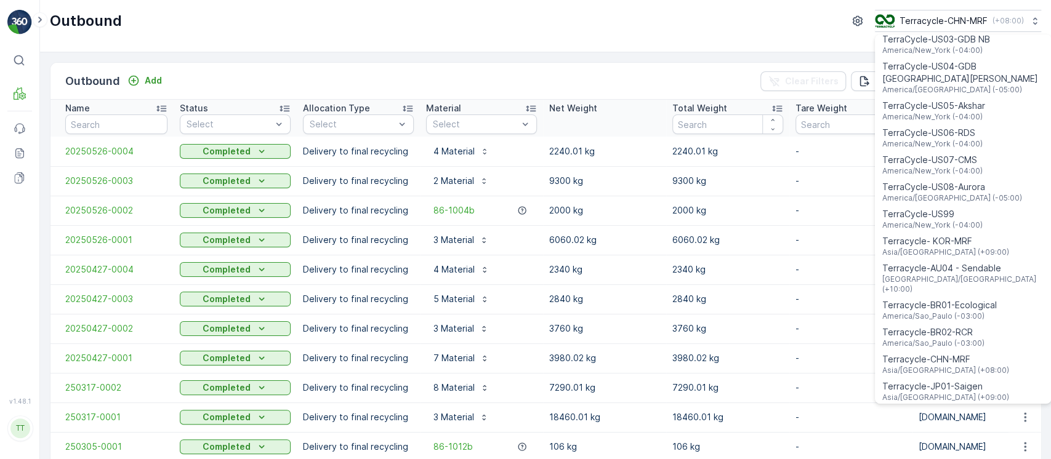
scroll to position [884, 0]
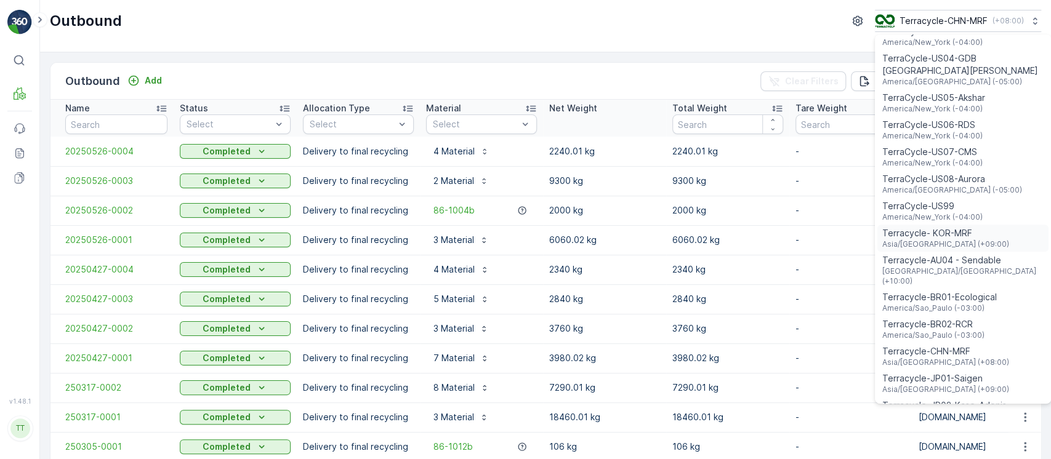
click at [955, 240] on span "Asia/Seoul (+09:00)" at bounding box center [945, 245] width 127 height 10
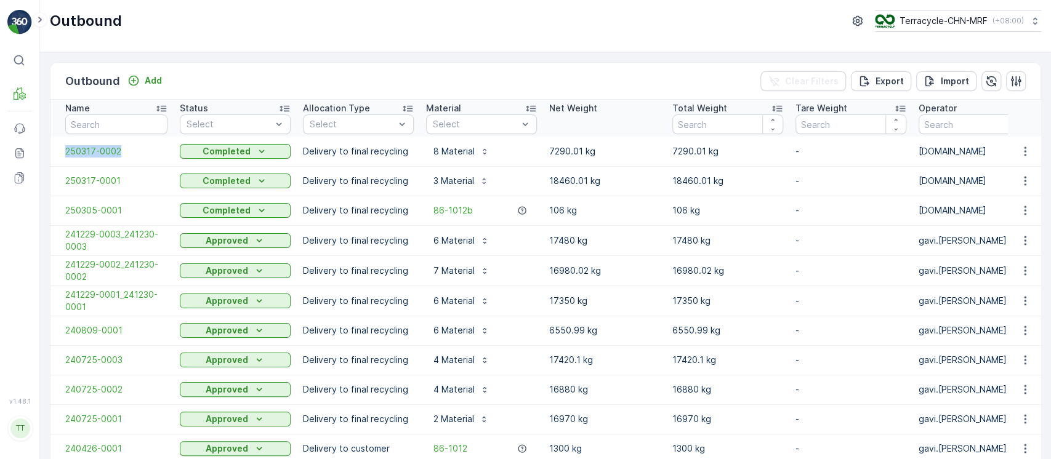
drag, startPoint x: 57, startPoint y: 151, endPoint x: 133, endPoint y: 160, distance: 76.8
click at [133, 160] on td "250317-0002" at bounding box center [111, 152] width 123 height 30
copy span "250317-0002"
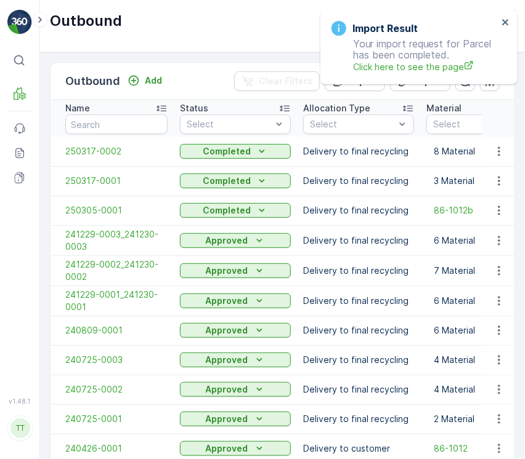
click at [381, 155] on td "Delivery to final recycling" at bounding box center [358, 152] width 123 height 30
drag, startPoint x: 63, startPoint y: 147, endPoint x: 129, endPoint y: 158, distance: 66.8
click at [129, 158] on td "250317-0002" at bounding box center [111, 152] width 123 height 30
copy span "250317-0002"
click at [145, 83] on p "Add" at bounding box center [153, 81] width 17 height 12
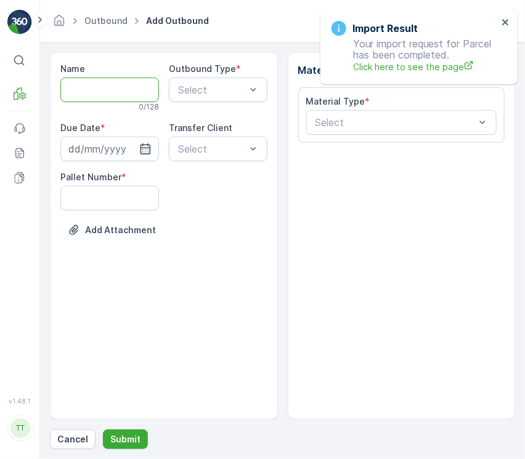
click at [112, 91] on input "Name" at bounding box center [109, 90] width 99 height 25
paste input "20250427-0001"
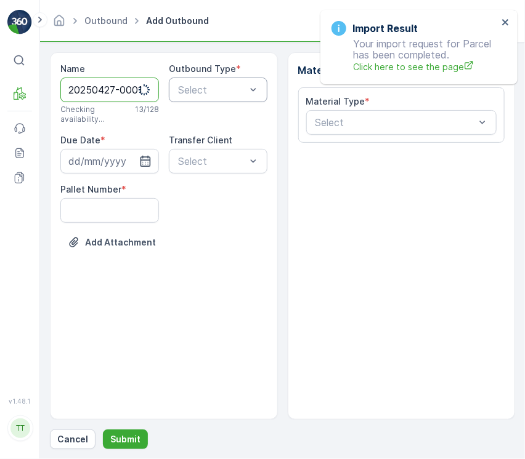
type input "20250427-0001"
click at [207, 101] on div "Select" at bounding box center [218, 90] width 99 height 25
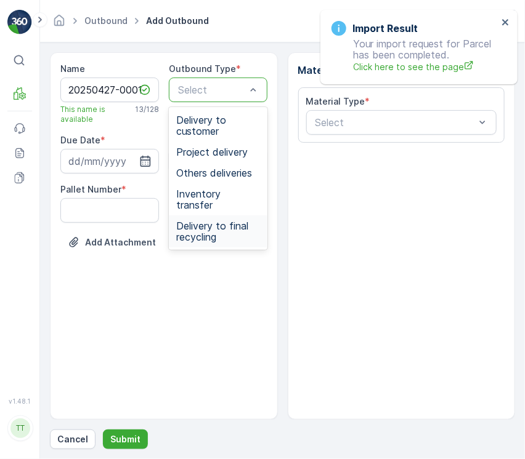
click at [204, 224] on span "Delivery to final recycling" at bounding box center [218, 231] width 84 height 22
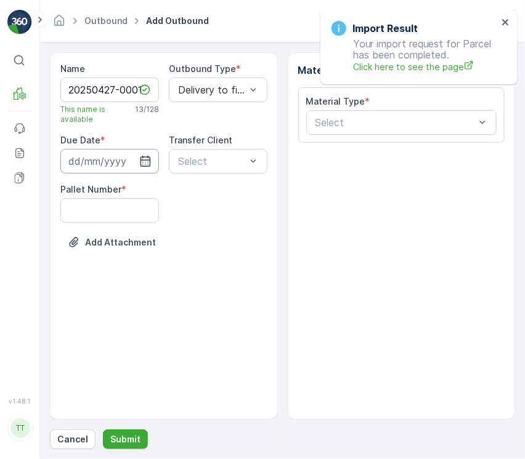
click at [124, 169] on input at bounding box center [109, 161] width 99 height 25
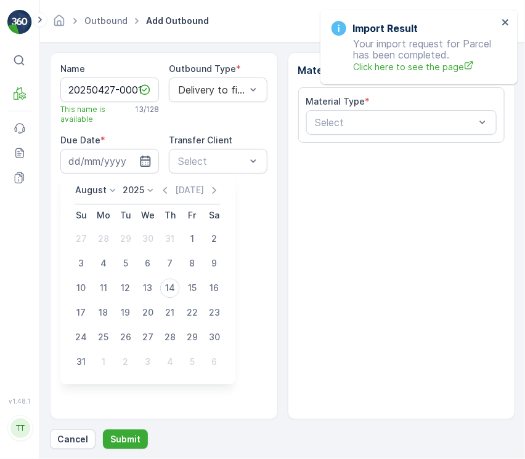
click at [110, 194] on icon at bounding box center [113, 191] width 12 height 12
click at [103, 252] on div "April" at bounding box center [92, 259] width 28 height 17
click at [84, 340] on div "27" at bounding box center [81, 338] width 20 height 20
type input "27.04.2025"
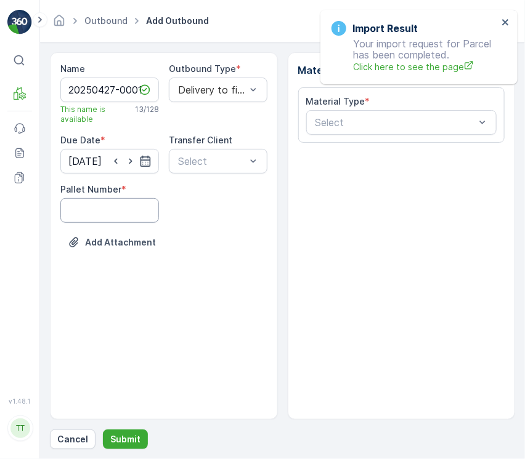
drag, startPoint x: 113, startPoint y: 207, endPoint x: 113, endPoint y: 220, distance: 12.9
click at [113, 207] on Number "Pallet Number" at bounding box center [109, 210] width 99 height 25
type Number "1"
click at [127, 246] on p "Add Attachment" at bounding box center [120, 242] width 71 height 12
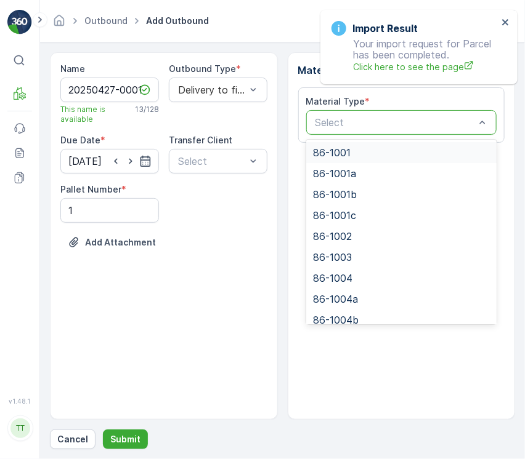
click at [375, 124] on div at bounding box center [395, 122] width 163 height 11
paste input "86-1025b"
type input "86-1025b"
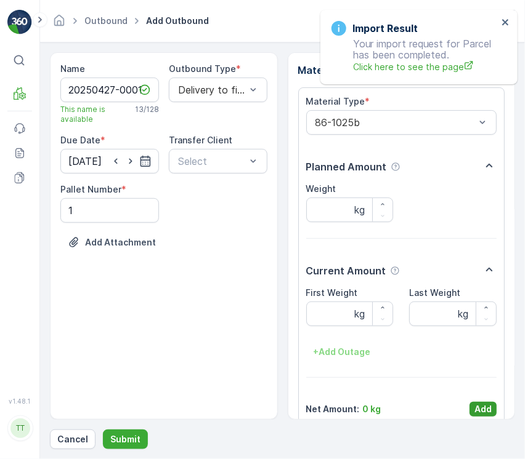
click at [474, 408] on p "Add" at bounding box center [482, 409] width 17 height 12
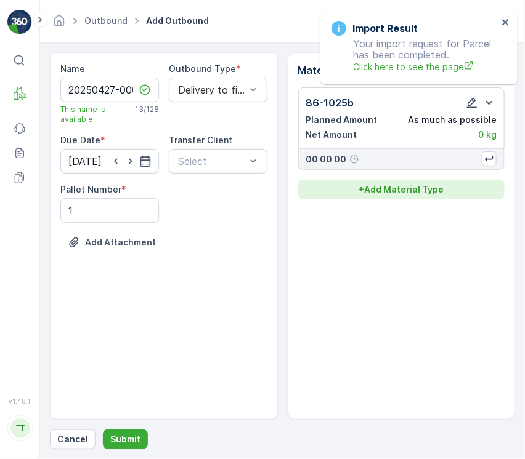
click at [398, 189] on p "+ Add Material Type" at bounding box center [400, 189] width 85 height 12
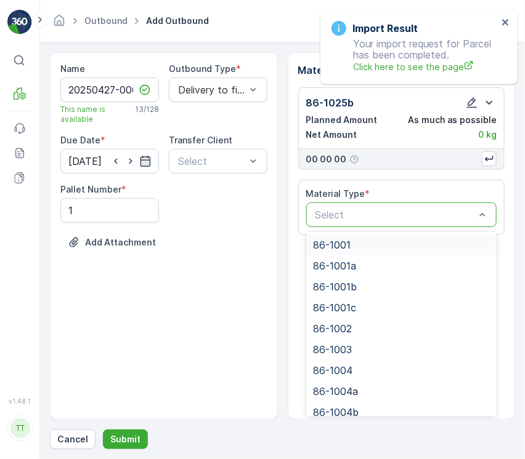
click at [379, 217] on div at bounding box center [395, 214] width 163 height 11
paste input "86-1005b"
type input "86-1005b"
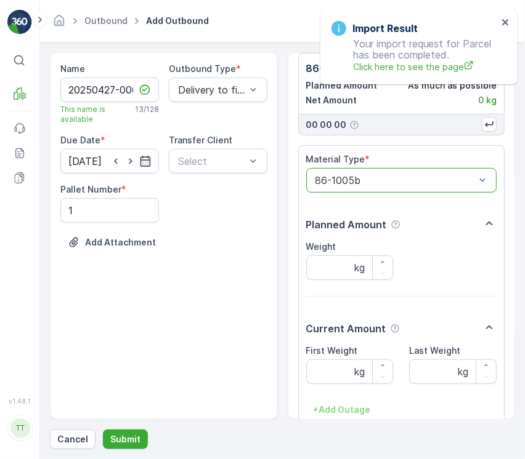
scroll to position [108, 0]
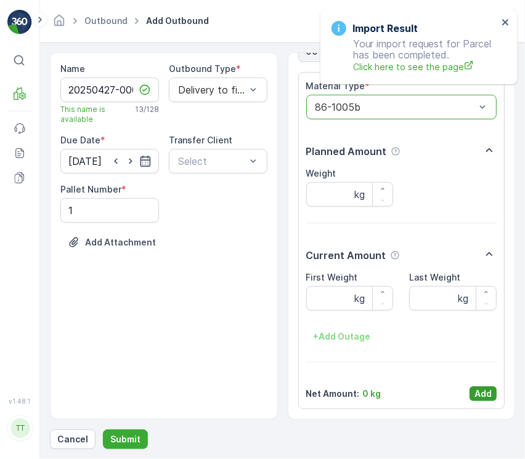
click at [477, 392] on p "Add" at bounding box center [482, 394] width 17 height 12
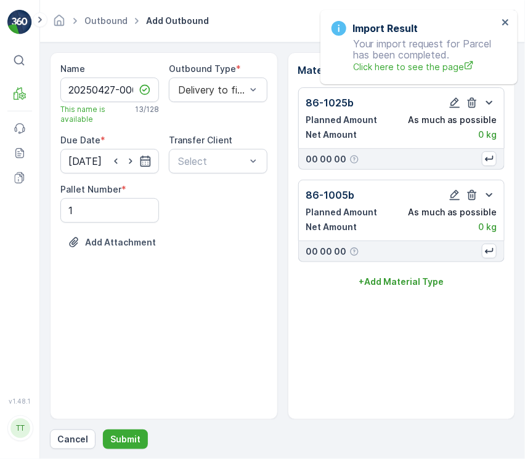
scroll to position [0, 0]
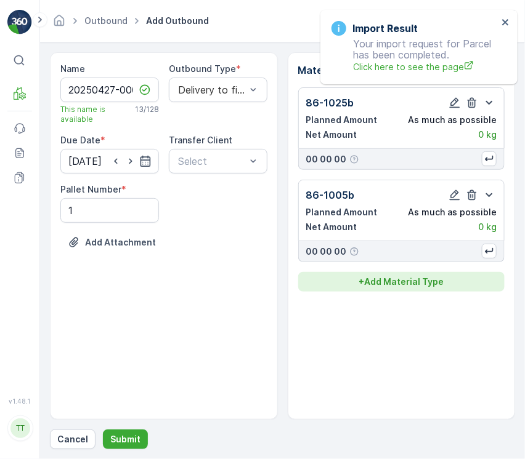
click at [387, 283] on p "+ Add Material Type" at bounding box center [400, 282] width 85 height 12
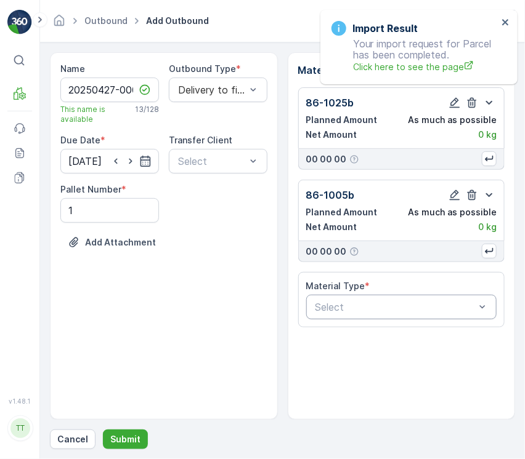
click at [376, 310] on div at bounding box center [395, 307] width 163 height 11
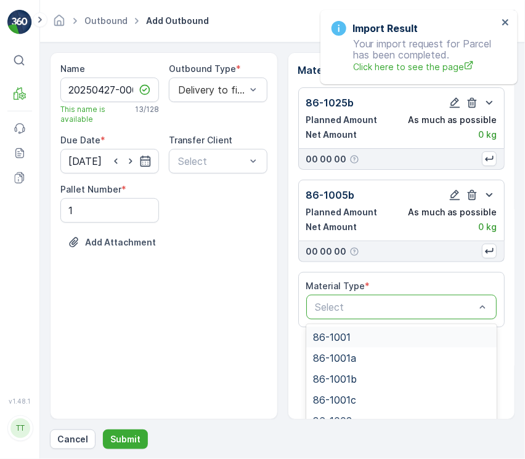
paste input "86-1016"
type input "86-1016"
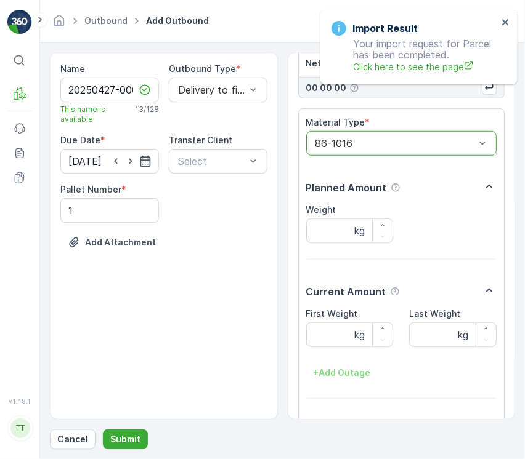
scroll to position [201, 0]
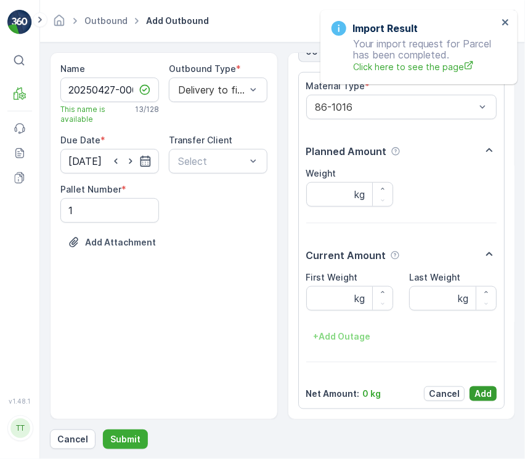
click at [479, 390] on p "Add" at bounding box center [482, 394] width 17 height 12
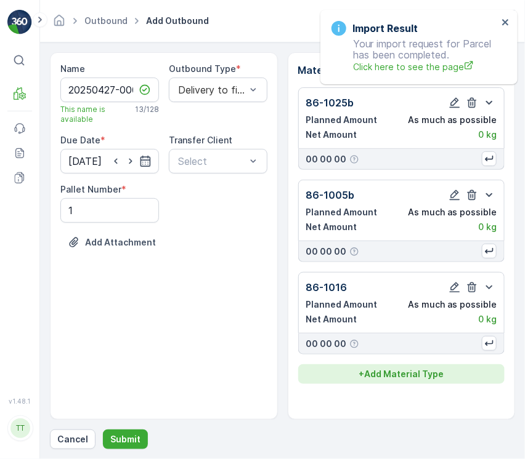
click at [433, 366] on button "+ Add Material Type" at bounding box center [401, 375] width 207 height 20
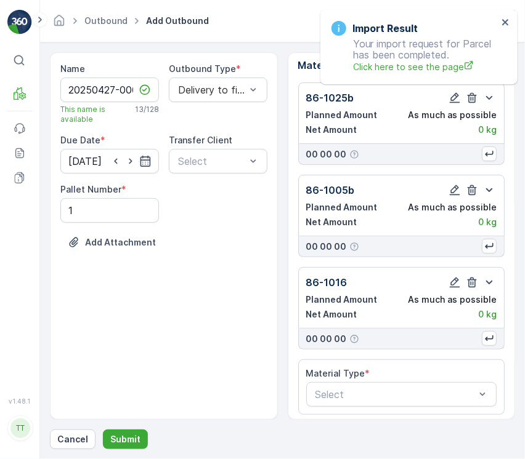
scroll to position [10, 0]
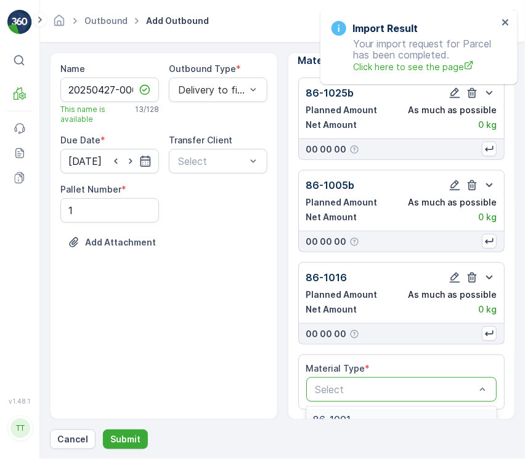
click at [446, 387] on div at bounding box center [395, 389] width 163 height 11
paste input "86-1006b"
type input "86-1006b"
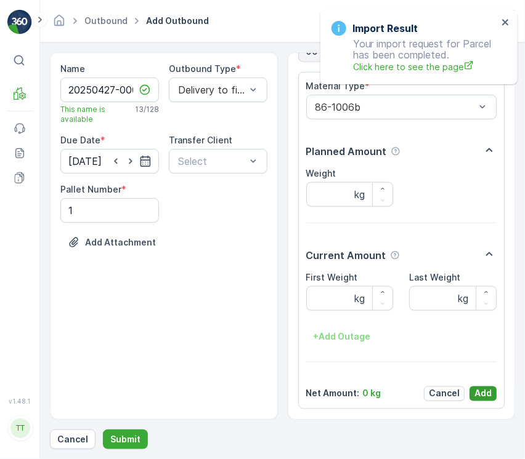
click at [486, 397] on p "Add" at bounding box center [482, 394] width 17 height 12
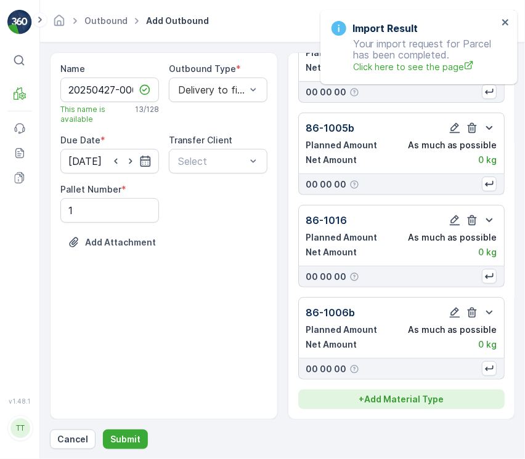
drag, startPoint x: 368, startPoint y: 385, endPoint x: 376, endPoint y: 390, distance: 9.7
click at [369, 387] on div "86-1025b Planned Amount As much as possible Net Amount 0 kg 00 00 00 86-1005b P…" at bounding box center [401, 214] width 207 height 389
click at [376, 390] on button "+ Add Material Type" at bounding box center [401, 400] width 207 height 20
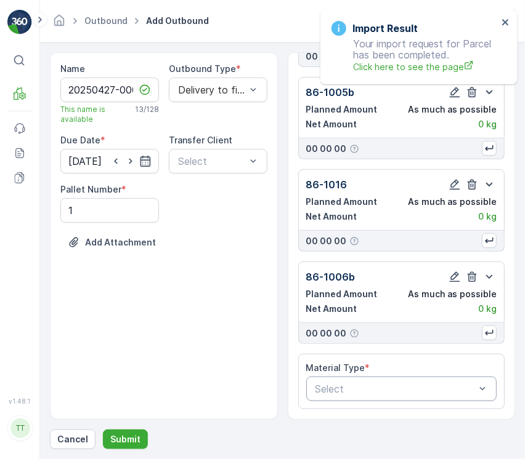
click at [398, 384] on div at bounding box center [395, 389] width 163 height 11
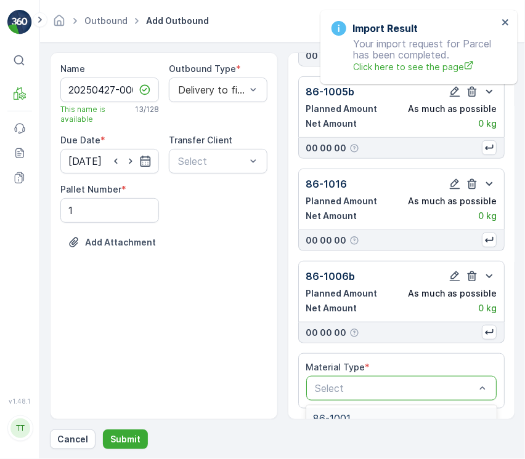
paste input "86-1014b"
type input "86-1014b"
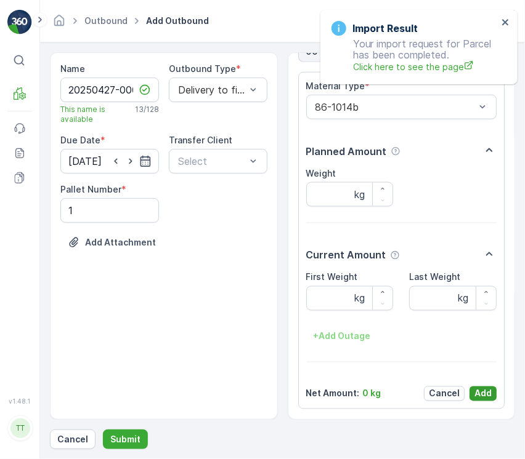
click at [475, 392] on p "Add" at bounding box center [482, 394] width 17 height 12
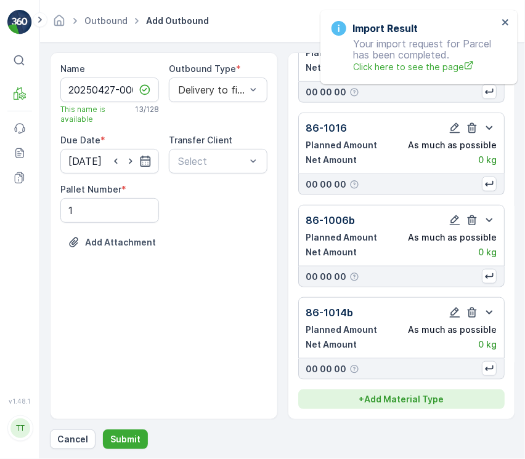
click at [420, 403] on p "+ Add Material Type" at bounding box center [400, 399] width 85 height 12
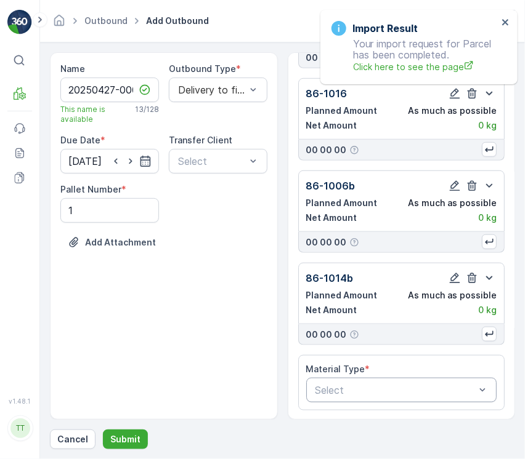
scroll to position [196, 0]
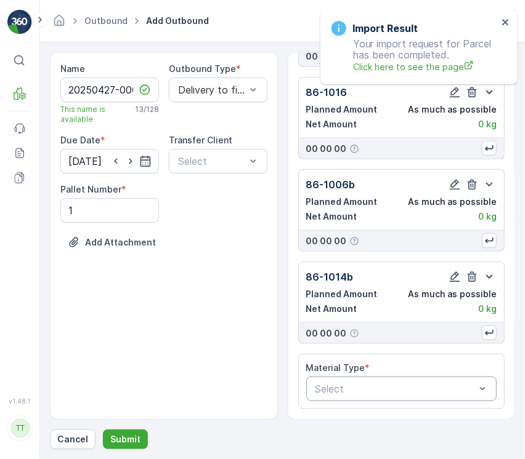
click at [374, 387] on div at bounding box center [395, 389] width 163 height 11
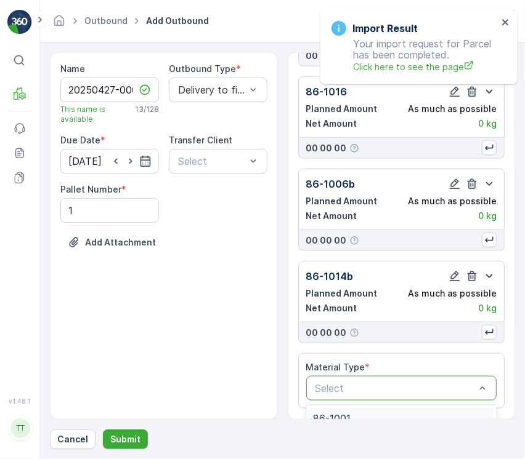
paste input "86-1013b"
type input "86-1013b"
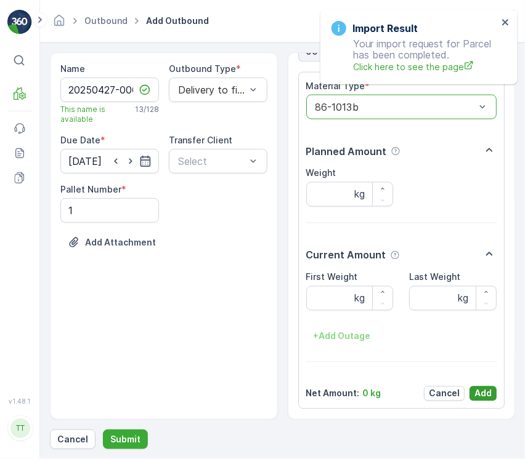
click at [482, 394] on p "Add" at bounding box center [482, 394] width 17 height 12
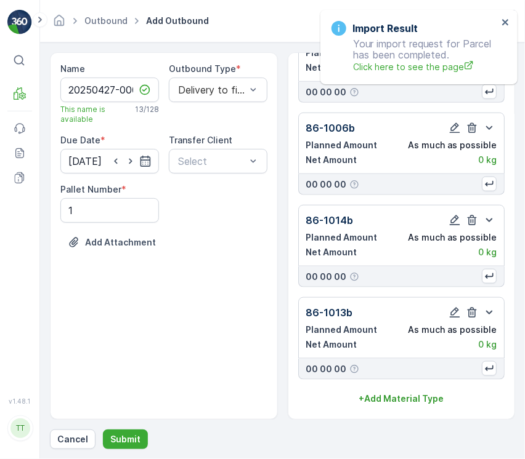
click at [384, 389] on div "86-1025b Planned Amount As much as possible Net Amount 0 kg 00 00 00 86-1005b P…" at bounding box center [401, 123] width 207 height 574
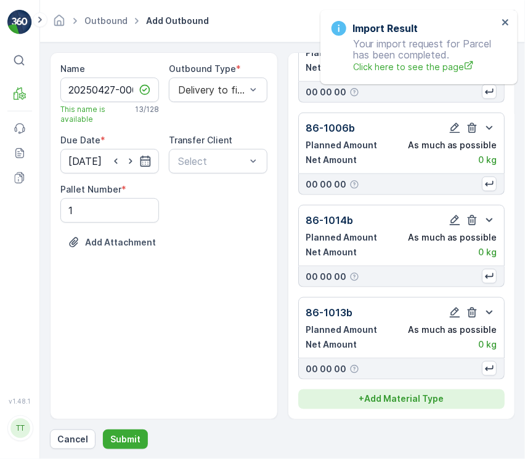
click at [390, 394] on p "+ Add Material Type" at bounding box center [400, 399] width 85 height 12
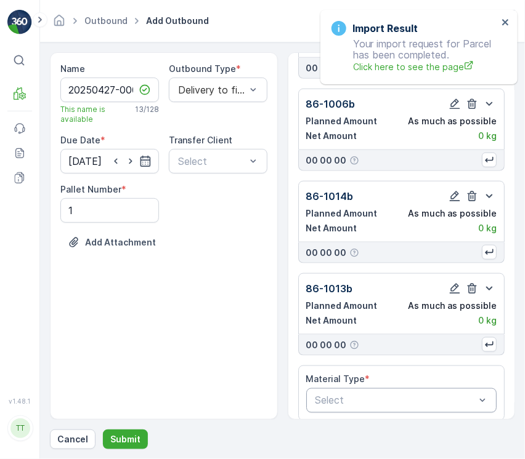
scroll to position [288, 0]
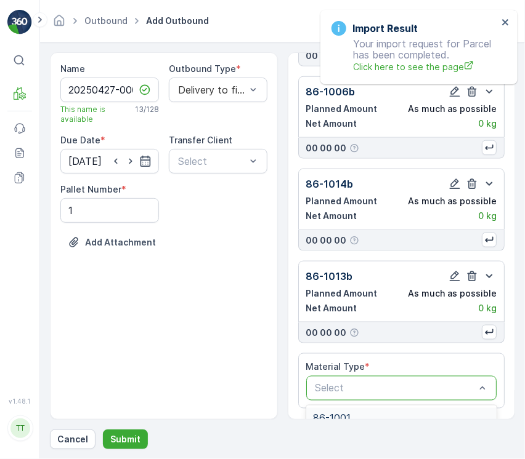
click at [405, 393] on div at bounding box center [395, 388] width 163 height 11
paste input "86-1010b"
type input "86-1010b"
drag, startPoint x: 405, startPoint y: 393, endPoint x: 417, endPoint y: 396, distance: 12.7
click at [417, 396] on div "Select" at bounding box center [395, 389] width 163 height 15
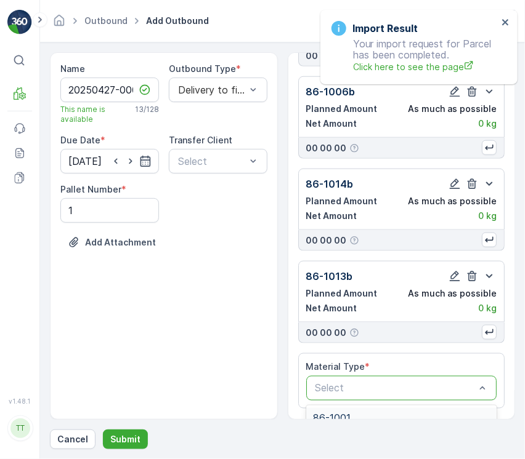
drag, startPoint x: 429, startPoint y: 388, endPoint x: 429, endPoint y: 397, distance: 8.6
click at [429, 393] on div at bounding box center [395, 388] width 163 height 11
paste input "86-1010b"
type input "86-1010b"
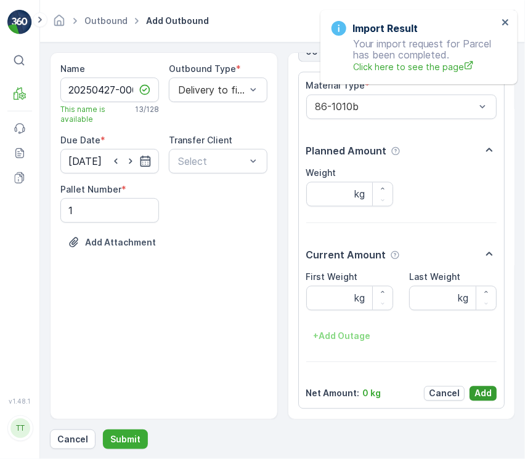
click at [483, 398] on p "Add" at bounding box center [482, 394] width 17 height 12
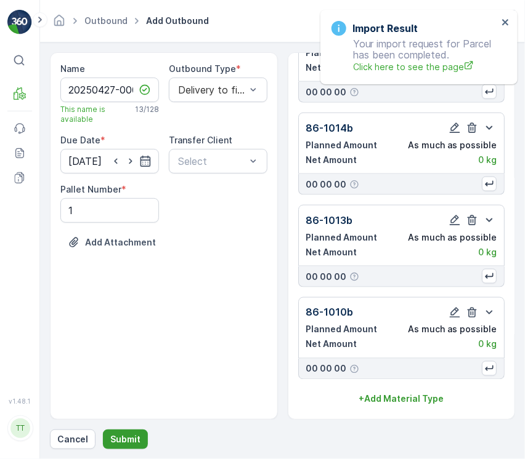
click at [127, 436] on p "Submit" at bounding box center [125, 439] width 30 height 12
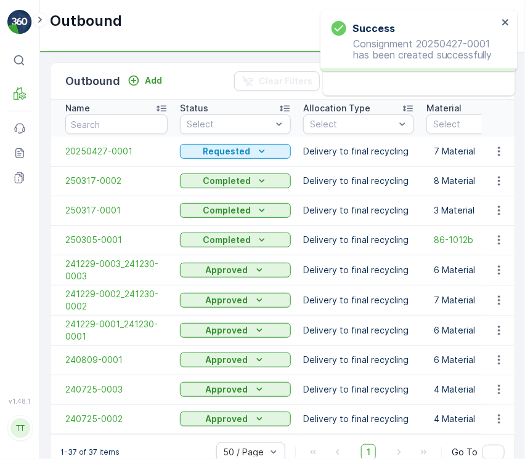
click at [140, 87] on div "Add" at bounding box center [145, 80] width 44 height 15
click at [139, 87] on div "Add" at bounding box center [145, 80] width 44 height 15
click at [141, 76] on div "Add" at bounding box center [144, 81] width 34 height 12
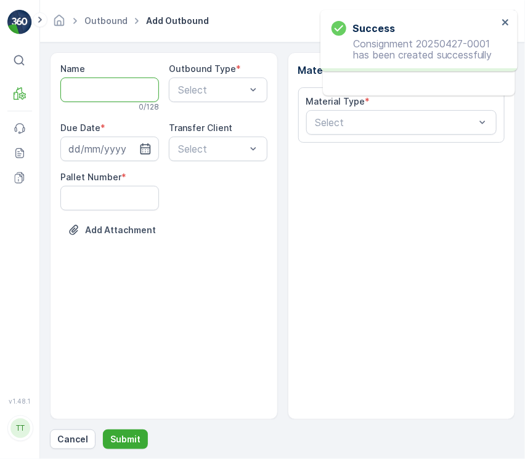
drag, startPoint x: 135, startPoint y: 93, endPoint x: 143, endPoint y: 95, distance: 8.2
click at [135, 97] on input "Name" at bounding box center [109, 90] width 99 height 25
paste input "20250427-0002"
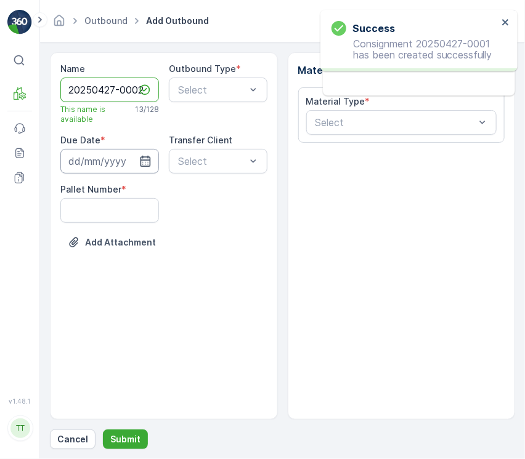
type input "20250427-0002"
click at [132, 161] on input at bounding box center [109, 161] width 99 height 25
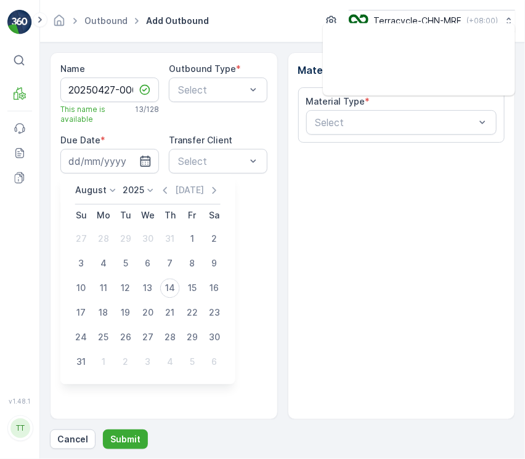
click at [97, 187] on p "August" at bounding box center [90, 191] width 31 height 12
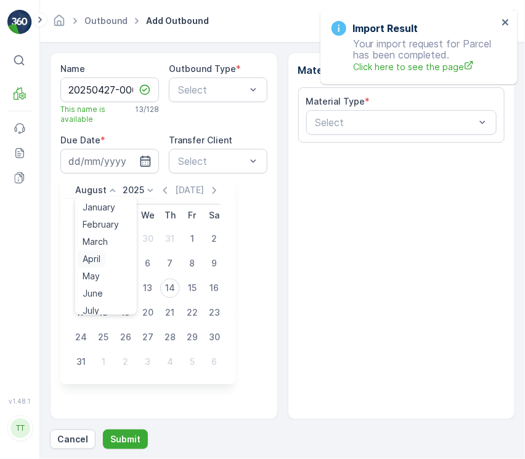
click at [97, 255] on span "April" at bounding box center [92, 260] width 18 height 12
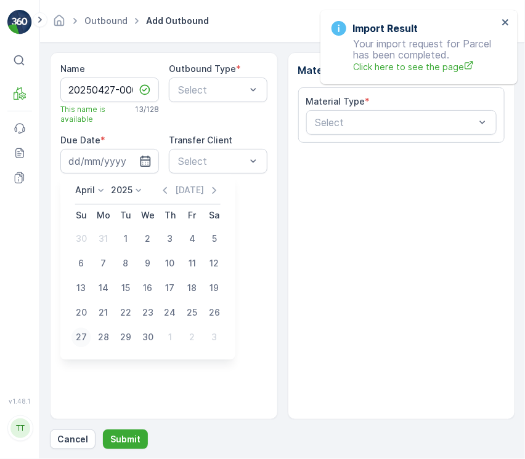
click at [79, 338] on div "27" at bounding box center [81, 338] width 20 height 20
type input "27.04.2025"
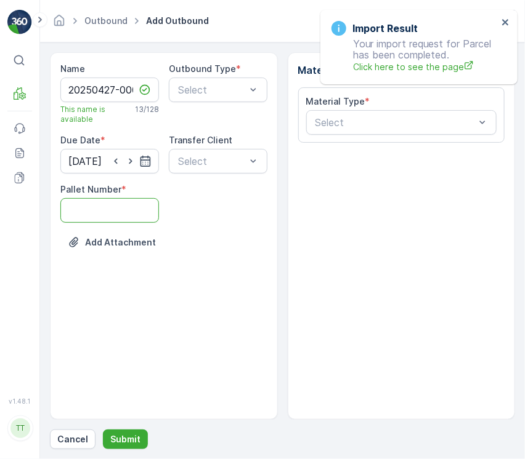
click at [92, 215] on Number "Pallet Number" at bounding box center [109, 210] width 99 height 25
type Number "1"
click at [204, 93] on div at bounding box center [212, 89] width 70 height 11
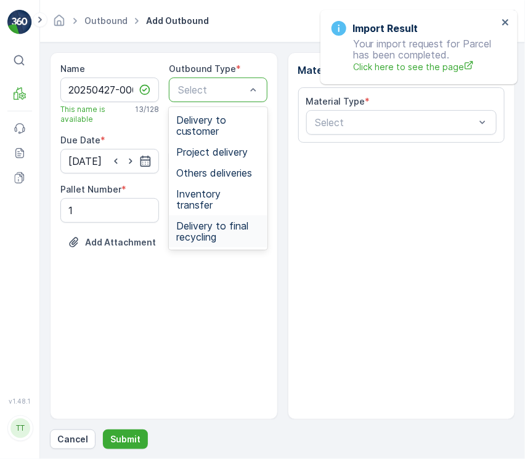
click at [207, 215] on div "Delivery to final recycling" at bounding box center [218, 231] width 99 height 32
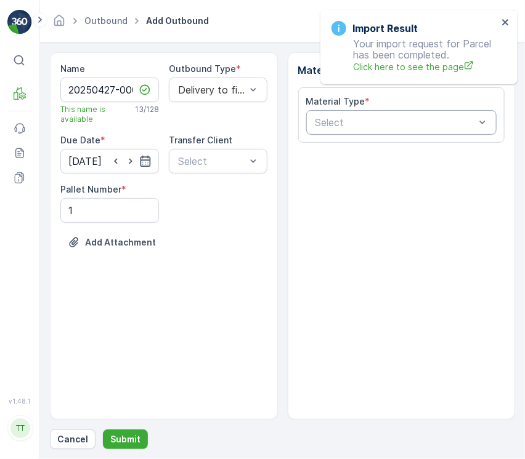
drag, startPoint x: 384, startPoint y: 107, endPoint x: 384, endPoint y: 117, distance: 10.5
click at [384, 107] on div "Material Type *" at bounding box center [401, 101] width 191 height 12
click at [384, 118] on div at bounding box center [395, 122] width 163 height 11
paste input "86-1010b"
type input "86-1010b"
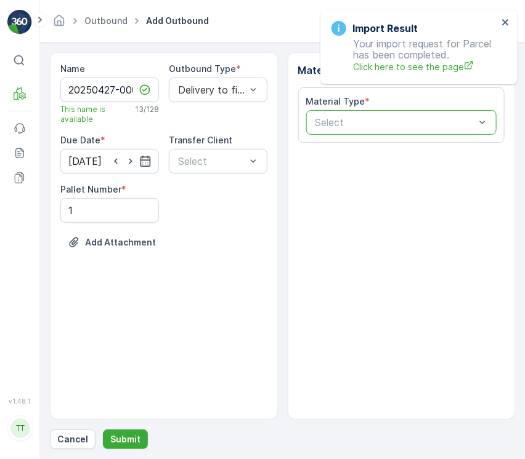
drag, startPoint x: 415, startPoint y: 186, endPoint x: 457, endPoint y: 260, distance: 85.2
click at [451, 251] on div "Material Types Material Type * Select" at bounding box center [402, 236] width 228 height 368
click at [409, 126] on div at bounding box center [395, 122] width 163 height 11
paste input "86-1010b"
type input "86-1010b"
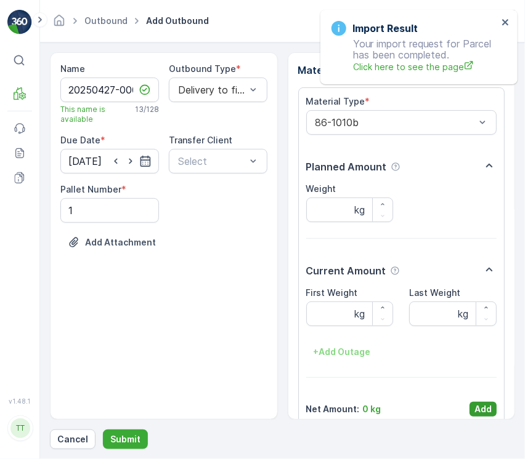
click at [477, 412] on p "Add" at bounding box center [482, 409] width 17 height 12
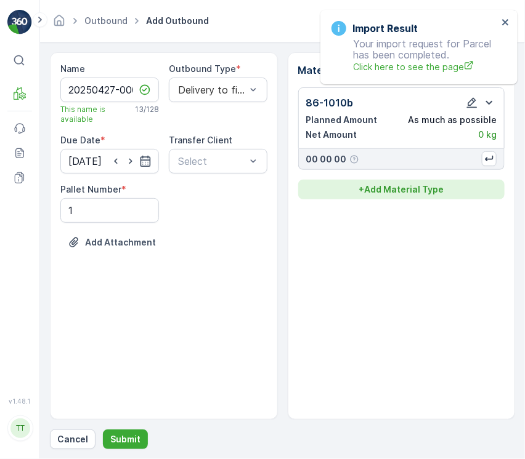
click at [434, 182] on button "+ Add Material Type" at bounding box center [401, 190] width 207 height 20
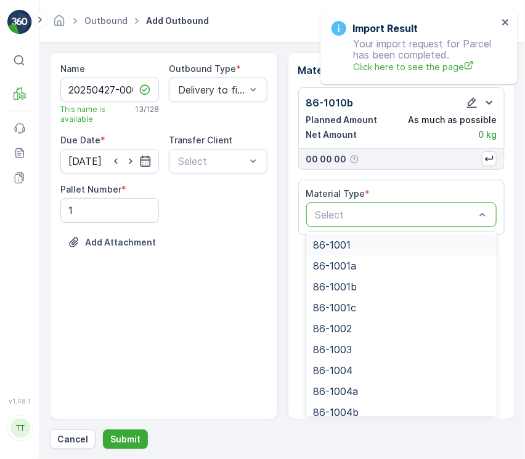
paste input "86-1005b"
type input "86-1005b"
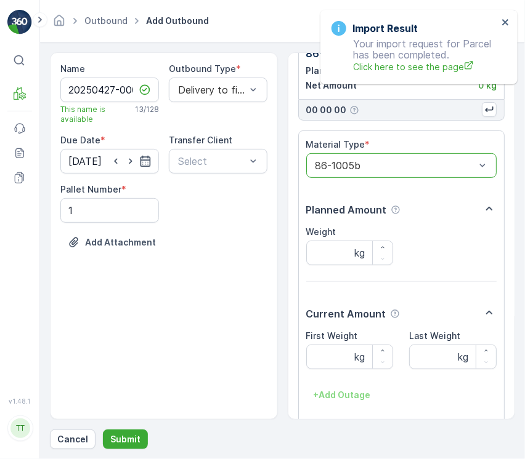
scroll to position [108, 0]
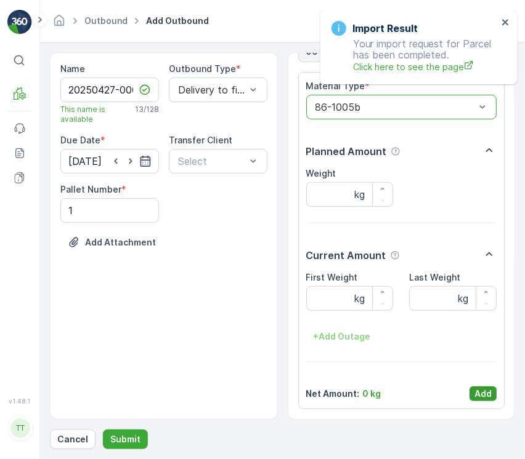
click at [483, 390] on p "Add" at bounding box center [482, 394] width 17 height 12
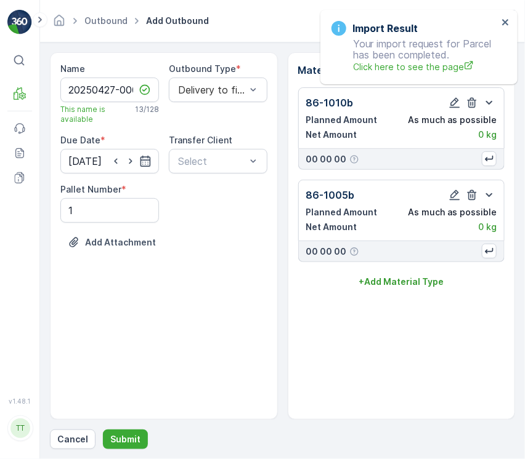
scroll to position [0, 0]
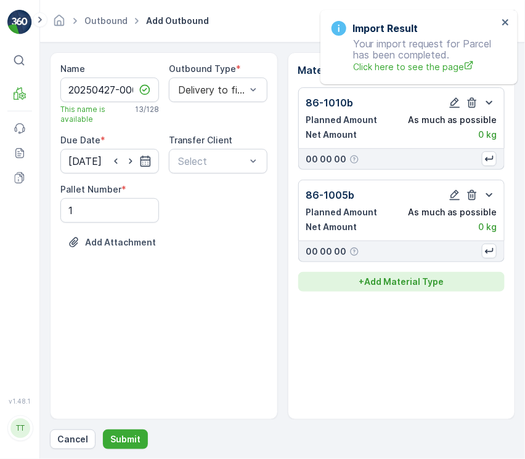
click at [374, 286] on p "+ Add Material Type" at bounding box center [400, 282] width 85 height 12
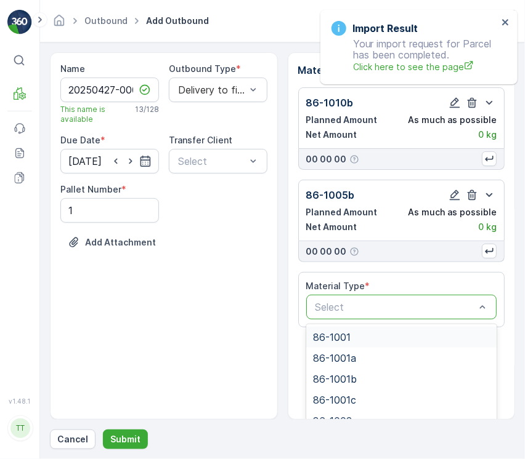
click at [351, 298] on div "Select" at bounding box center [401, 307] width 191 height 25
paste input "86-1025b"
type input "86-1025b"
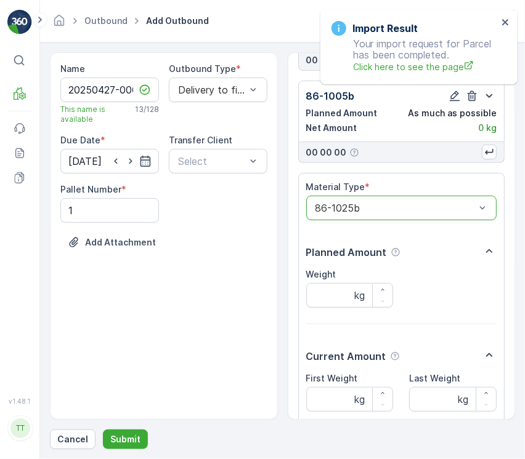
scroll to position [201, 0]
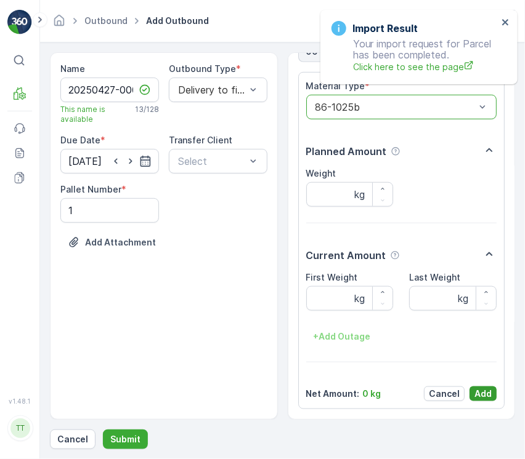
click at [480, 400] on button "Add" at bounding box center [482, 394] width 27 height 15
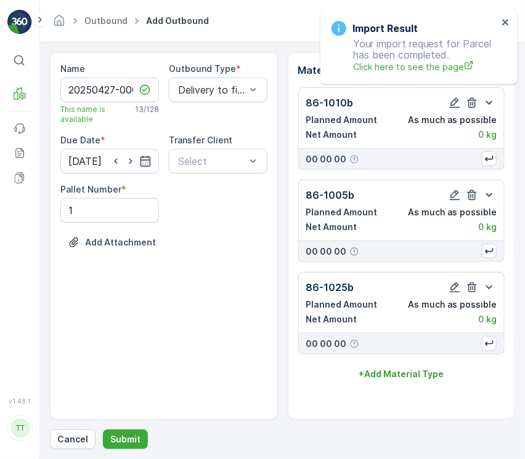
scroll to position [0, 0]
click at [135, 435] on p "Submit" at bounding box center [125, 439] width 30 height 12
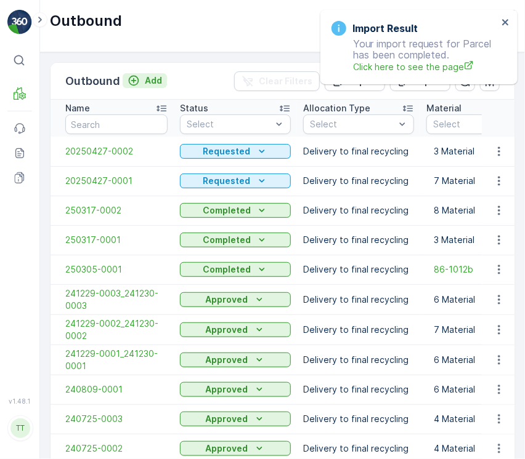
click at [164, 84] on button "Add" at bounding box center [145, 80] width 44 height 15
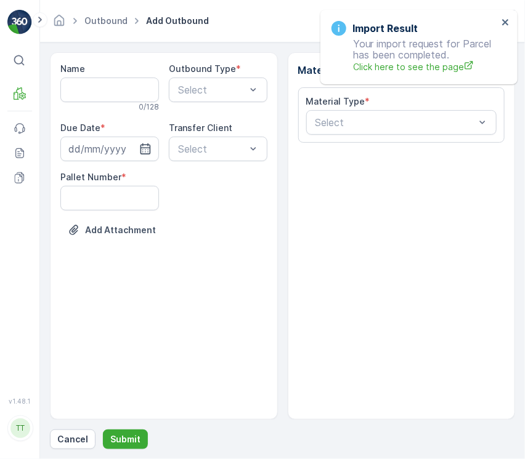
click at [123, 102] on div "0 / 128" at bounding box center [109, 107] width 99 height 10
click at [115, 89] on input "Name" at bounding box center [109, 90] width 99 height 25
paste input "20250427-0003"
type input "20250427-0003"
click at [188, 92] on div at bounding box center [212, 89] width 70 height 11
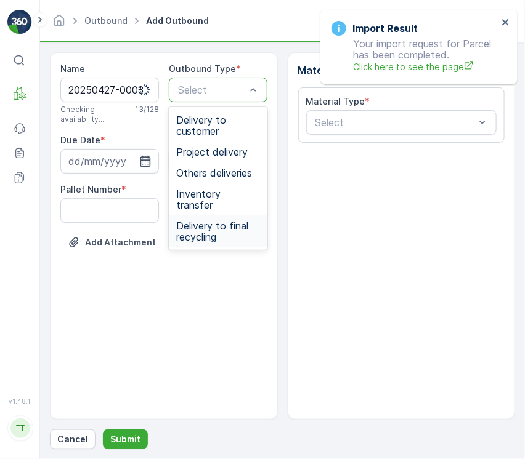
click at [201, 221] on span "Delivery to final recycling" at bounding box center [218, 231] width 84 height 22
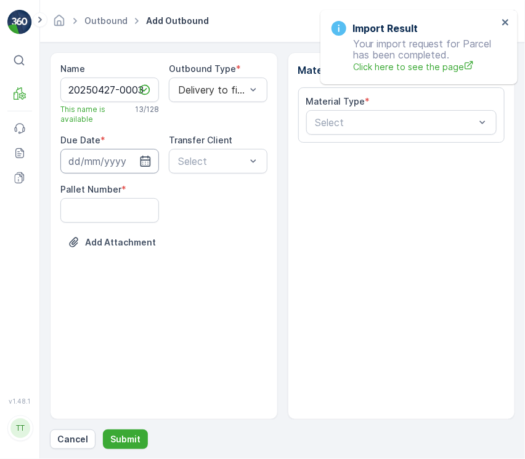
click at [105, 153] on input at bounding box center [109, 161] width 99 height 25
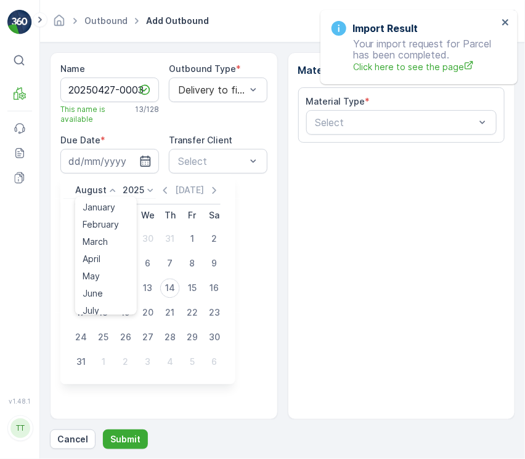
click at [100, 193] on p "August" at bounding box center [90, 191] width 31 height 12
click at [91, 259] on span "April" at bounding box center [92, 260] width 18 height 12
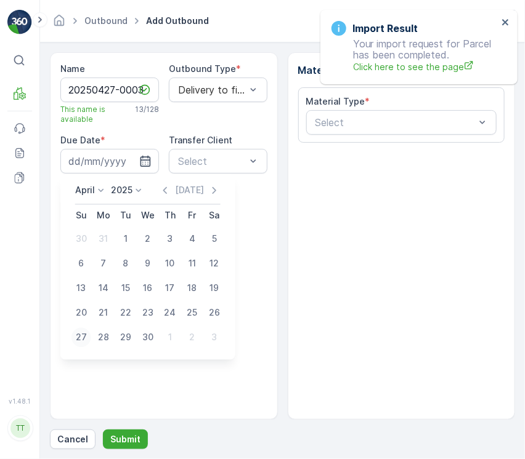
click at [78, 341] on div "27" at bounding box center [81, 338] width 20 height 20
type input "[DATE]"
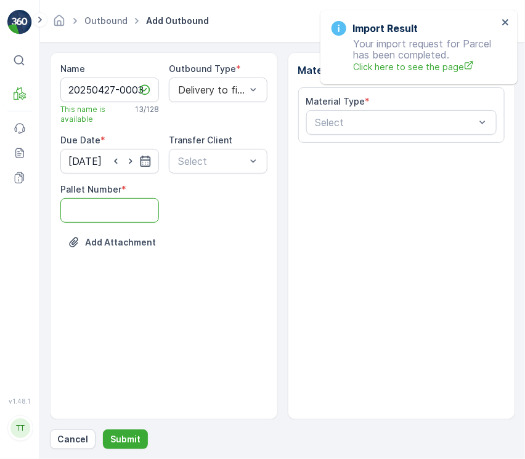
click at [121, 214] on Number "Pallet Number" at bounding box center [109, 210] width 99 height 25
type Number "1"
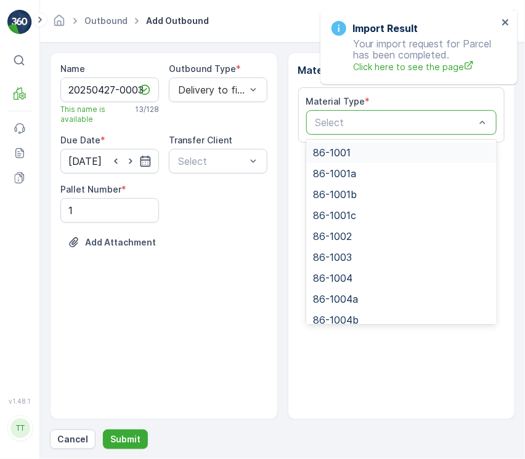
click at [363, 127] on div at bounding box center [395, 122] width 163 height 11
paste input "86-1010b"
type input "86-1010b"
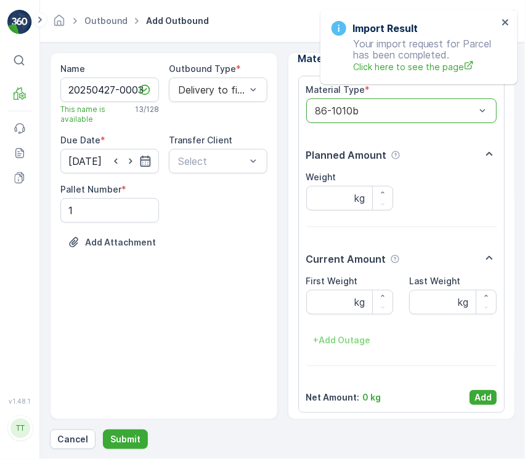
scroll to position [15, 0]
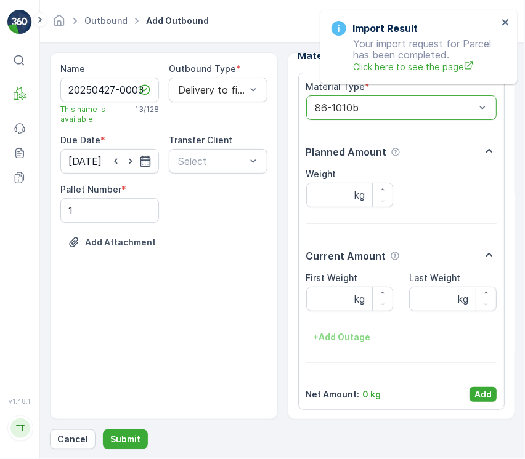
click at [473, 403] on div "Material Type * option 86-1010b, selected. 86-1010b Planned Amount Weight kg Cu…" at bounding box center [401, 241] width 207 height 337
click at [478, 394] on p "Add" at bounding box center [482, 395] width 17 height 12
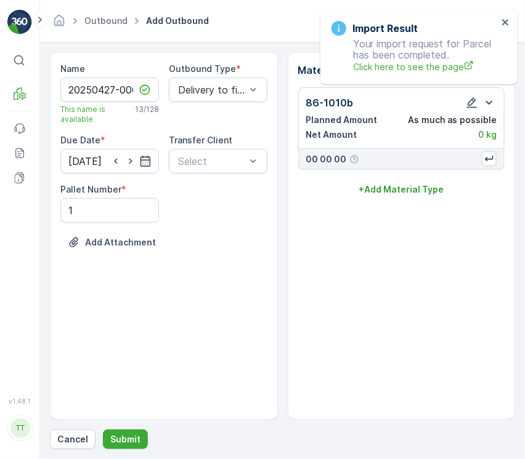
scroll to position [0, 0]
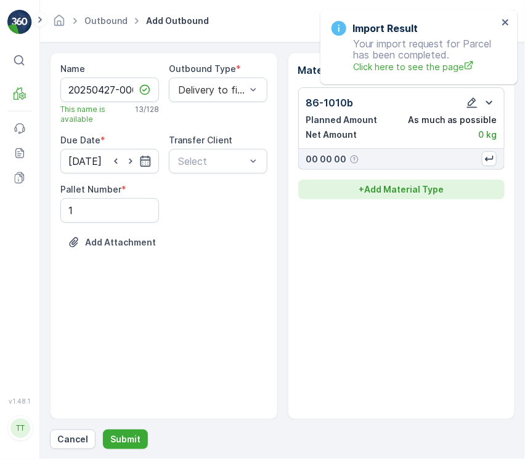
click at [397, 181] on button "+ Add Material Type" at bounding box center [401, 190] width 207 height 20
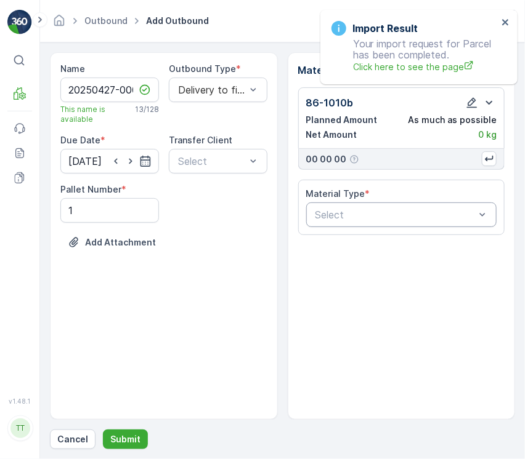
click at [395, 214] on div at bounding box center [395, 214] width 163 height 11
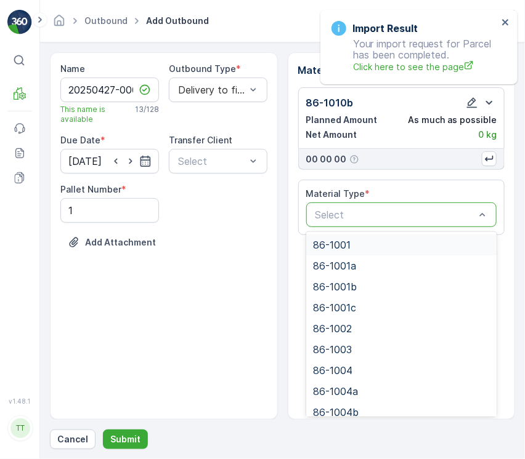
paste input "86-1005b"
type input "86-1005b"
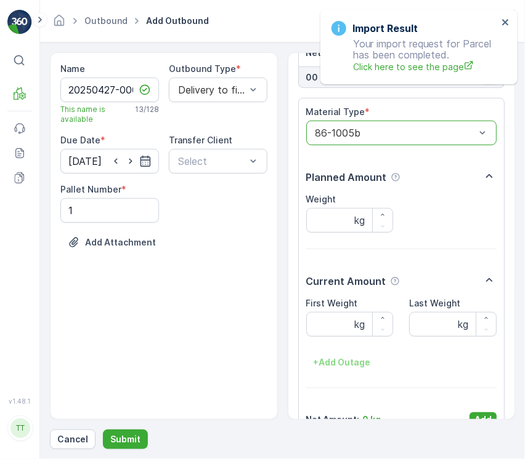
scroll to position [108, 0]
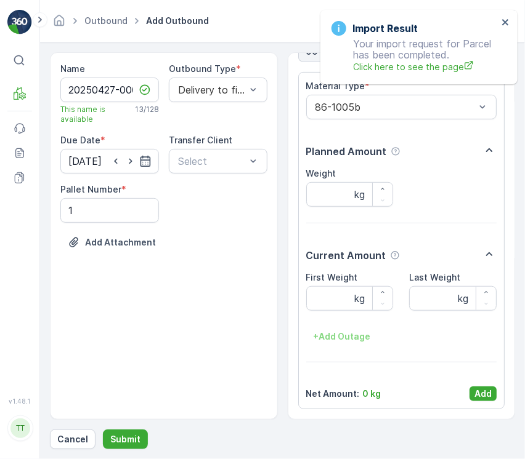
click at [480, 383] on div "Material Type * 86-1005b Planned Amount Weight kg Current Amount First Weight k…" at bounding box center [401, 240] width 191 height 321
click at [478, 389] on p "Add" at bounding box center [482, 394] width 17 height 12
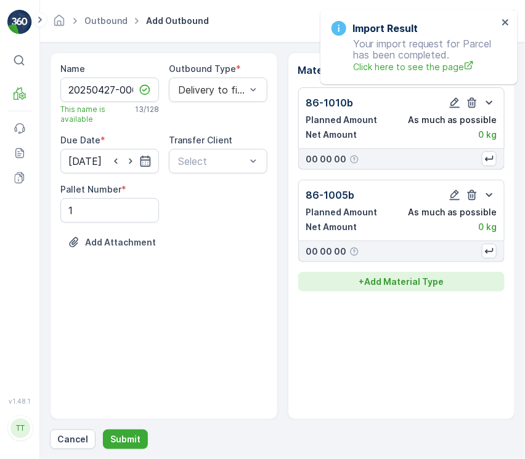
click at [387, 289] on div "Material Types 86-1010b Planned Amount As much as possible Net Amount 0 kg 00 0…" at bounding box center [402, 236] width 228 height 368
click at [384, 282] on p "+ Add Material Type" at bounding box center [400, 282] width 85 height 12
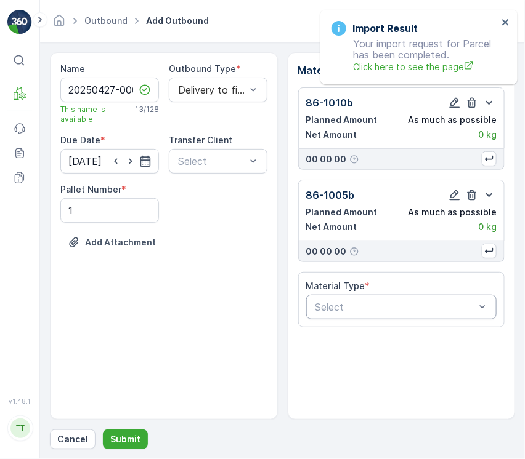
click at [379, 305] on div at bounding box center [395, 307] width 163 height 11
paste input "86-1009b"
type input "86-1009b"
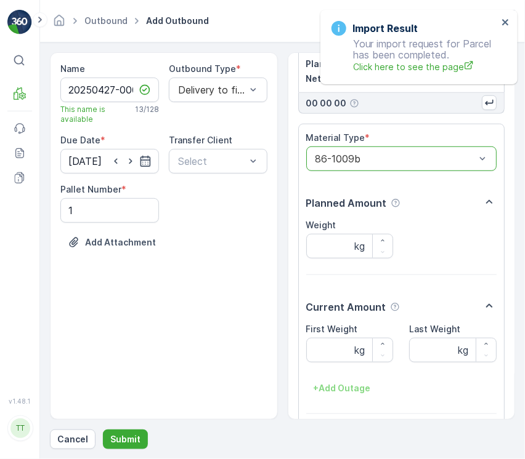
scroll to position [201, 0]
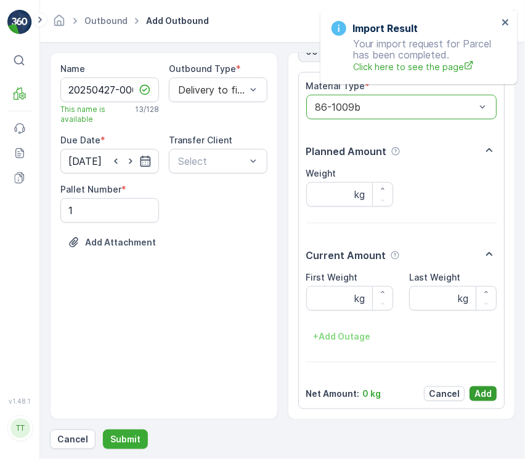
click at [474, 391] on p "Add" at bounding box center [482, 394] width 17 height 12
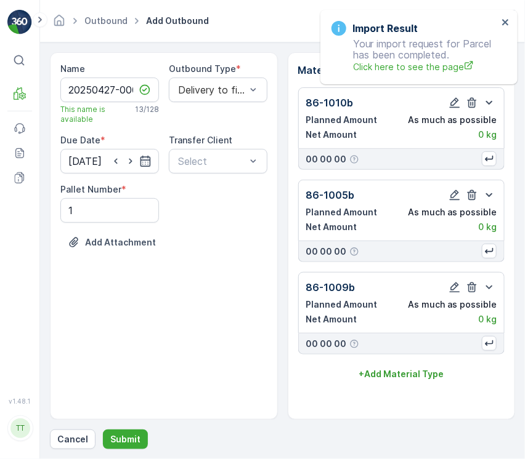
scroll to position [0, 0]
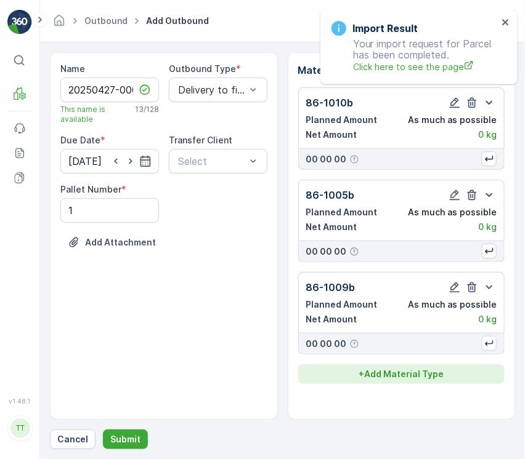
click at [397, 372] on p "+ Add Material Type" at bounding box center [400, 374] width 85 height 12
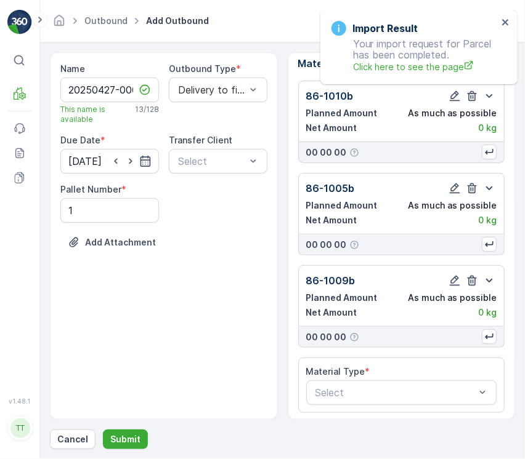
scroll to position [10, 0]
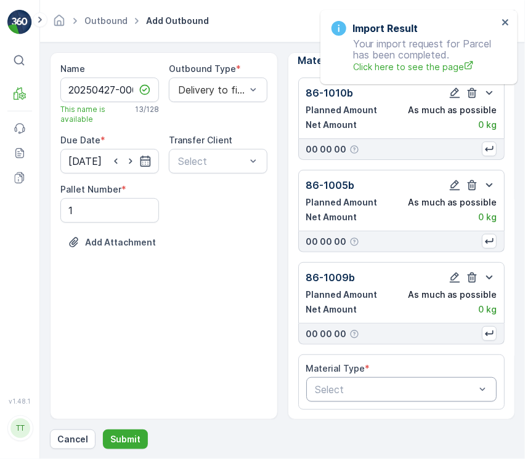
click at [399, 382] on div "Select" at bounding box center [401, 389] width 191 height 25
click at [399, 382] on p "Select" at bounding box center [395, 389] width 160 height 15
paste input "86-1013b"
type input "86-1013b"
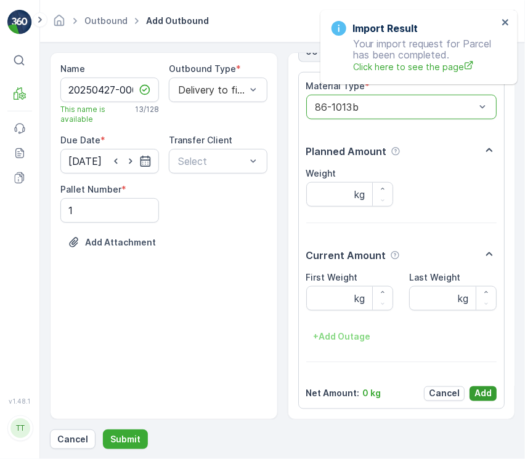
click at [477, 401] on button "Add" at bounding box center [482, 394] width 27 height 15
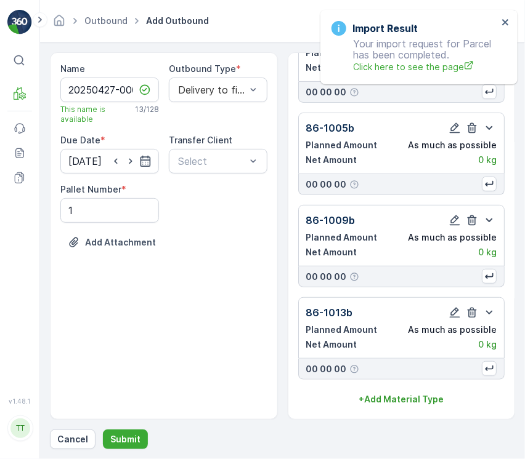
scroll to position [68, 0]
drag, startPoint x: 422, startPoint y: 382, endPoint x: 425, endPoint y: 394, distance: 12.6
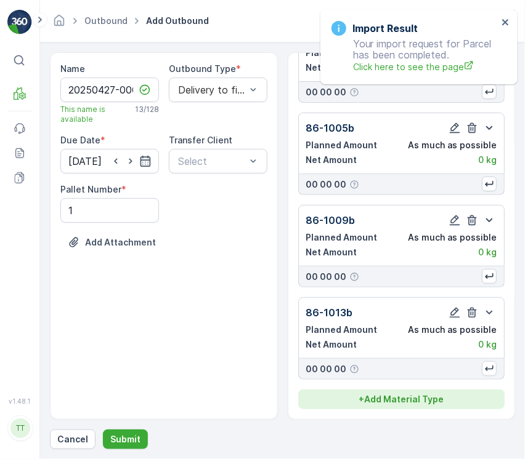
click at [422, 387] on div "86-1010b Planned Amount As much as possible Net Amount 0 kg 00 00 00 86-1005b P…" at bounding box center [401, 214] width 207 height 389
click at [425, 394] on p "+ Add Material Type" at bounding box center [400, 399] width 85 height 12
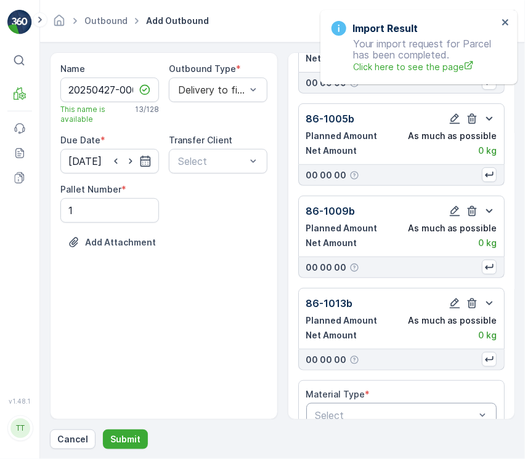
scroll to position [103, 0]
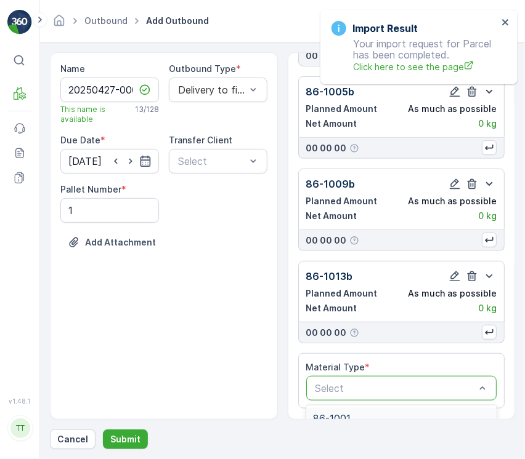
paste input "86-1025b"
type input "86-1025b"
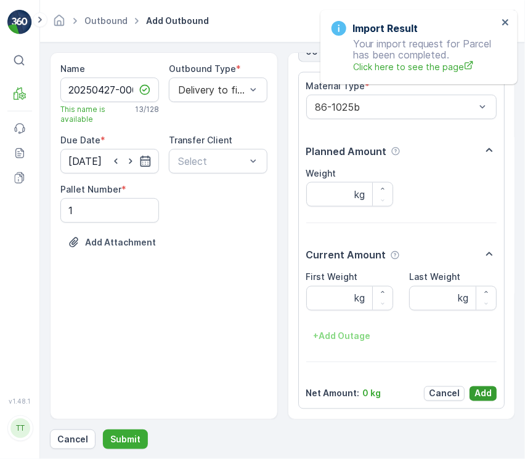
click at [478, 395] on p "Add" at bounding box center [482, 394] width 17 height 12
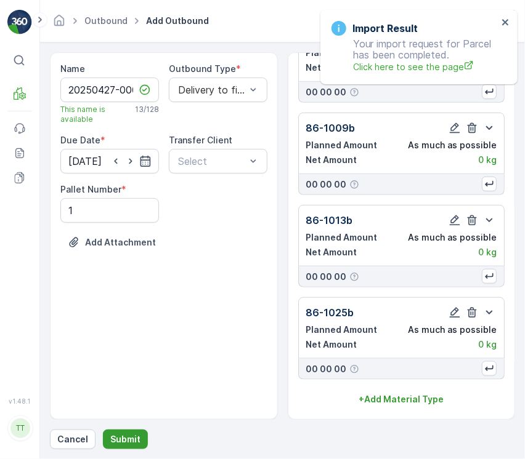
click at [130, 441] on p "Submit" at bounding box center [125, 439] width 30 height 12
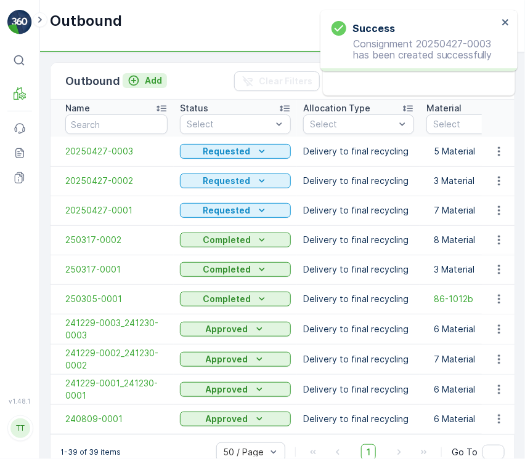
click at [153, 76] on p "Add" at bounding box center [153, 81] width 17 height 12
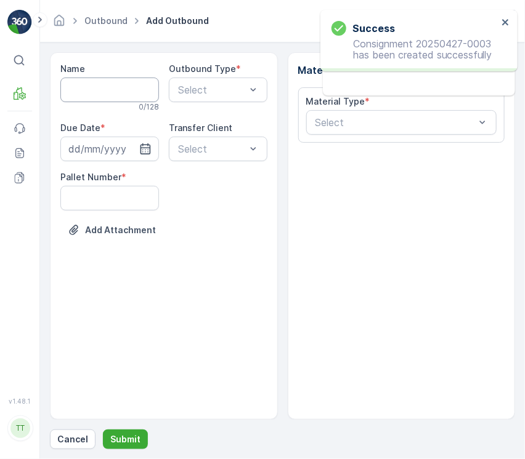
click at [118, 99] on input "Name" at bounding box center [109, 90] width 99 height 25
paste input "20250427-0004"
type input "20250427-0004"
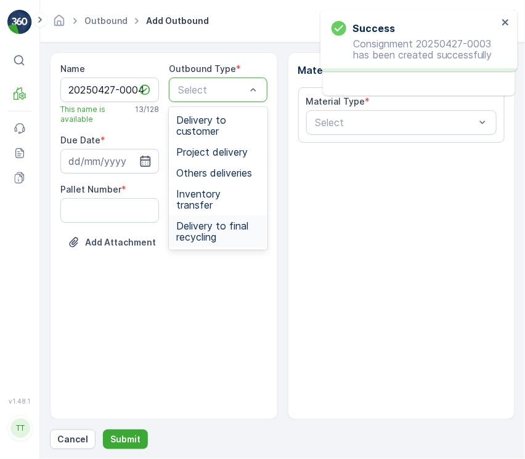
drag, startPoint x: 192, startPoint y: 96, endPoint x: 217, endPoint y: 211, distance: 117.7
click at [217, 220] on span "Delivery to final recycling" at bounding box center [218, 231] width 84 height 22
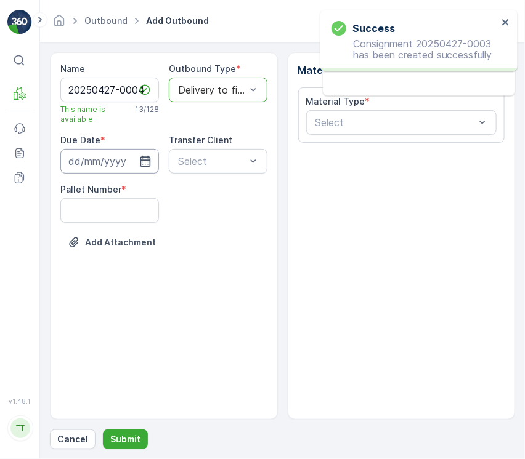
click at [135, 155] on input at bounding box center [109, 161] width 99 height 25
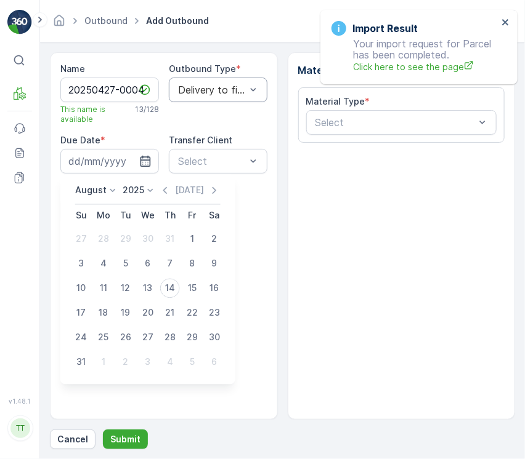
click at [92, 185] on p "August" at bounding box center [90, 191] width 31 height 12
click at [95, 257] on span "April" at bounding box center [92, 260] width 18 height 12
click at [78, 339] on div "27" at bounding box center [81, 338] width 20 height 20
type input "[DATE]"
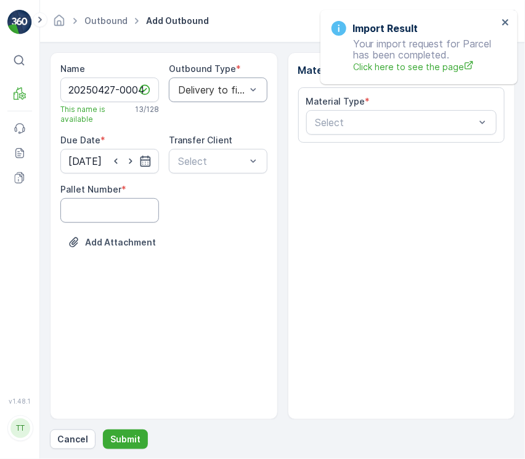
click at [101, 217] on Number "Pallet Number" at bounding box center [109, 210] width 99 height 25
drag, startPoint x: 101, startPoint y: 217, endPoint x: 99, endPoint y: 224, distance: 7.0
click at [99, 224] on div "Name 20250427-0004 This name is available 13 / 128 Outbound Type * Delivery to …" at bounding box center [163, 165] width 207 height 204
type Number "1"
click at [381, 130] on div "Select" at bounding box center [401, 122] width 191 height 25
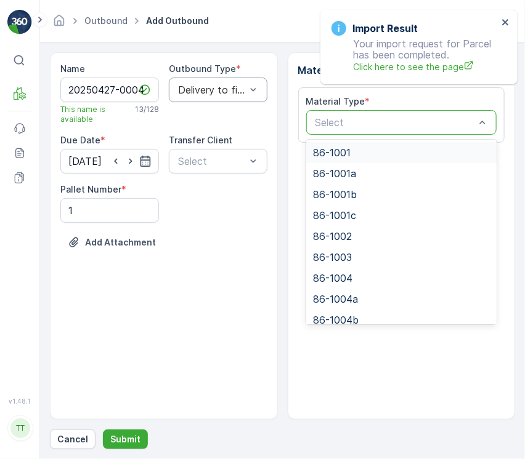
paste input "86-1010b"
type input "86-1010b"
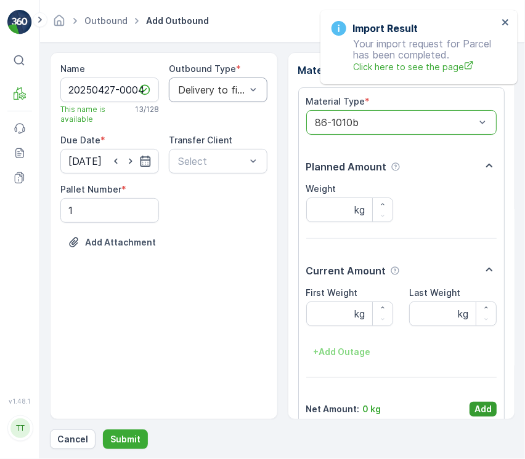
click at [485, 403] on div "Material Type * option 86-1010b, selected. 86-1010b Planned Amount Weight kg Cu…" at bounding box center [401, 255] width 191 height 321
click at [485, 403] on p "Add" at bounding box center [482, 409] width 17 height 12
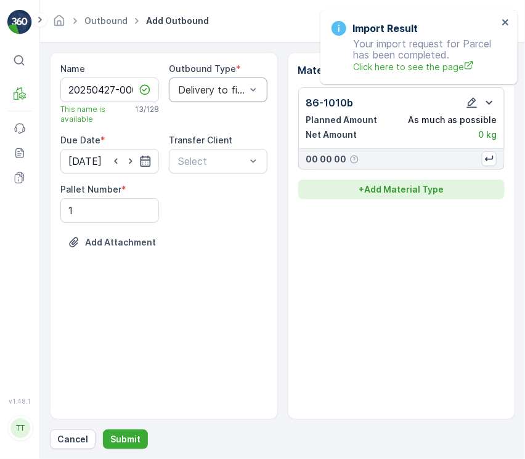
click at [393, 191] on p "+ Add Material Type" at bounding box center [400, 189] width 85 height 12
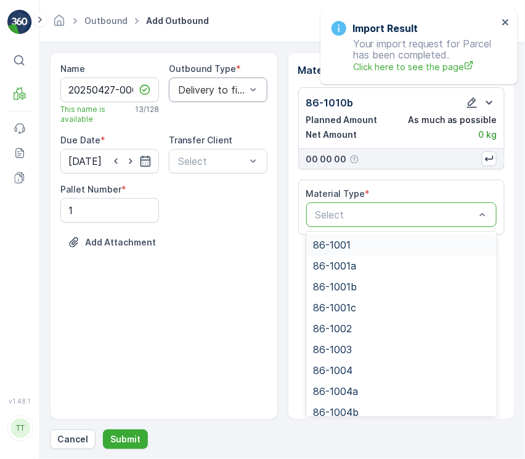
click at [396, 219] on div at bounding box center [395, 214] width 163 height 11
paste input "86-1005b"
type input "86-1005b"
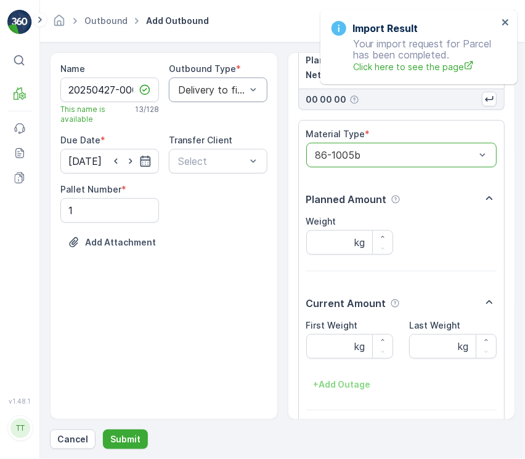
scroll to position [108, 0]
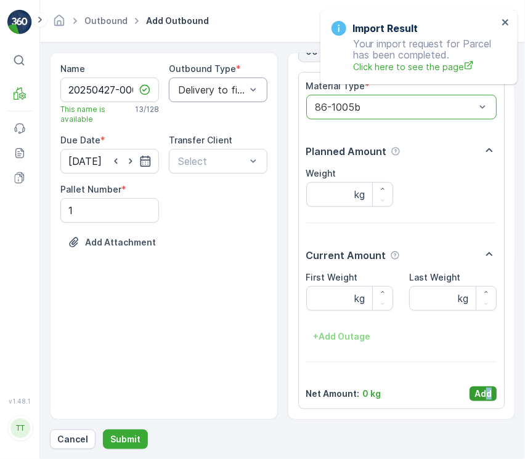
drag, startPoint x: 486, startPoint y: 405, endPoint x: 481, endPoint y: 400, distance: 7.0
click at [481, 400] on div "Material Type * option 86-1005b, selected. 86-1005b Planned Amount Weight kg Cu…" at bounding box center [401, 240] width 207 height 337
click at [481, 400] on p "Add" at bounding box center [482, 394] width 17 height 12
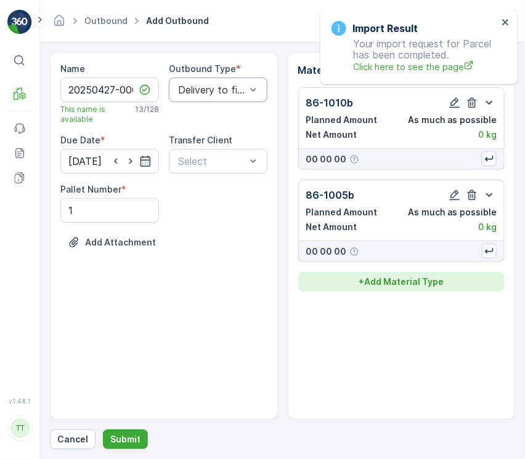
click at [409, 281] on p "+ Add Material Type" at bounding box center [400, 282] width 85 height 12
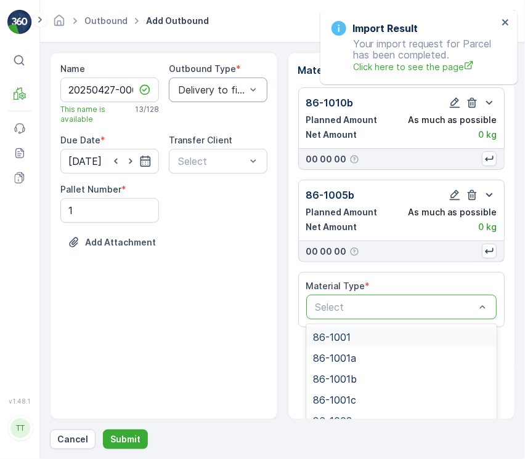
paste input "86-1016"
type input "86-1016"
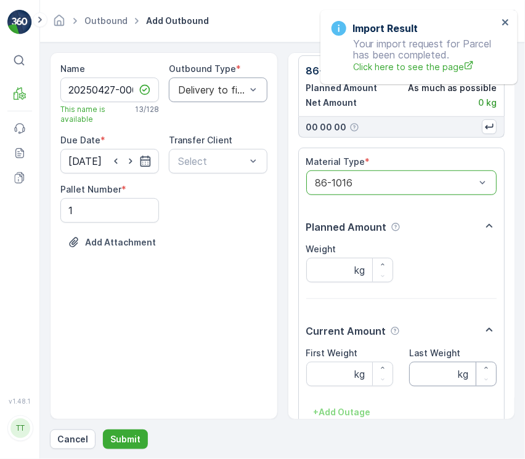
scroll to position [201, 0]
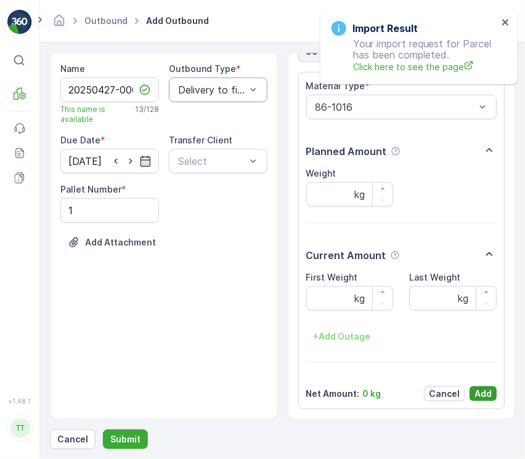
click at [473, 387] on button "Add" at bounding box center [482, 394] width 27 height 15
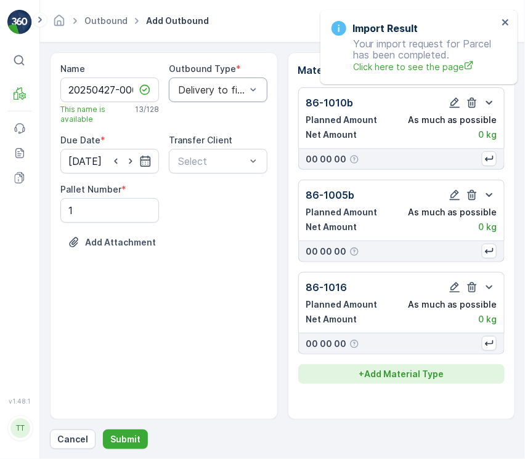
click at [395, 369] on p "+ Add Material Type" at bounding box center [400, 374] width 85 height 12
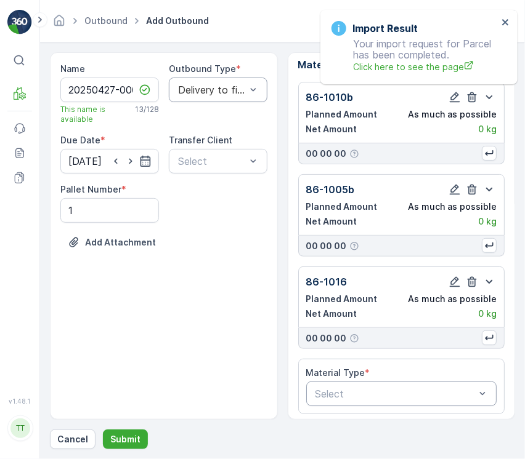
scroll to position [10, 0]
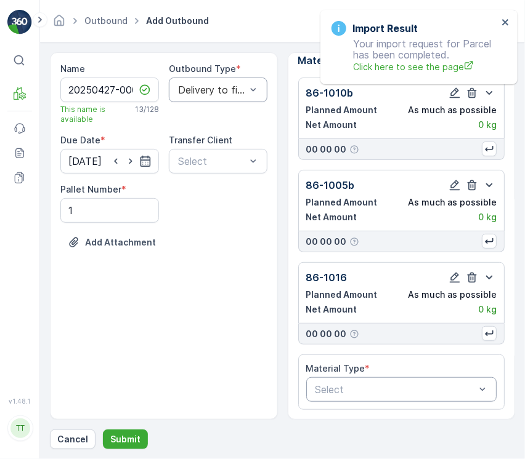
paste input "86-1009b"
type input "86-1009b"
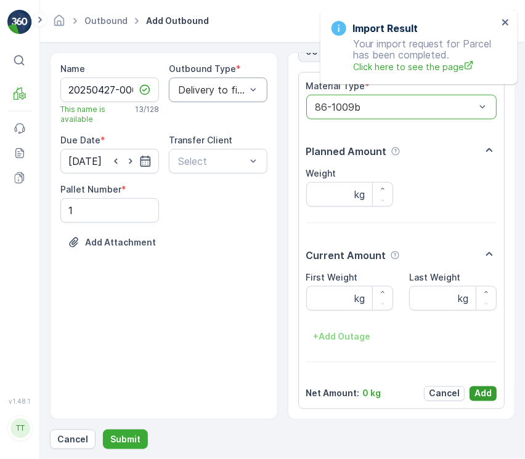
click at [477, 397] on p "Add" at bounding box center [482, 394] width 17 height 12
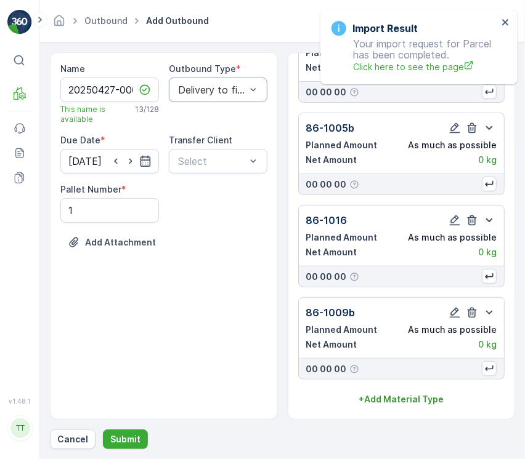
scroll to position [68, 0]
click at [135, 429] on div "Name 20250427-0004 This name is available 13 / 128 Outbound Type * Delivery to …" at bounding box center [282, 250] width 465 height 397
click at [132, 431] on button "Submit" at bounding box center [125, 440] width 45 height 20
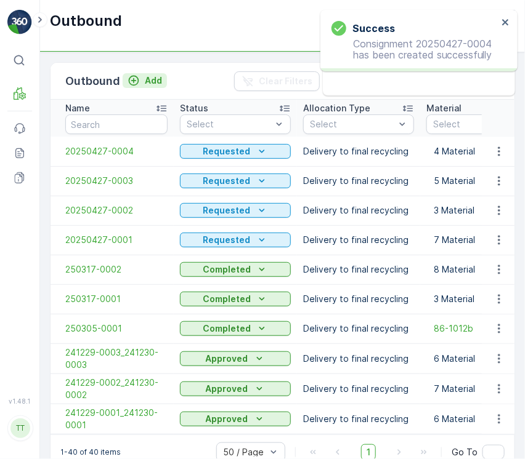
click at [150, 83] on p "Add" at bounding box center [153, 81] width 17 height 12
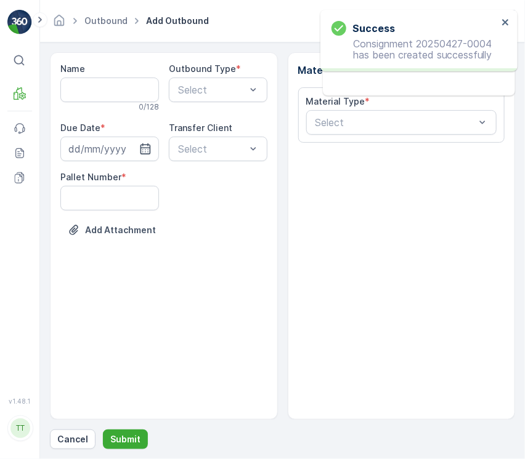
drag, startPoint x: 129, startPoint y: 102, endPoint x: 120, endPoint y: 91, distance: 14.9
click at [129, 102] on div "0 / 128" at bounding box center [109, 107] width 99 height 10
click at [120, 91] on input "Name" at bounding box center [109, 90] width 99 height 25
paste input "20250526-0001"
type input "20250526-0001"
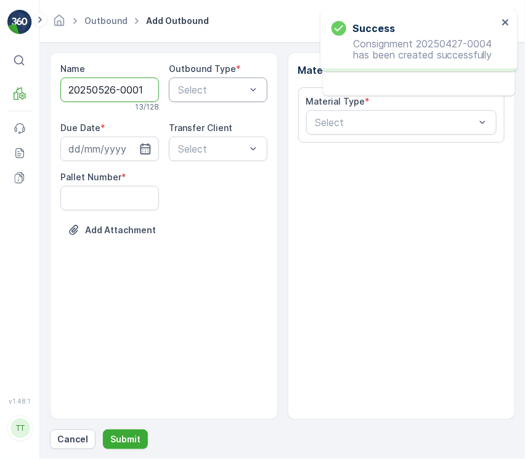
click at [190, 94] on div at bounding box center [212, 89] width 70 height 11
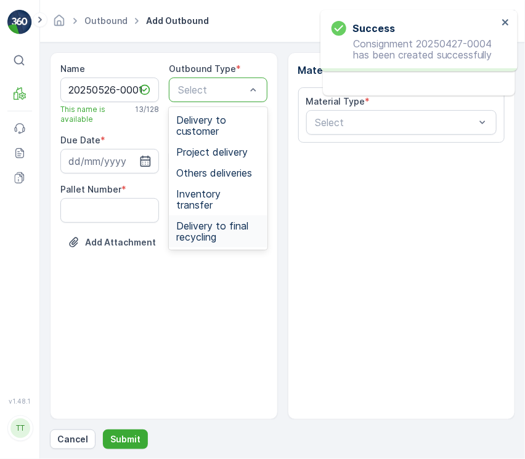
click at [195, 220] on span "Delivery to final recycling" at bounding box center [218, 231] width 84 height 22
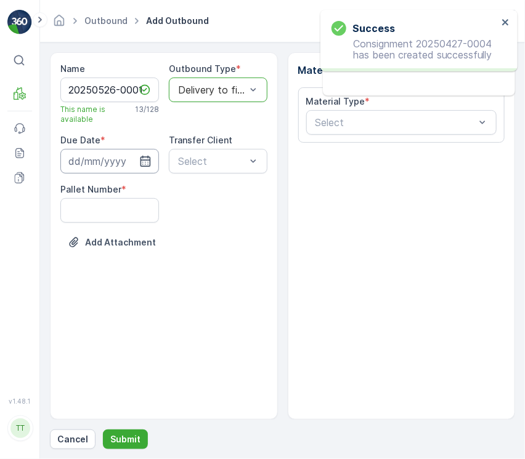
click at [131, 165] on input at bounding box center [109, 161] width 99 height 25
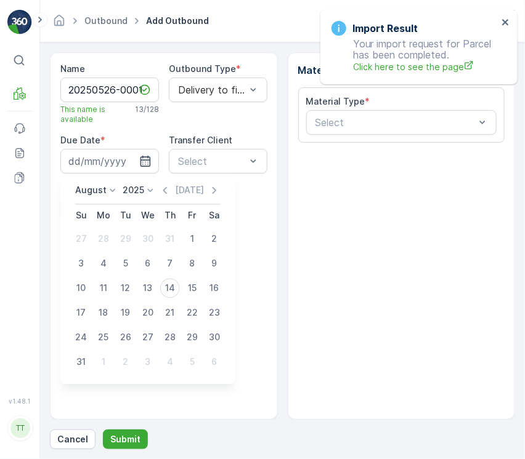
click at [101, 183] on div "August 2025 Today Su Mo Tu We Th Fr Sa 27 28 29 30 31 1 2 3 4 5 6 7 8 9 10 11 1…" at bounding box center [147, 280] width 175 height 210
click at [99, 188] on p "August" at bounding box center [90, 191] width 31 height 12
click at [96, 272] on span "May" at bounding box center [91, 277] width 17 height 12
click at [105, 342] on div "26" at bounding box center [104, 338] width 20 height 20
type input "26.05.2025"
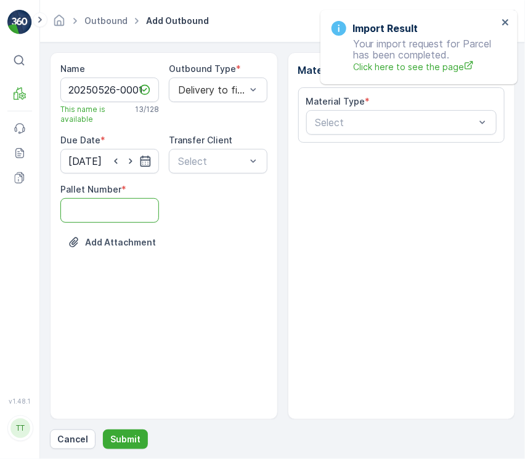
click at [94, 217] on Number "Pallet Number" at bounding box center [109, 210] width 99 height 25
type Number "1"
click at [337, 119] on div at bounding box center [395, 122] width 163 height 11
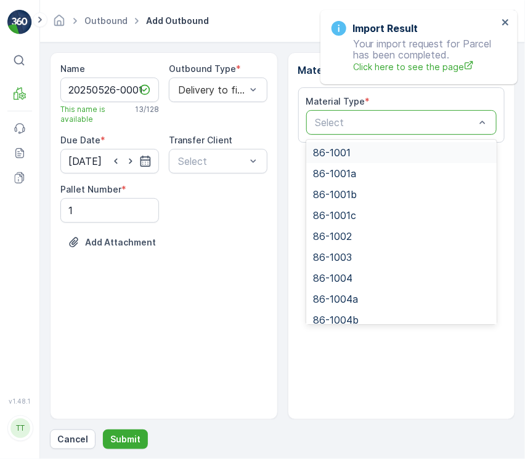
paste input "86-1025b"
type input "86-1025b"
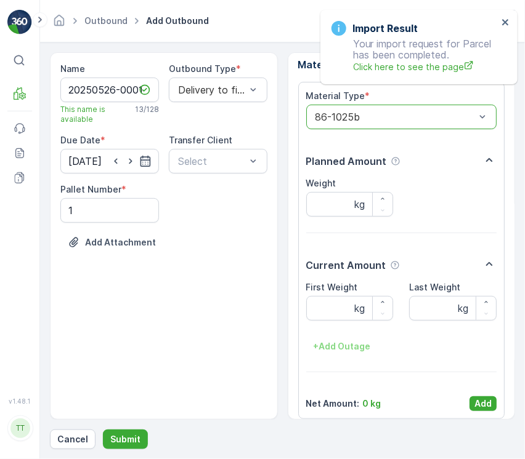
scroll to position [15, 0]
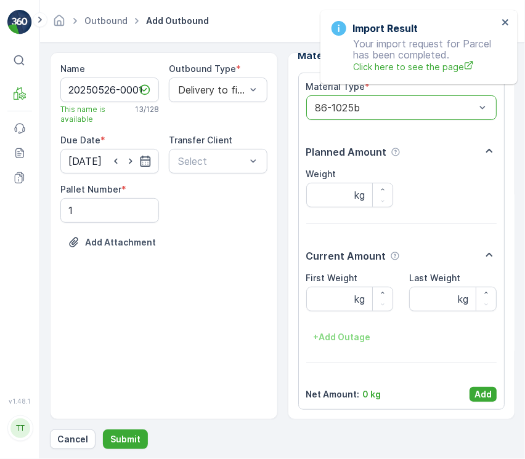
click at [474, 390] on p "Add" at bounding box center [482, 395] width 17 height 12
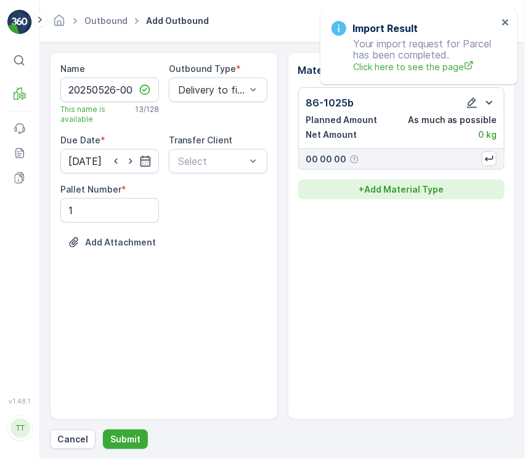
click at [412, 188] on p "+ Add Material Type" at bounding box center [400, 189] width 85 height 12
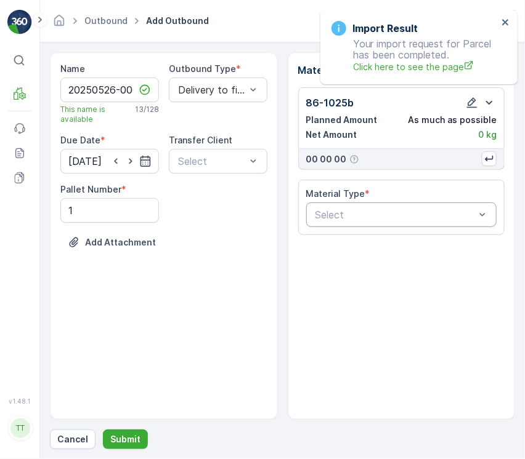
drag, startPoint x: 404, startPoint y: 206, endPoint x: 403, endPoint y: 219, distance: 12.9
click at [404, 210] on div "Select" at bounding box center [401, 215] width 191 height 25
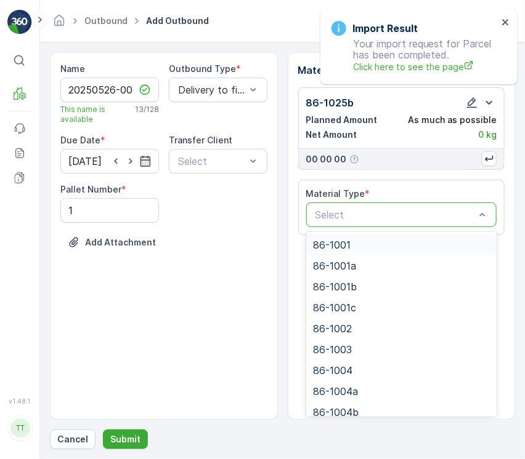
paste input "86-1010b"
type input "86-1010b"
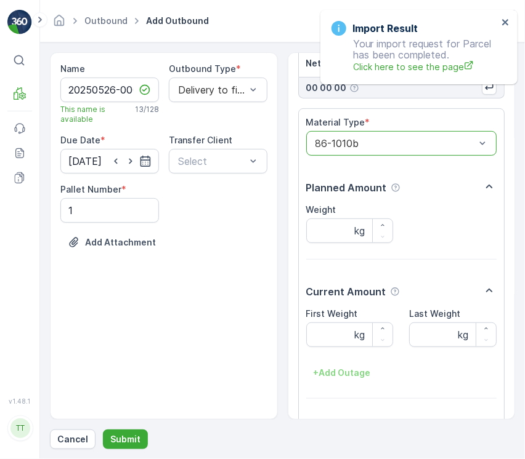
scroll to position [108, 0]
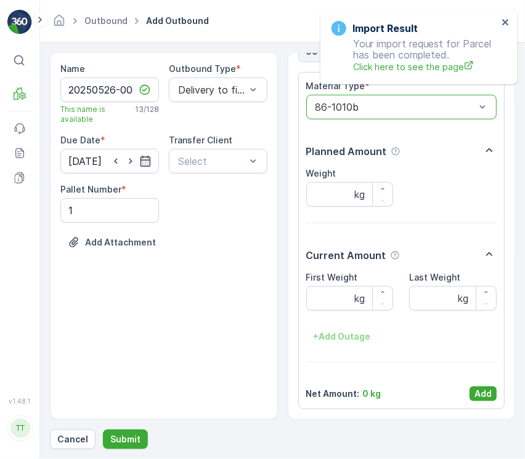
click at [484, 388] on p "Add" at bounding box center [482, 394] width 17 height 12
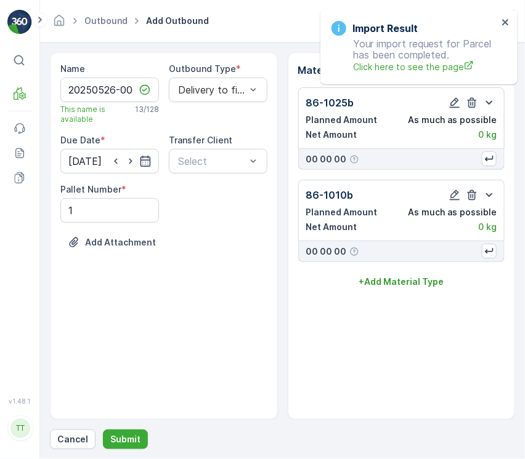
scroll to position [0, 0]
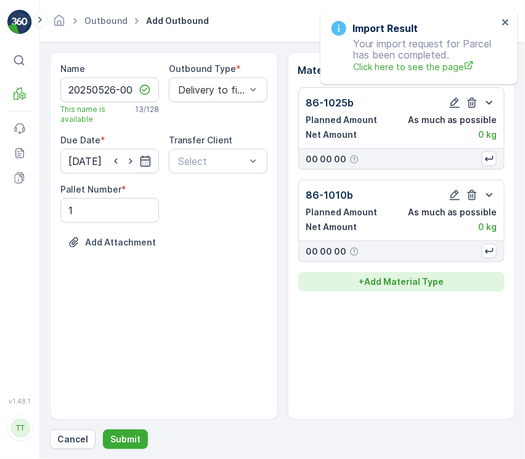
click at [423, 279] on p "+ Add Material Type" at bounding box center [400, 282] width 85 height 12
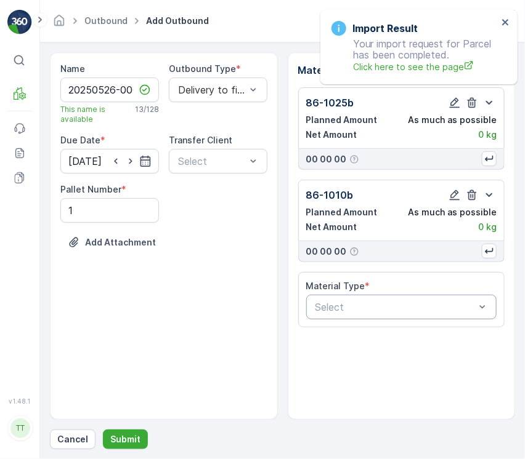
click at [413, 305] on div at bounding box center [395, 307] width 163 height 11
paste input "86-1007"
type input "86-1007"
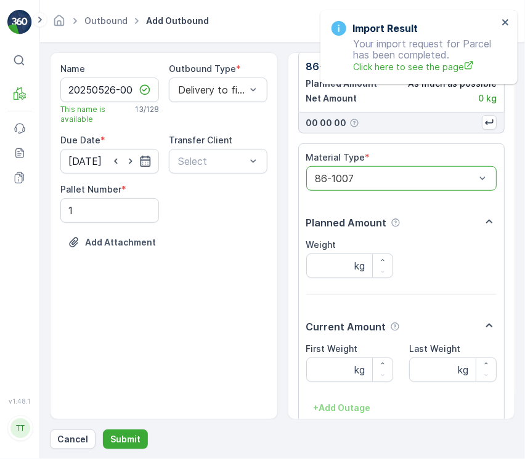
scroll to position [201, 0]
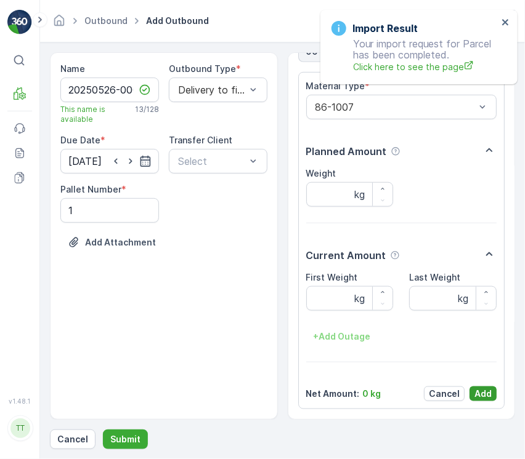
click at [486, 388] on p "Add" at bounding box center [482, 394] width 17 height 12
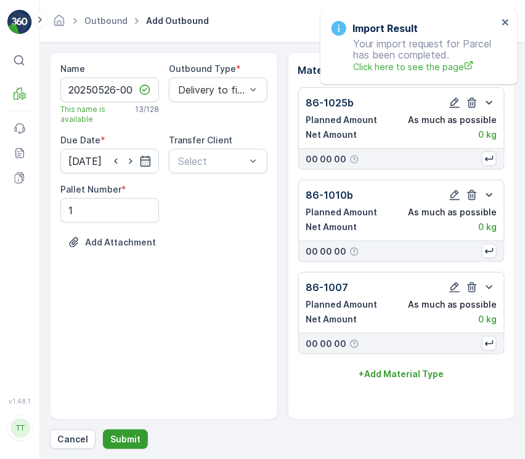
click at [130, 438] on p "Submit" at bounding box center [125, 439] width 30 height 12
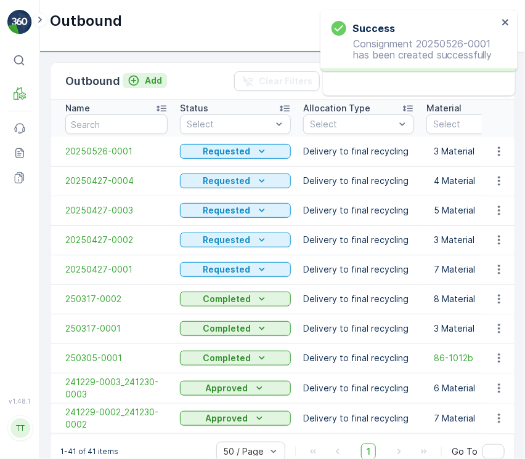
click at [152, 82] on p "Add" at bounding box center [153, 81] width 17 height 12
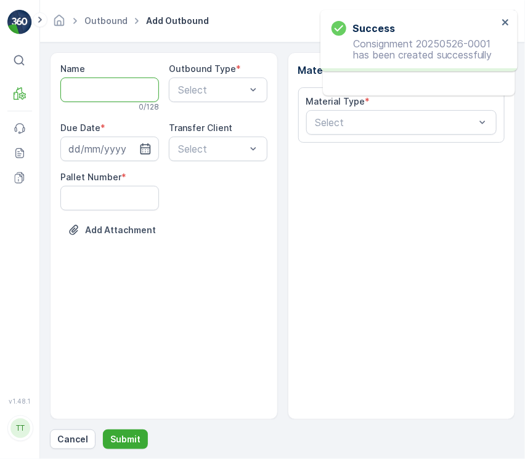
click at [103, 98] on input "Name" at bounding box center [109, 90] width 99 height 25
paste input "20250526-0002"
type input "20250526-0002"
click at [198, 94] on div at bounding box center [212, 89] width 70 height 11
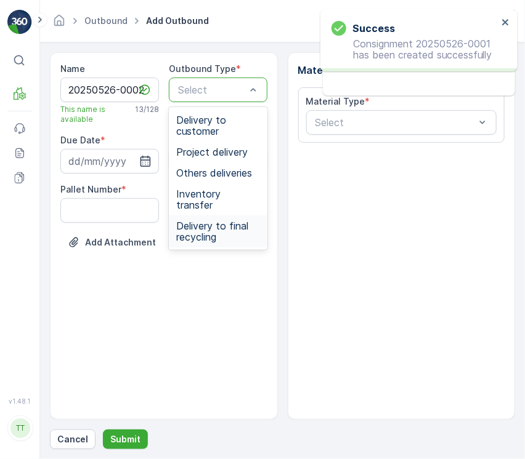
click at [198, 220] on span "Delivery to final recycling" at bounding box center [218, 231] width 84 height 22
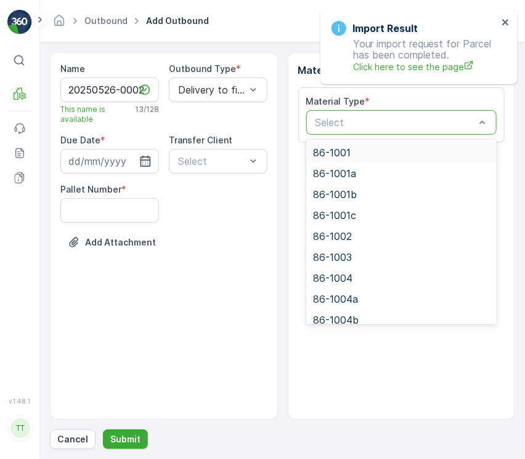
paste input "86-1004b"
type input "86-1004b"
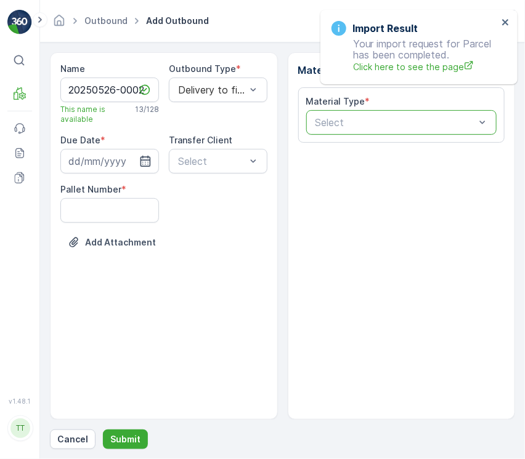
drag, startPoint x: 451, startPoint y: 131, endPoint x: 506, endPoint y: 251, distance: 131.4
click at [522, 240] on form "Name 20250526-0002 This name is available 13 / 128 Outbound Type * Delivery to …" at bounding box center [282, 250] width 485 height 417
paste input "86-1004b"
type input "86-1004b"
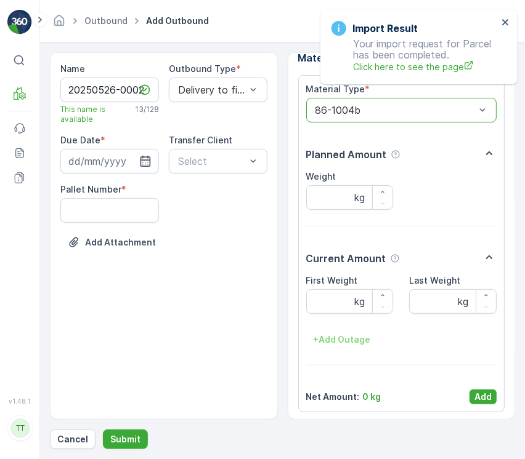
scroll to position [15, 0]
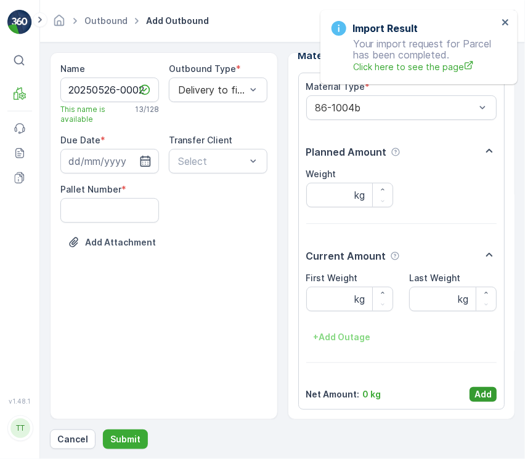
click at [479, 398] on p "Add" at bounding box center [482, 395] width 17 height 12
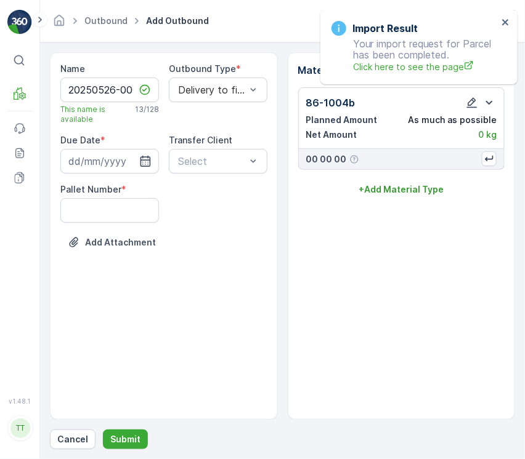
click at [89, 220] on Number "Pallet Number" at bounding box center [109, 210] width 99 height 25
type Number "1"
click at [93, 162] on input at bounding box center [109, 161] width 99 height 25
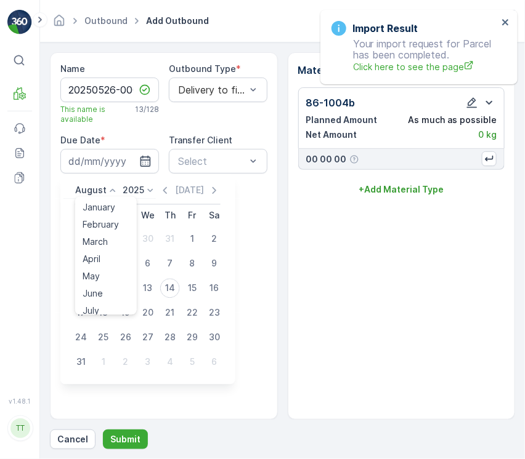
click at [97, 190] on p "August" at bounding box center [90, 191] width 31 height 12
click at [102, 276] on div "May" at bounding box center [91, 276] width 27 height 17
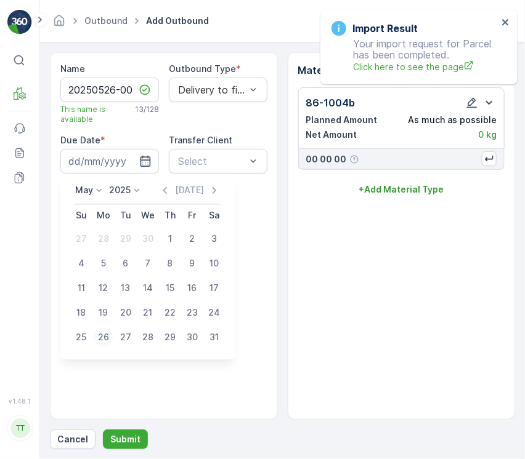
click at [103, 342] on div "26" at bounding box center [104, 338] width 20 height 20
type input "26.05.2025"
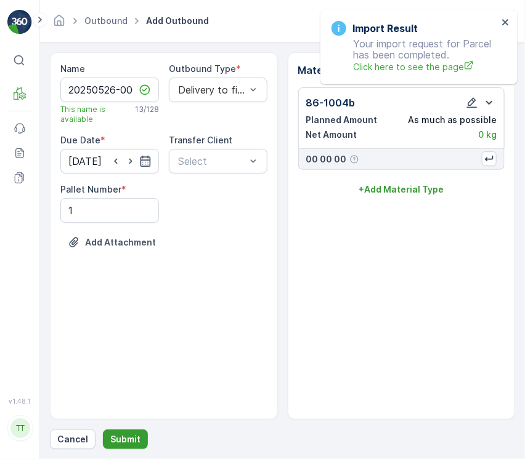
click at [119, 441] on p "Submit" at bounding box center [125, 439] width 30 height 12
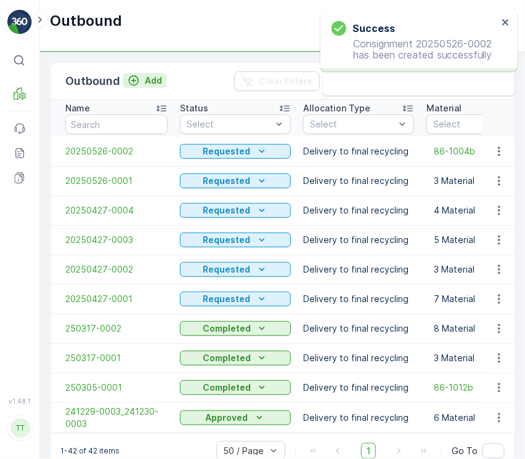
click at [151, 79] on p "Add" at bounding box center [153, 81] width 17 height 12
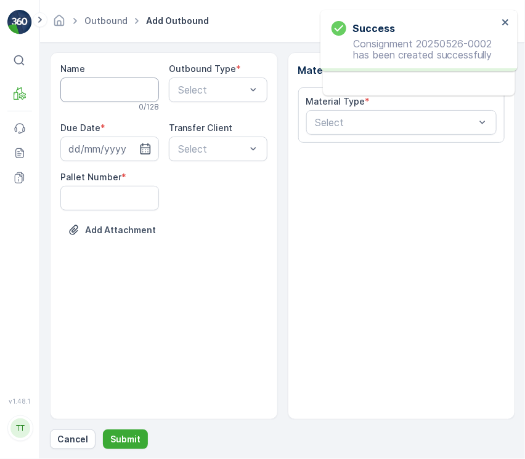
click at [123, 100] on input "Name" at bounding box center [109, 90] width 99 height 25
paste input "20250526-0003"
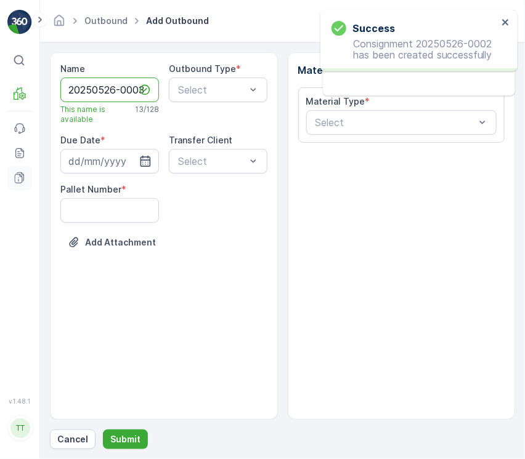
type input "20250526-0003"
click at [356, 133] on div "Select" at bounding box center [401, 122] width 191 height 25
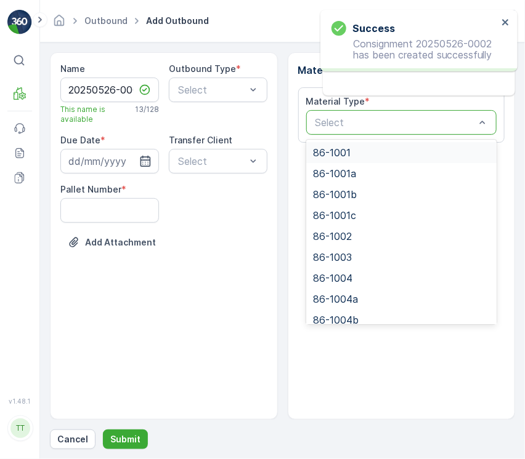
paste input "86-1025b"
type input "86-1025b"
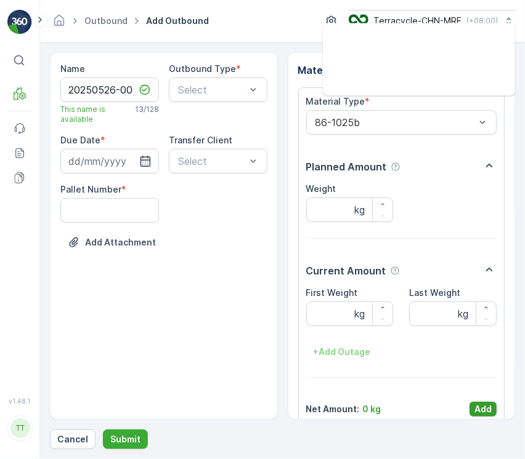
click at [478, 406] on p "Add" at bounding box center [482, 409] width 17 height 12
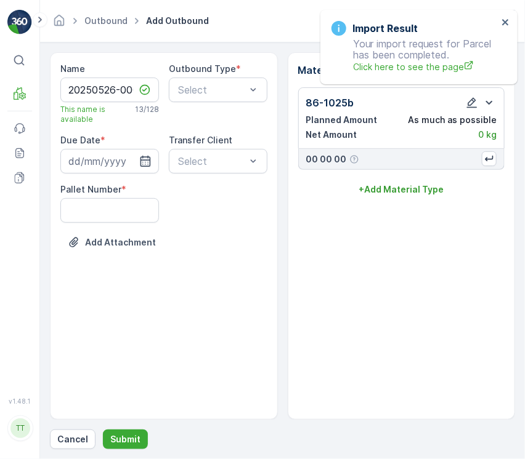
click at [384, 199] on div "Material Types 86-1025b Planned Amount As much as possible Net Amount 0 kg 00 0…" at bounding box center [402, 236] width 228 height 368
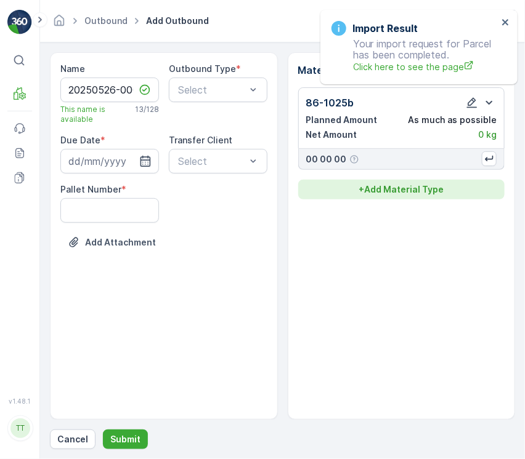
click at [384, 194] on p "+ Add Material Type" at bounding box center [400, 189] width 85 height 12
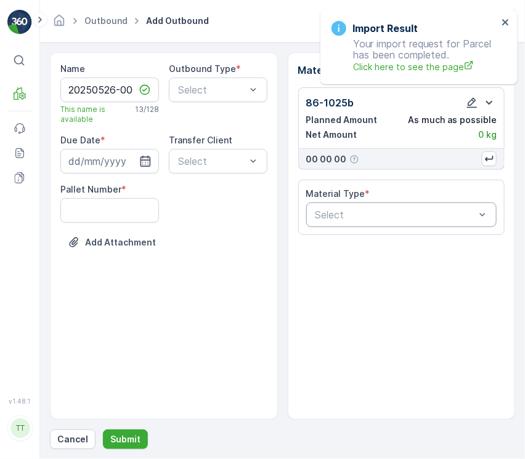
click at [366, 209] on div at bounding box center [395, 214] width 163 height 11
paste input "86-1010b"
type input "86-1010b"
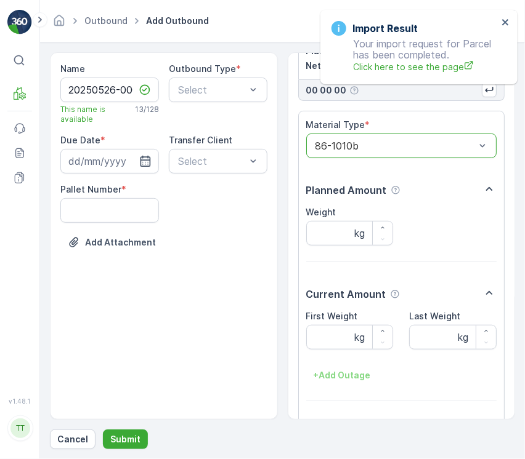
scroll to position [108, 0]
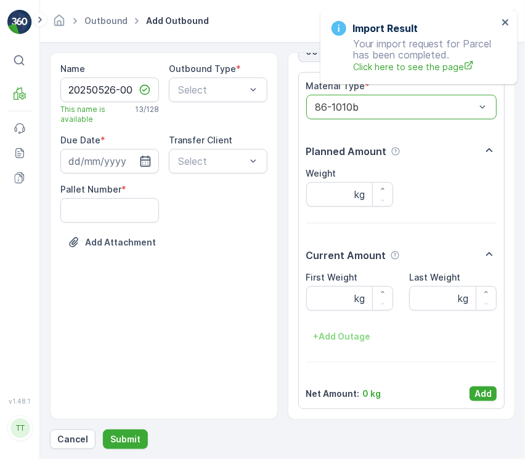
click at [486, 389] on button "Add" at bounding box center [482, 394] width 27 height 15
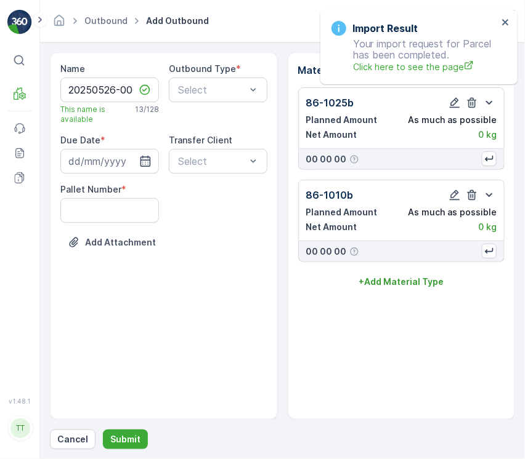
scroll to position [0, 0]
click at [103, 162] on input at bounding box center [109, 161] width 99 height 25
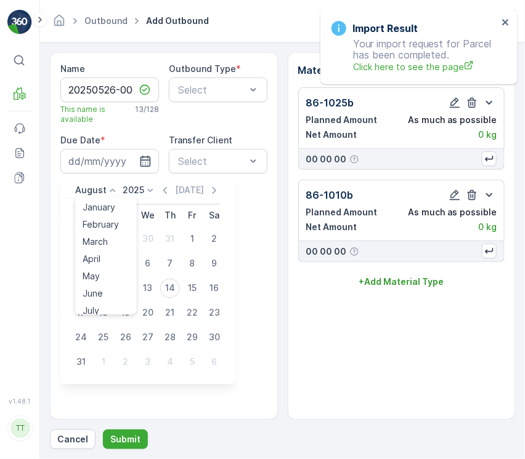
click at [97, 185] on p "August" at bounding box center [90, 191] width 31 height 12
click at [91, 275] on span "May" at bounding box center [91, 277] width 17 height 12
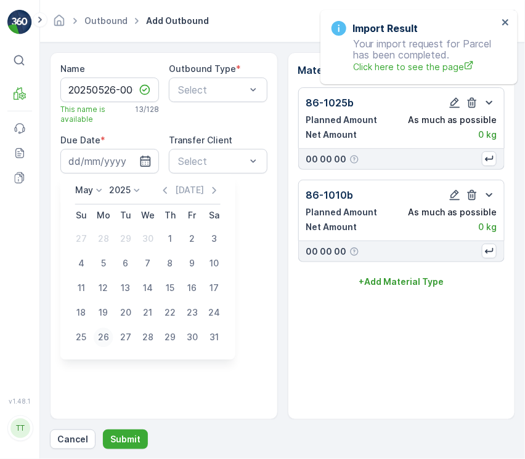
click at [108, 334] on div "26" at bounding box center [104, 338] width 20 height 20
type input "[DATE]"
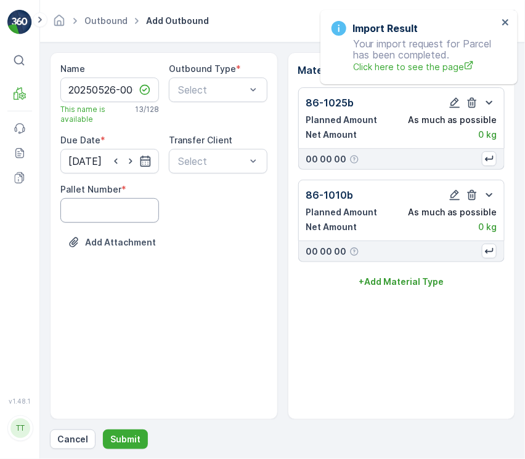
click at [94, 209] on Number "Pallet Number" at bounding box center [109, 210] width 99 height 25
type Number "1"
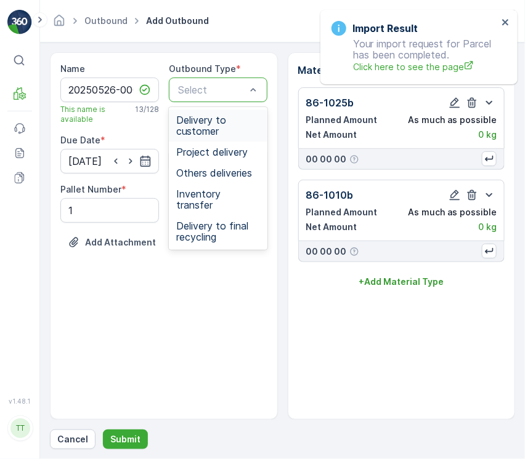
drag, startPoint x: 193, startPoint y: 89, endPoint x: 203, endPoint y: 113, distance: 25.2
click at [195, 89] on div at bounding box center [212, 89] width 70 height 11
click at [202, 220] on span "Delivery to final recycling" at bounding box center [218, 231] width 84 height 22
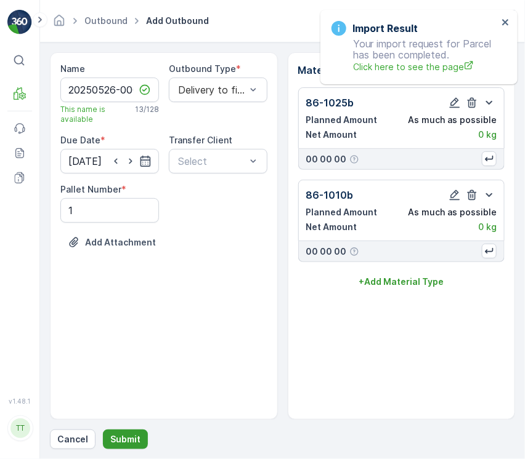
click at [123, 432] on button "Submit" at bounding box center [125, 440] width 45 height 20
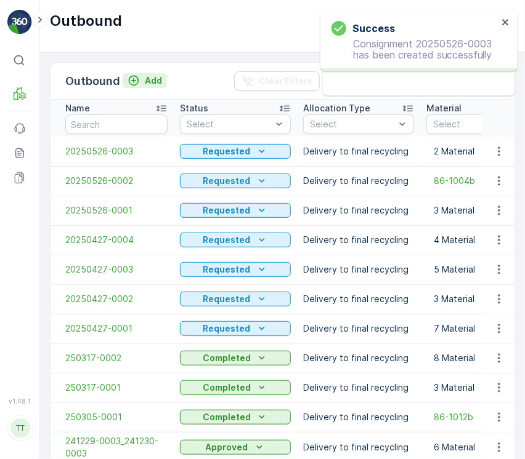
click at [147, 76] on button "Add" at bounding box center [145, 80] width 44 height 15
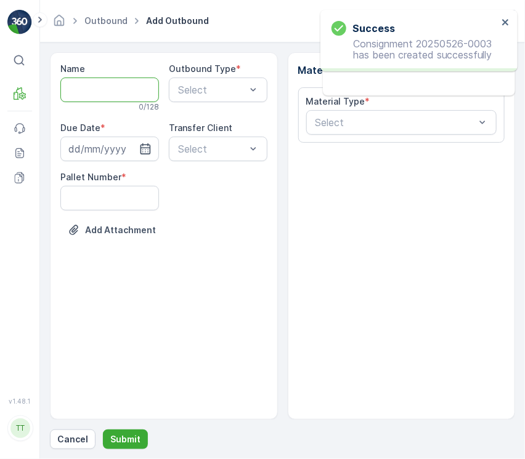
click at [141, 90] on input "Name" at bounding box center [109, 90] width 99 height 25
paste input "20250526-0004"
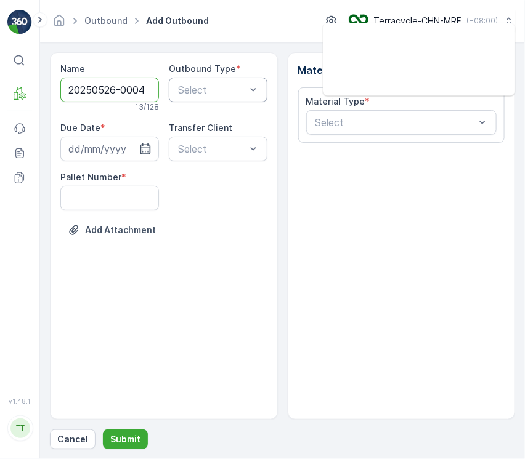
type input "20250526-0004"
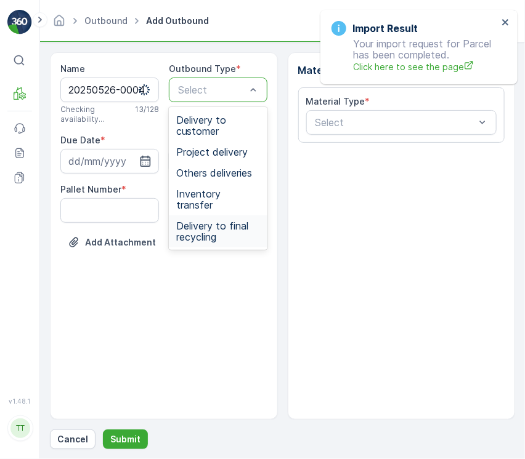
click at [209, 220] on span "Delivery to final recycling" at bounding box center [218, 231] width 84 height 22
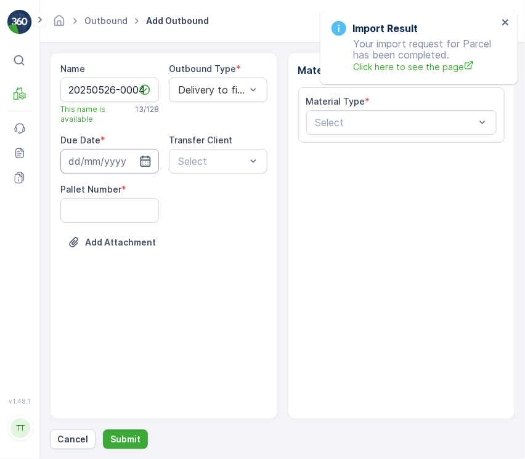
drag, startPoint x: 134, startPoint y: 160, endPoint x: 121, endPoint y: 168, distance: 15.2
click at [133, 160] on input at bounding box center [109, 161] width 99 height 25
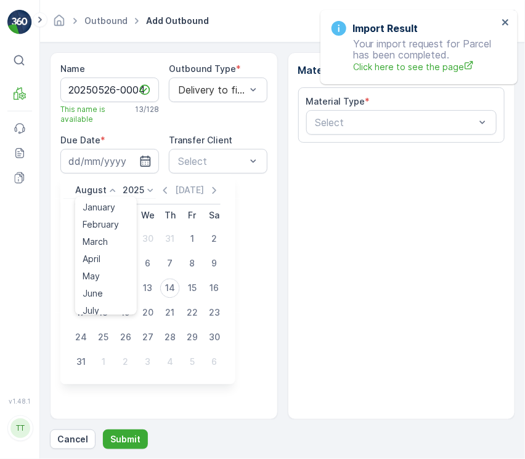
click at [95, 195] on p "August" at bounding box center [90, 191] width 31 height 12
click at [94, 278] on span "May" at bounding box center [91, 277] width 17 height 12
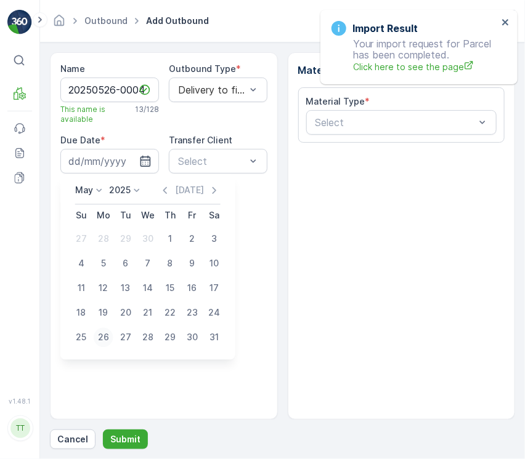
click at [99, 339] on div "26" at bounding box center [104, 338] width 20 height 20
type input "26.05.2025"
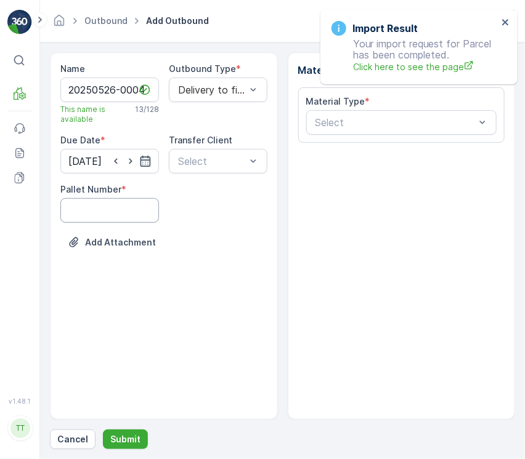
click at [108, 209] on Number "Pallet Number" at bounding box center [109, 210] width 99 height 25
type Number "1"
click at [332, 119] on div at bounding box center [395, 122] width 163 height 11
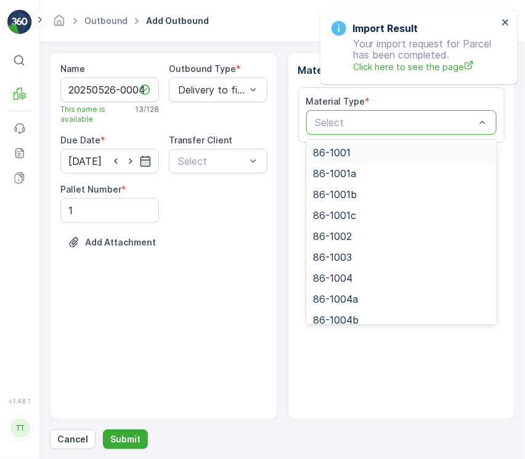
click at [332, 119] on div at bounding box center [395, 122] width 163 height 11
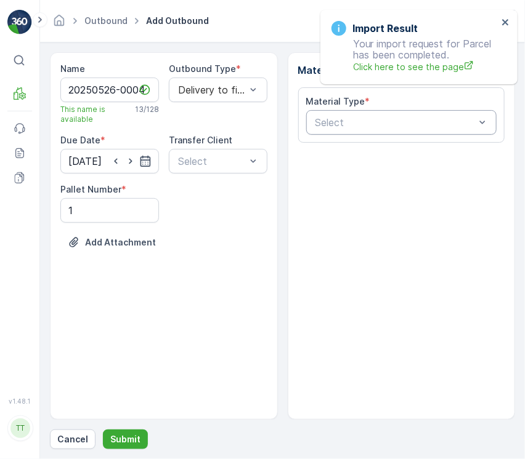
click at [349, 131] on div "Select" at bounding box center [401, 122] width 191 height 25
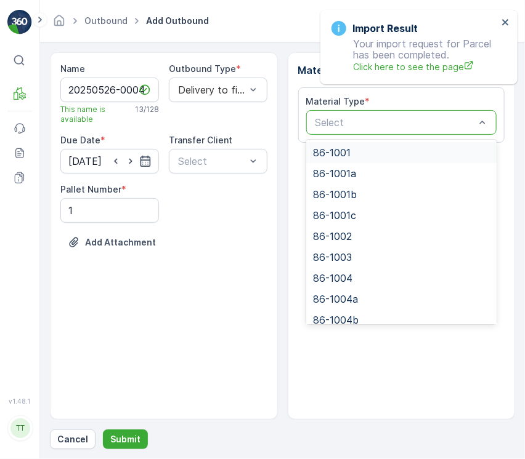
paste input "86-1004b"
type input "86-1004b"
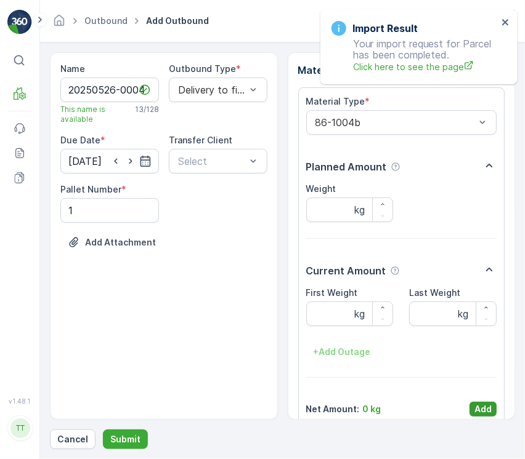
click at [483, 405] on p "Add" at bounding box center [482, 409] width 17 height 12
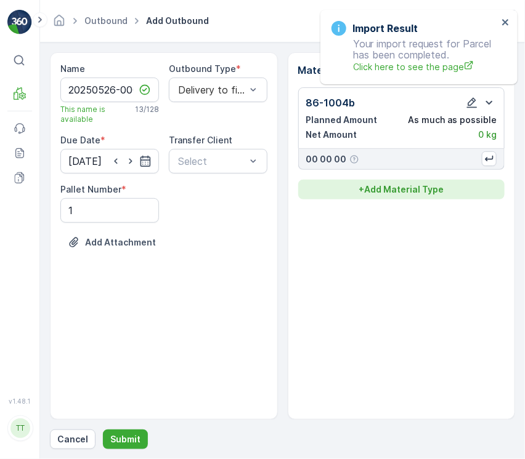
click at [379, 191] on p "+ Add Material Type" at bounding box center [400, 189] width 85 height 12
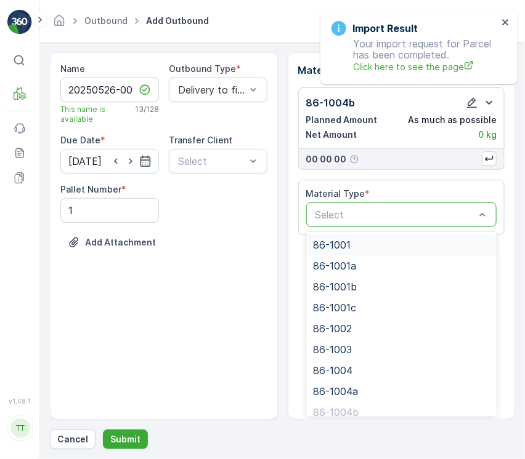
click at [385, 206] on div "Select" at bounding box center [401, 215] width 191 height 25
paste input "86-1024"
type input "86-1024"
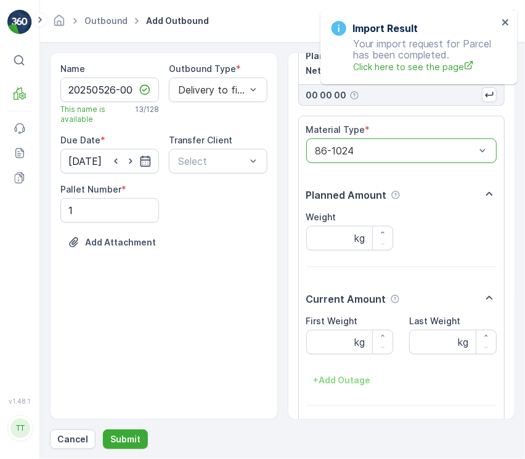
scroll to position [108, 0]
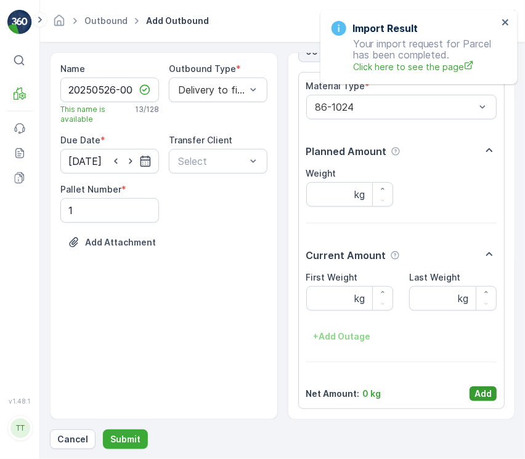
click at [474, 392] on p "Add" at bounding box center [482, 394] width 17 height 12
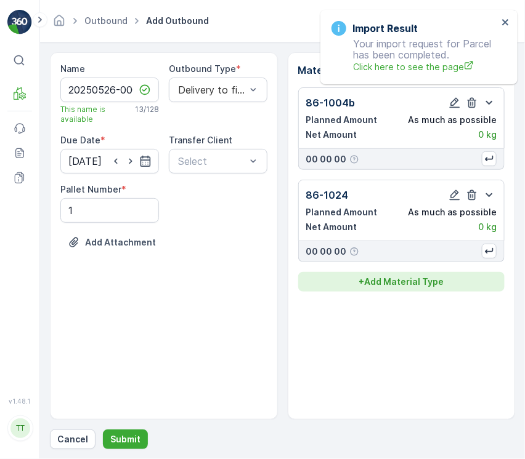
click at [417, 286] on p "+ Add Material Type" at bounding box center [400, 282] width 85 height 12
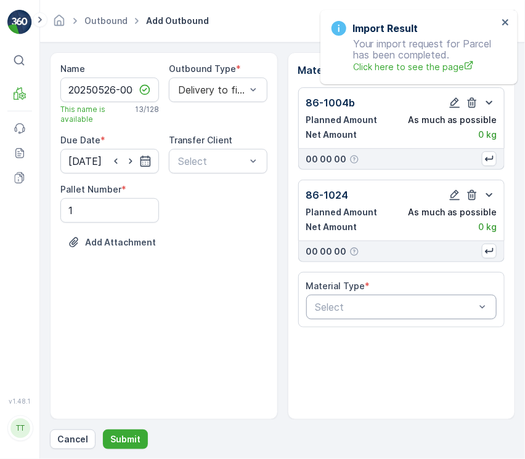
click at [404, 310] on div at bounding box center [395, 307] width 163 height 11
paste input "86-1017"
type input "86-1017"
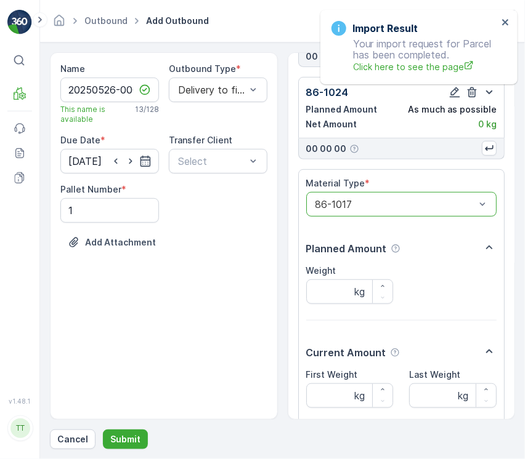
scroll to position [201, 0]
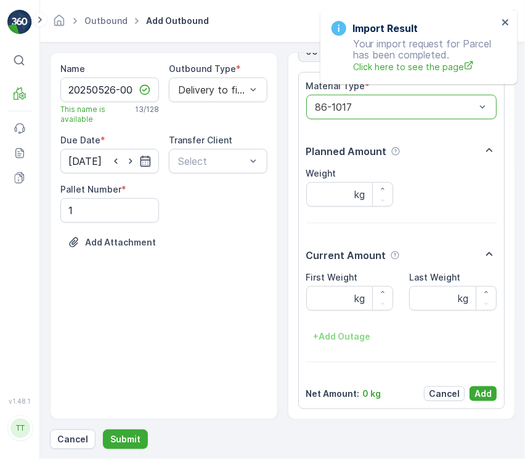
click at [483, 385] on div "Material Type * option 86-1017, selected. 86-1017 Planned Amount Weight kg Curr…" at bounding box center [401, 240] width 191 height 321
click at [483, 388] on p "Add" at bounding box center [482, 394] width 17 height 12
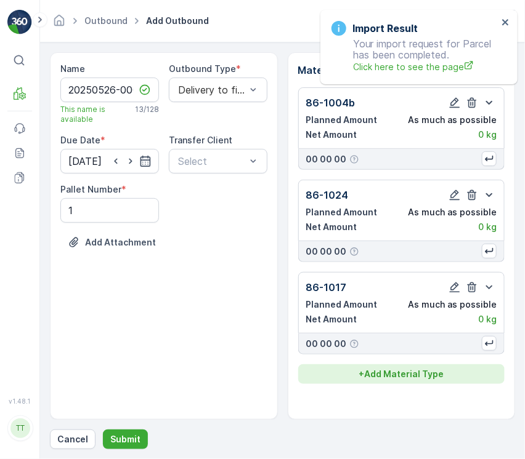
click at [384, 369] on button "+ Add Material Type" at bounding box center [401, 375] width 207 height 20
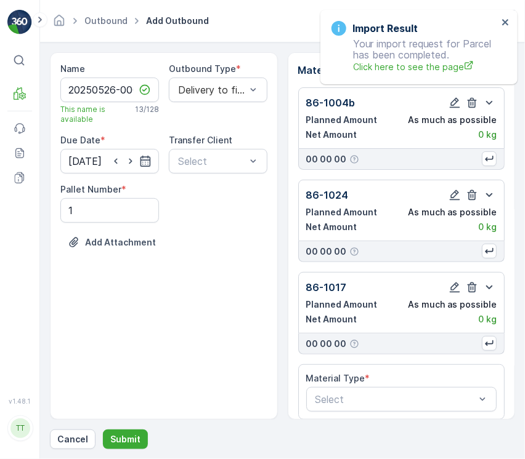
click at [389, 372] on div "Material Type * Select" at bounding box center [401, 392] width 207 height 55
click at [393, 392] on div "Select" at bounding box center [401, 399] width 191 height 25
paste input "86-1002"
type input "86-1002"
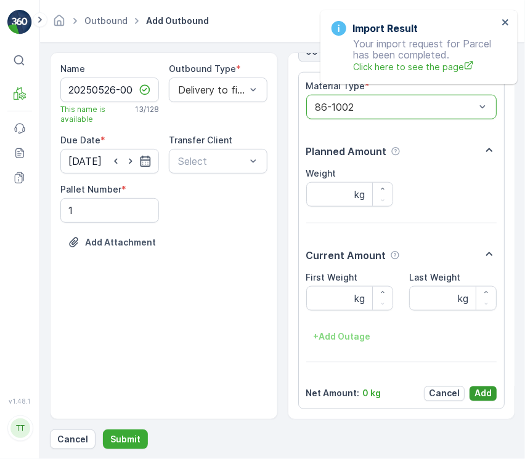
click at [478, 397] on p "Add" at bounding box center [482, 394] width 17 height 12
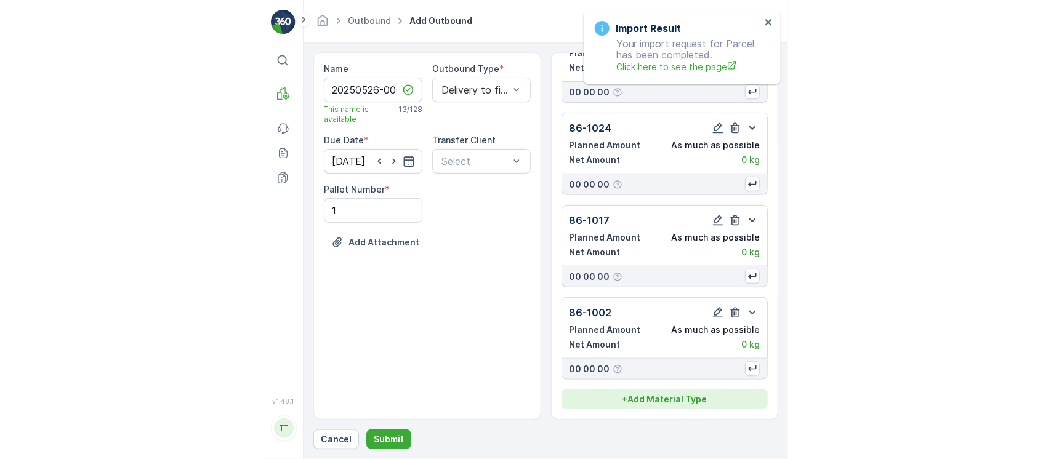
scroll to position [68, 0]
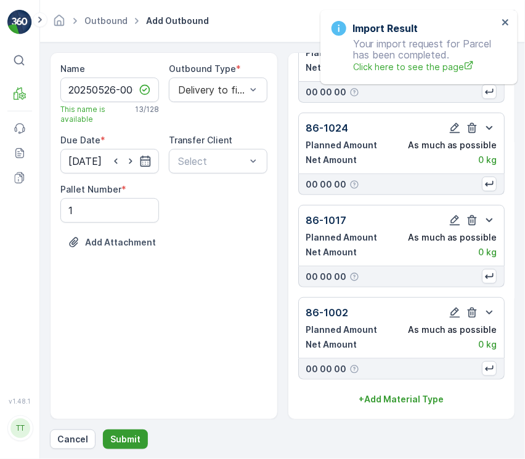
click at [126, 436] on p "Submit" at bounding box center [125, 439] width 30 height 12
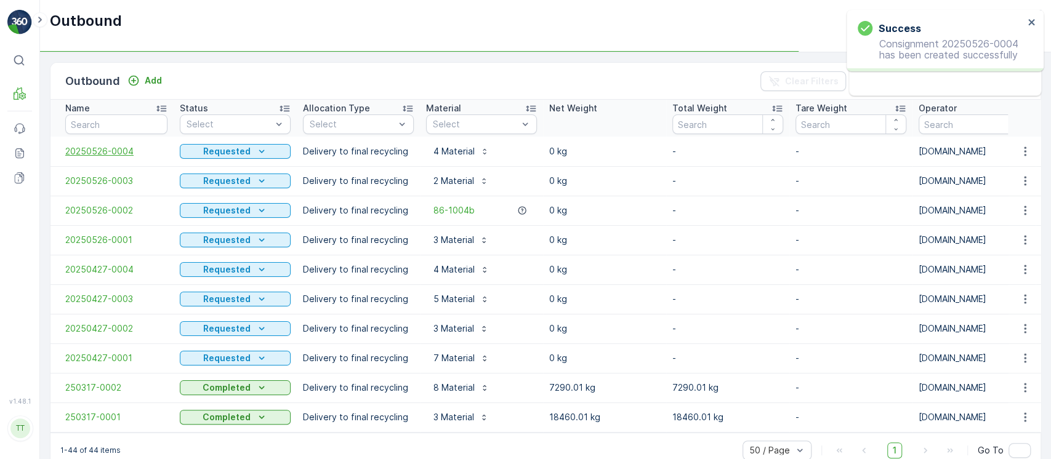
click at [98, 150] on span "20250526-0004" at bounding box center [116, 151] width 102 height 12
click at [97, 172] on td "20250526-0003" at bounding box center [111, 181] width 123 height 30
click at [95, 175] on span "20250526-0003" at bounding box center [116, 181] width 102 height 12
click at [98, 212] on span "20250526-0002" at bounding box center [116, 210] width 102 height 12
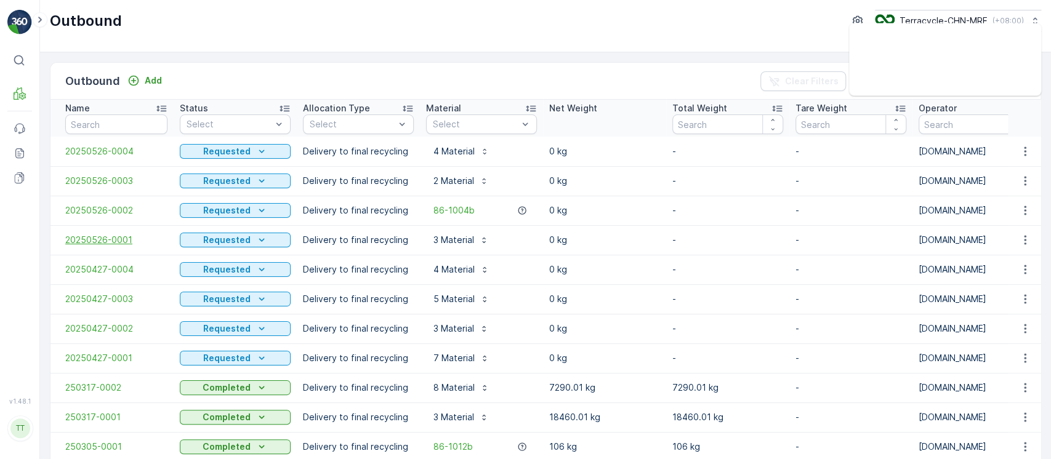
click at [104, 235] on span "20250526-0001" at bounding box center [116, 240] width 102 height 12
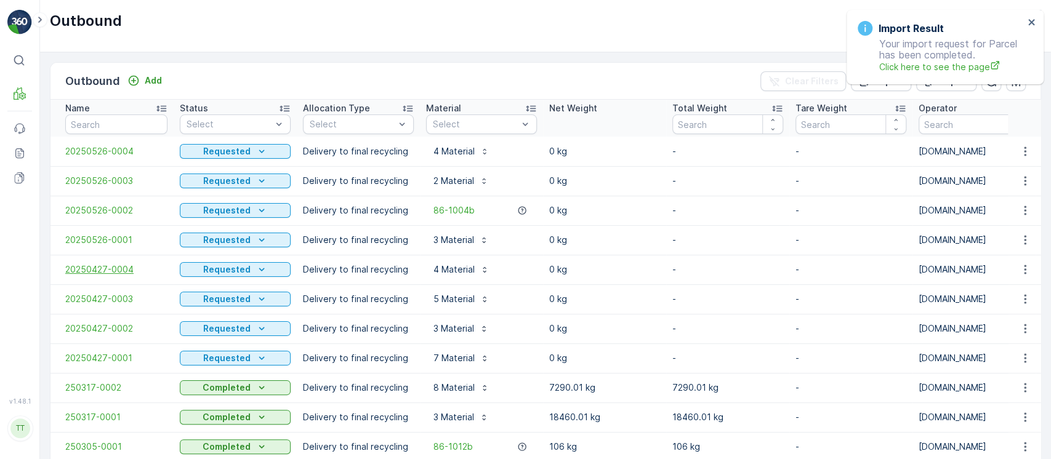
click at [107, 273] on span "20250427-0004" at bounding box center [116, 270] width 102 height 12
click at [113, 302] on span "20250427-0003" at bounding box center [116, 299] width 102 height 12
click at [119, 324] on span "20250427-0002" at bounding box center [116, 329] width 102 height 12
click at [123, 360] on span "20250427-0001" at bounding box center [116, 358] width 102 height 12
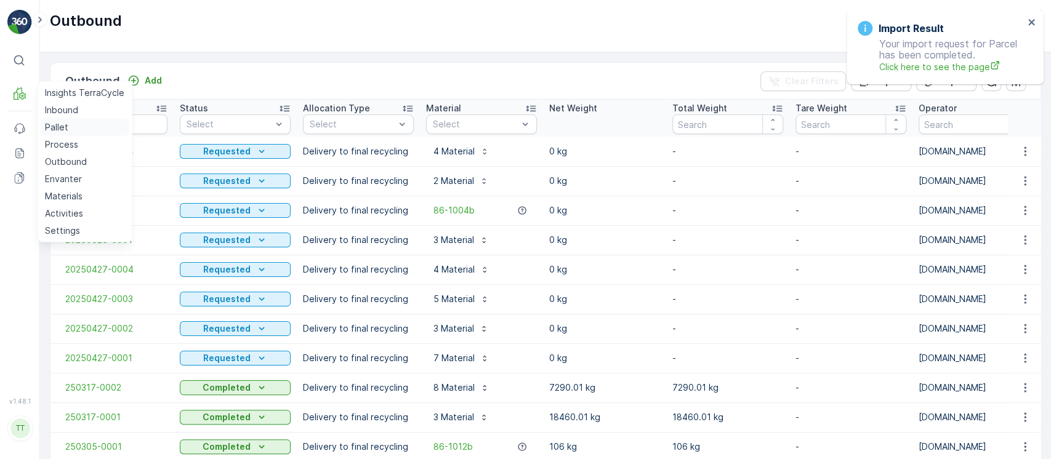
click at [62, 123] on p "Pallet" at bounding box center [56, 127] width 23 height 12
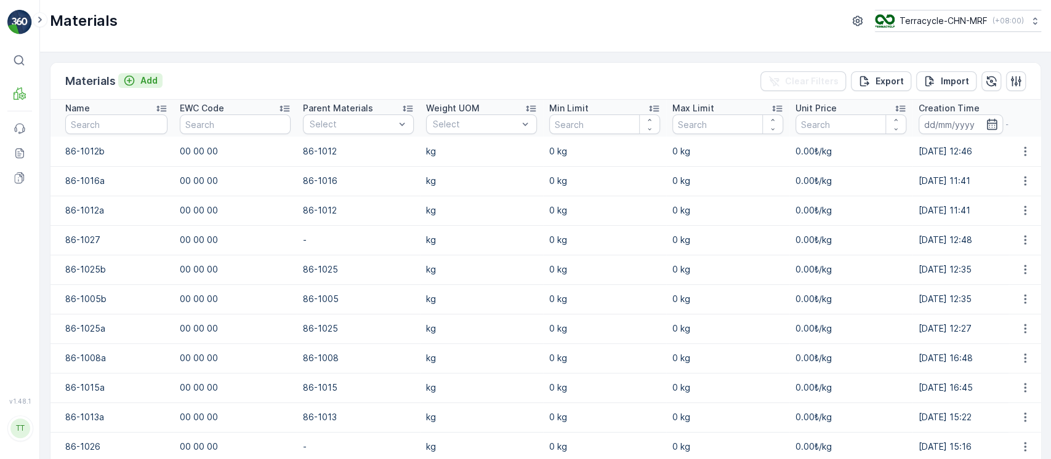
click at [158, 76] on button "Add" at bounding box center [140, 80] width 44 height 15
paste Name "86-1006b"
type Name "86-1006b"
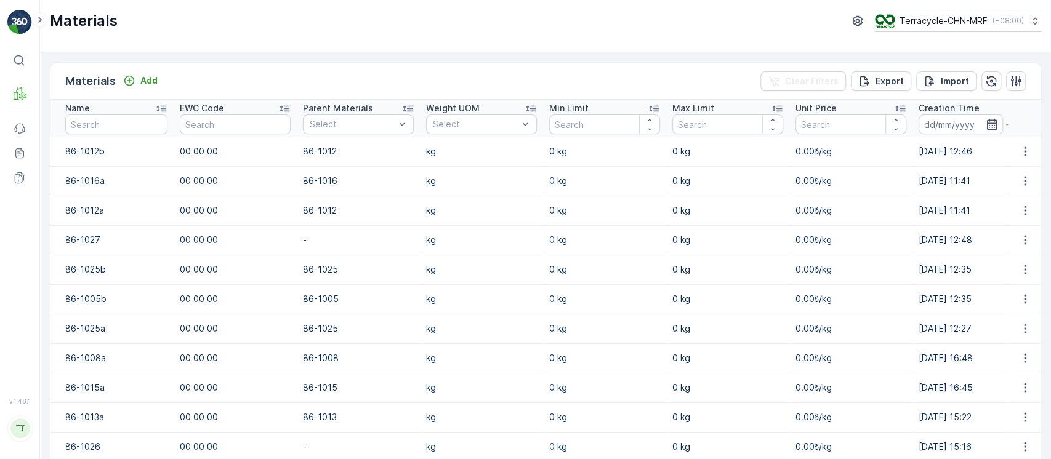
paste input "86-1006b"
type input "86-1006"
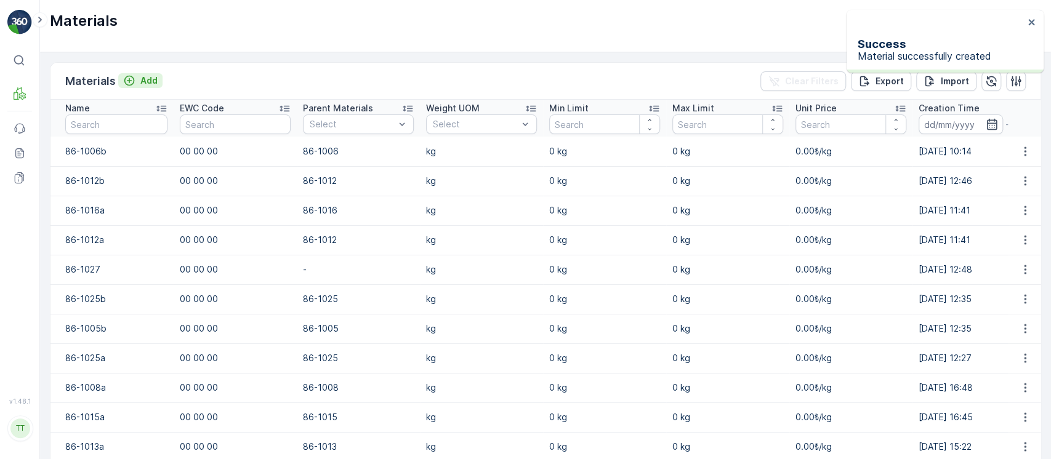
click at [154, 75] on p "Add" at bounding box center [148, 81] width 17 height 12
drag, startPoint x: 336, startPoint y: 126, endPoint x: 368, endPoint y: 136, distance: 33.5
paste Name "86-1014b"
type Name "86-1014b"
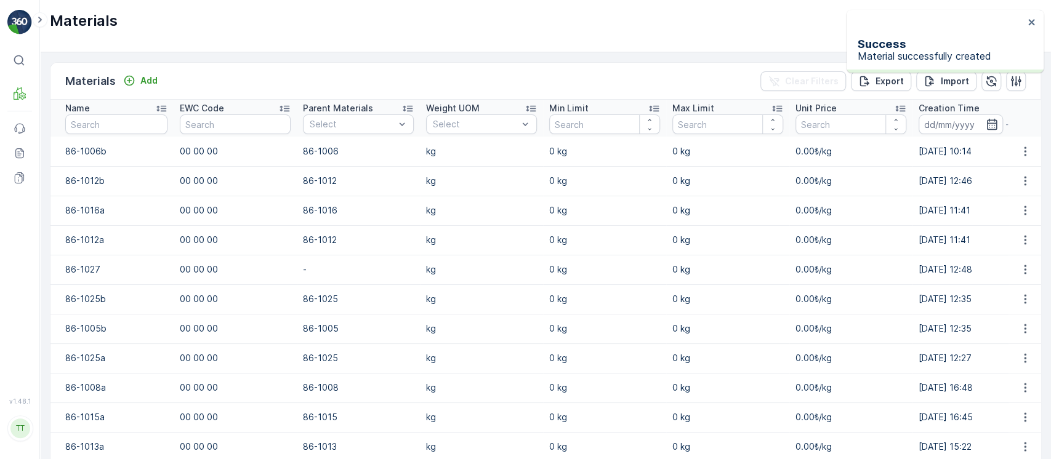
paste input "86-1014b"
type input "86-1014"
click at [148, 80] on p "Add" at bounding box center [148, 81] width 17 height 12
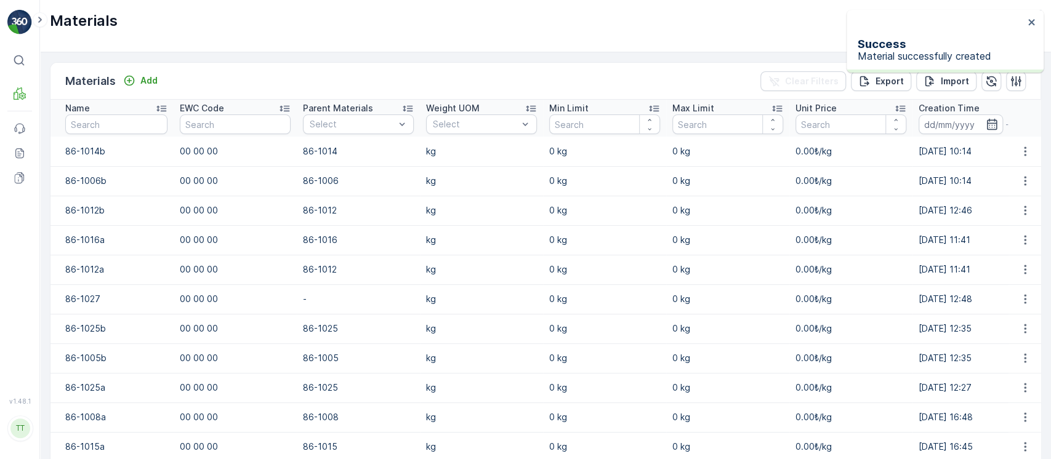
paste Name "86-1013b"
type Name "86-1013b"
paste input "86-1013b"
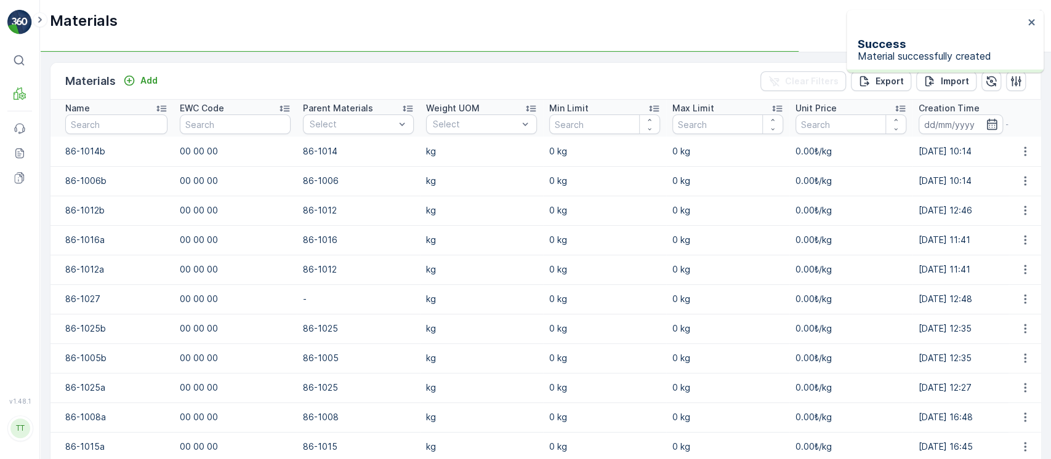
type input "86-1013"
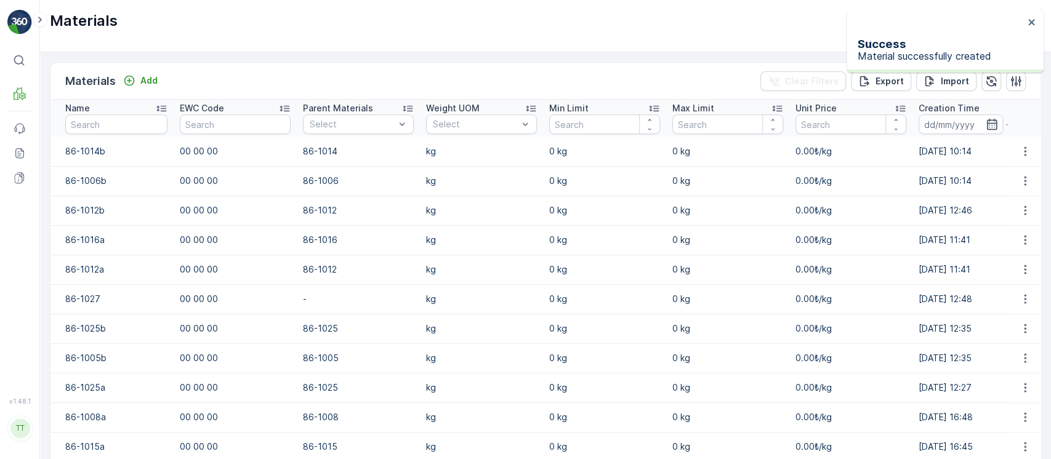
drag, startPoint x: 115, startPoint y: 75, endPoint x: 123, endPoint y: 75, distance: 8.6
click at [116, 75] on div "Materials Add" at bounding box center [113, 81] width 97 height 17
click at [142, 75] on p "Add" at bounding box center [148, 81] width 17 height 12
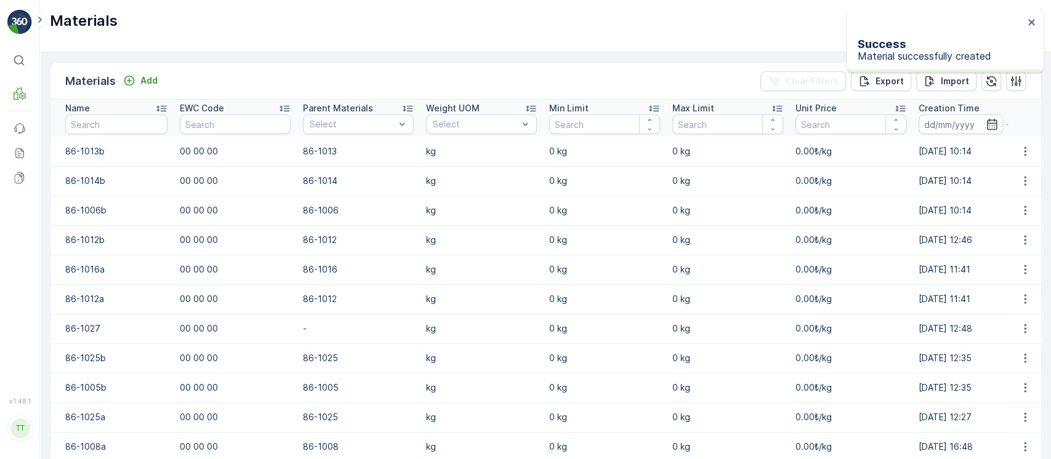
paste Name "86-1009b"
type Name "86-1009b"
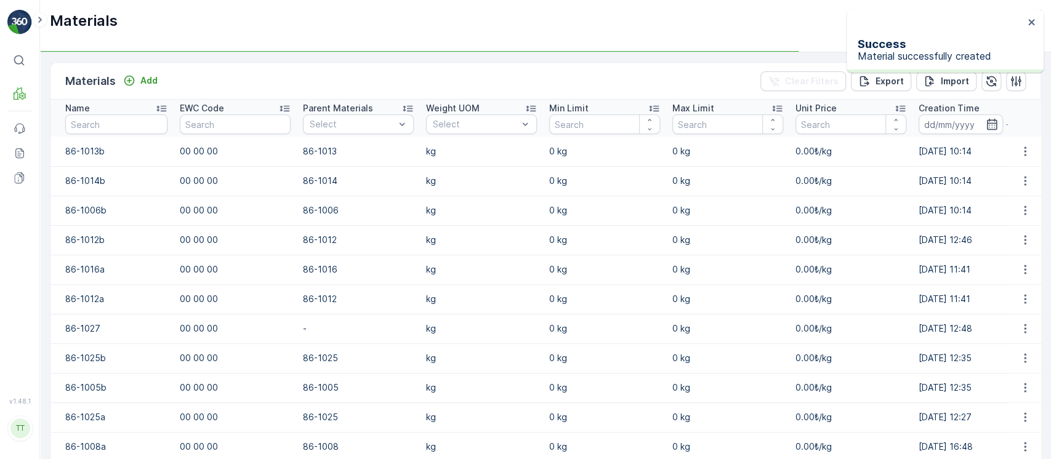
paste input "86-1009b"
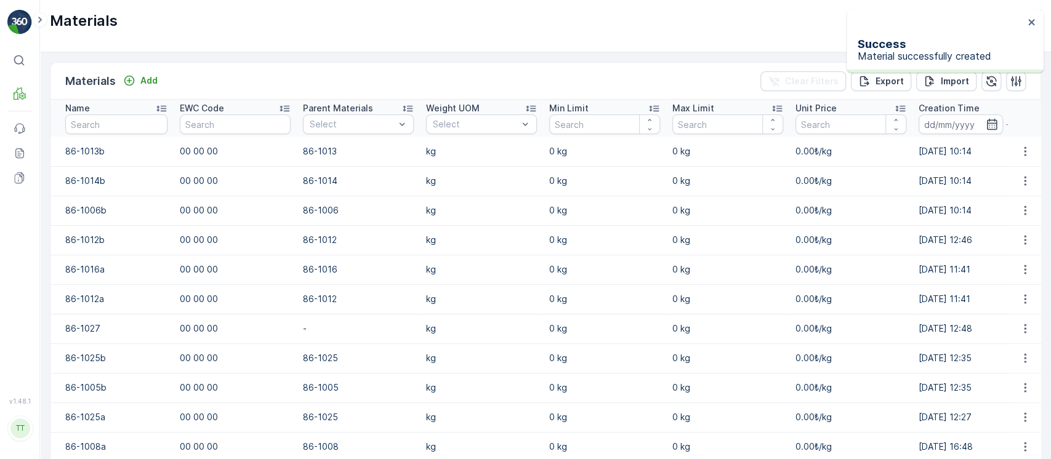
type input "86-1009"
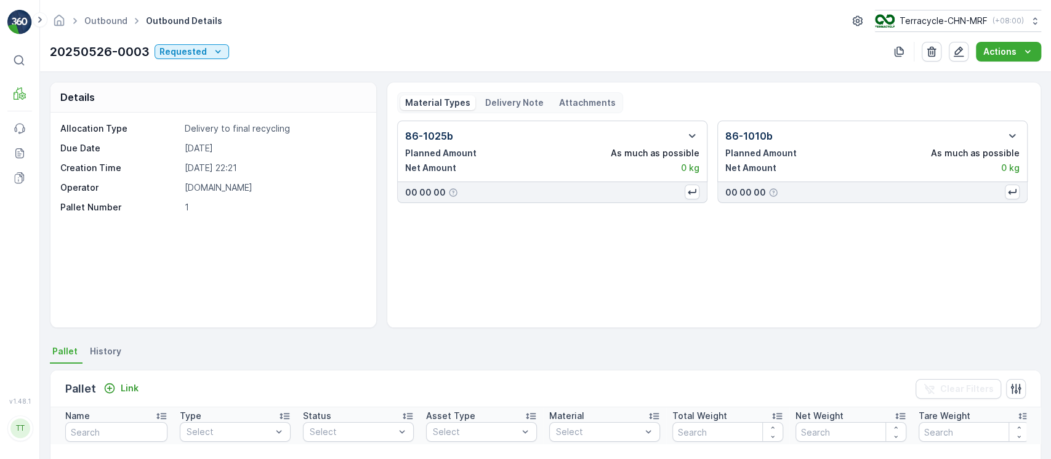
click at [113, 400] on div "Pallet Link Clear Filters" at bounding box center [545, 389] width 990 height 37
click at [119, 53] on p "20250526-0003" at bounding box center [100, 51] width 100 height 18
click at [119, 54] on p "20250526-0003" at bounding box center [100, 51] width 100 height 18
copy p "20250526-0003"
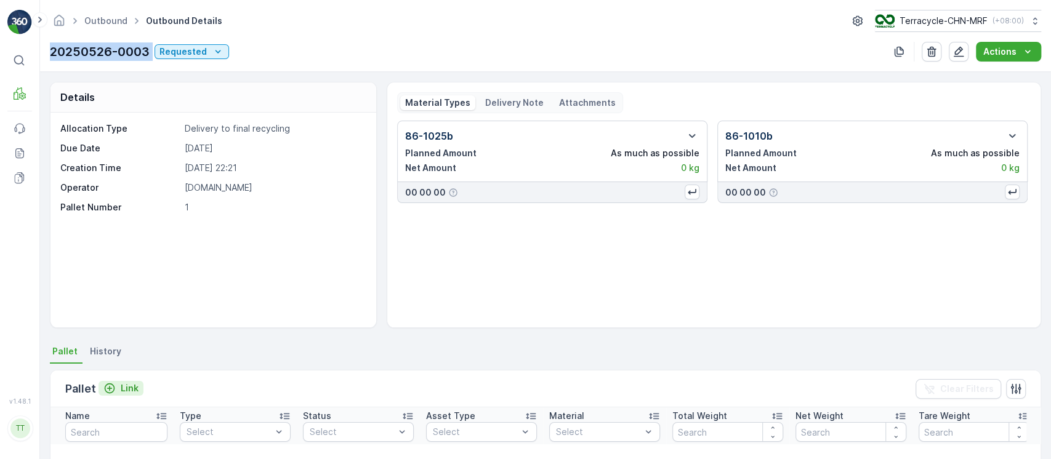
click at [131, 381] on button "Link" at bounding box center [121, 388] width 45 height 15
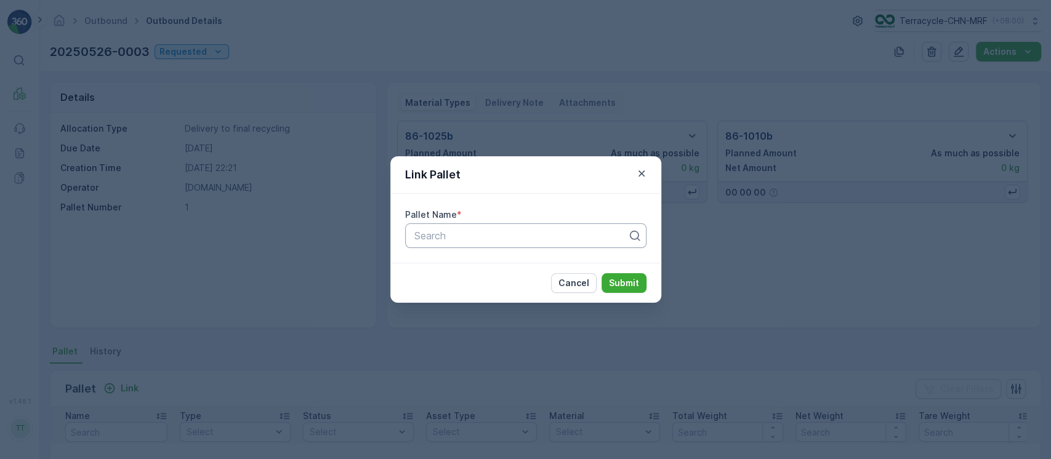
click at [519, 238] on div at bounding box center [520, 235] width 215 height 11
paste input "20250526-0003"
type input "20250526-0003"
click at [602, 273] on button "Submit" at bounding box center [624, 283] width 45 height 20
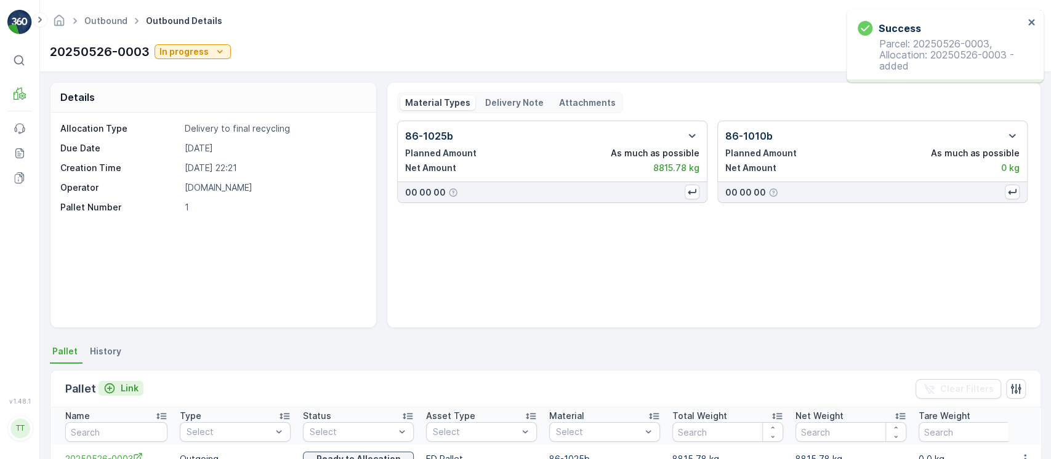
click at [138, 385] on button "Link" at bounding box center [121, 388] width 45 height 15
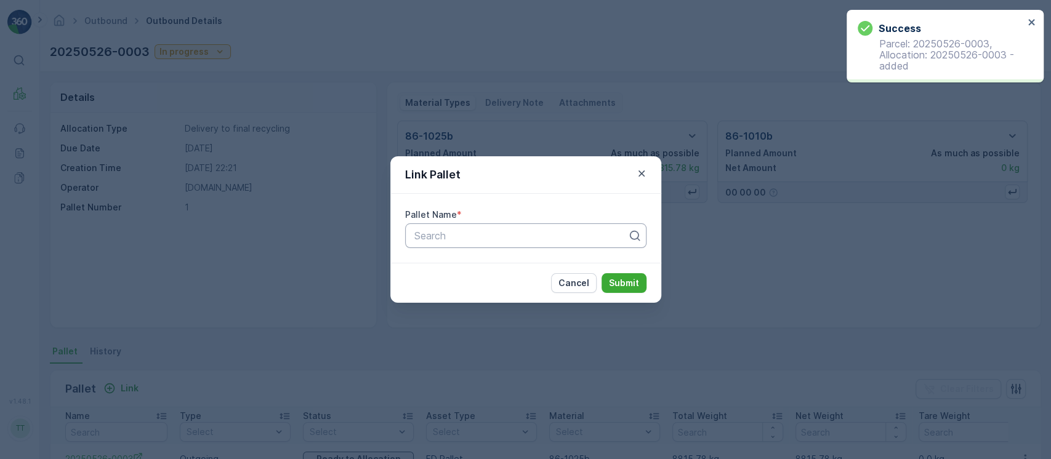
click at [545, 224] on div "Pallet Name * Search" at bounding box center [525, 228] width 241 height 39
drag, startPoint x: 559, startPoint y: 222, endPoint x: 539, endPoint y: 203, distance: 27.9
click at [539, 203] on div "Pallet Name * Search" at bounding box center [525, 228] width 271 height 69
click at [538, 239] on div at bounding box center [520, 235] width 215 height 11
paste input "20250526-0003"
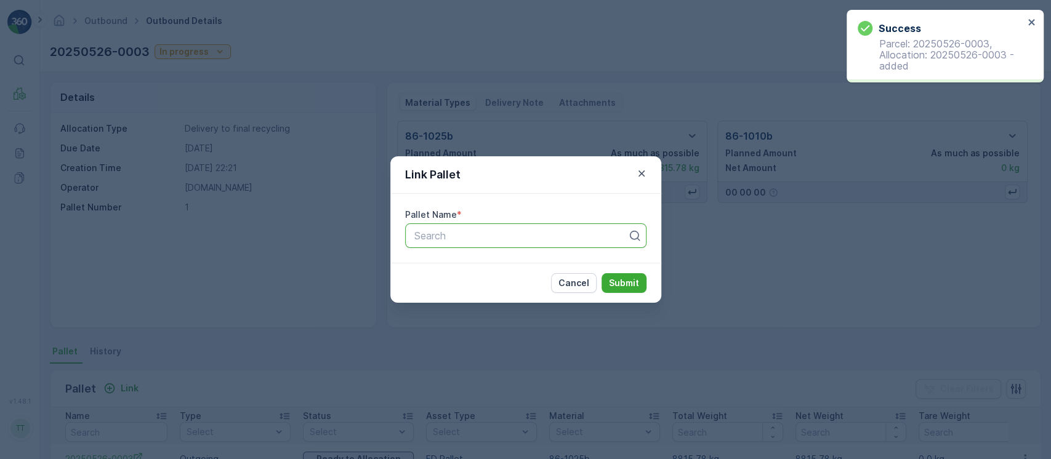
type input "20250526-0003"
click at [626, 280] on p "Submit" at bounding box center [624, 283] width 30 height 12
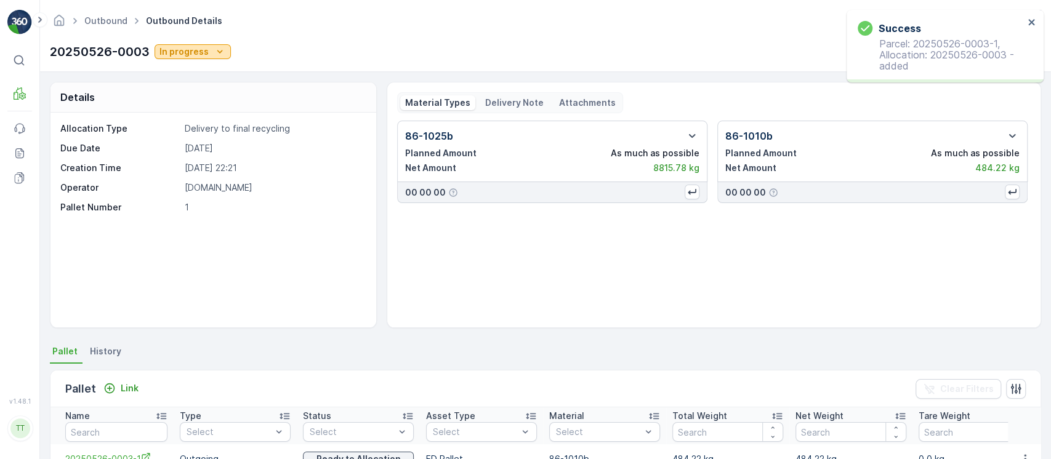
click at [201, 49] on p "In progress" at bounding box center [183, 52] width 49 height 12
click at [193, 96] on div "Completed" at bounding box center [187, 104] width 56 height 17
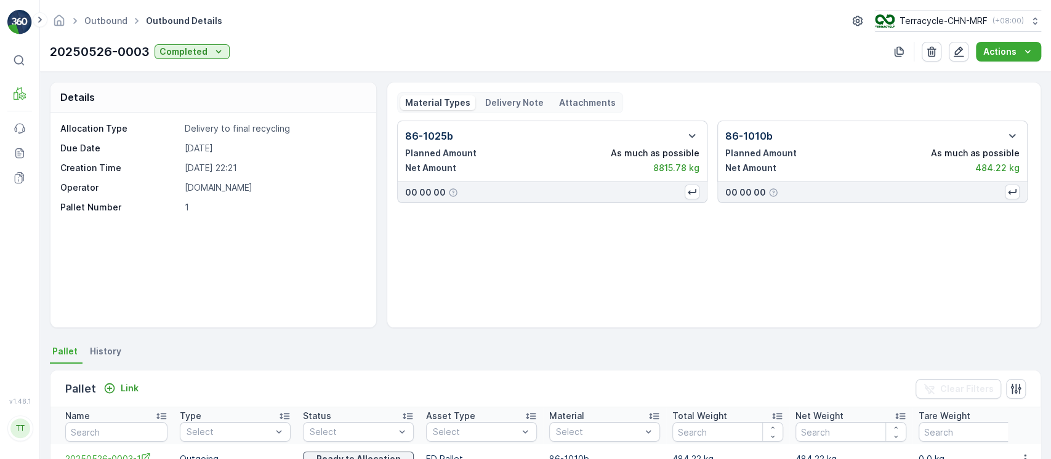
click at [551, 267] on div "86-1025b Planned Amount As much as possible Net Amount 8815.78 kg 00 00 00 86-1…" at bounding box center [714, 219] width 634 height 197
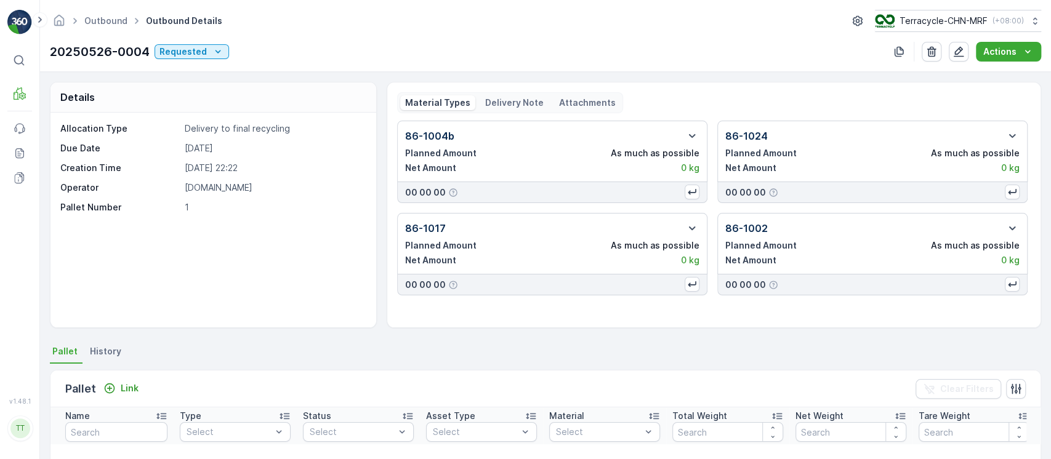
click at [105, 49] on p "20250526-0004" at bounding box center [100, 51] width 100 height 18
copy p "20250526-0004"
click at [118, 398] on div "Pallet Link Clear Filters" at bounding box center [545, 389] width 990 height 37
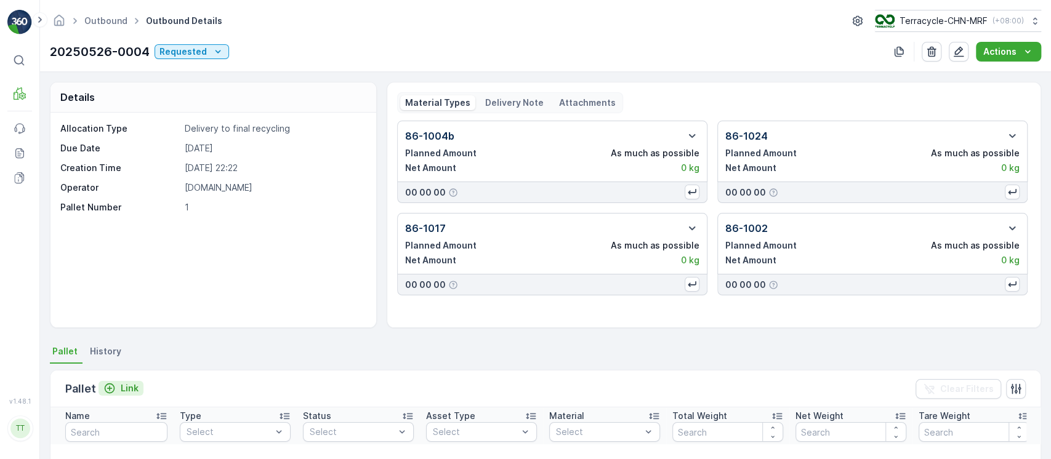
click at [121, 387] on p "Link" at bounding box center [130, 388] width 18 height 12
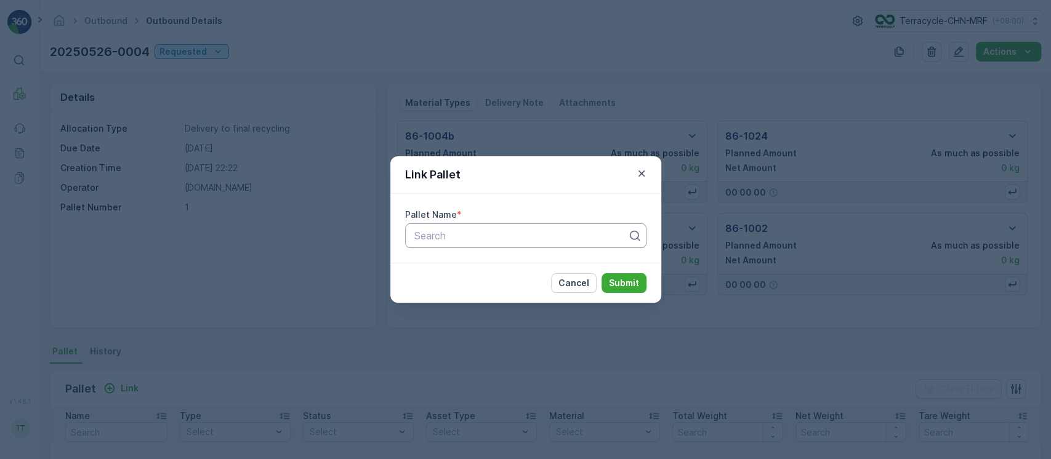
click at [465, 244] on div "Search" at bounding box center [525, 236] width 241 height 25
paste input "20250526-0004"
type input "20250526-0004"
click at [635, 278] on p "Submit" at bounding box center [624, 283] width 30 height 12
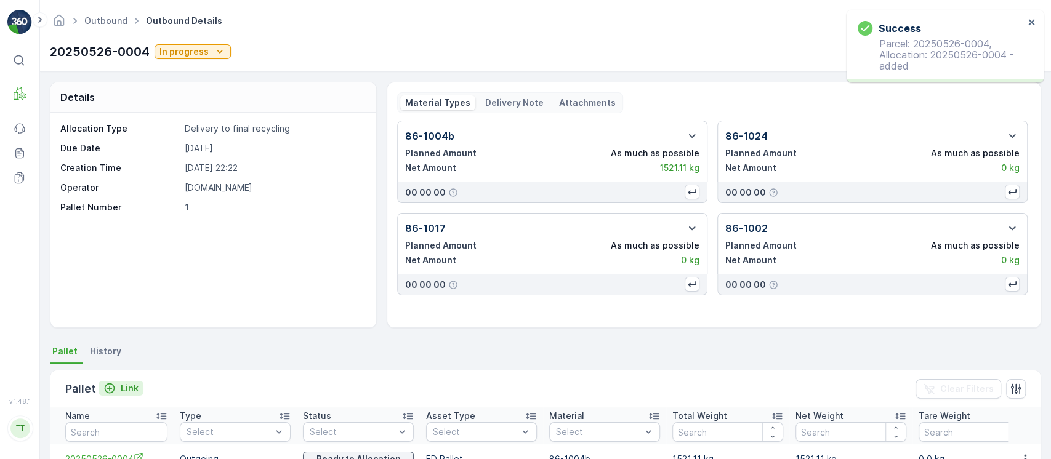
click at [108, 389] on icon "Link" at bounding box center [110, 389] width 10 height 10
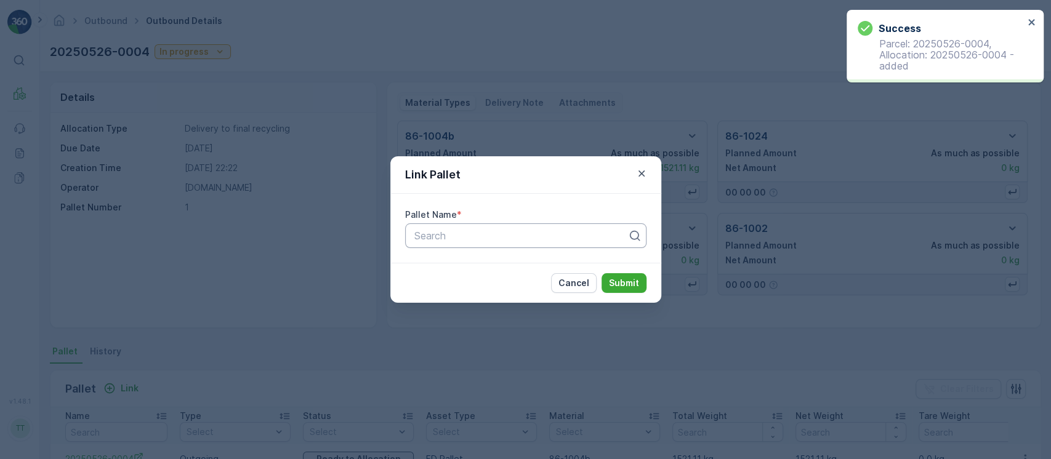
drag, startPoint x: 541, startPoint y: 215, endPoint x: 551, endPoint y: 234, distance: 21.2
click at [544, 221] on div "Pallet Name * Search" at bounding box center [525, 228] width 241 height 39
click at [551, 234] on div at bounding box center [520, 235] width 215 height 11
paste input "20250526-0004"
type input "20250526-0004"
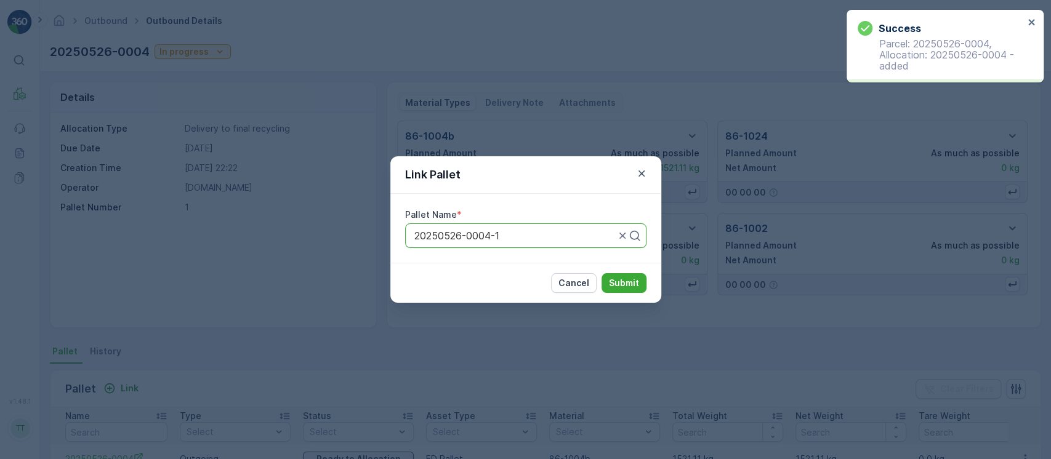
click at [602, 273] on button "Submit" at bounding box center [624, 283] width 45 height 20
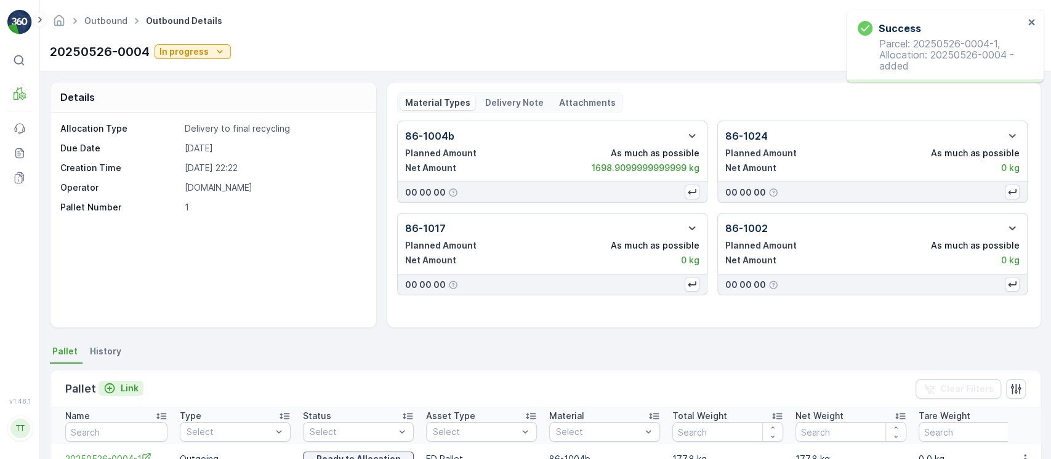
click at [110, 393] on icon "Link" at bounding box center [109, 388] width 12 height 12
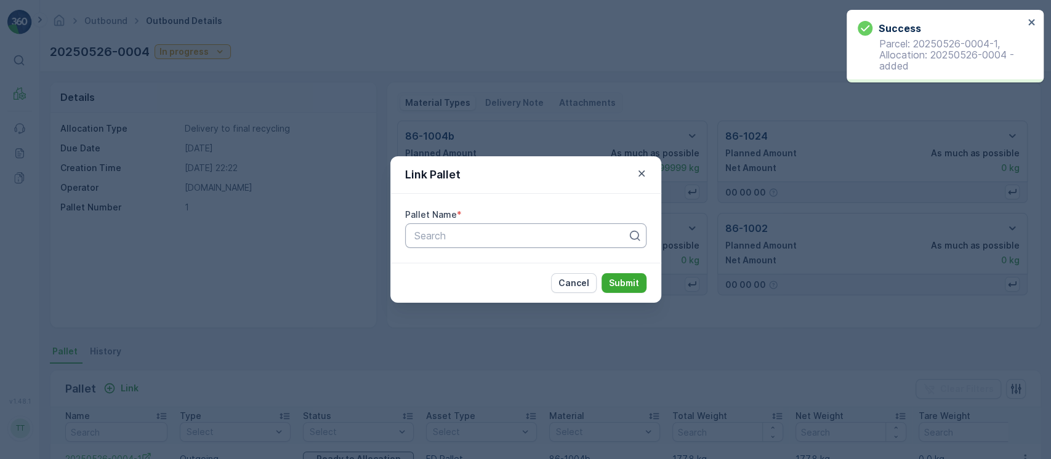
click at [488, 235] on div at bounding box center [520, 235] width 215 height 11
paste input "20250526-0004"
type input "20250526-0004"
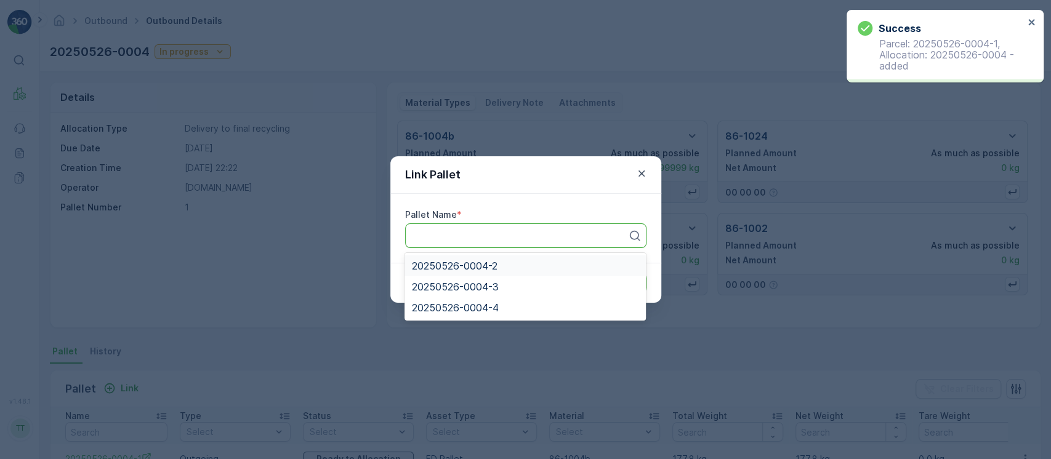
click at [602, 273] on button "Submit" at bounding box center [624, 283] width 45 height 20
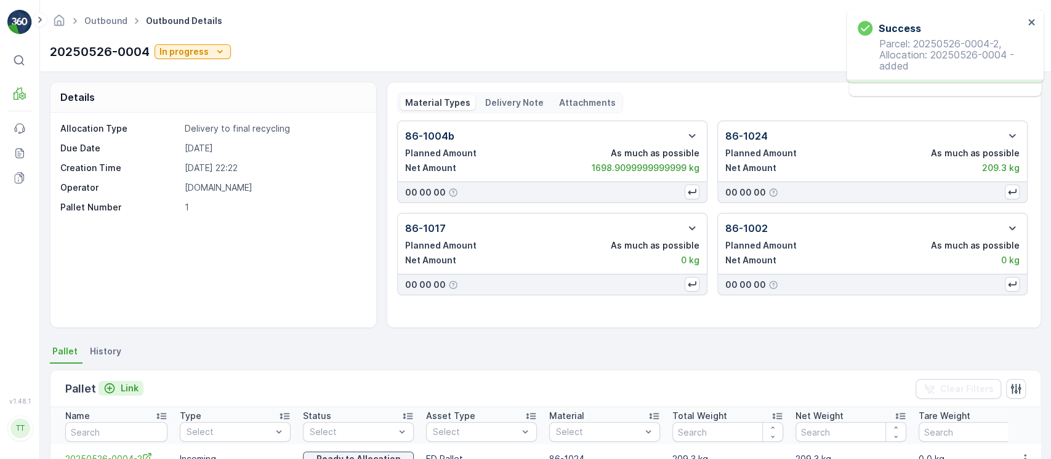
click at [129, 384] on p "Link" at bounding box center [130, 388] width 18 height 12
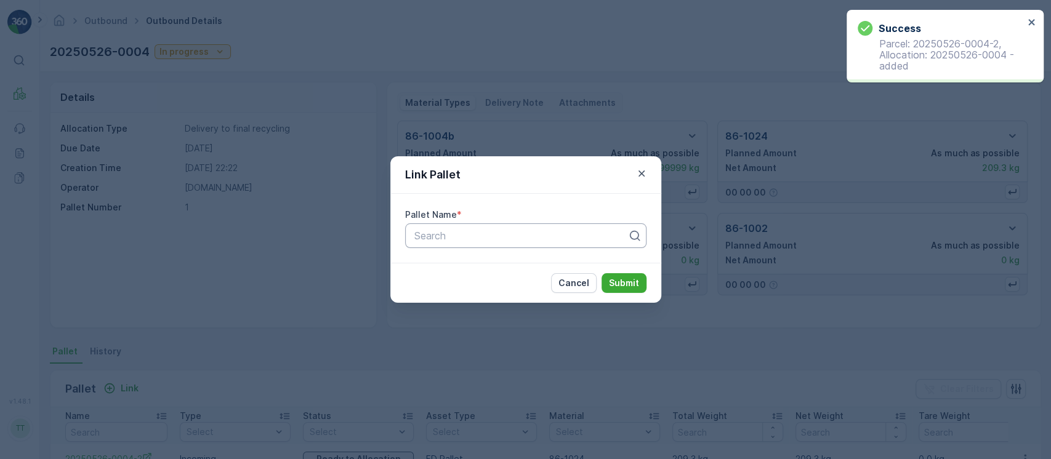
click at [494, 235] on div at bounding box center [520, 235] width 215 height 11
paste input "20250526-0004"
type input "20250526-0004"
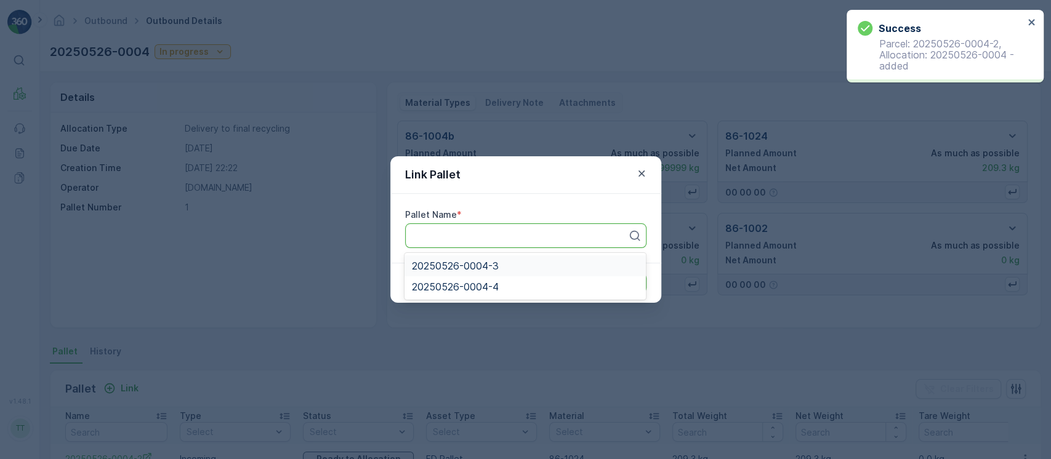
click at [602, 273] on button "Submit" at bounding box center [624, 283] width 45 height 20
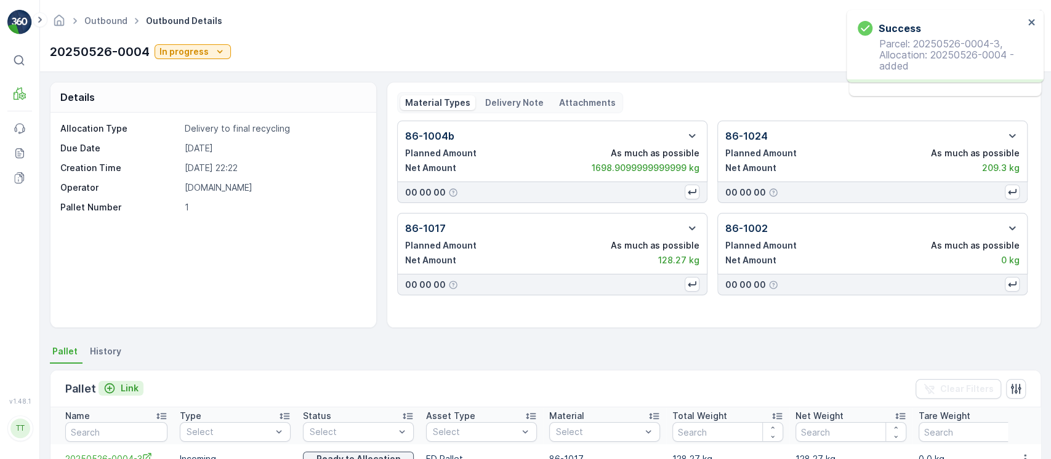
click at [128, 391] on p "Link" at bounding box center [130, 388] width 18 height 12
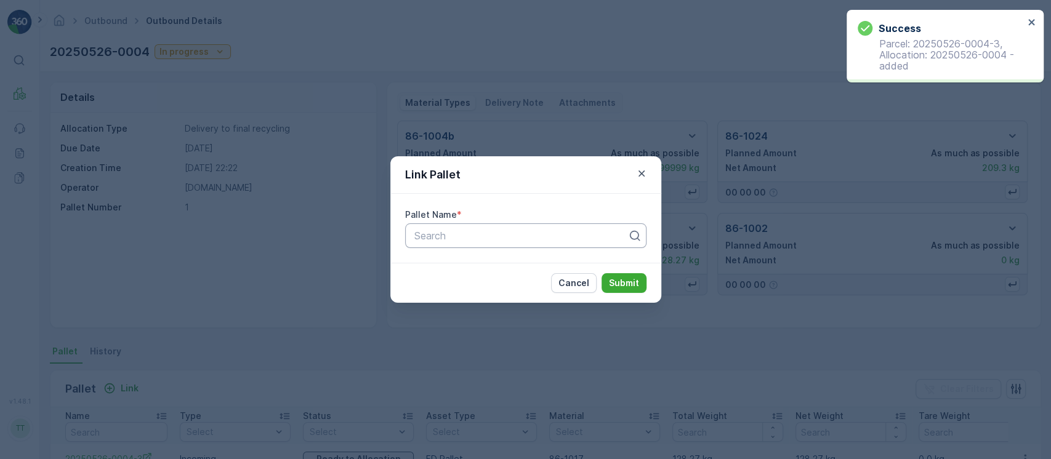
click at [537, 239] on div at bounding box center [520, 235] width 215 height 11
paste input "20250526-0004"
type input "20250526-0004"
click at [602, 273] on button "Submit" at bounding box center [624, 283] width 45 height 20
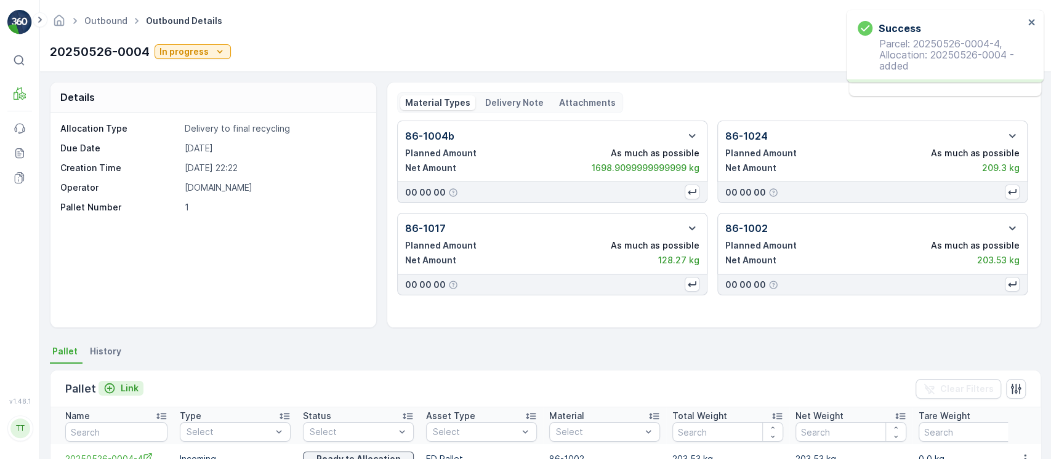
click at [130, 388] on p "Link" at bounding box center [130, 388] width 18 height 12
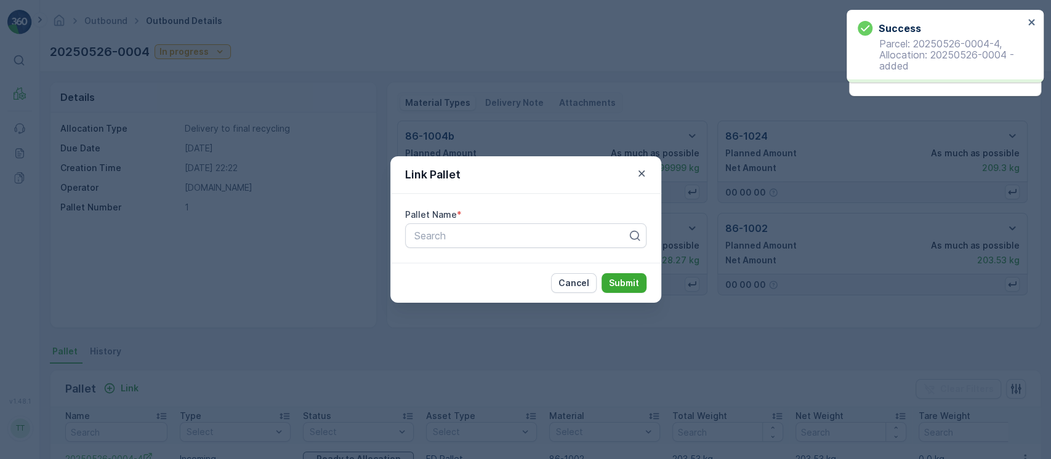
click at [542, 249] on div "Pallet Name * Search" at bounding box center [525, 228] width 271 height 69
click at [555, 239] on div at bounding box center [520, 235] width 215 height 11
paste input "20250526-0004"
type input "20250526-0004"
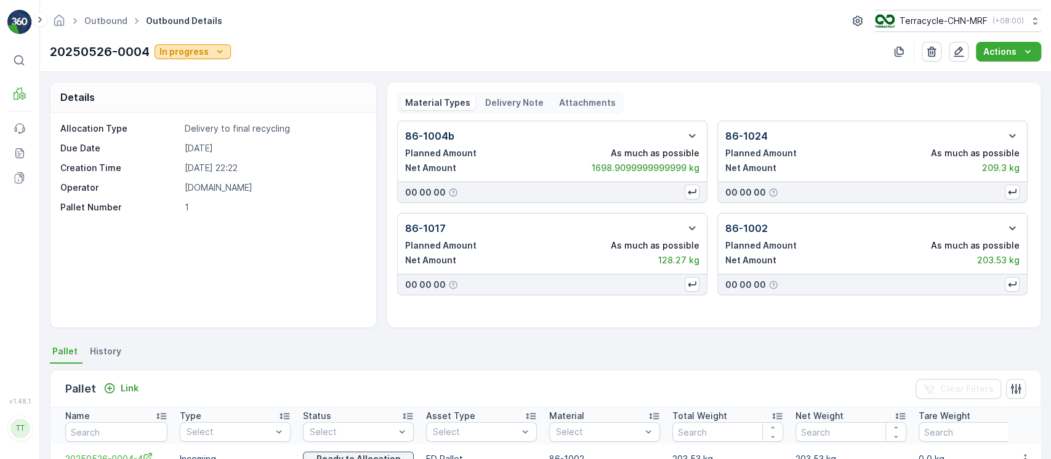
click at [193, 47] on p "In progress" at bounding box center [183, 52] width 49 height 12
click at [198, 103] on span "Completed" at bounding box center [187, 105] width 46 height 12
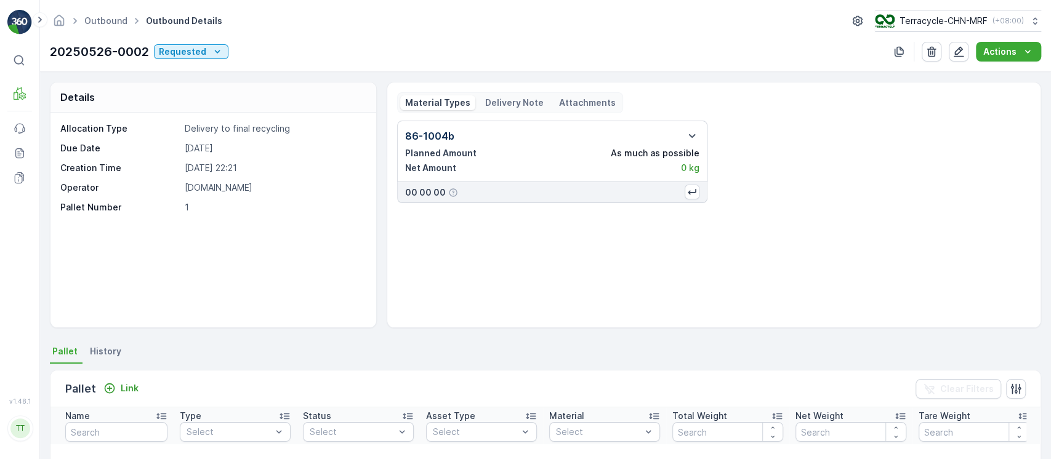
click at [78, 54] on p "20250526-0002" at bounding box center [99, 51] width 99 height 18
click at [79, 54] on p "20250526-0002" at bounding box center [99, 51] width 99 height 18
copy p "20250526-0002"
click at [121, 393] on p "Link" at bounding box center [130, 388] width 18 height 12
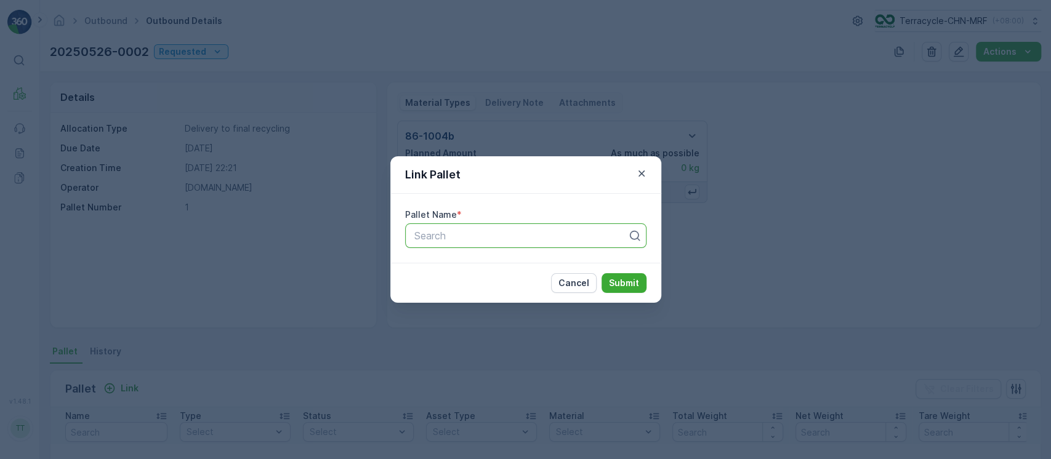
click at [477, 237] on div at bounding box center [520, 235] width 215 height 11
paste input "20250526-0002"
type input "20250526-0002"
click at [622, 280] on p "Submit" at bounding box center [624, 283] width 30 height 12
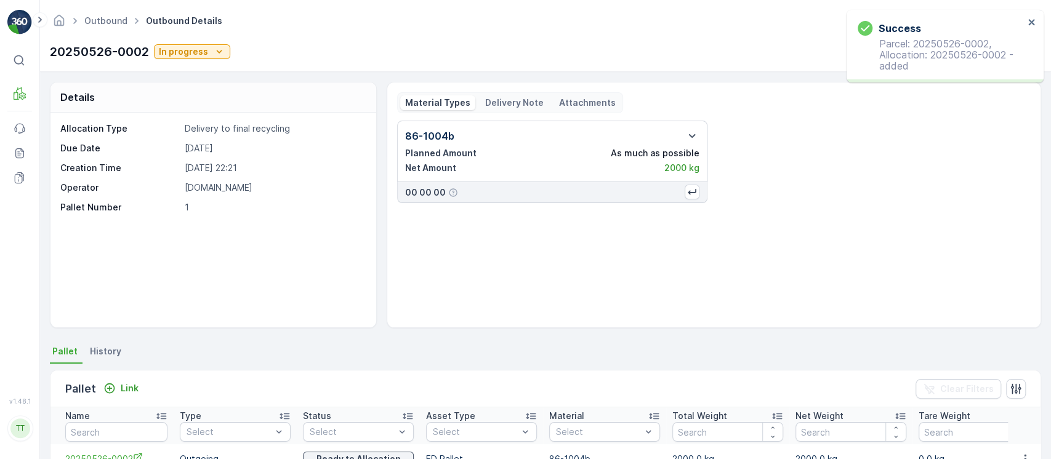
click at [212, 43] on div "20250526-0002 In progress" at bounding box center [140, 51] width 180 height 18
click at [210, 58] on button "In progress" at bounding box center [192, 51] width 76 height 15
click at [202, 102] on span "Completed" at bounding box center [186, 105] width 46 height 12
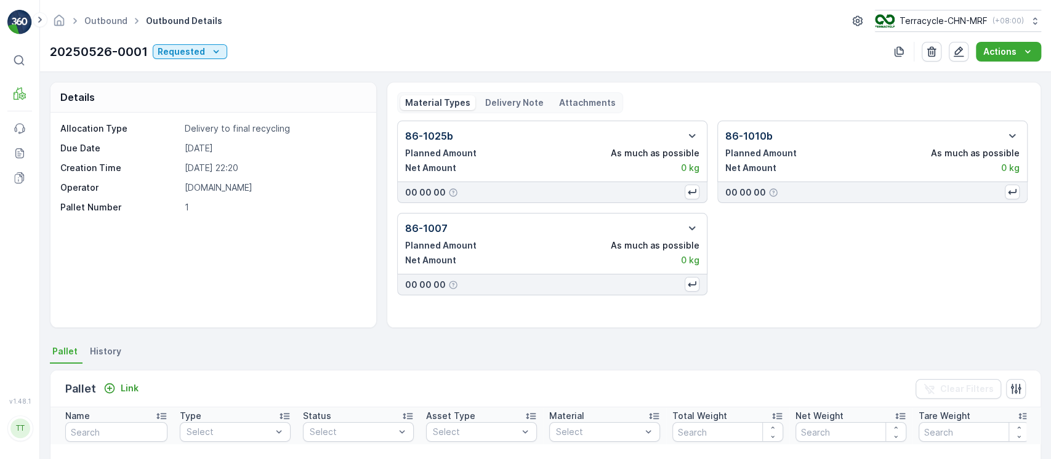
click at [108, 53] on p "20250526-0001" at bounding box center [99, 51] width 98 height 18
copy p "20250526-0001"
drag, startPoint x: 111, startPoint y: 405, endPoint x: 110, endPoint y: 388, distance: 17.3
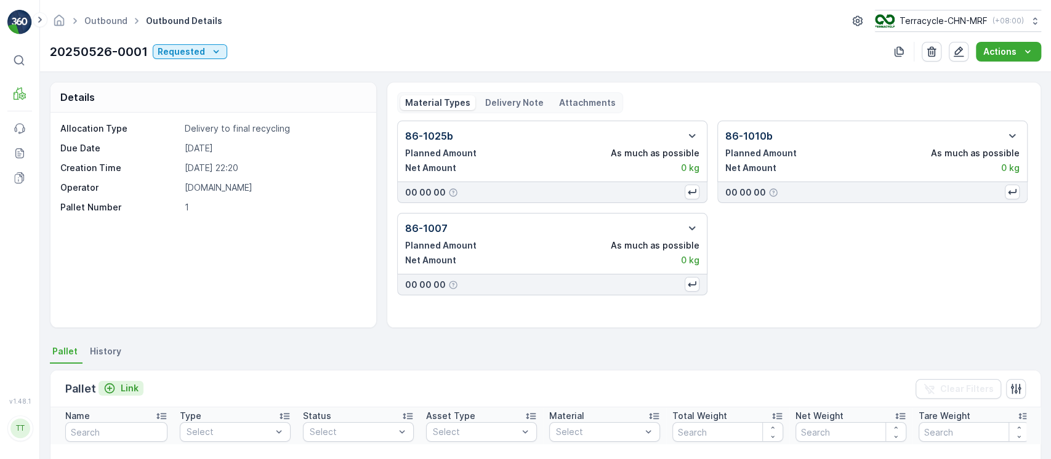
click at [111, 405] on div "Pallet Link Clear Filters" at bounding box center [545, 389] width 990 height 37
click at [110, 386] on icon "Link" at bounding box center [109, 388] width 12 height 12
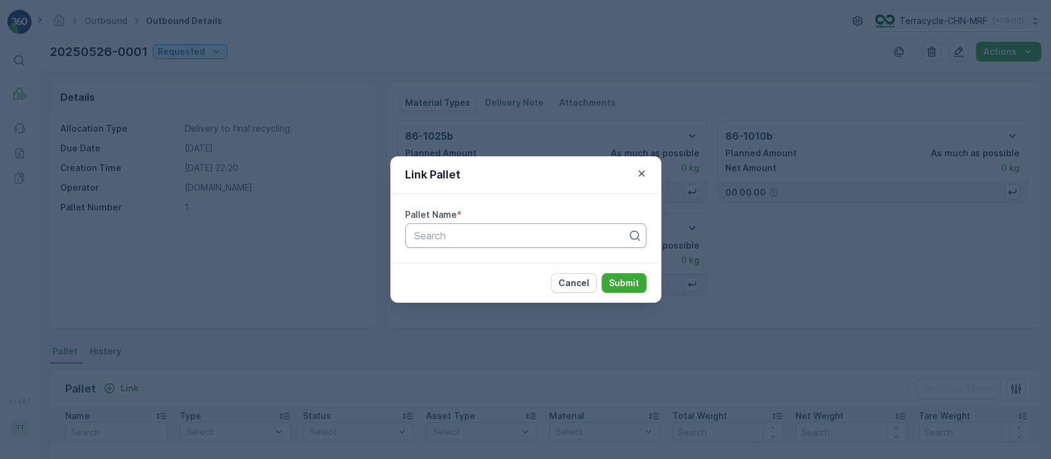
drag, startPoint x: 512, startPoint y: 220, endPoint x: 512, endPoint y: 234, distance: 14.2
click at [512, 222] on div "Pallet Name * Search" at bounding box center [525, 228] width 241 height 39
paste input "20250526-0001"
type input "20250526-0001"
click at [512, 234] on div "20250526-0001" at bounding box center [520, 235] width 215 height 11
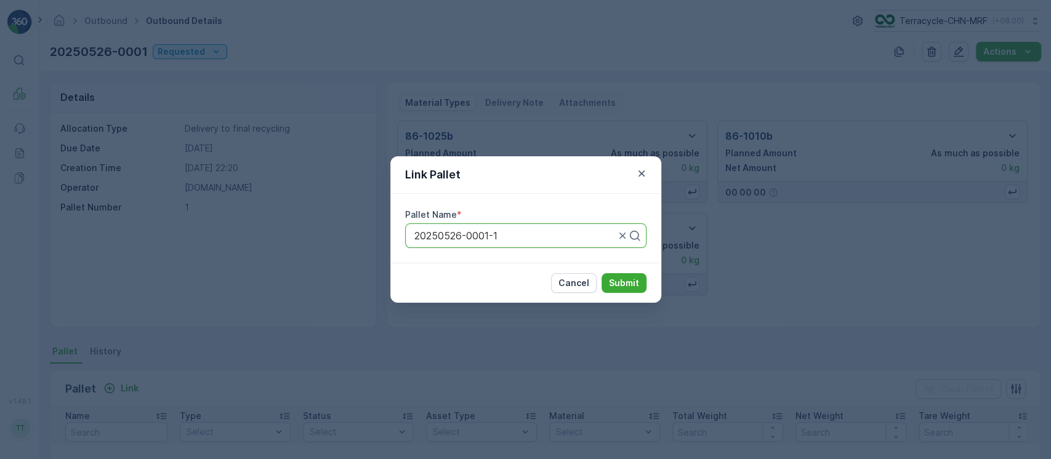
click at [626, 283] on p "Submit" at bounding box center [624, 283] width 30 height 12
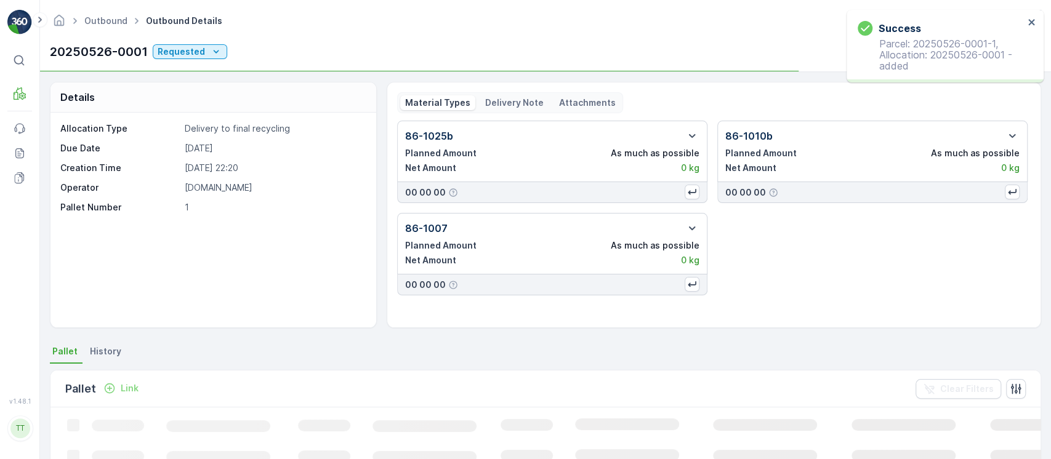
click at [133, 390] on p "Link" at bounding box center [130, 388] width 18 height 12
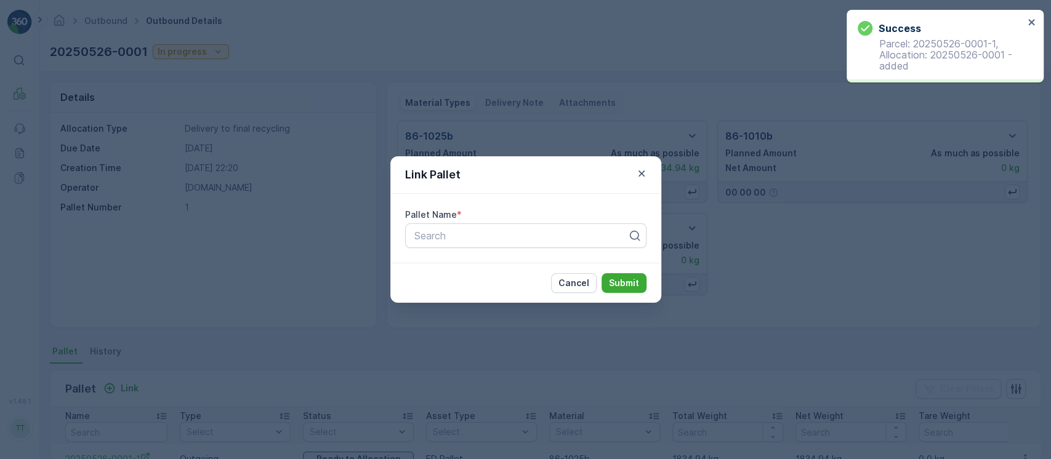
click at [519, 248] on div "Pallet Name * Search" at bounding box center [525, 228] width 271 height 69
paste input "20250526-0001"
type input "20250526-0001"
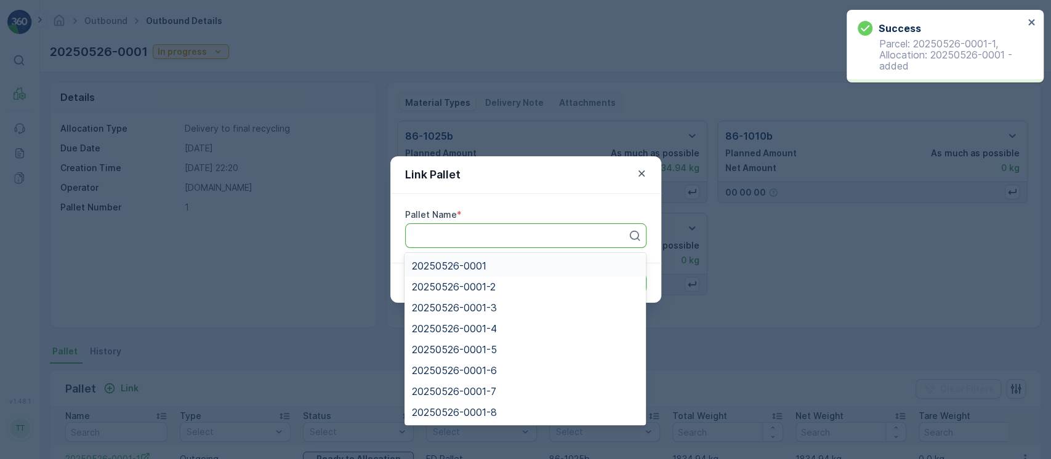
click at [602, 273] on button "Submit" at bounding box center [624, 283] width 45 height 20
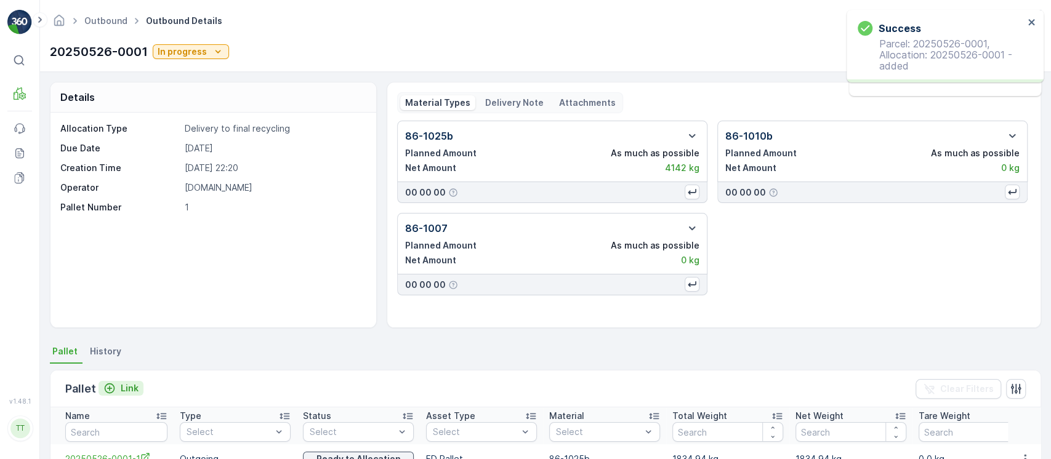
click at [140, 383] on button "Link" at bounding box center [121, 388] width 45 height 15
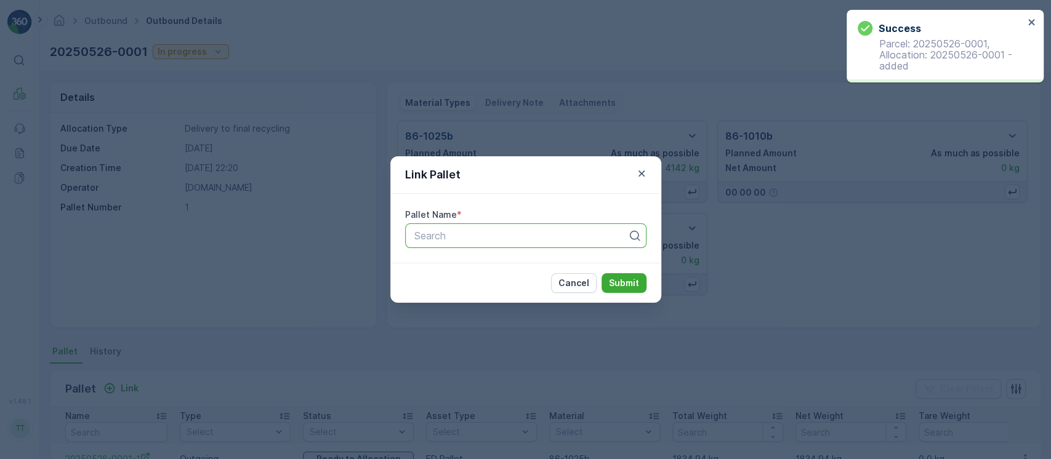
drag, startPoint x: 456, startPoint y: 224, endPoint x: 464, endPoint y: 235, distance: 14.5
click at [464, 235] on div "Search" at bounding box center [525, 236] width 241 height 25
paste input "20250526-0001"
type input "20250526-0001"
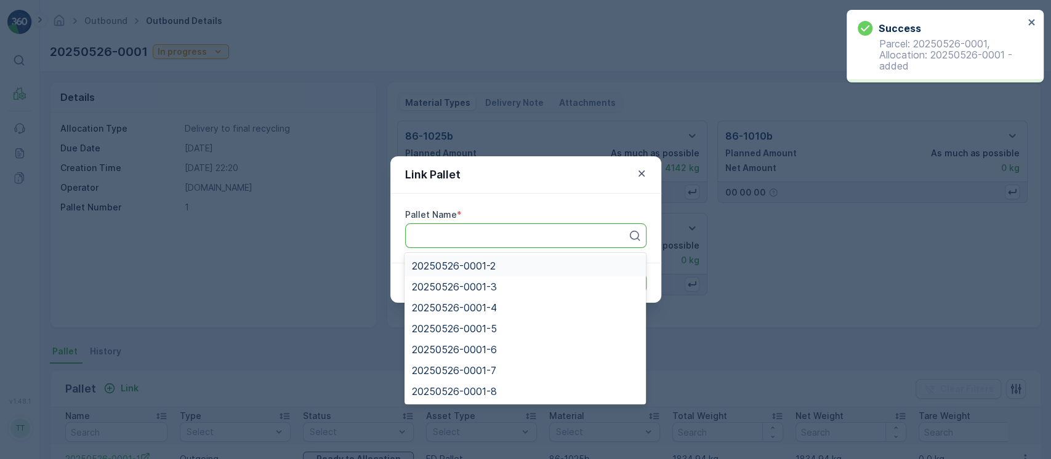
click at [602, 273] on button "Submit" at bounding box center [624, 283] width 45 height 20
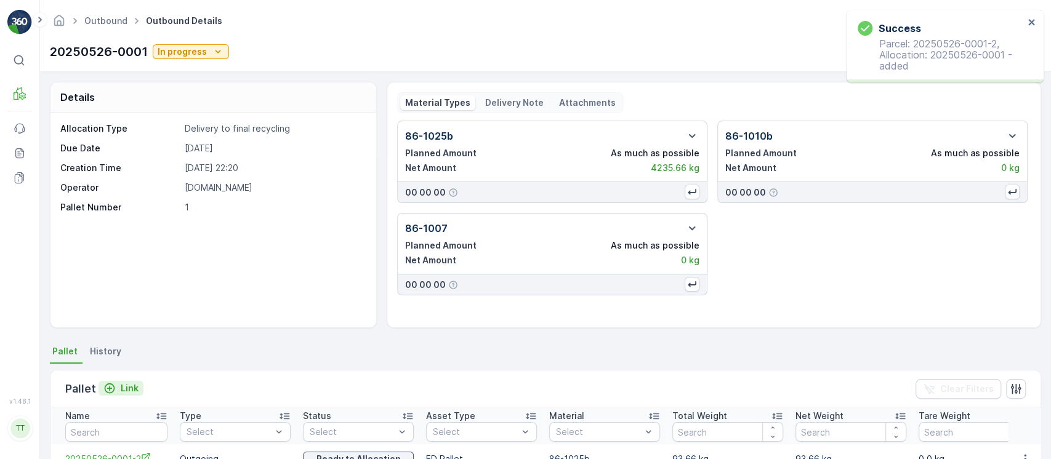
click at [128, 390] on p "Link" at bounding box center [130, 388] width 18 height 12
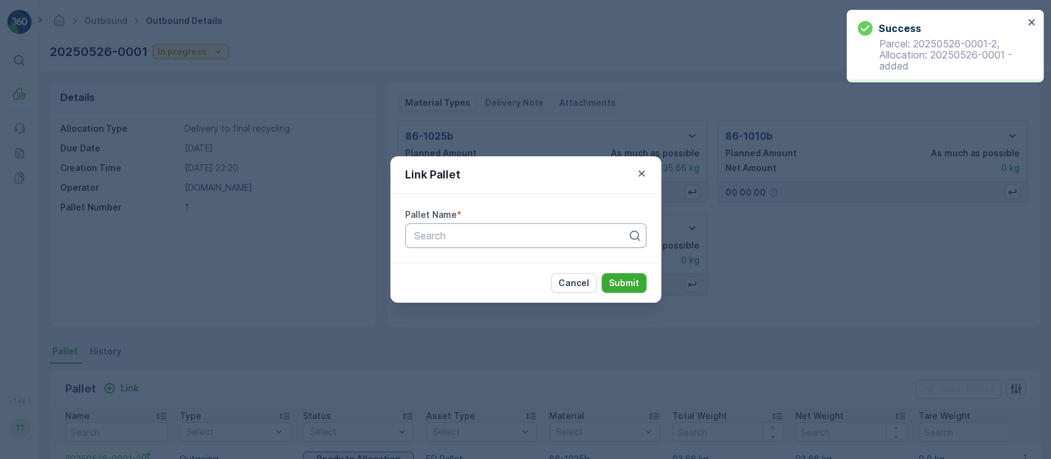
click at [448, 241] on div at bounding box center [520, 235] width 215 height 11
paste input "20250526-0001"
type input "20250526-0001"
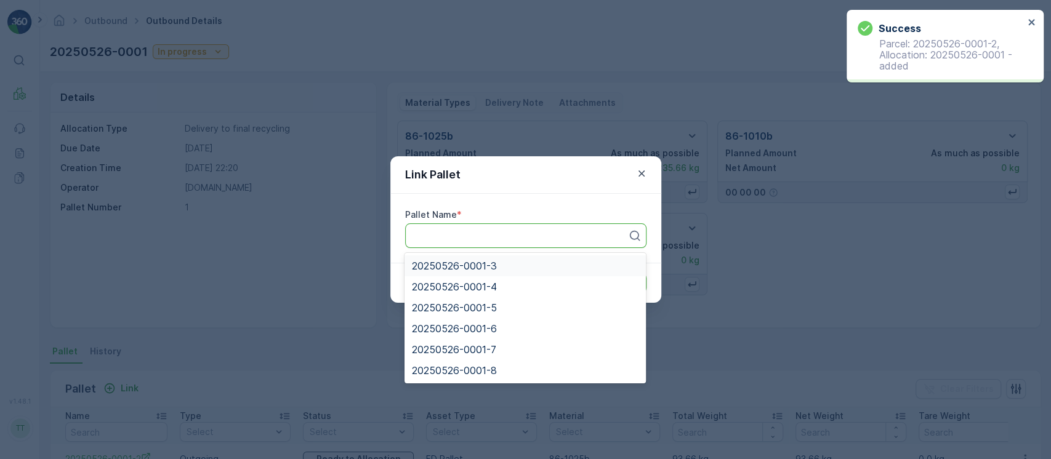
click at [602, 273] on button "Submit" at bounding box center [624, 283] width 45 height 20
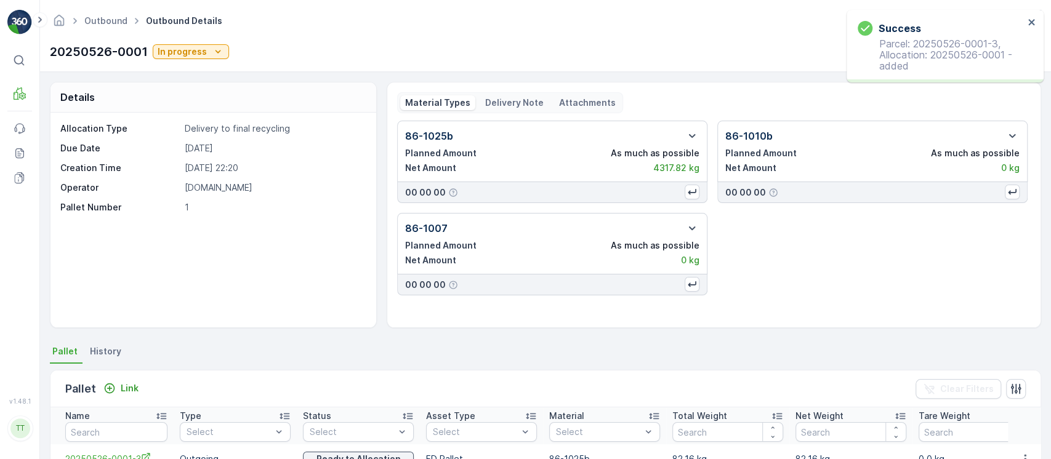
click at [136, 395] on div "Link" at bounding box center [121, 388] width 45 height 15
click at [134, 384] on p "Link" at bounding box center [130, 388] width 18 height 12
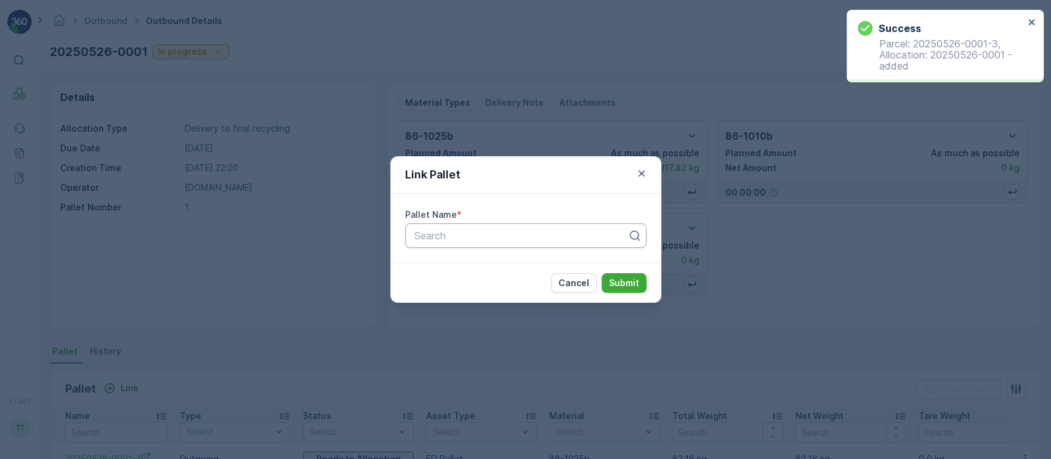
paste input "20250526-0001"
click at [446, 232] on div at bounding box center [520, 235] width 215 height 11
type input "20250526-0001"
click at [638, 281] on button "Submit" at bounding box center [624, 283] width 45 height 20
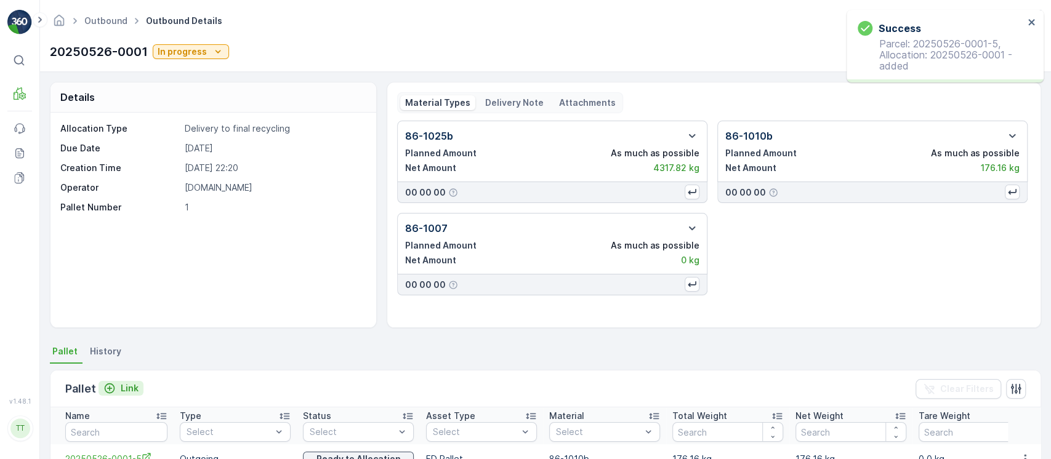
click at [132, 382] on p "Link" at bounding box center [130, 388] width 18 height 12
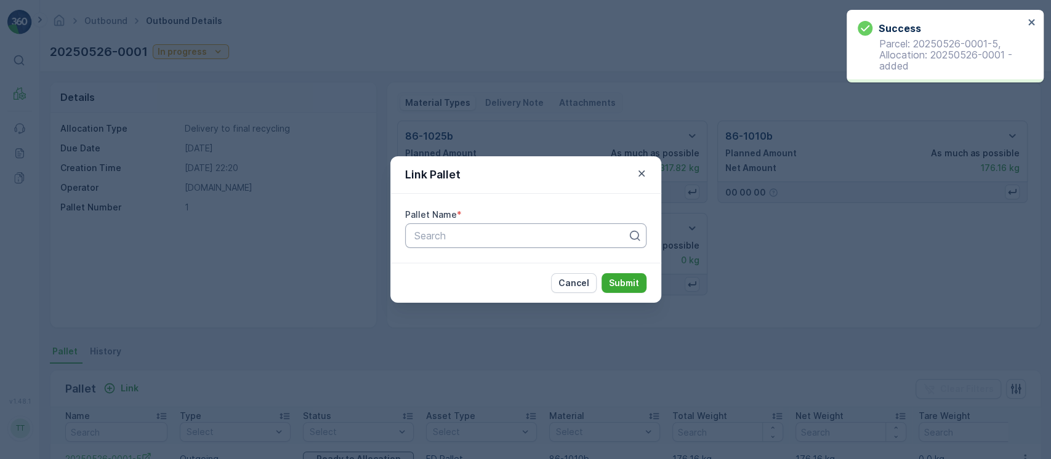
click at [534, 231] on div at bounding box center [520, 235] width 215 height 11
paste input "20250526-0001"
type input "20250526-0001"
click at [619, 281] on p "Submit" at bounding box center [624, 283] width 30 height 12
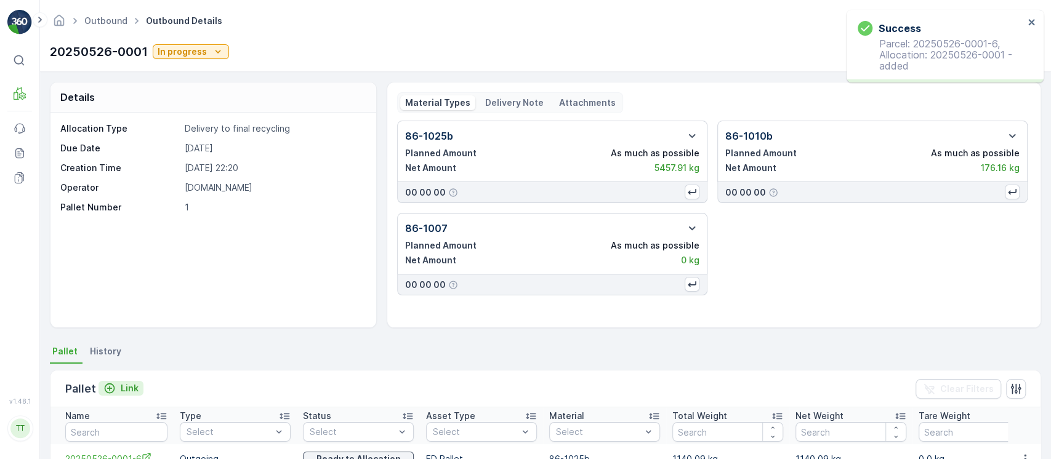
click at [127, 385] on p "Link" at bounding box center [130, 388] width 18 height 12
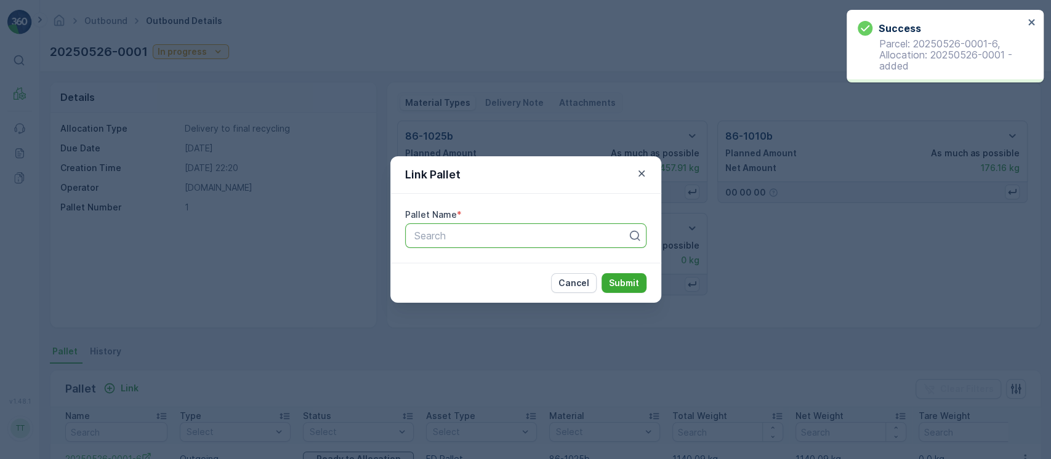
click at [471, 240] on div "Search" at bounding box center [525, 236] width 241 height 25
paste input "20250526-0001"
type input "20250526-0001"
click at [627, 284] on p "Submit" at bounding box center [624, 283] width 30 height 12
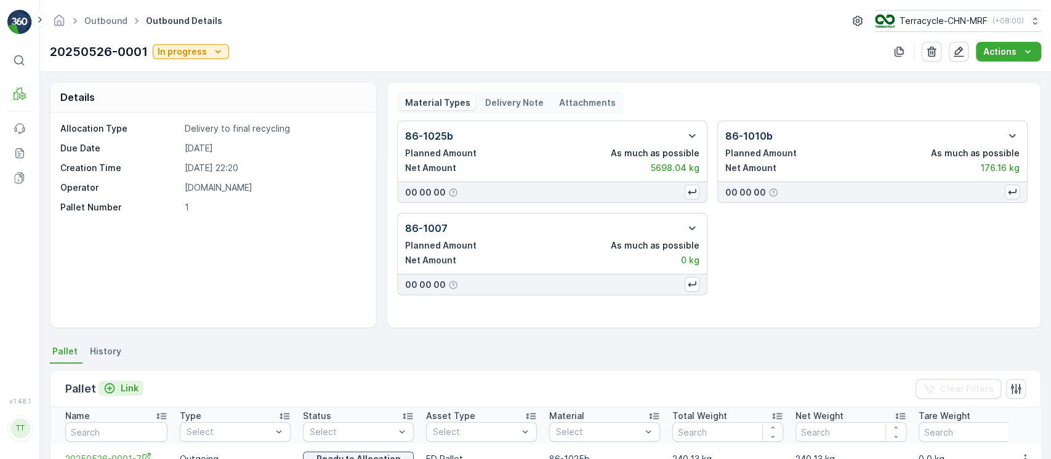
click at [131, 387] on p "Link" at bounding box center [130, 388] width 18 height 12
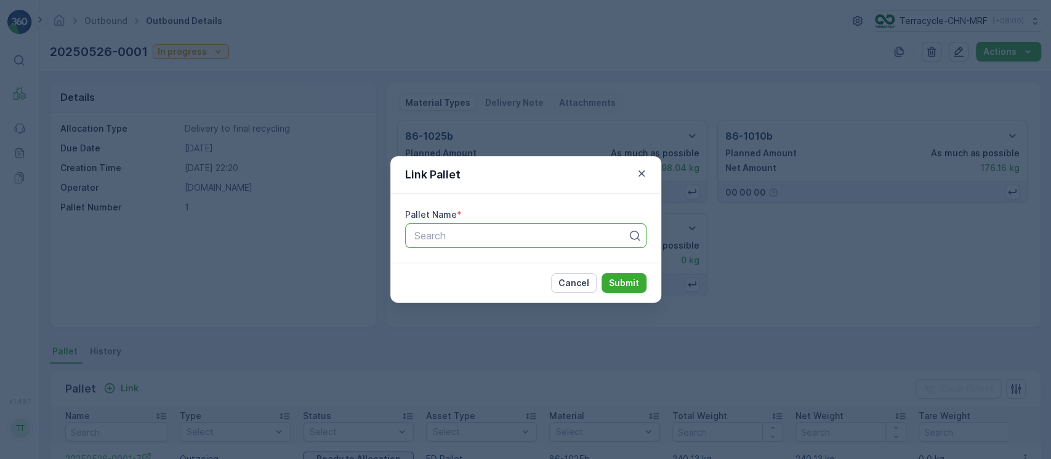
paste input "20250526-0001"
type input "20250526-0001"
click at [614, 283] on p "Submit" at bounding box center [624, 283] width 30 height 12
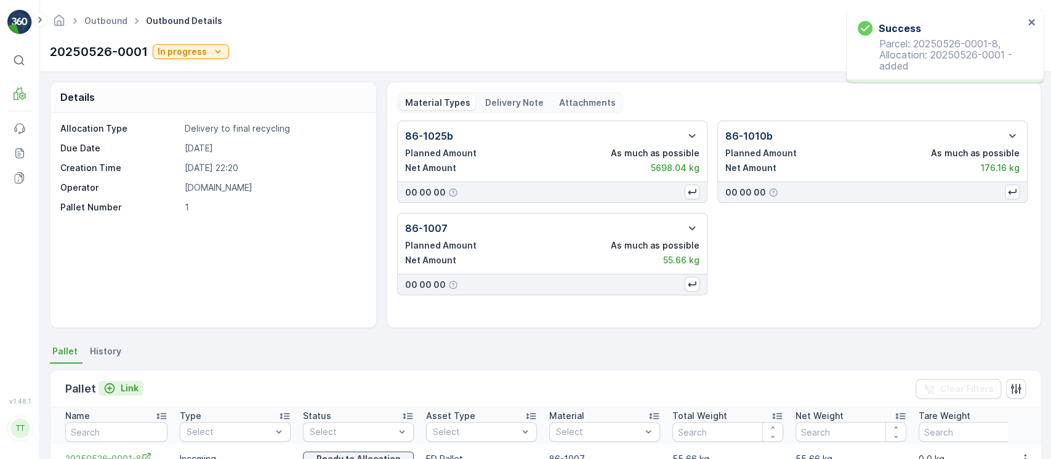
click at [123, 390] on p "Link" at bounding box center [130, 388] width 18 height 12
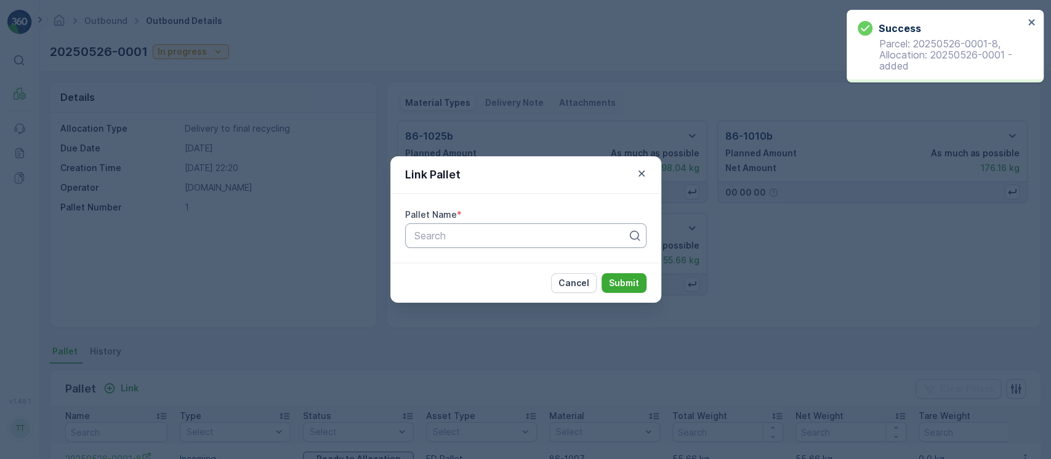
drag, startPoint x: 456, startPoint y: 261, endPoint x: 458, endPoint y: 244, distance: 17.4
click at [456, 256] on div "Pallet Name * Search" at bounding box center [525, 228] width 271 height 69
paste input "20250526-0001"
type input "20250526-0001"
click at [626, 283] on p "Submit" at bounding box center [624, 283] width 30 height 12
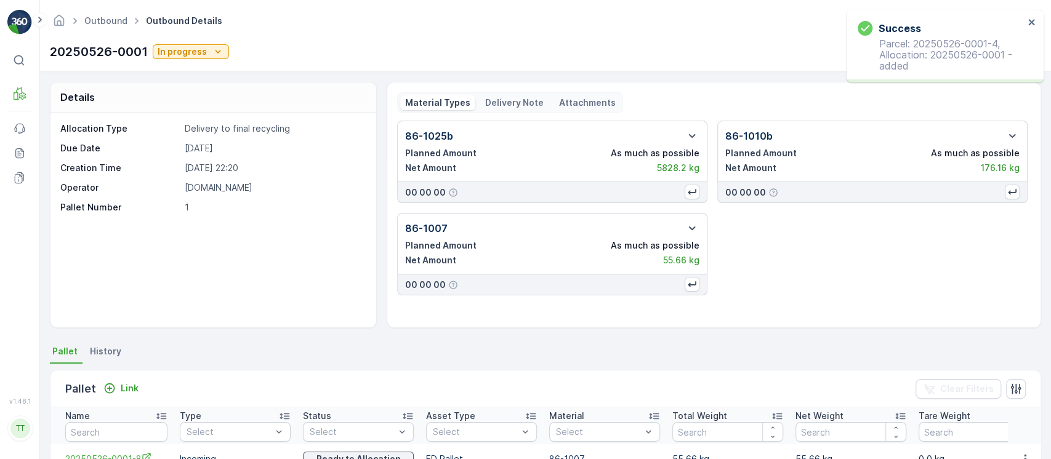
click at [197, 60] on div "20250526-0001 In progress" at bounding box center [139, 51] width 179 height 18
click at [196, 52] on p "In progress" at bounding box center [182, 52] width 49 height 12
click at [190, 110] on span "Completed" at bounding box center [184, 105] width 46 height 12
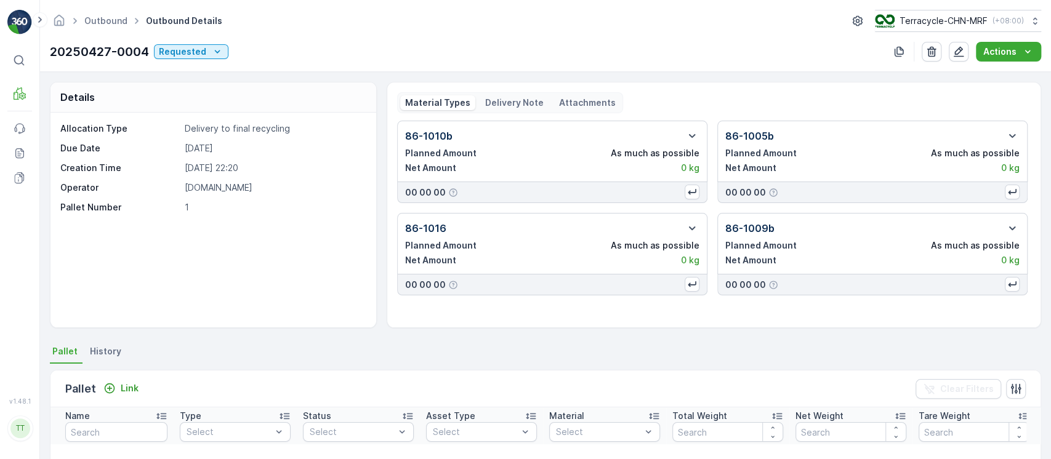
click at [127, 45] on p "20250427-0004" at bounding box center [99, 51] width 99 height 18
click at [126, 46] on p "20250427-0004" at bounding box center [99, 51] width 99 height 18
click at [123, 48] on p "20250427-0004" at bounding box center [99, 51] width 99 height 18
click at [119, 48] on p "20250427-0004" at bounding box center [99, 51] width 99 height 18
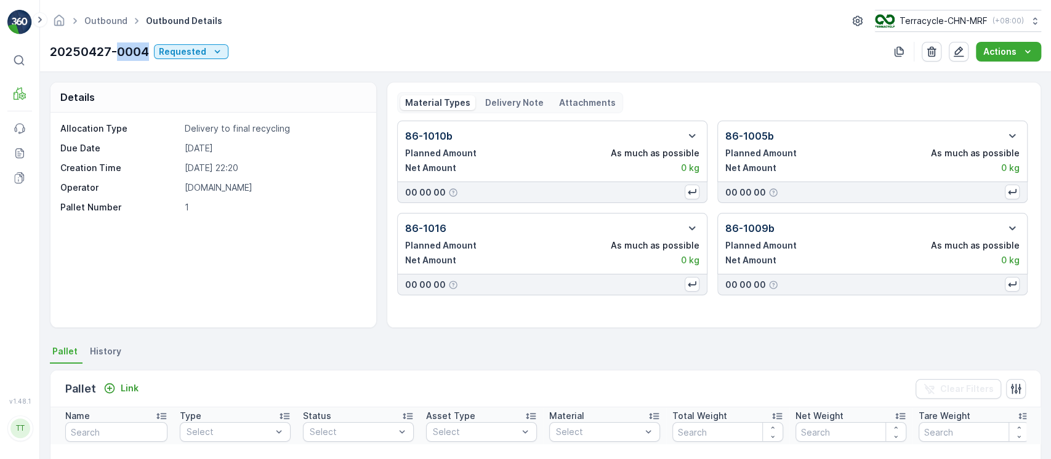
click at [119, 48] on p "20250427-0004" at bounding box center [99, 51] width 99 height 18
click at [118, 49] on p "20250427-0004" at bounding box center [99, 51] width 99 height 18
click at [145, 391] on div "Pallet Link Clear Filters" at bounding box center [545, 389] width 990 height 37
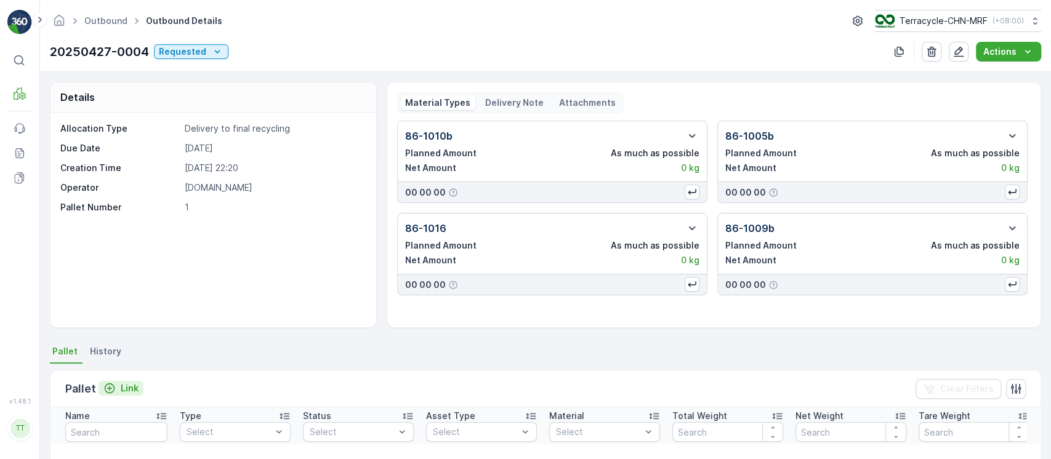
click at [128, 390] on p "Link" at bounding box center [130, 388] width 18 height 12
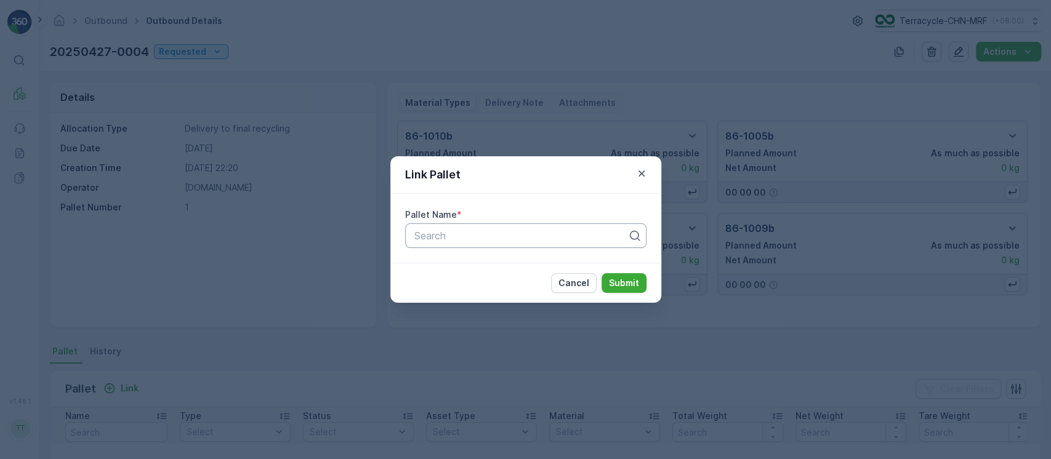
click at [466, 240] on div at bounding box center [520, 235] width 215 height 11
paste input "20250427-0004"
type input "20250427-0004"
click at [620, 281] on p "Submit" at bounding box center [624, 283] width 30 height 12
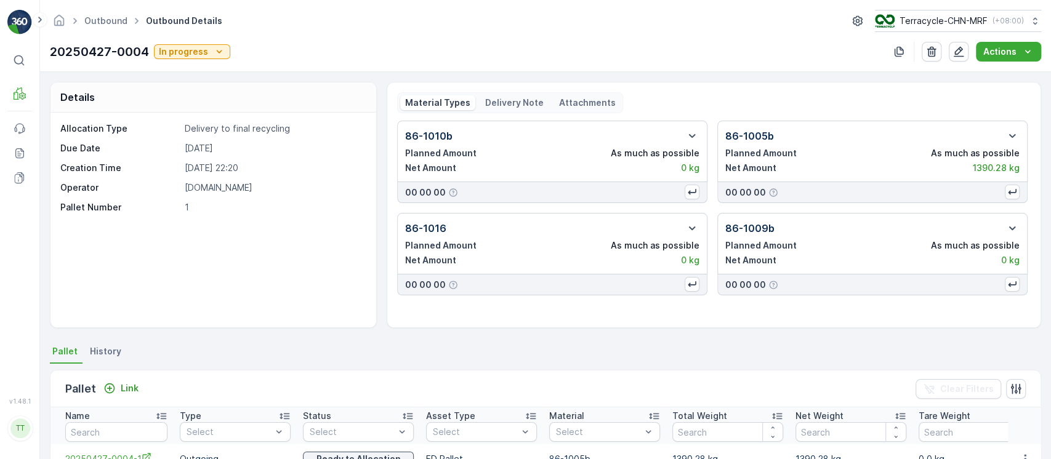
click at [663, 371] on div "Pallet Link Clear Filters" at bounding box center [545, 389] width 990 height 37
click at [57, 47] on p "20250427-0004" at bounding box center [99, 51] width 99 height 18
copy p "20250427-0004"
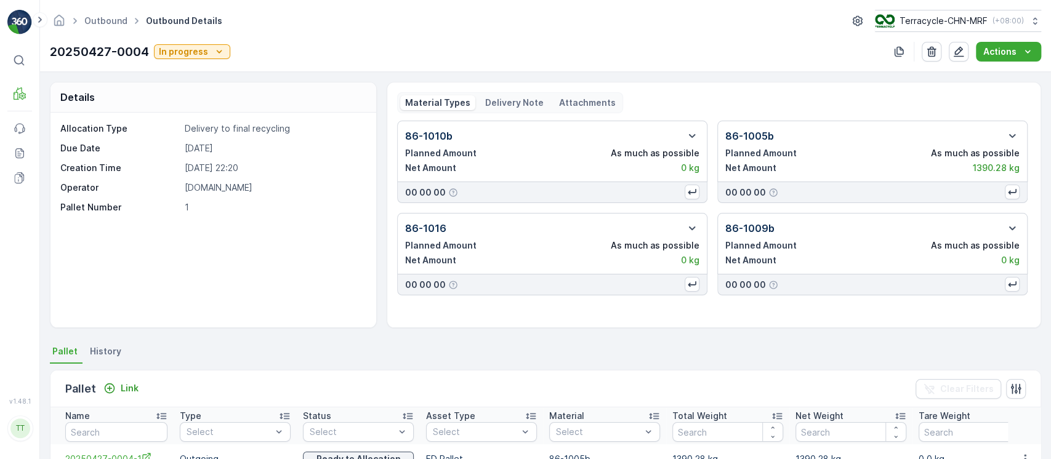
click at [137, 401] on div "Pallet Link Clear Filters" at bounding box center [545, 389] width 990 height 37
click at [115, 385] on div "Link" at bounding box center [120, 388] width 35 height 12
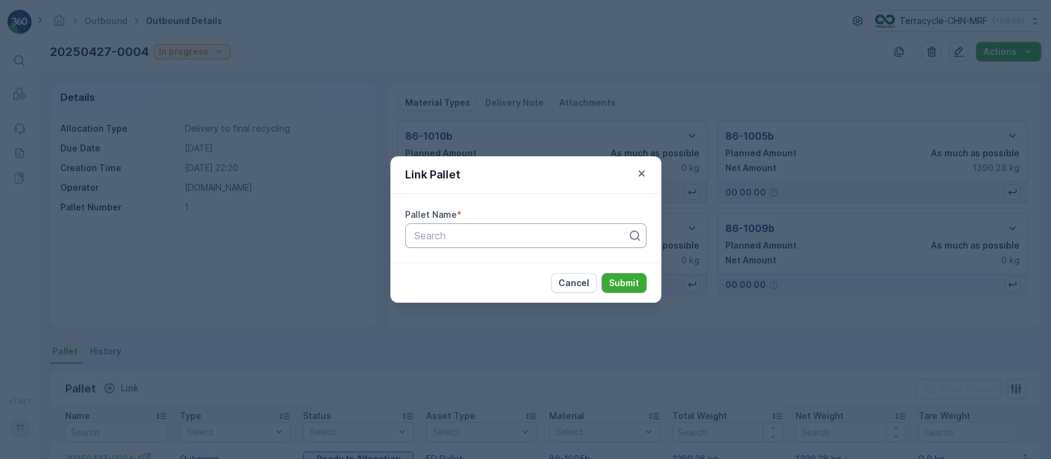
click at [468, 240] on div at bounding box center [520, 235] width 215 height 11
paste input "20250427-0004"
type input "20250427-0004"
click at [630, 278] on p "Submit" at bounding box center [624, 283] width 30 height 12
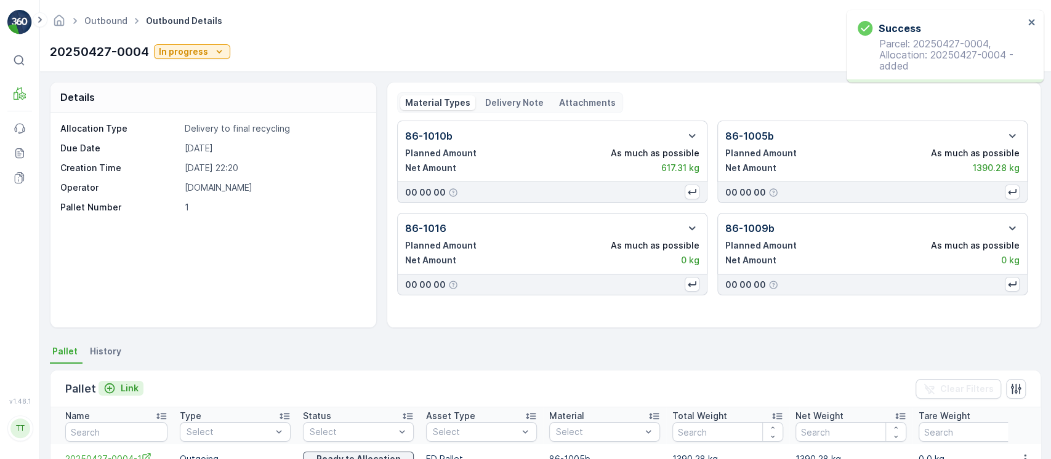
click at [138, 390] on button "Link" at bounding box center [121, 388] width 45 height 15
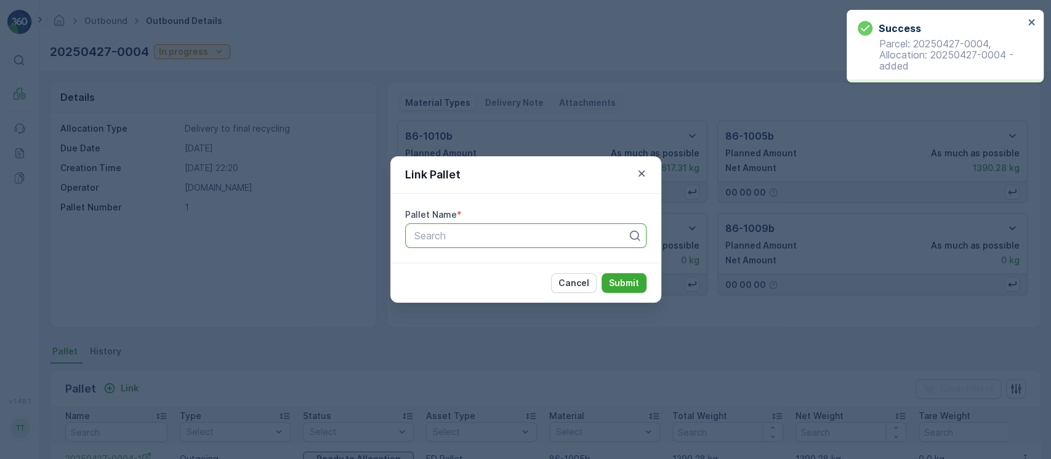
click at [496, 239] on div at bounding box center [520, 235] width 215 height 11
paste input "20250427-0004"
type input "20250427-0004"
click at [627, 281] on p "Submit" at bounding box center [624, 283] width 30 height 12
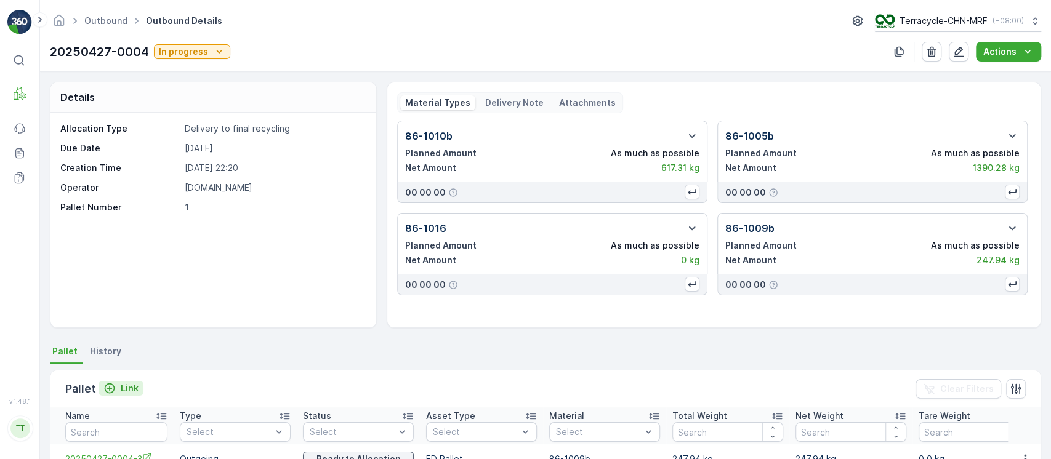
click at [138, 387] on button "Link" at bounding box center [121, 388] width 45 height 15
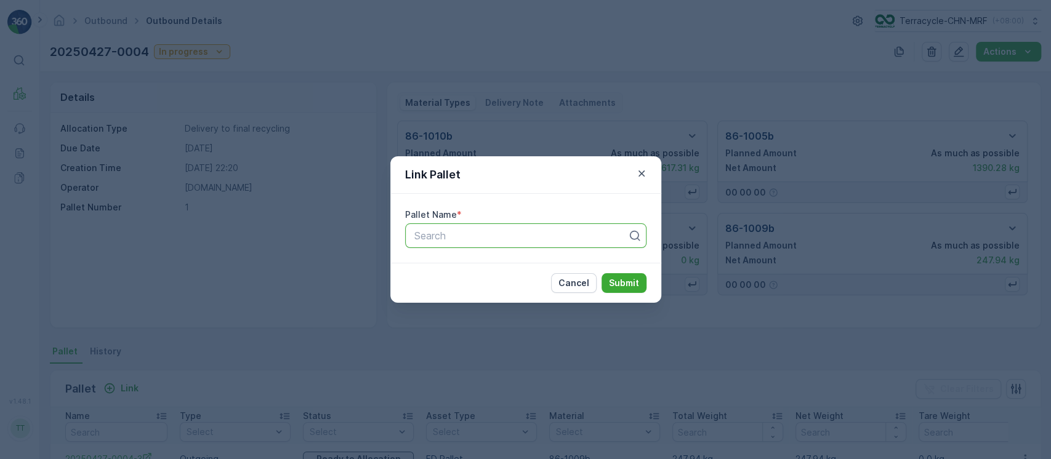
drag, startPoint x: 457, startPoint y: 243, endPoint x: 469, endPoint y: 252, distance: 14.5
click at [457, 244] on div "Search" at bounding box center [525, 236] width 241 height 25
paste input "20250427-0004"
type input "20250427-0004"
click at [602, 273] on button "Submit" at bounding box center [624, 283] width 45 height 20
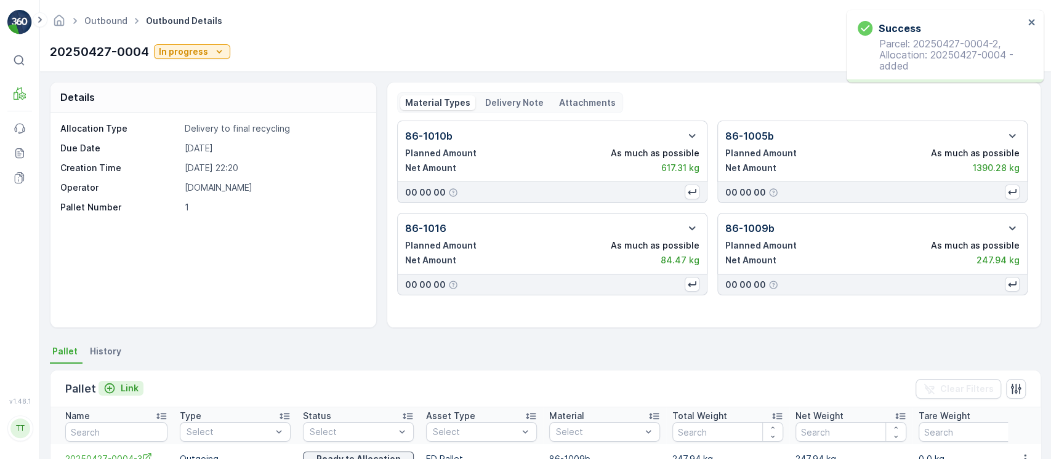
click at [121, 385] on p "Link" at bounding box center [130, 388] width 18 height 12
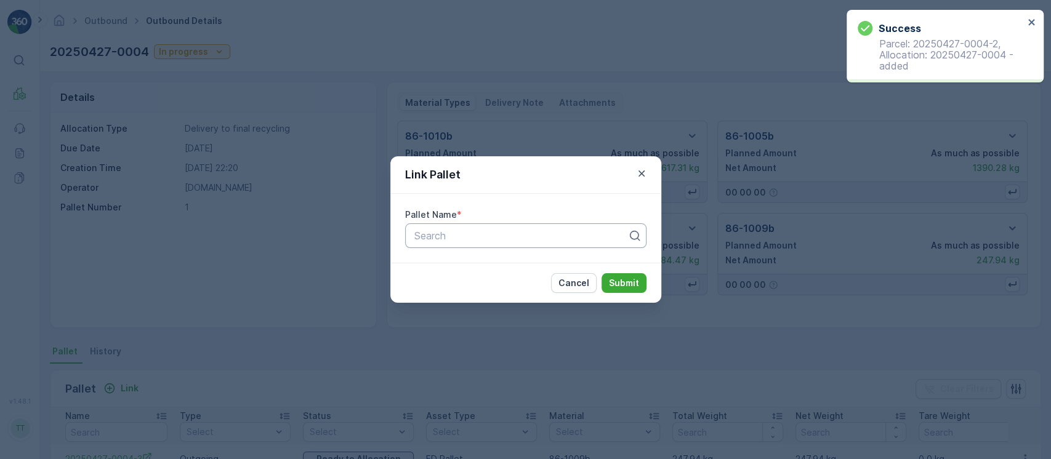
click at [476, 236] on div at bounding box center [520, 235] width 215 height 11
paste input "20250427-0004"
type input "20250427-0004"
drag, startPoint x: 490, startPoint y: 341, endPoint x: 501, endPoint y: 339, distance: 10.6
click at [496, 339] on div "Link Pallet Pallet Name * Use Up and Down to choose options, press Enter to sel…" at bounding box center [525, 229] width 1051 height 459
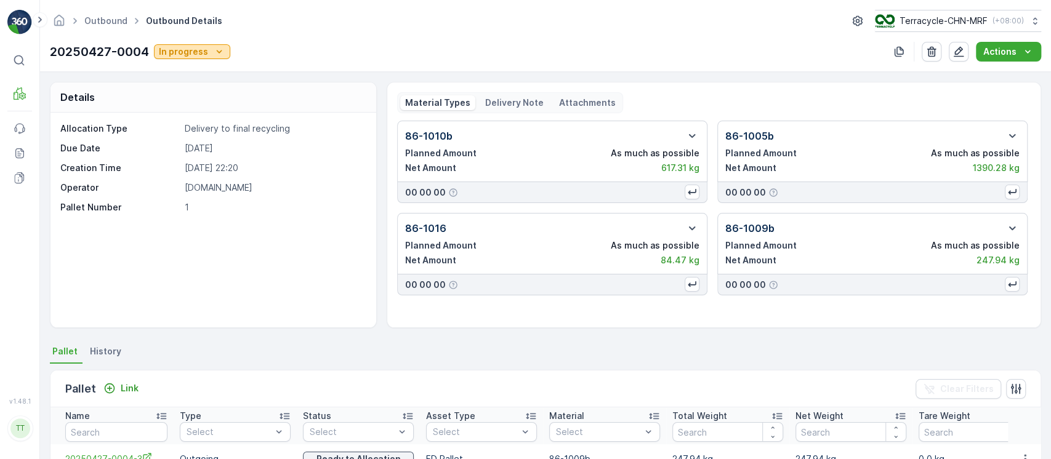
click at [222, 47] on icon "In progress" at bounding box center [219, 52] width 12 height 12
click at [195, 102] on span "Completed" at bounding box center [186, 105] width 46 height 12
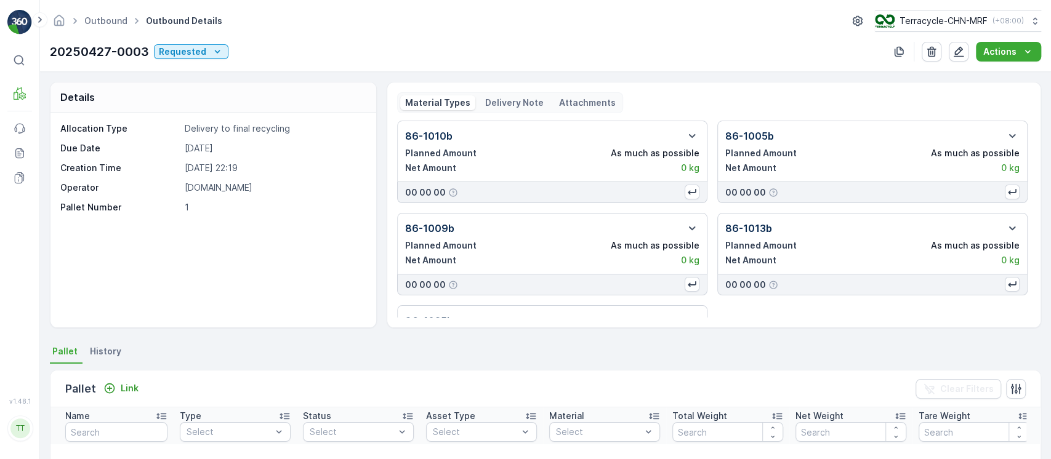
click at [113, 47] on p "20250427-0003" at bounding box center [99, 51] width 99 height 18
copy p "20250427-0003"
click at [128, 383] on p "Link" at bounding box center [130, 388] width 18 height 12
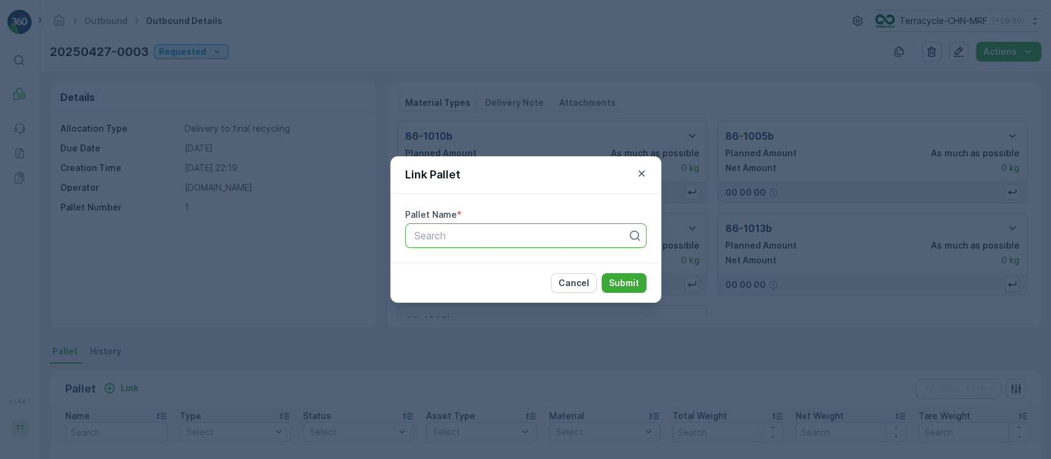
paste input "20250427-0003"
type input "20250427-0003"
click at [602, 273] on button "Submit" at bounding box center [624, 283] width 45 height 20
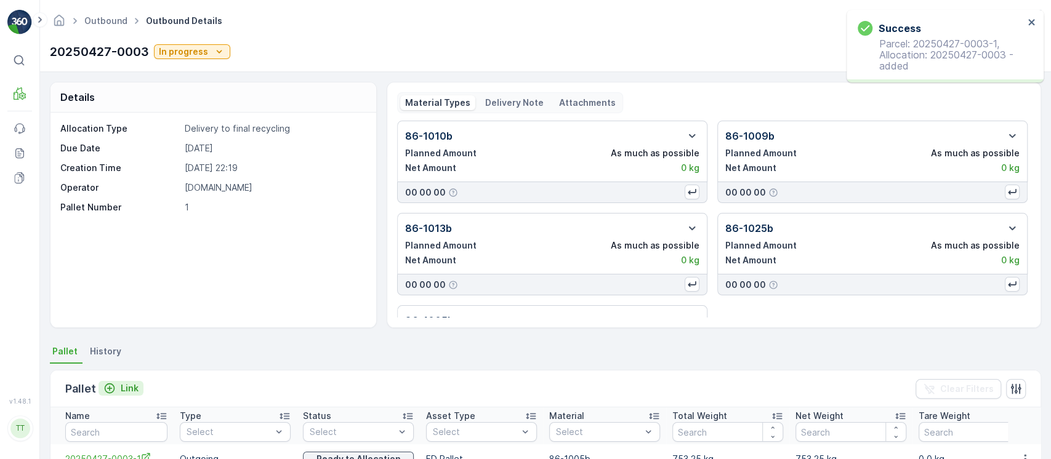
click at [103, 392] on icon "Link" at bounding box center [109, 388] width 12 height 12
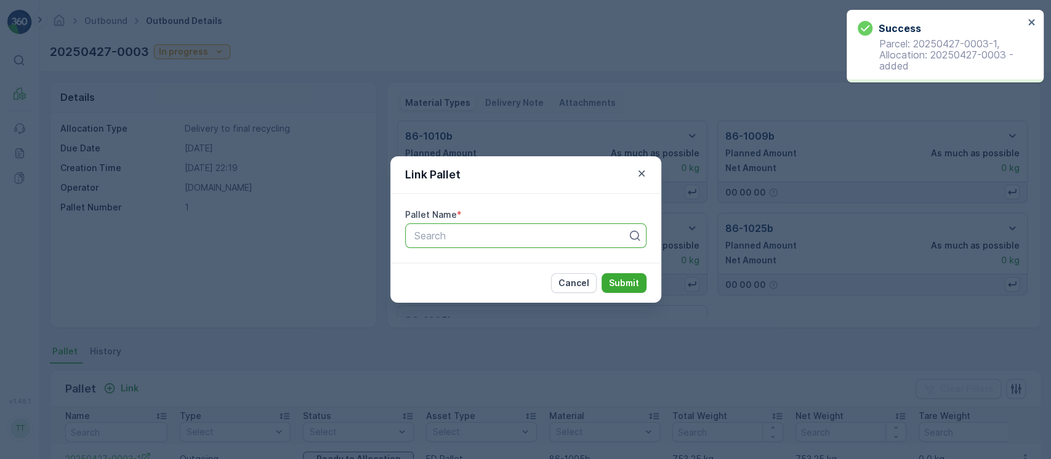
click at [453, 241] on div at bounding box center [520, 235] width 215 height 11
paste input "20250427-0003"
type input "20250427-0003"
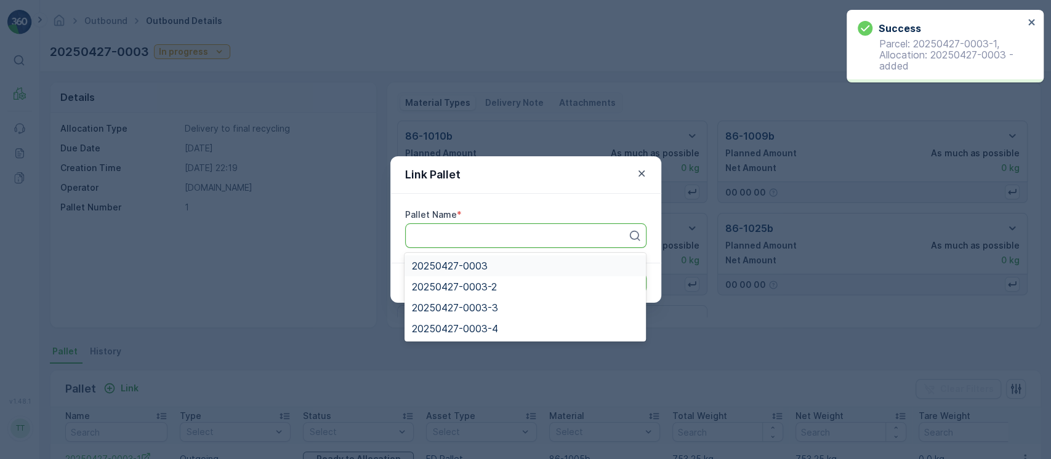
click at [602, 273] on button "Submit" at bounding box center [624, 283] width 45 height 20
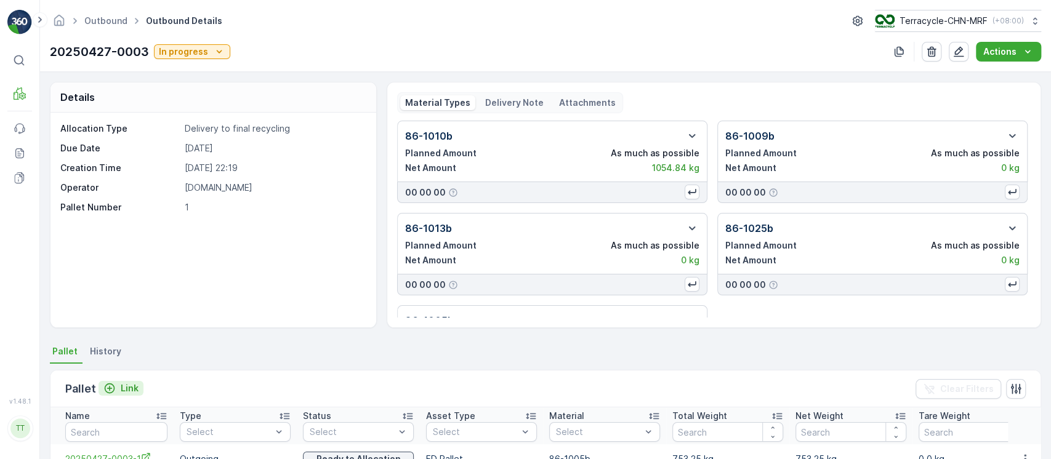
drag, startPoint x: 117, startPoint y: 376, endPoint x: 115, endPoint y: 384, distance: 8.2
click at [118, 377] on div "Pallet Link Clear Filters" at bounding box center [545, 389] width 990 height 37
click at [121, 387] on p "Link" at bounding box center [130, 388] width 18 height 12
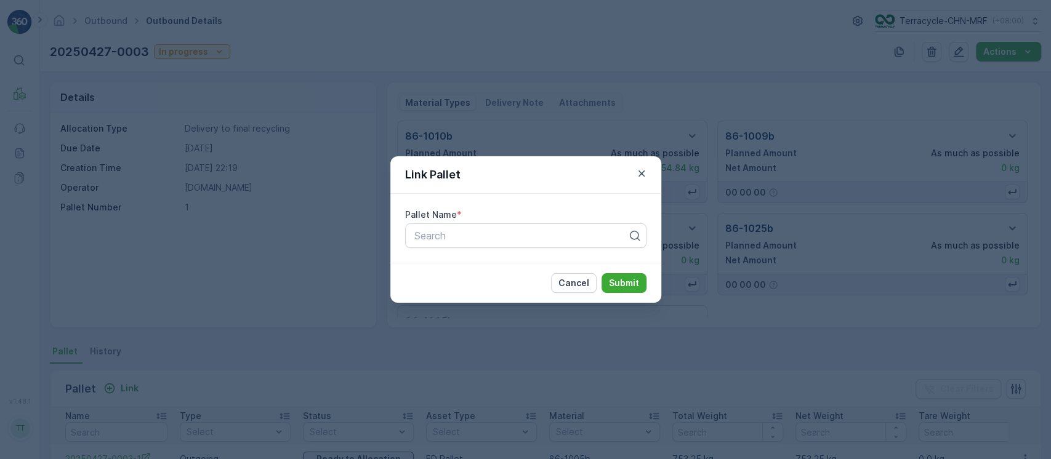
click at [582, 212] on div "Pallet Name *" at bounding box center [525, 215] width 241 height 12
drag, startPoint x: 579, startPoint y: 226, endPoint x: 575, endPoint y: 238, distance: 12.5
click at [576, 236] on div "Search" at bounding box center [525, 236] width 241 height 25
paste input "20250427-0003"
type input "20250427-0003"
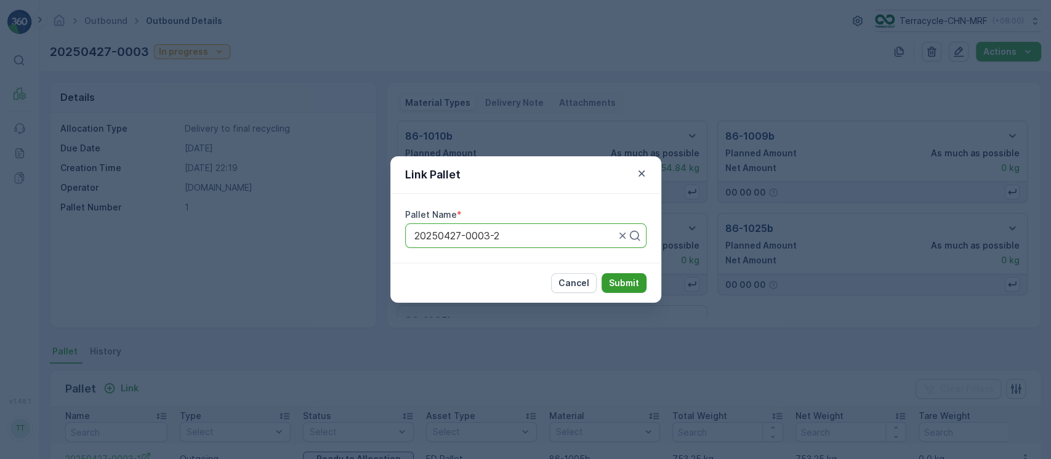
click at [636, 273] on div "Cancel Submit" at bounding box center [525, 283] width 271 height 40
click at [636, 277] on p "Submit" at bounding box center [624, 283] width 30 height 12
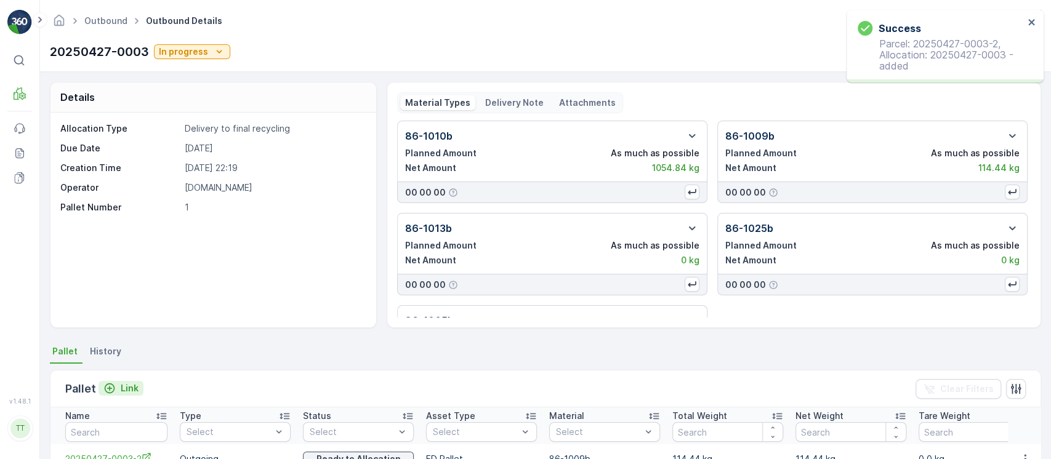
click at [125, 382] on p "Link" at bounding box center [130, 388] width 18 height 12
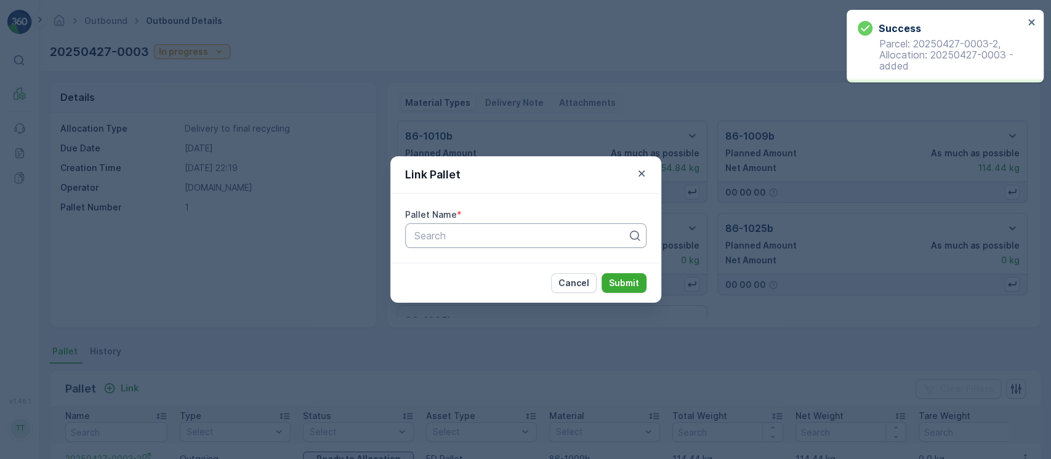
click at [517, 240] on div at bounding box center [520, 235] width 215 height 11
paste input "20250427-0003"
type input "20250427-0003"
click at [621, 283] on p "Submit" at bounding box center [624, 283] width 30 height 12
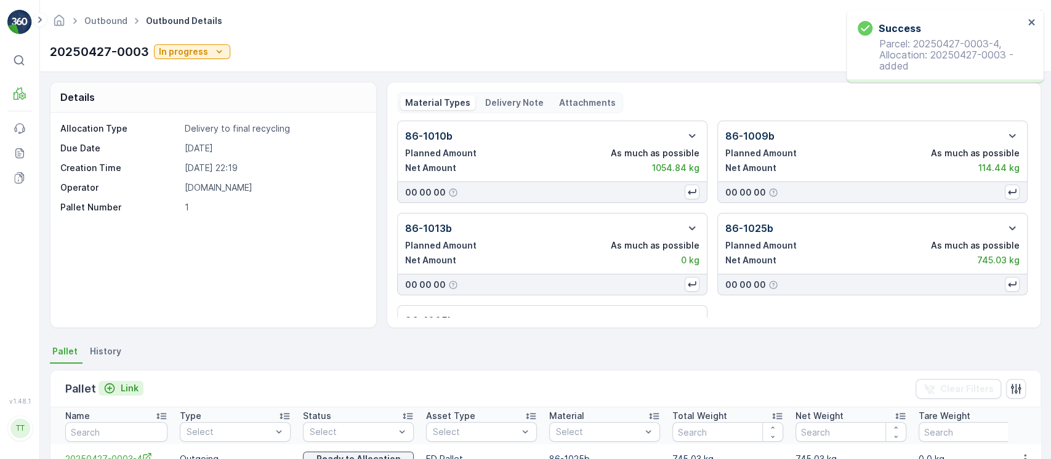
click at [136, 386] on p "Link" at bounding box center [130, 388] width 18 height 12
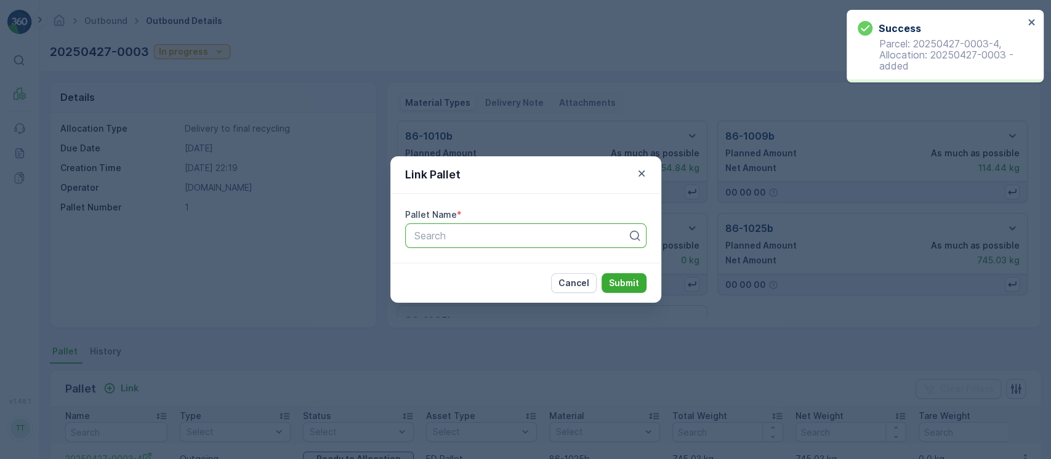
click at [509, 236] on div at bounding box center [520, 235] width 215 height 11
paste input "20250427-0003"
type input "20250427-0003"
click at [625, 283] on p "Submit" at bounding box center [624, 283] width 30 height 12
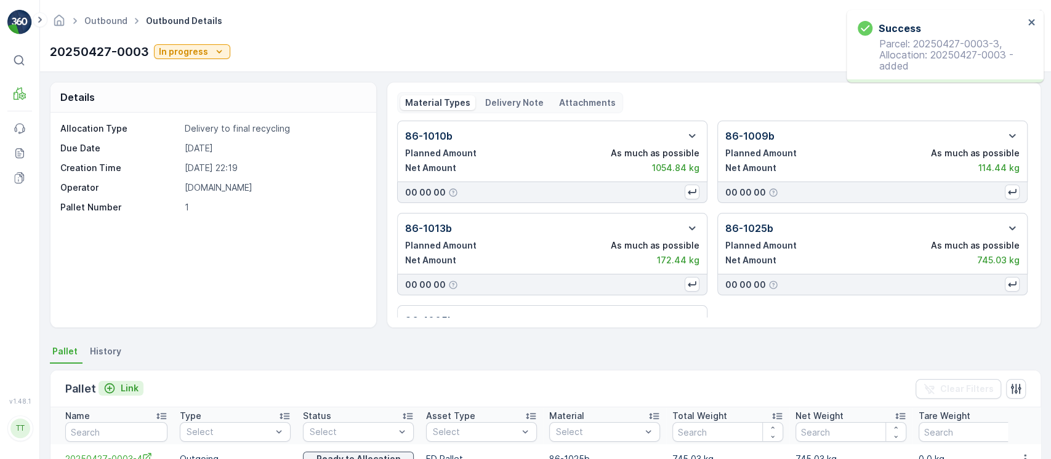
click at [129, 385] on p "Link" at bounding box center [130, 388] width 18 height 12
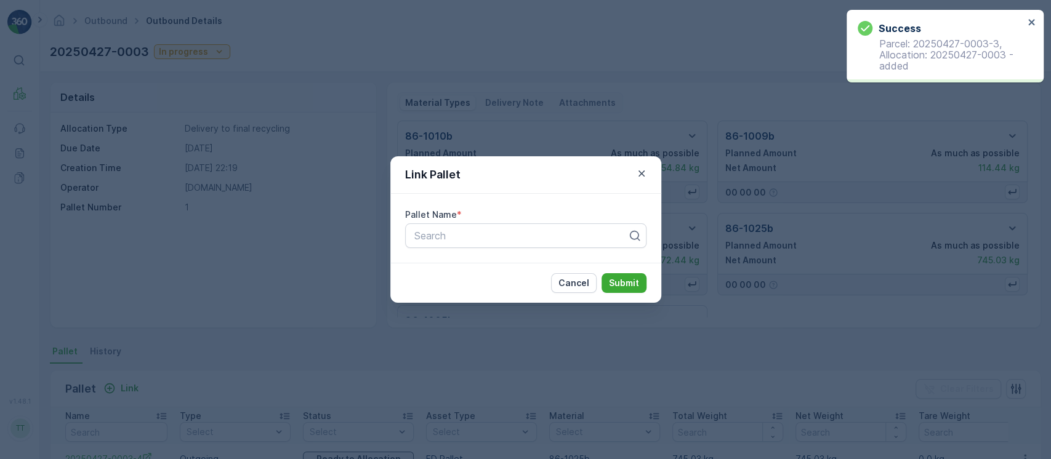
click at [493, 264] on div "Cancel Submit" at bounding box center [525, 283] width 271 height 40
click at [485, 245] on div "Search" at bounding box center [525, 236] width 241 height 25
paste input "20250427-0003"
type input "20250427-0003"
click at [524, 289] on div "Cancel Submit" at bounding box center [525, 283] width 271 height 40
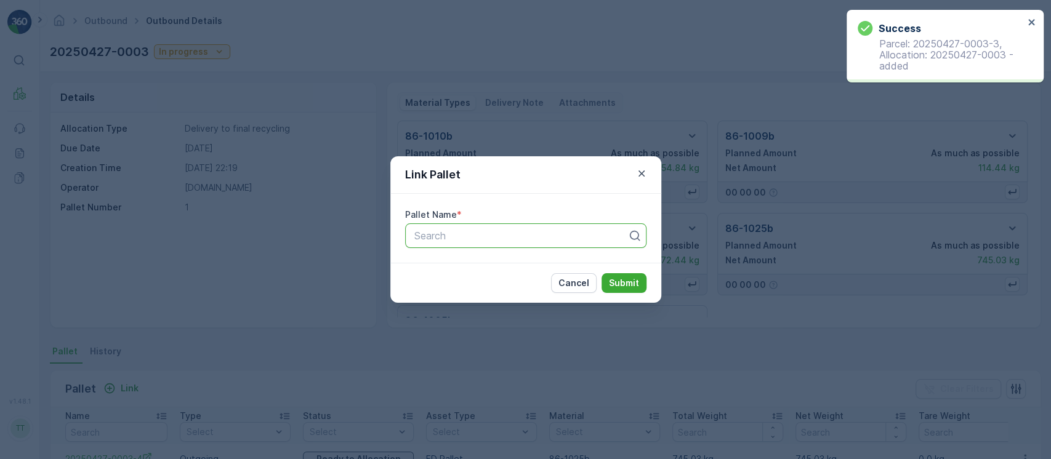
click at [574, 282] on p "Cancel" at bounding box center [573, 283] width 31 height 12
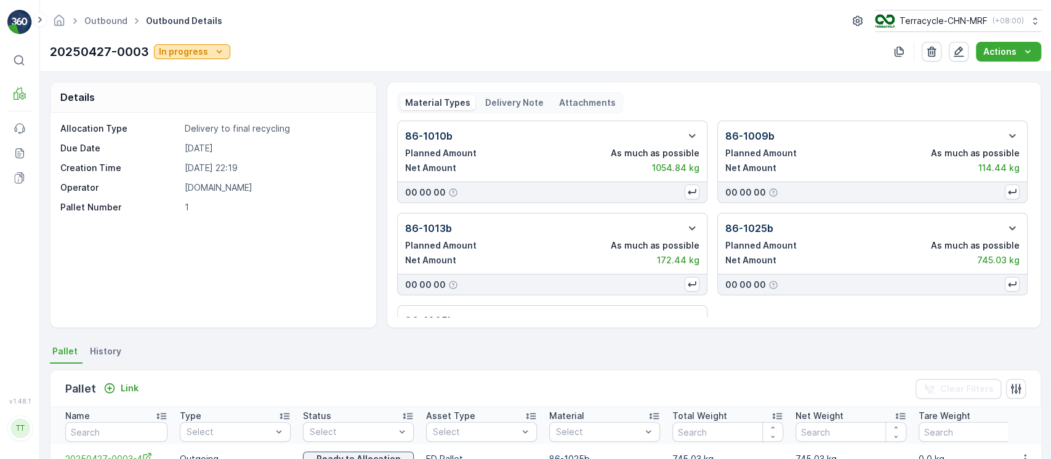
click at [220, 58] on button "In progress" at bounding box center [192, 51] width 76 height 15
click at [204, 108] on span "Completed" at bounding box center [186, 105] width 46 height 12
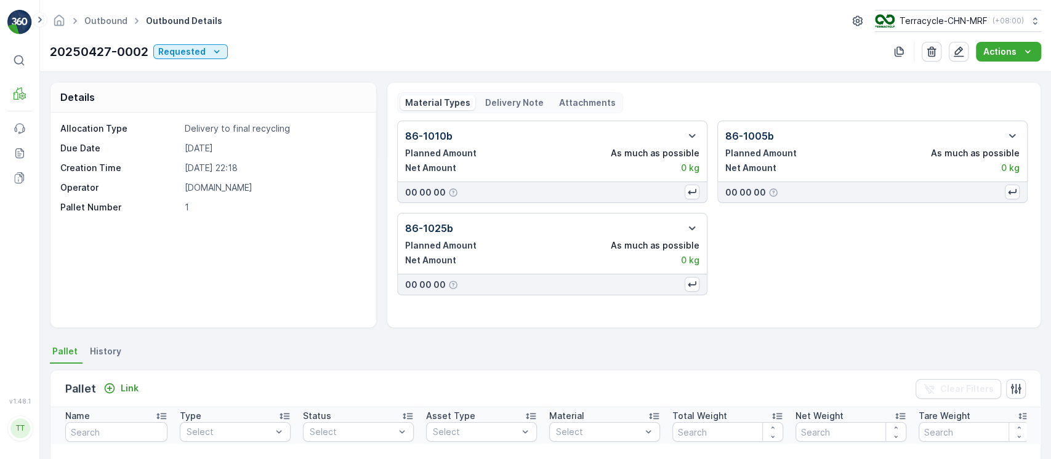
click at [138, 43] on p "20250427-0002" at bounding box center [99, 51] width 99 height 18
click at [138, 42] on p "20250427-0002" at bounding box center [99, 51] width 99 height 18
copy p "20250427-0002"
click at [102, 389] on button "Link" at bounding box center [121, 388] width 45 height 15
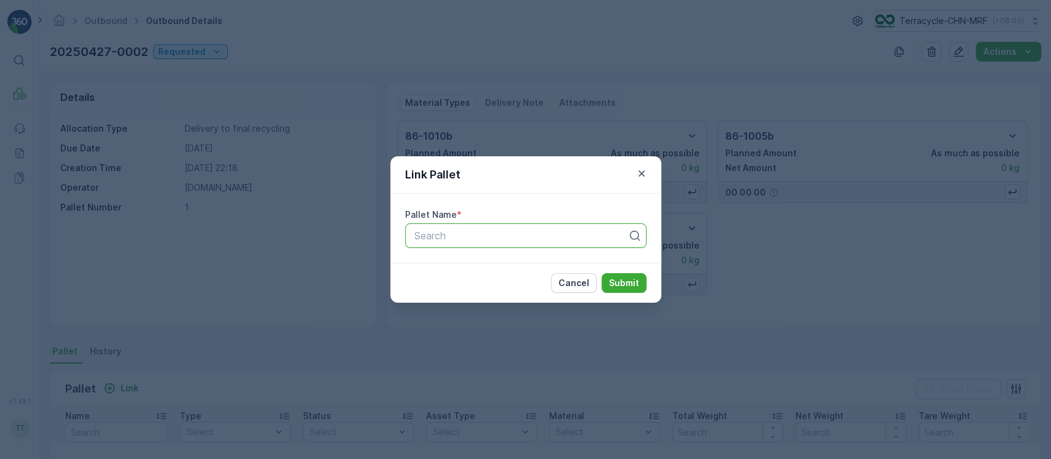
click at [456, 226] on div "Search" at bounding box center [525, 236] width 241 height 25
paste input "20250427-0002"
type input "20250427-0002"
click at [638, 285] on button "Submit" at bounding box center [624, 283] width 45 height 20
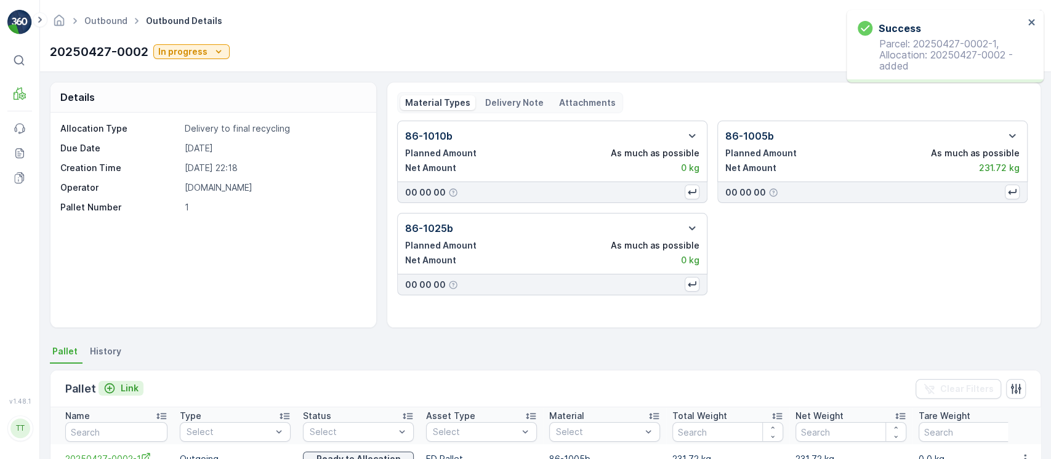
click at [121, 387] on p "Link" at bounding box center [130, 388] width 18 height 12
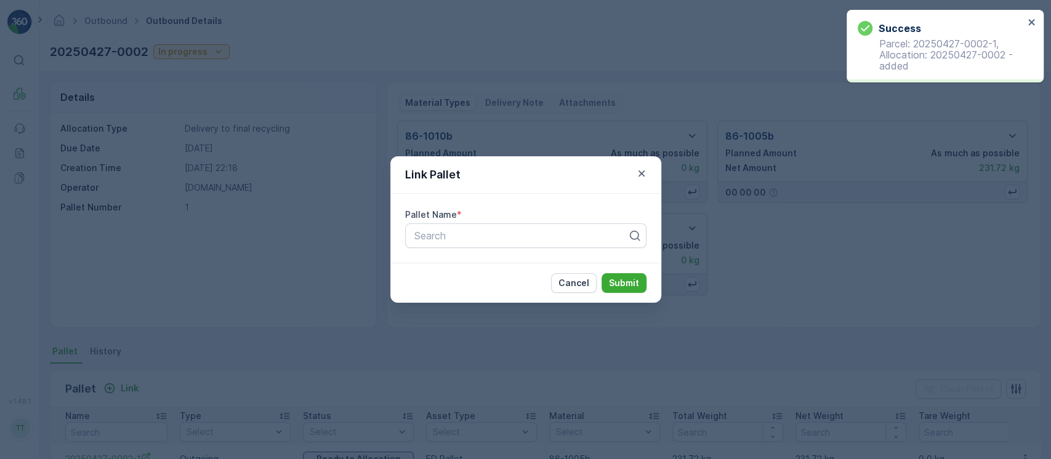
click at [608, 221] on div "Pallet Name * Search" at bounding box center [525, 228] width 241 height 39
click at [596, 238] on div at bounding box center [520, 235] width 215 height 11
paste input "20250427-0002"
type input "20250427-0002"
click at [602, 273] on button "Submit" at bounding box center [624, 283] width 45 height 20
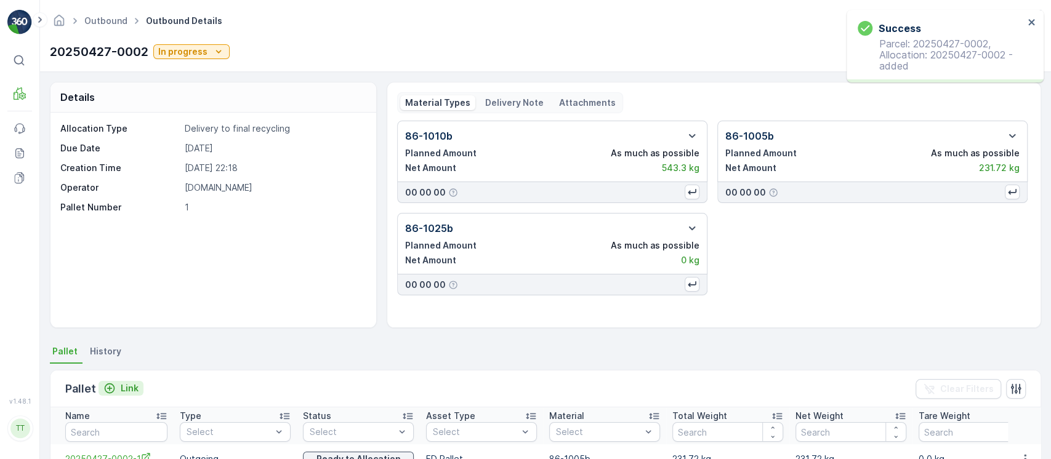
click at [128, 382] on p "Link" at bounding box center [130, 388] width 18 height 12
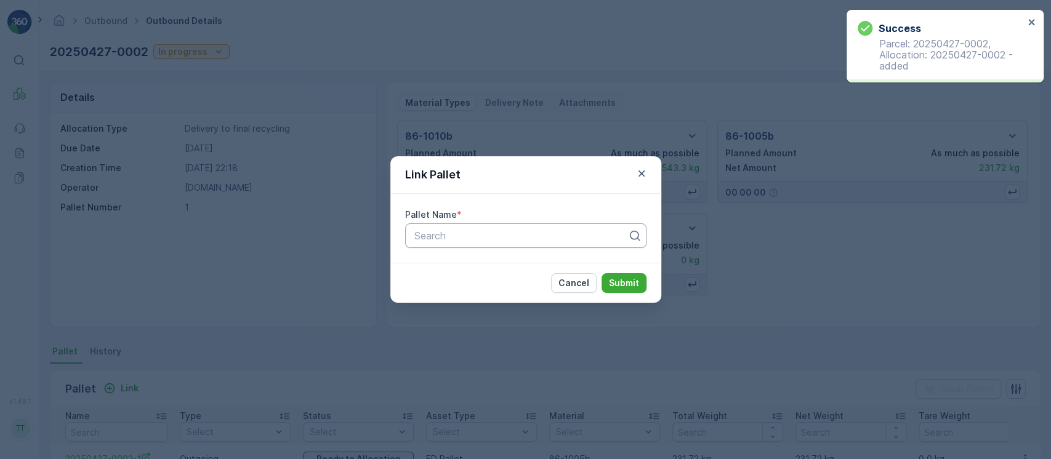
drag, startPoint x: 480, startPoint y: 232, endPoint x: 479, endPoint y: 239, distance: 6.8
click at [478, 232] on div at bounding box center [520, 235] width 215 height 11
paste input "20250427-0002"
type input "20250427-0002"
click at [625, 283] on p "Submit" at bounding box center [624, 283] width 30 height 12
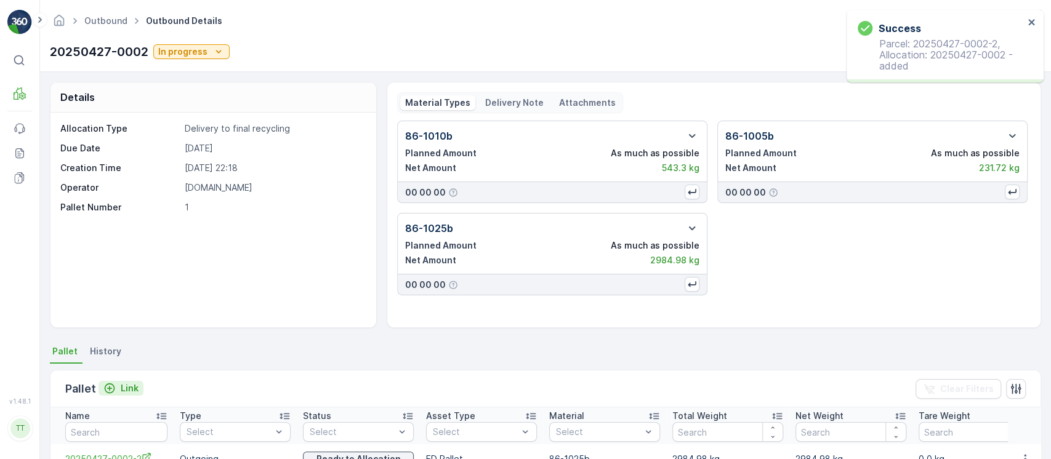
click at [137, 390] on button "Link" at bounding box center [121, 388] width 45 height 15
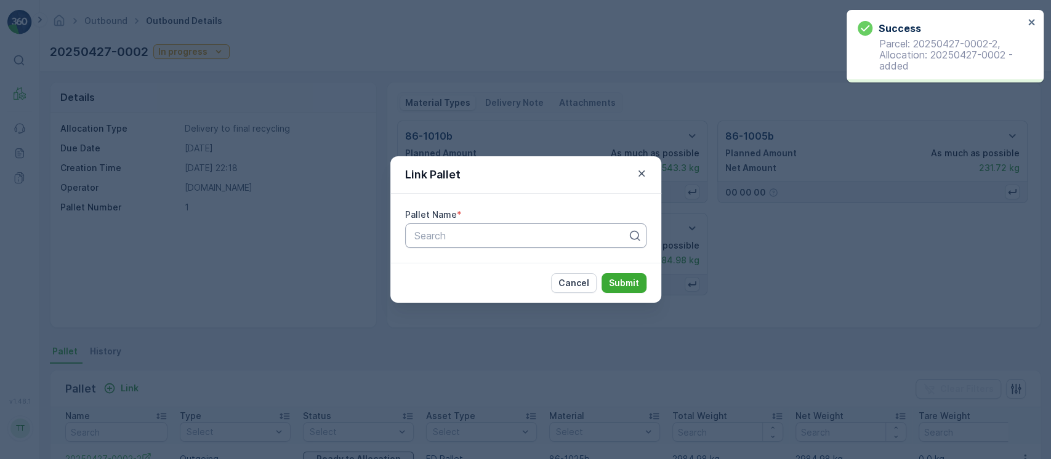
click at [530, 251] on div "Pallet Name * Search" at bounding box center [525, 228] width 271 height 69
click at [522, 244] on div "Search" at bounding box center [525, 236] width 241 height 25
paste input "20250427-0002"
type input "20250427-0002"
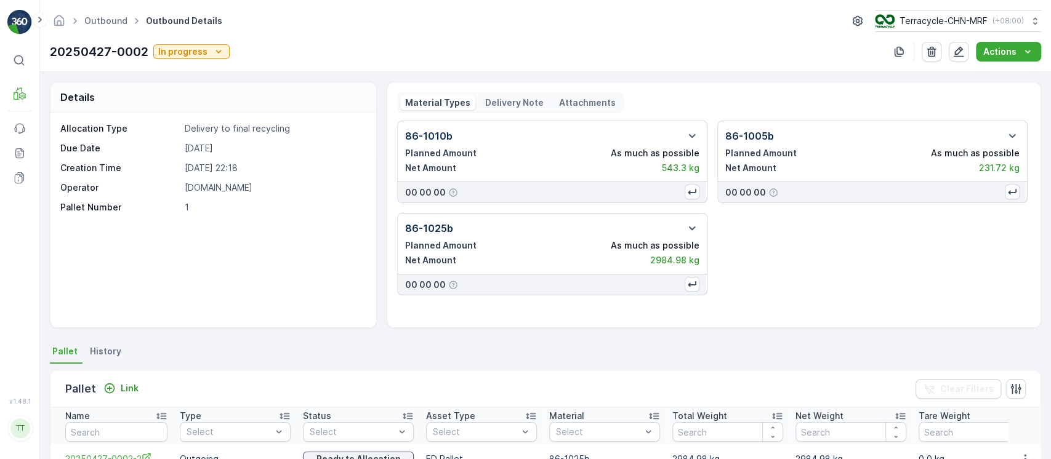
click at [193, 61] on div "20250427-0002 In progress Actions" at bounding box center [545, 52] width 991 height 20
click at [193, 54] on p "In progress" at bounding box center [182, 52] width 49 height 12
click at [207, 101] on div "Completed" at bounding box center [186, 104] width 56 height 17
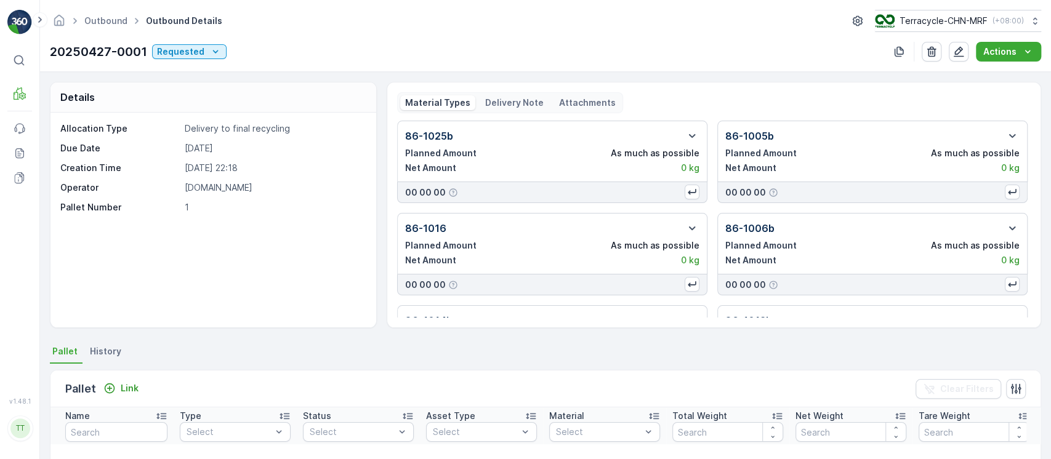
click at [107, 42] on p "20250427-0001" at bounding box center [98, 51] width 97 height 18
click at [107, 44] on p "20250427-0001" at bounding box center [98, 51] width 97 height 18
copy p "20250427-0001"
click at [139, 382] on button "Link" at bounding box center [121, 388] width 45 height 15
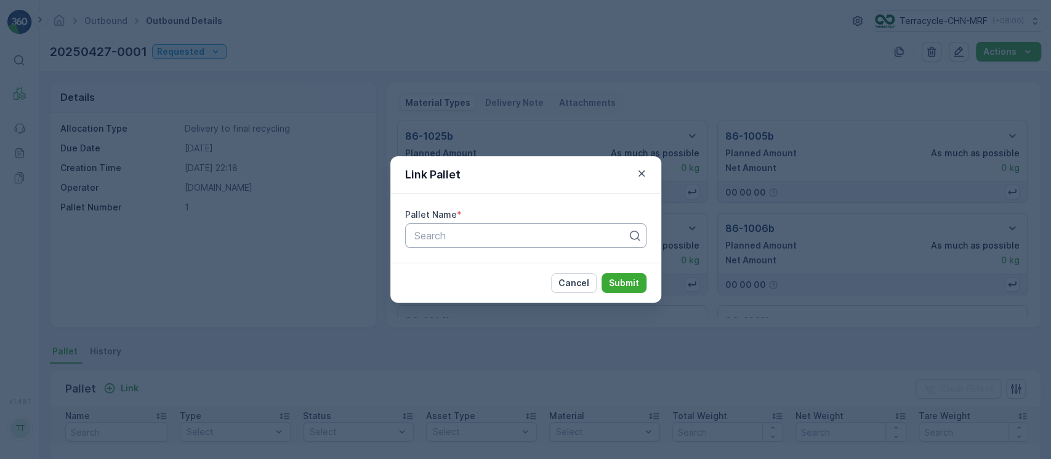
paste input "20250427-0001"
type input "20250427-0001"
click at [632, 283] on p "Submit" at bounding box center [624, 283] width 30 height 12
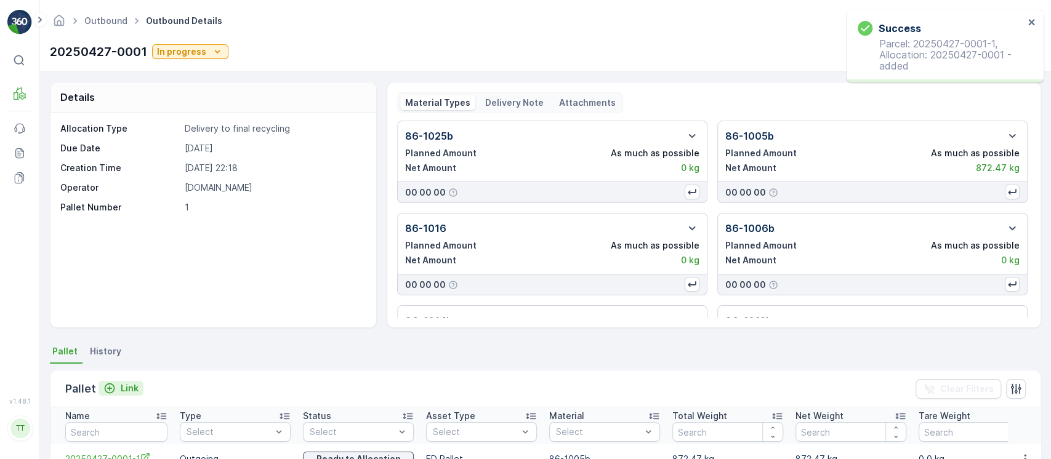
click at [132, 387] on p "Link" at bounding box center [130, 388] width 18 height 12
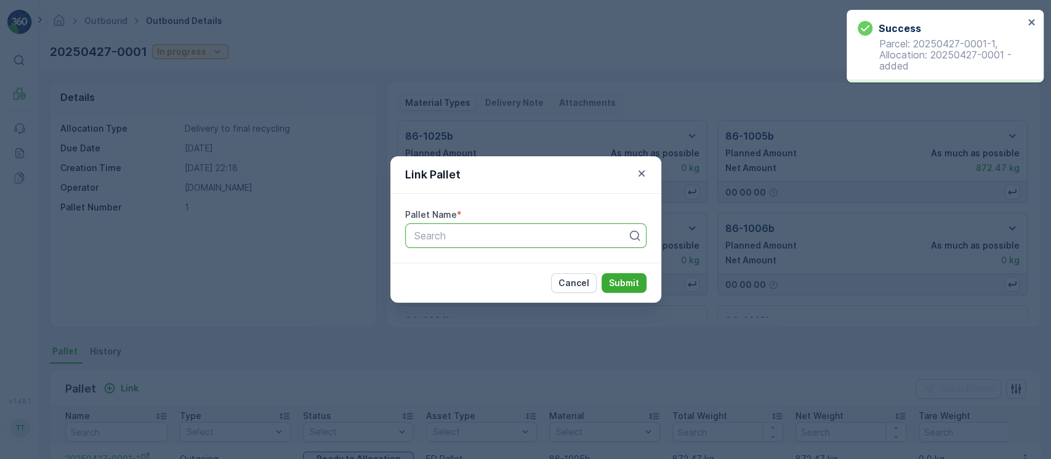
click at [454, 242] on div "Search" at bounding box center [525, 236] width 241 height 25
paste input "20250427-0001"
type input "20250427-0001"
click at [629, 284] on p "Submit" at bounding box center [624, 283] width 30 height 12
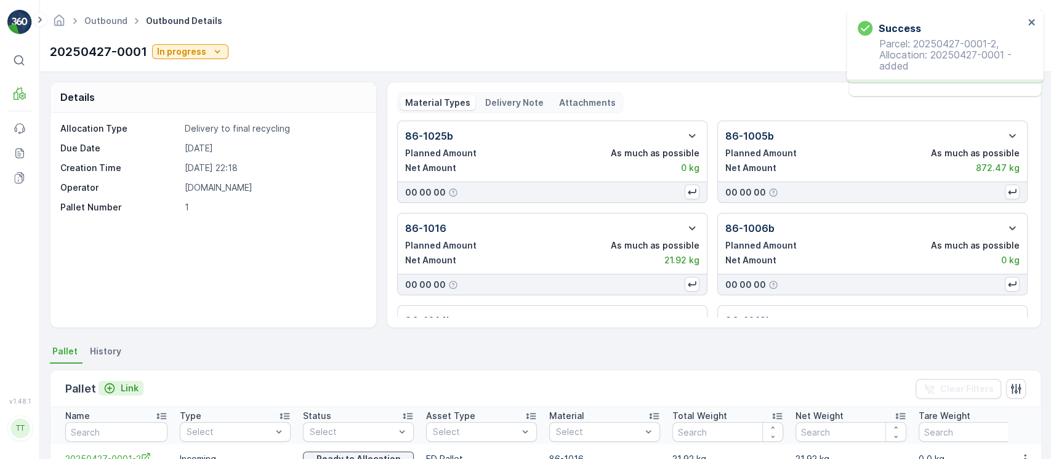
click at [128, 391] on p "Link" at bounding box center [130, 388] width 18 height 12
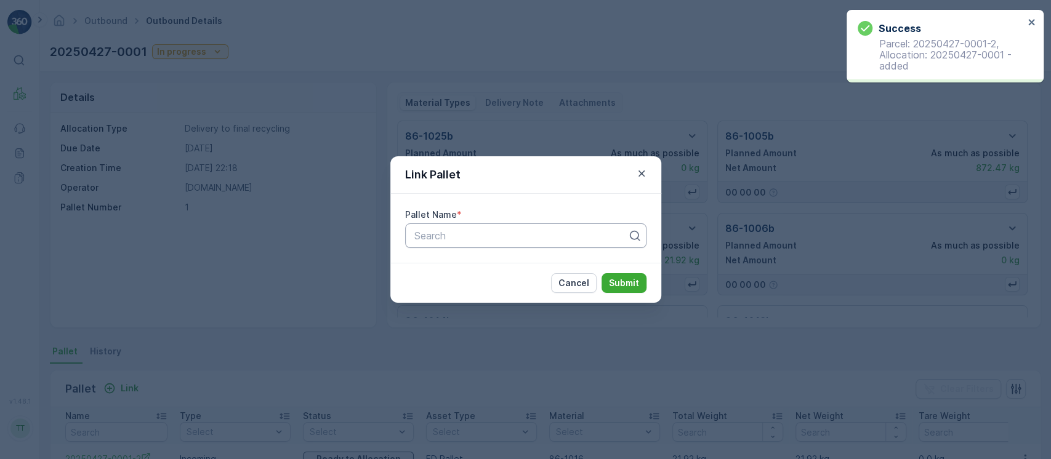
drag, startPoint x: 451, startPoint y: 254, endPoint x: 453, endPoint y: 234, distance: 19.8
click at [449, 250] on div "Pallet Name * Search" at bounding box center [525, 228] width 271 height 69
drag, startPoint x: 453, startPoint y: 234, endPoint x: 464, endPoint y: 239, distance: 12.1
click at [453, 234] on div at bounding box center [520, 235] width 215 height 11
paste input "20250427-0001"
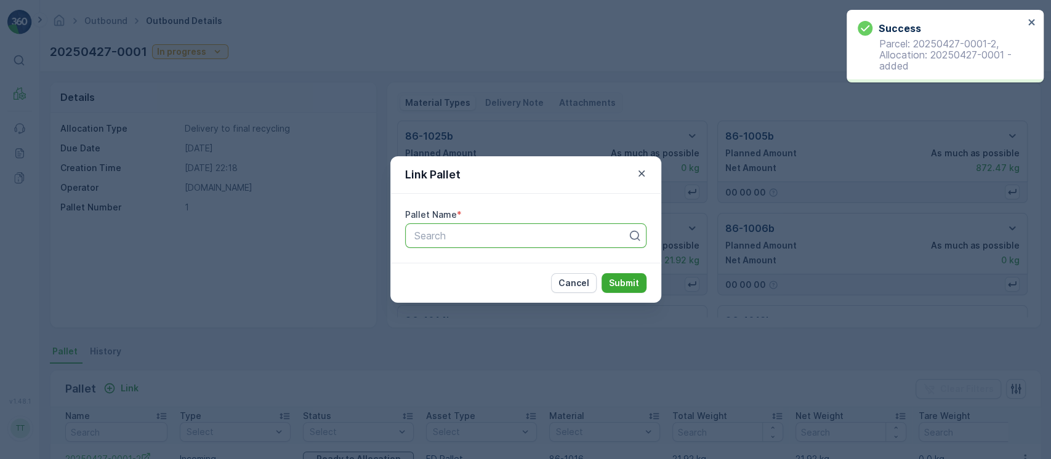
type input "20250427-0001"
click at [626, 283] on p "Submit" at bounding box center [624, 283] width 30 height 12
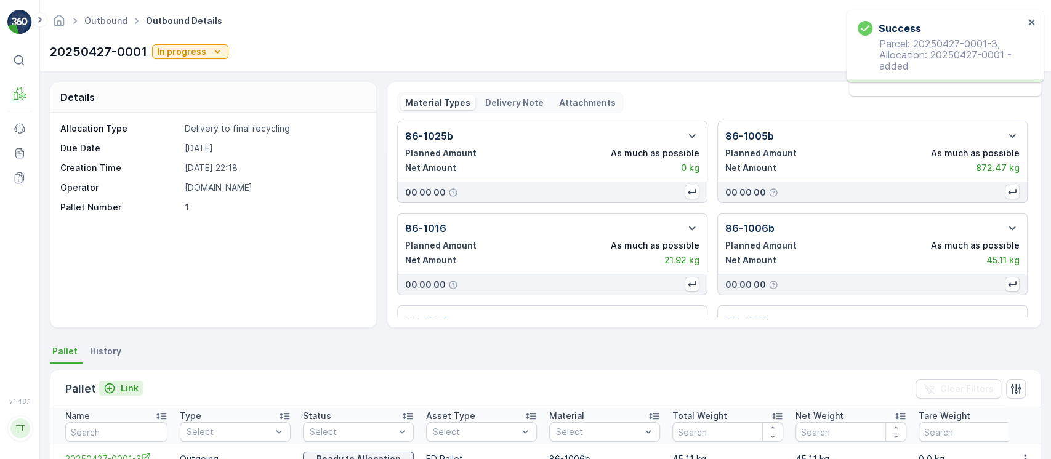
click at [126, 388] on p "Link" at bounding box center [130, 388] width 18 height 12
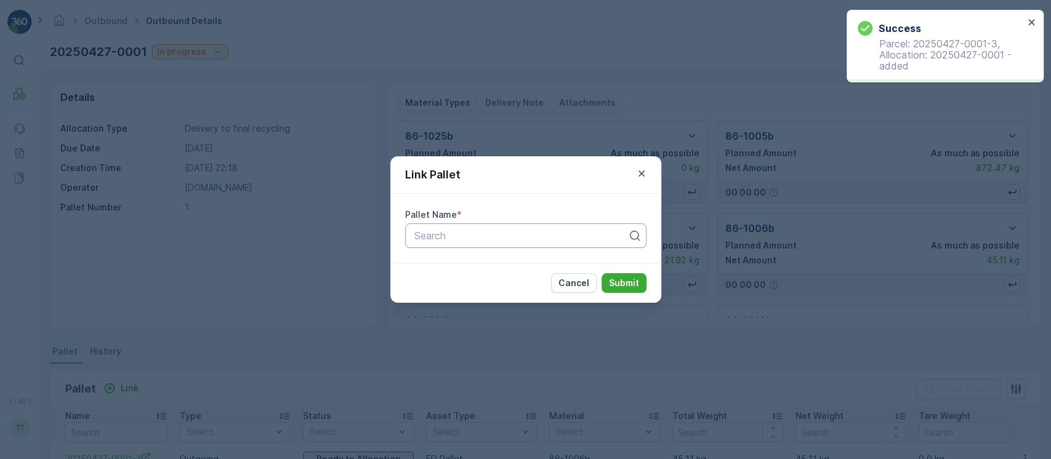
click at [436, 243] on div "Search" at bounding box center [525, 236] width 241 height 25
paste input "20250427-0001"
type input "20250427-0001"
click at [624, 284] on p "Submit" at bounding box center [624, 283] width 30 height 12
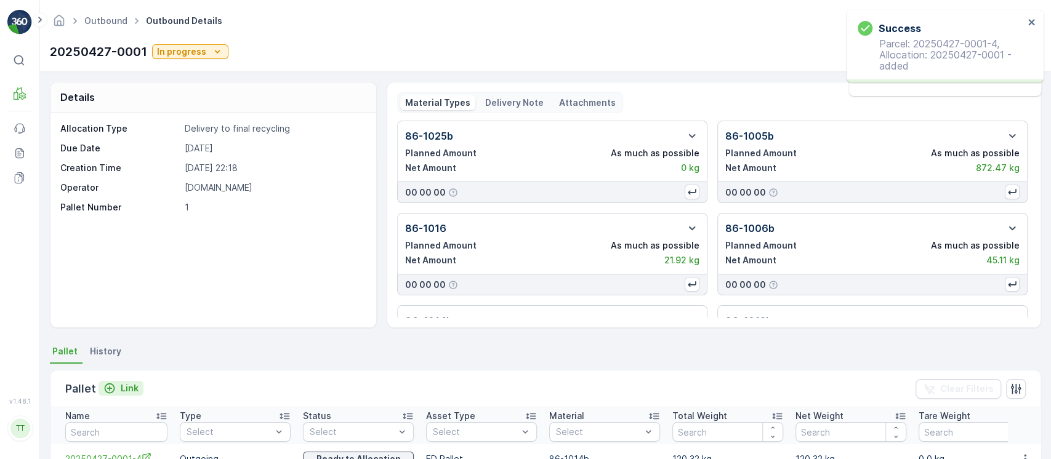
click at [134, 384] on p "Link" at bounding box center [130, 388] width 18 height 12
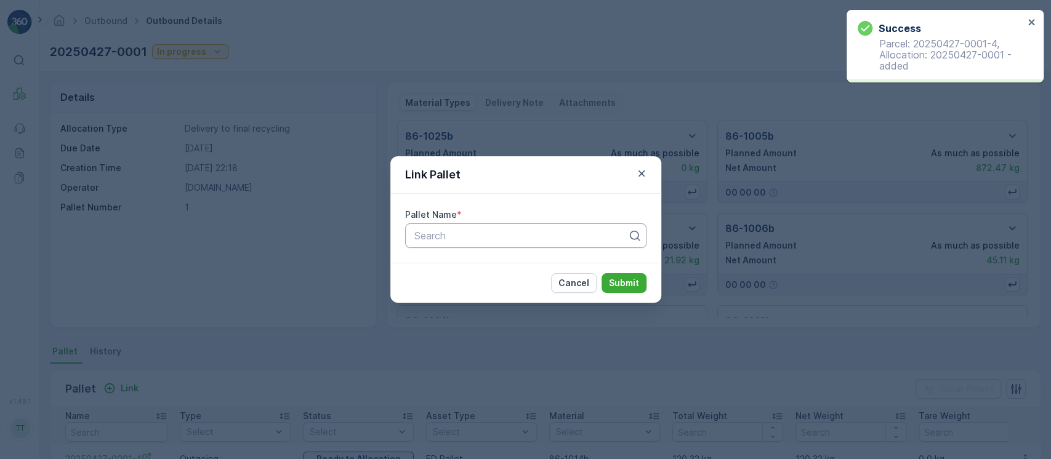
click at [459, 248] on div "Pallet Name * Search" at bounding box center [525, 228] width 271 height 69
click at [461, 237] on div at bounding box center [520, 235] width 215 height 11
paste input "20250427-0001"
type input "20250427-0001"
click at [632, 283] on p "Submit" at bounding box center [624, 283] width 30 height 12
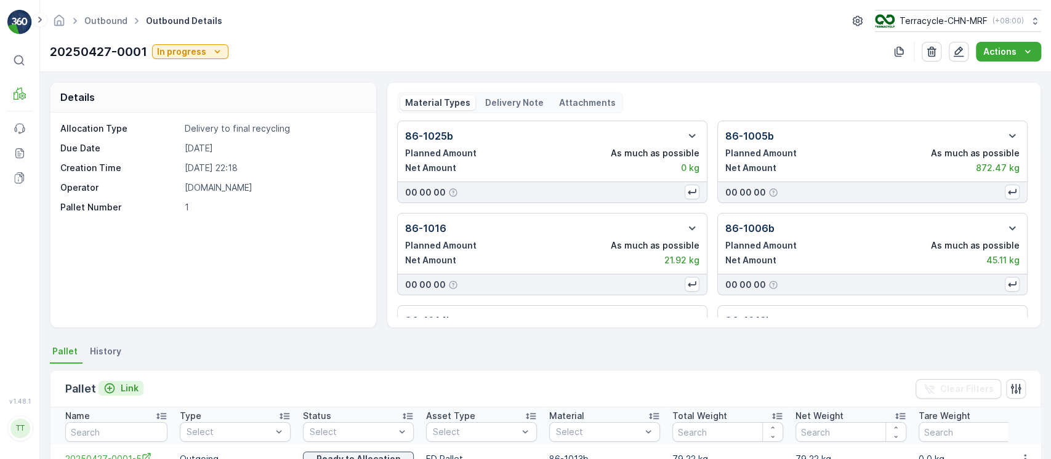
click at [134, 392] on p "Link" at bounding box center [130, 388] width 18 height 12
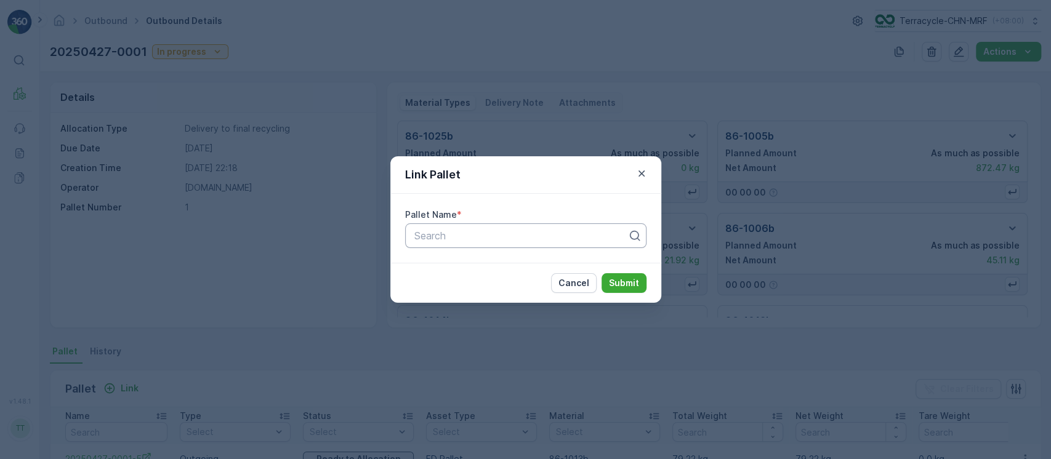
click at [509, 248] on div "Pallet Name * Search" at bounding box center [525, 228] width 271 height 69
paste input "20250427-0001"
type input "20250427-0001"
click at [624, 291] on button "Submit" at bounding box center [624, 283] width 45 height 20
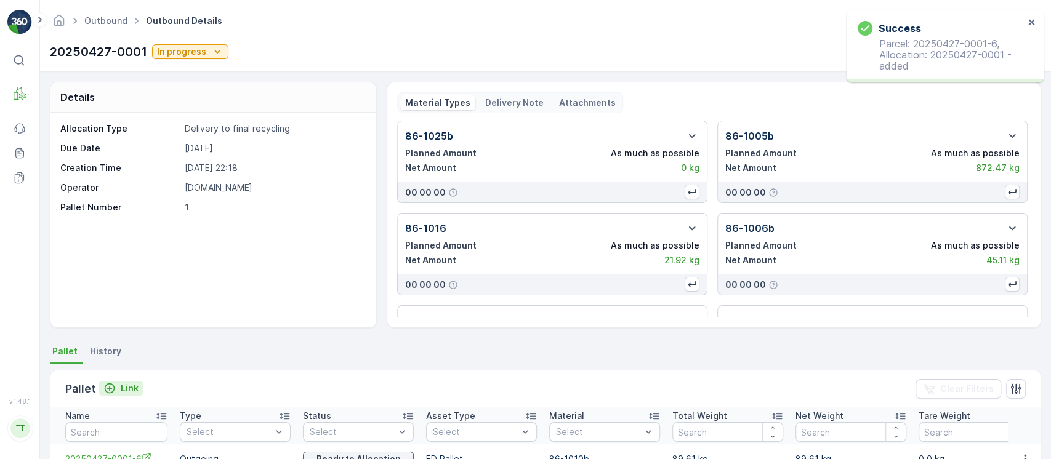
click at [113, 387] on icon "Link" at bounding box center [110, 389] width 10 height 10
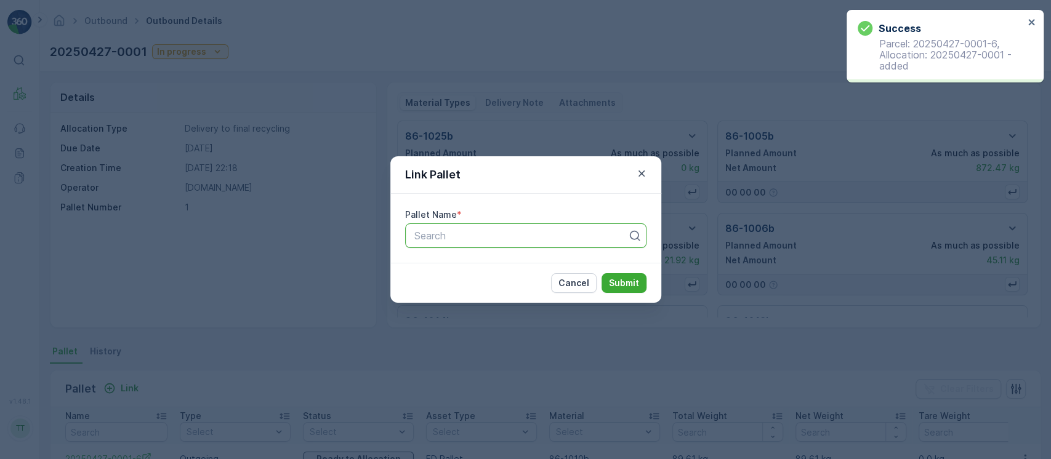
click at [480, 246] on div "Search" at bounding box center [525, 236] width 241 height 25
paste input "20250427-0001"
type input "20250427-0001"
click at [640, 281] on button "Submit" at bounding box center [624, 283] width 45 height 20
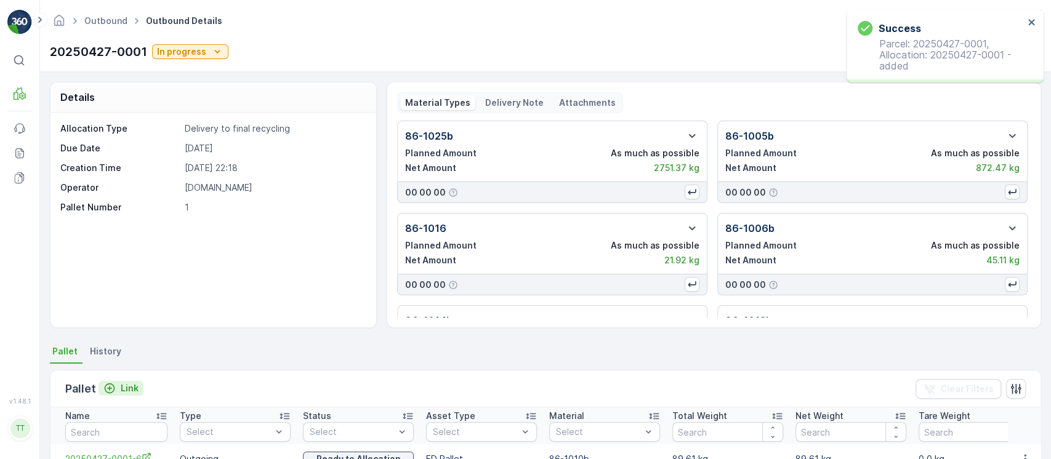
click at [130, 381] on div "Pallet Link" at bounding box center [104, 389] width 78 height 17
click at [128, 382] on p "Link" at bounding box center [130, 388] width 18 height 12
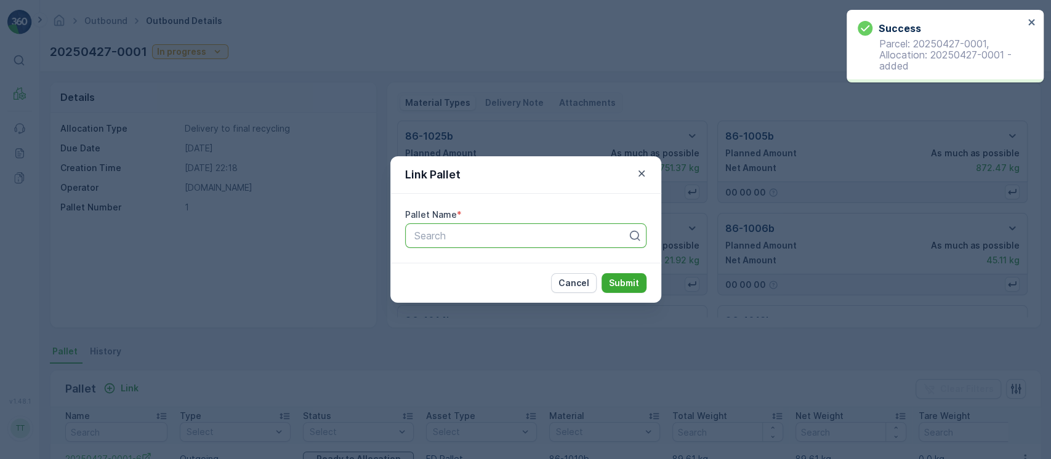
click at [459, 235] on div at bounding box center [520, 235] width 215 height 11
paste input "20250427-0001"
type input "20250427-0001"
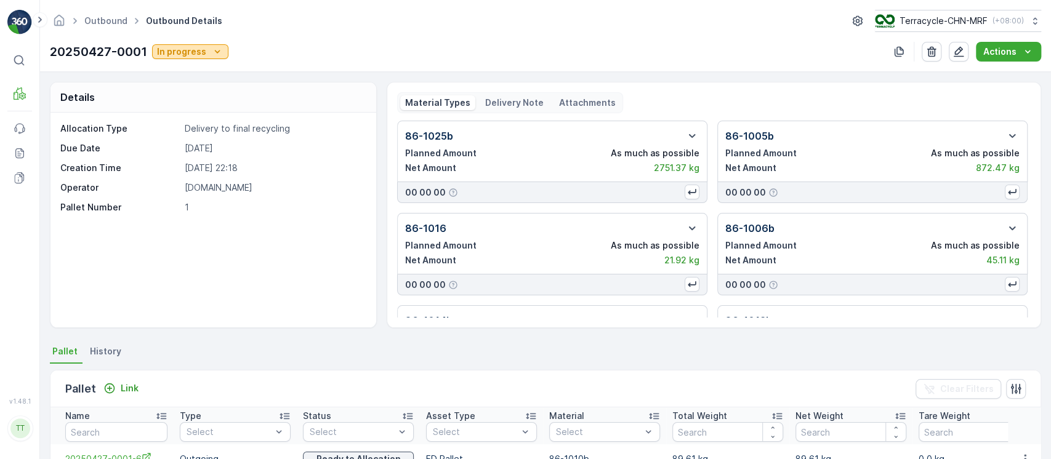
click at [202, 51] on p "In progress" at bounding box center [181, 52] width 49 height 12
click at [207, 110] on div "Completed" at bounding box center [184, 104] width 56 height 17
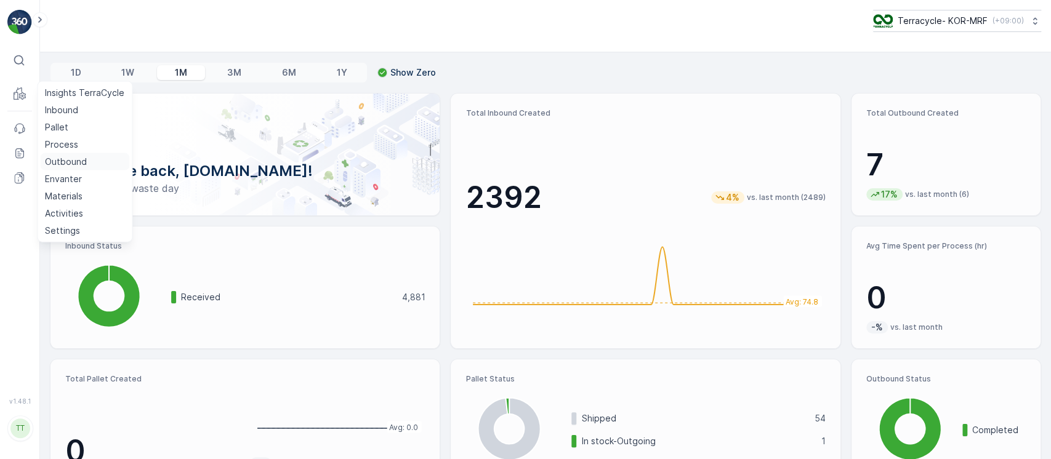
click at [62, 165] on p "Outbound" at bounding box center [66, 162] width 42 height 12
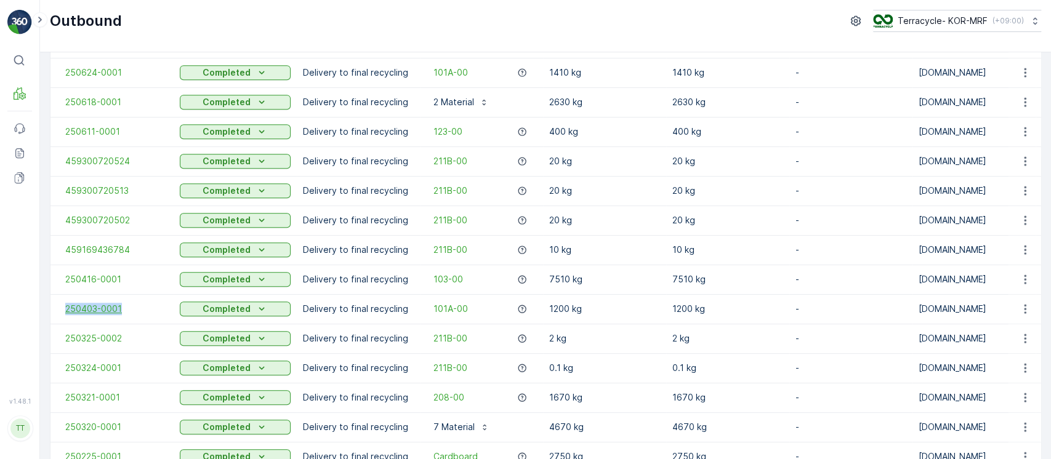
drag, startPoint x: 58, startPoint y: 304, endPoint x: 138, endPoint y: 305, distance: 80.1
click at [138, 305] on td "250403-0001" at bounding box center [111, 309] width 123 height 30
copy span "250403-0001"
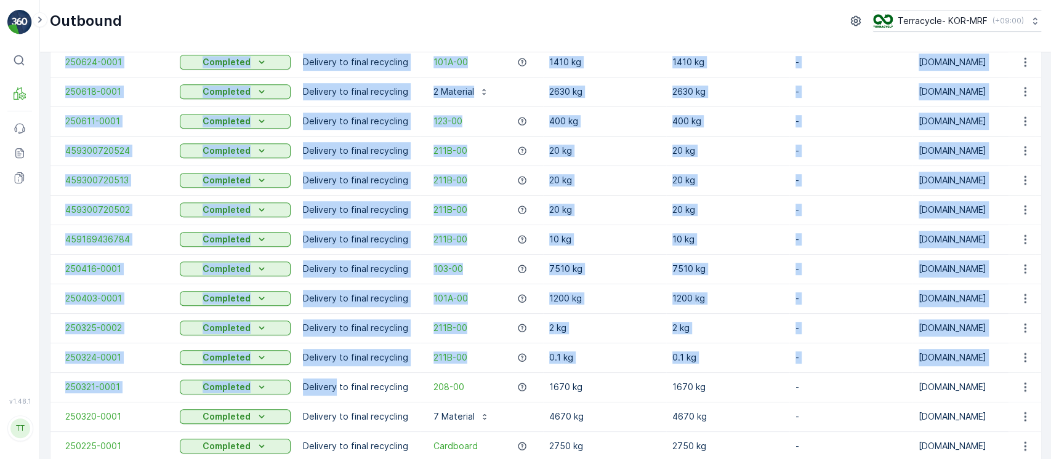
scroll to position [656, 0]
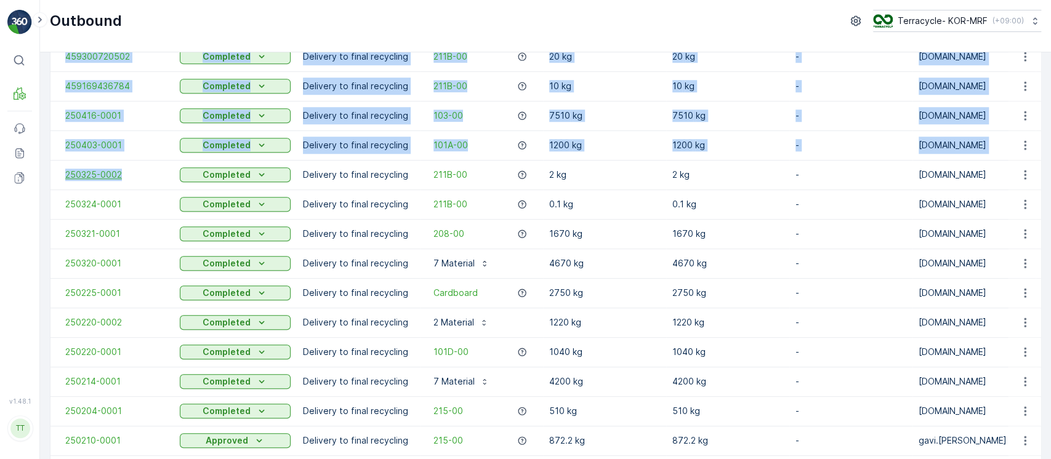
drag, startPoint x: 60, startPoint y: 148, endPoint x: 152, endPoint y: 172, distance: 95.3
click at [152, 172] on tbody "250318-0001 Completed Delivery to final recycling 211B-00 20 kg 20 kg - [DOMAIN…" at bounding box center [905, 219] width 1710 height 1478
copy tbody "250318-0001 Completed Delivery to final recycling 211B-00 20 kg 20 kg - [DOMAIN…"
click at [1006, 23] on p "( +09:00 )" at bounding box center [1007, 21] width 31 height 10
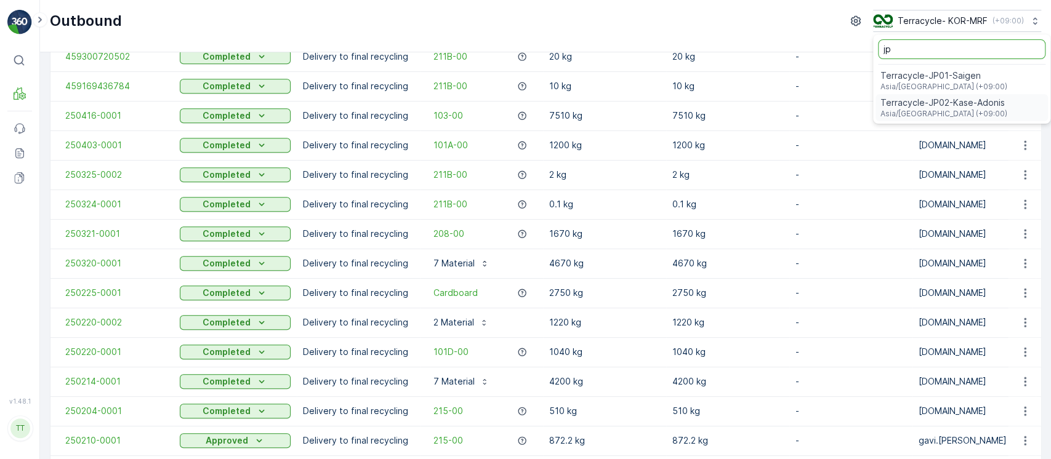
type input "jp"
click at [994, 115] on span "Asia/[GEOGRAPHIC_DATA] (+09:00)" at bounding box center [943, 114] width 127 height 10
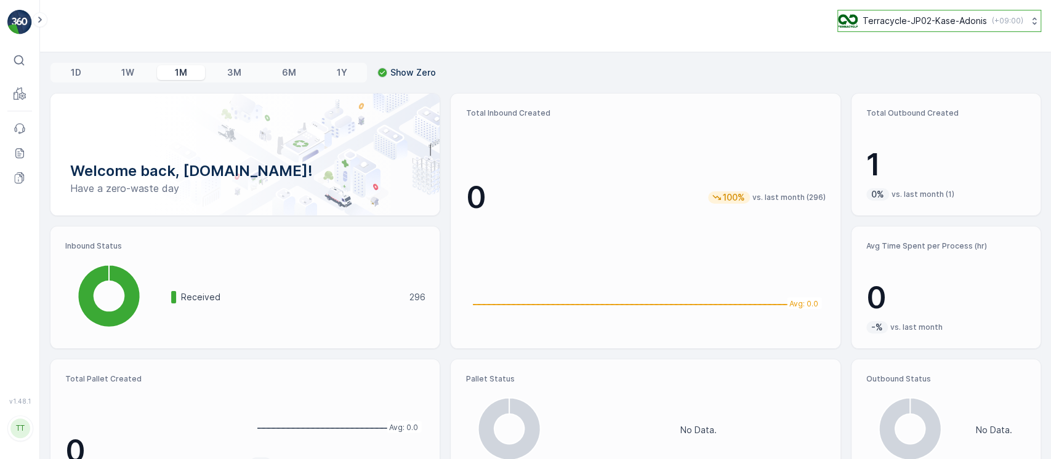
click at [885, 25] on p "Terracycle-JP02-Kase-Adonis" at bounding box center [925, 21] width 124 height 12
type input "8"
click at [902, 84] on span "America/[GEOGRAPHIC_DATA] (-05:00)" at bounding box center [916, 87] width 140 height 10
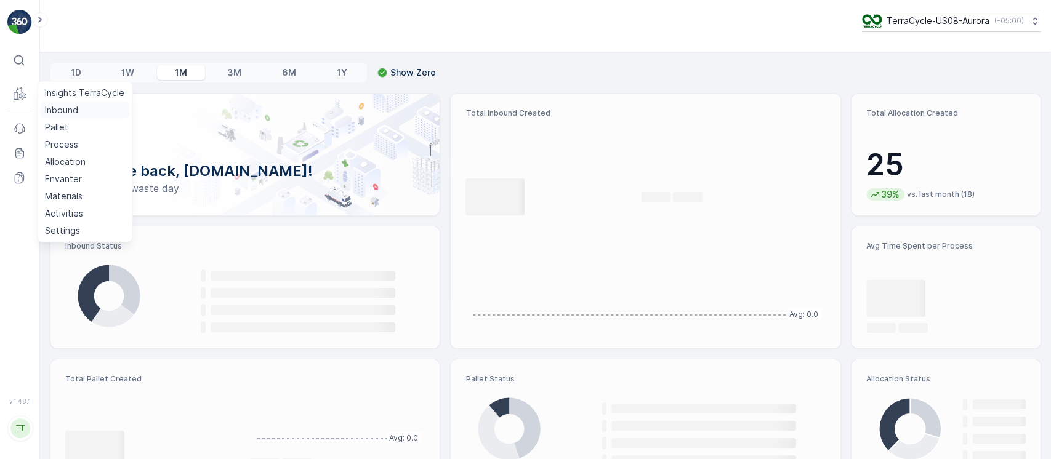
click at [65, 104] on p "Inbound" at bounding box center [61, 110] width 33 height 12
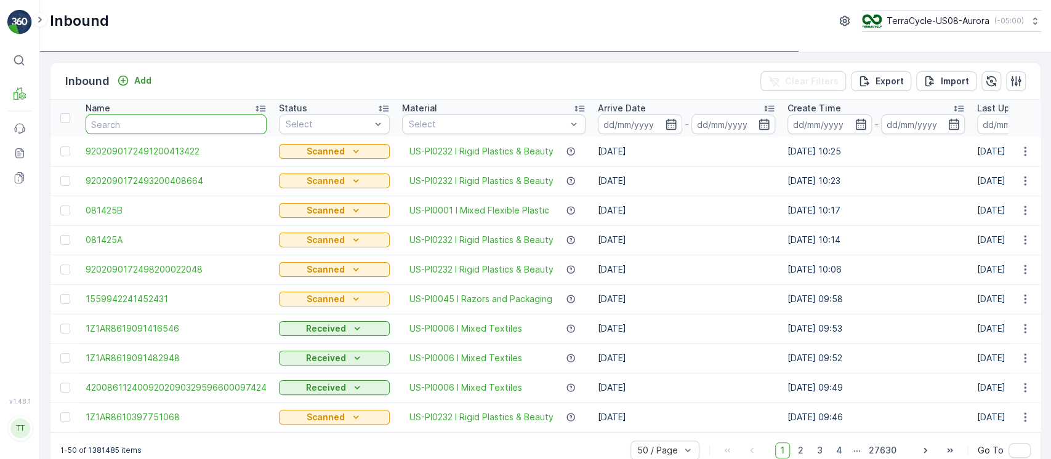
click at [108, 129] on input "text" at bounding box center [176, 125] width 181 height 20
paste input "1ZE899599093103153"
type input "1ZE899599093103153"
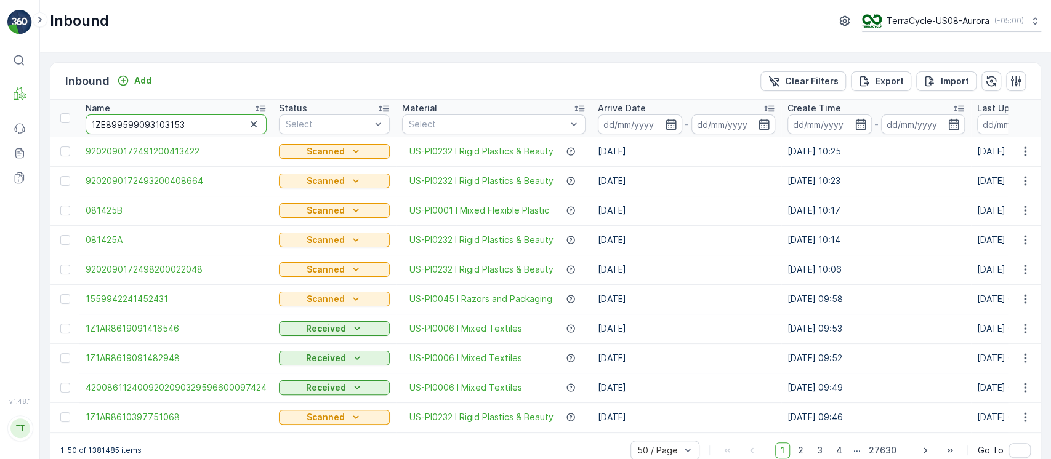
click at [211, 128] on input "1ZE899599093103153" at bounding box center [176, 125] width 181 height 20
type input "1ZE899599093103153"
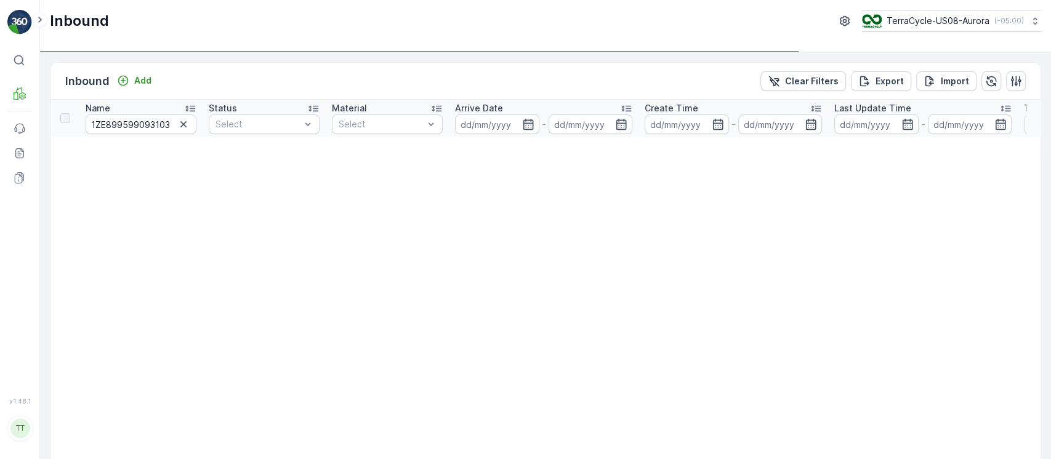
type input "1ZE899599093103153"
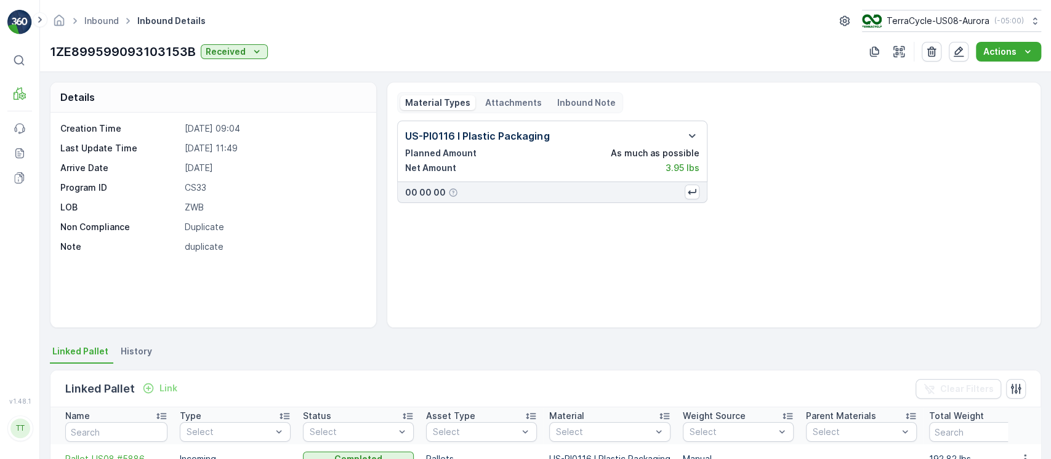
click at [131, 353] on span "History" at bounding box center [136, 351] width 31 height 12
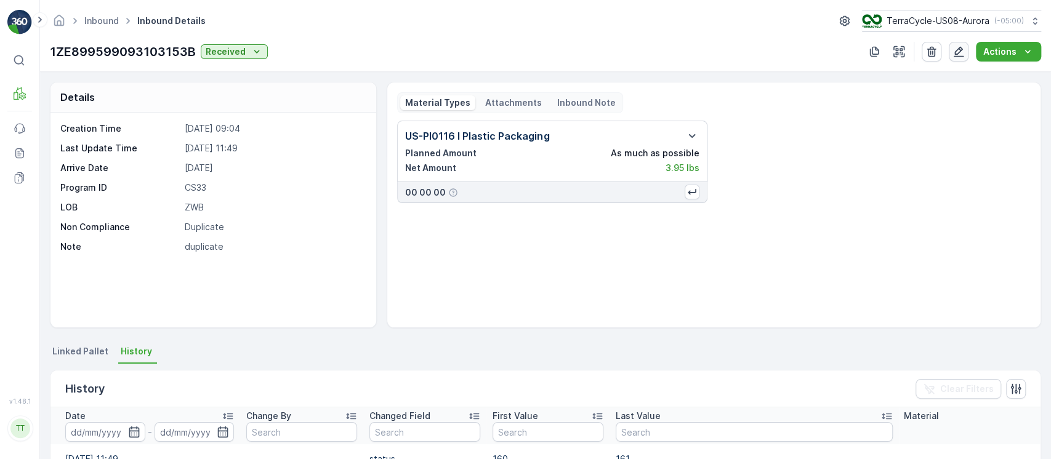
click at [967, 48] on button "button" at bounding box center [959, 52] width 20 height 20
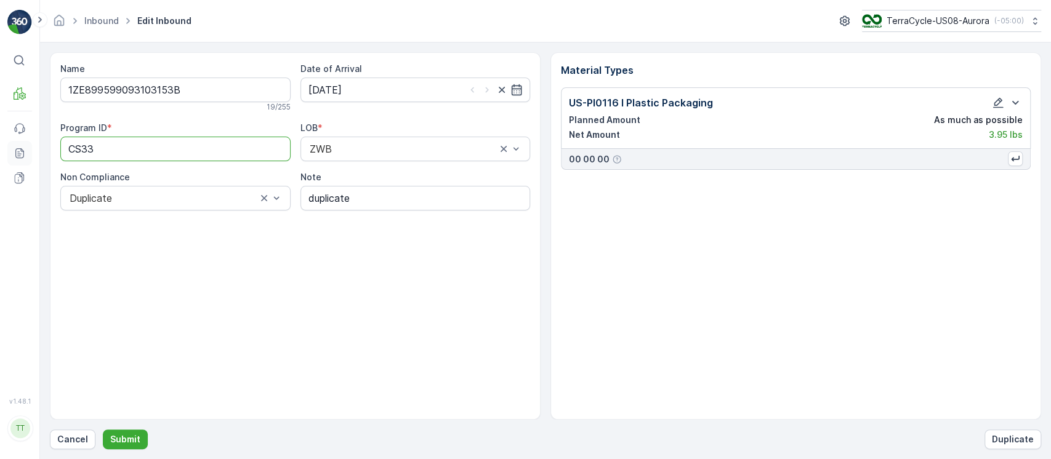
drag, startPoint x: 0, startPoint y: 147, endPoint x: 22, endPoint y: 161, distance: 26.3
click at [0, 149] on div "⌘B MRF Events Reports Documents v 1.48.1 TT [DOMAIN_NAME] [DOMAIN_NAME][EMAIL_A…" at bounding box center [525, 229] width 1051 height 459
paste ID "-S"
type ID "CS33-S"
drag, startPoint x: 377, startPoint y: 198, endPoint x: 164, endPoint y: 209, distance: 212.7
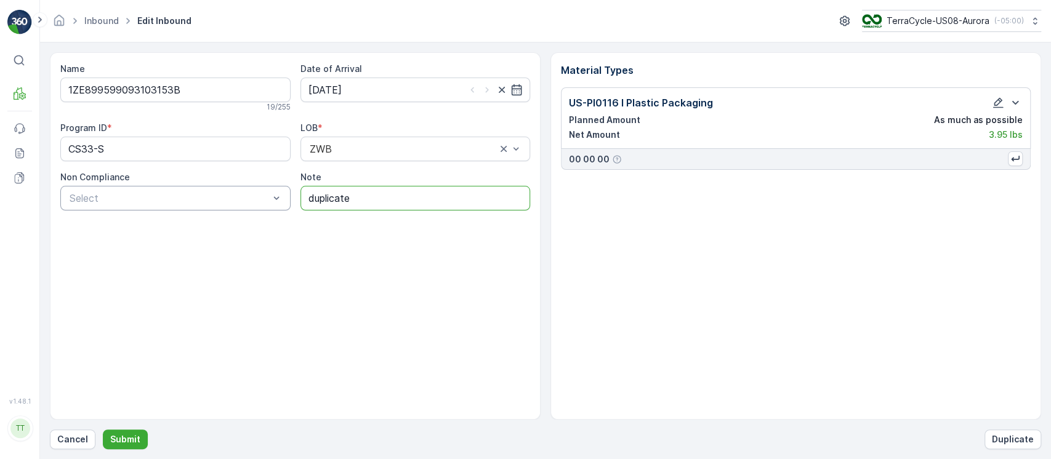
click at [164, 209] on div "Program ID * CS33-S LOB * ZWB Non Compliance Select Note duplicate" at bounding box center [295, 166] width 470 height 89
click at [119, 436] on p "Submit" at bounding box center [125, 439] width 30 height 12
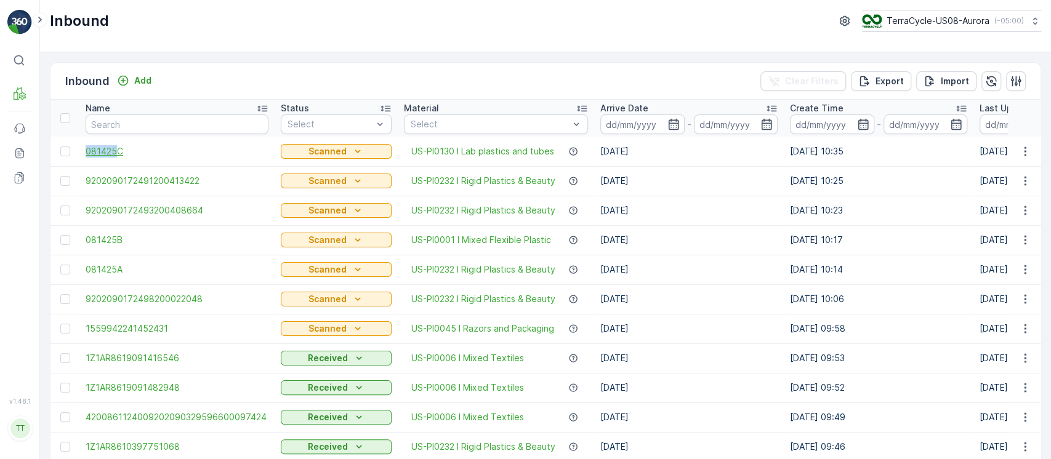
drag, startPoint x: 77, startPoint y: 148, endPoint x: 114, endPoint y: 153, distance: 37.3
copy span "081425"
click at [159, 130] on input "text" at bounding box center [177, 125] width 183 height 20
paste input "081425"
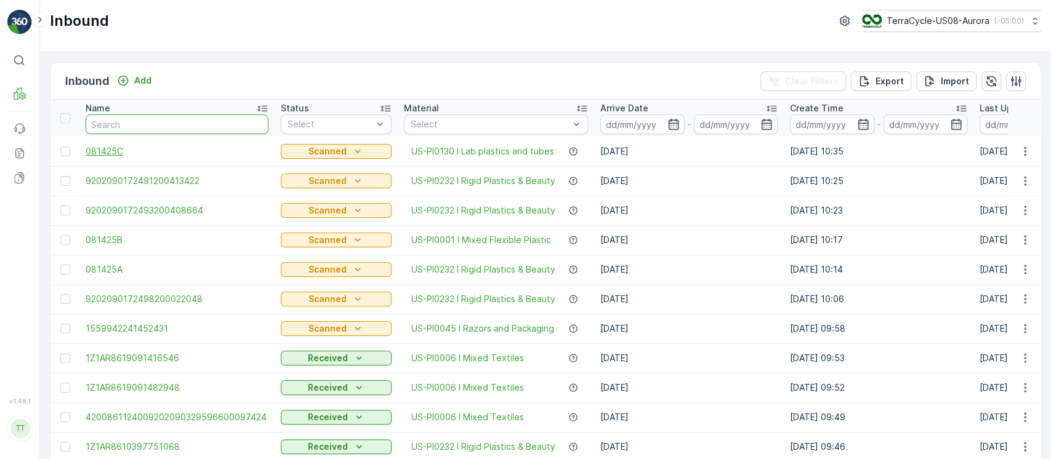
type input "081425"
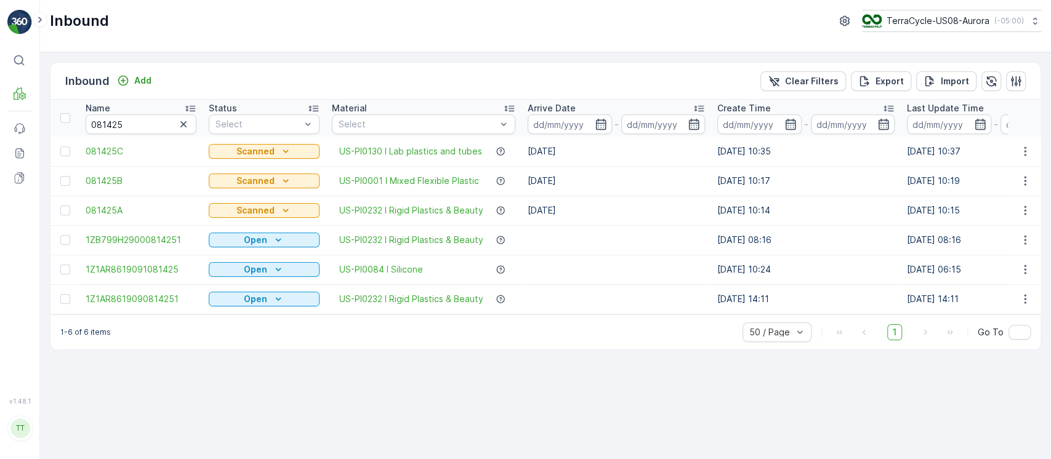
click at [546, 387] on div "Inbound Add Clear Filters Export Import Name 081425 Status Select Material Sele…" at bounding box center [545, 255] width 1011 height 407
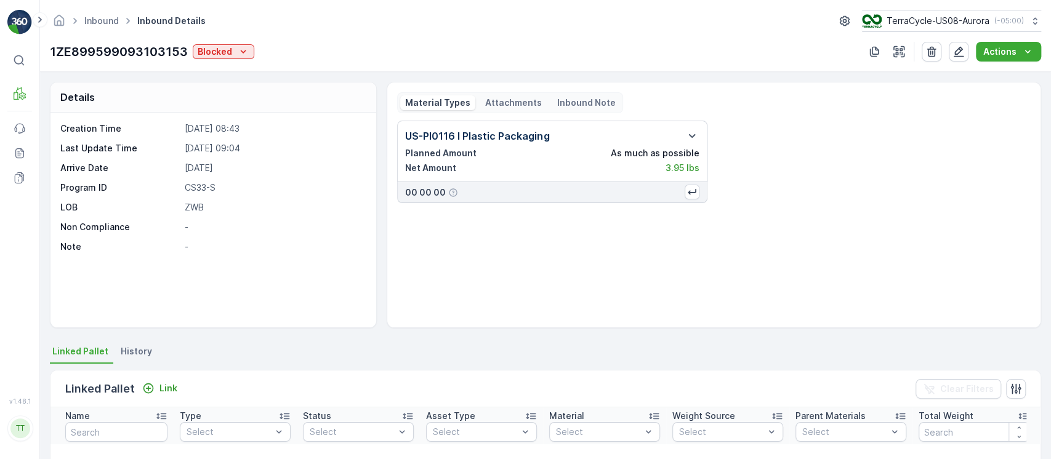
click at [118, 344] on li "History" at bounding box center [137, 353] width 39 height 21
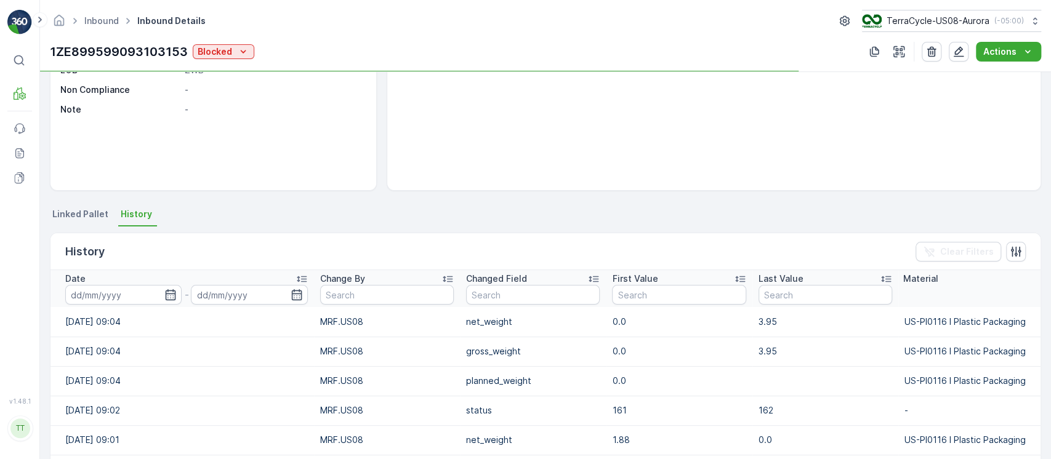
scroll to position [328, 0]
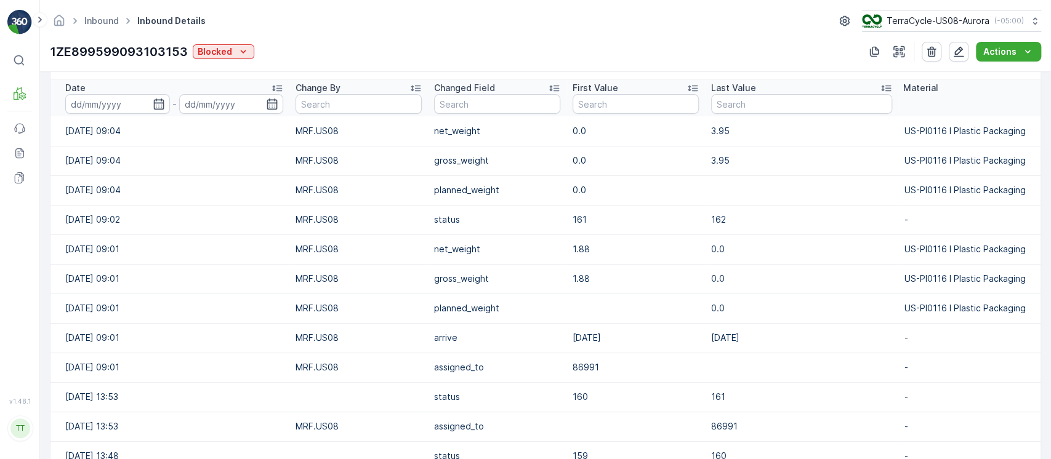
click at [533, 382] on td "status" at bounding box center [497, 397] width 139 height 30
click at [103, 49] on p "1ZE899599093103153" at bounding box center [119, 51] width 138 height 18
click at [102, 36] on div "Inbound Inbound Details TerraCycle-US08-[GEOGRAPHIC_DATA] ( -05:00 ) 1ZE8995990…" at bounding box center [545, 36] width 1011 height 72
click at [102, 47] on p "1ZE899599093103153" at bounding box center [119, 51] width 138 height 18
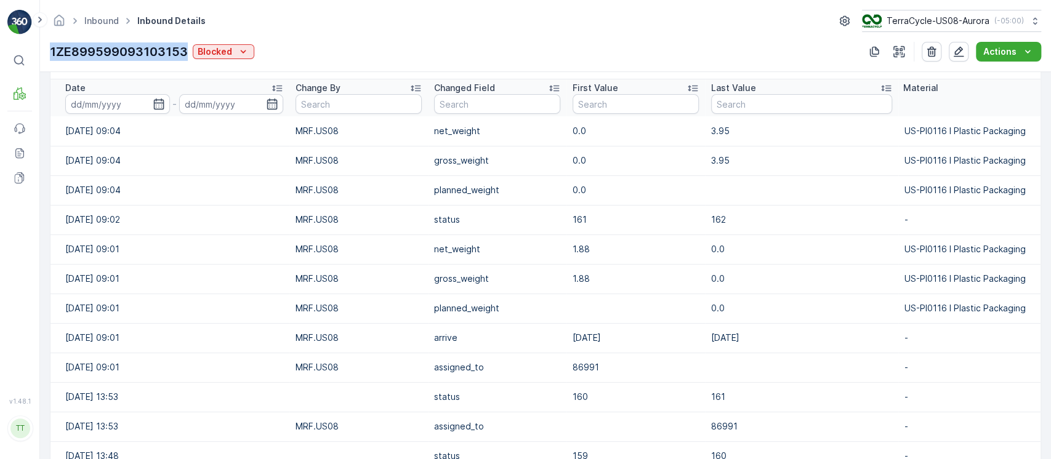
click at [102, 47] on p "1ZE899599093103153" at bounding box center [119, 51] width 138 height 18
drag, startPoint x: 102, startPoint y: 47, endPoint x: 106, endPoint y: 60, distance: 14.0
click at [102, 49] on p "1ZE899599093103153" at bounding box center [119, 51] width 138 height 18
copy p "1ZE899599093103153"
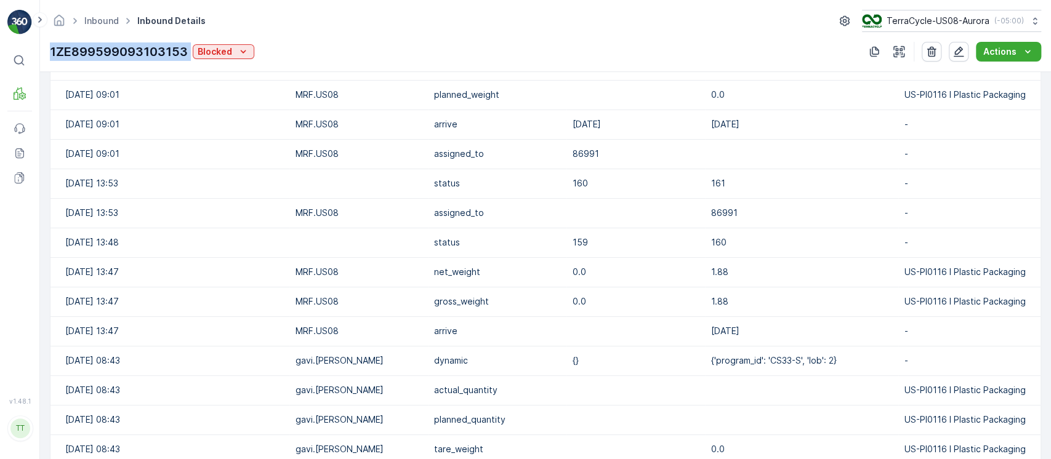
scroll to position [460, 0]
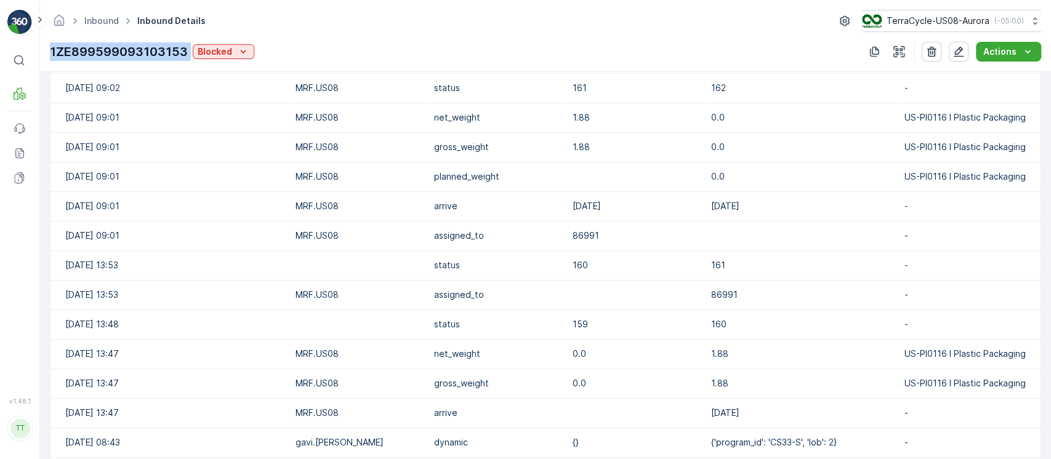
copy p "1ZE899599093103153"
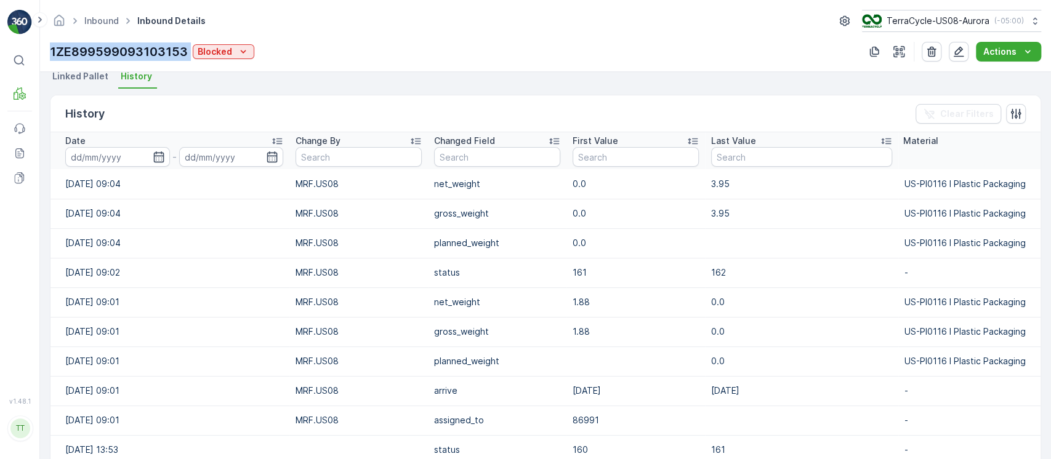
scroll to position [274, 0]
click at [506, 302] on td "net_weight" at bounding box center [497, 304] width 139 height 30
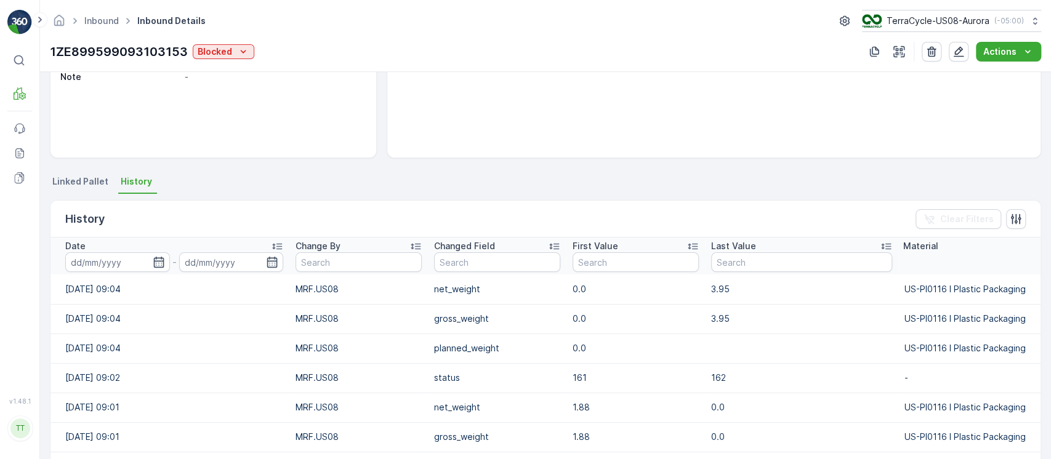
scroll to position [0, 0]
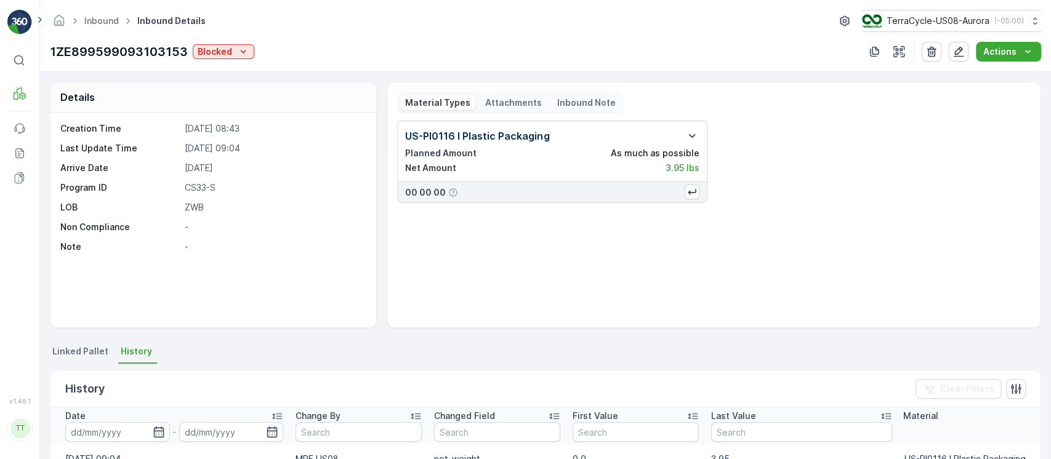
click at [193, 187] on p "CS33-S" at bounding box center [274, 188] width 179 height 12
copy p "CS33-S"
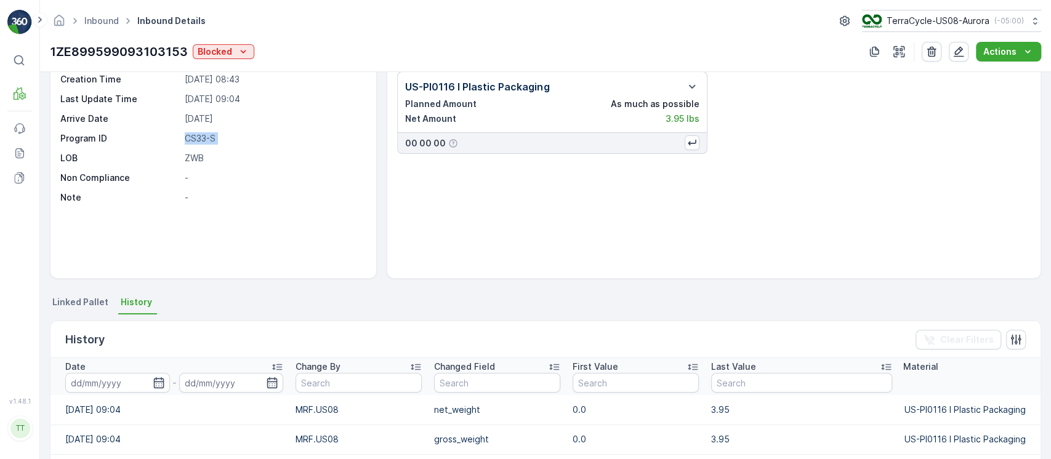
scroll to position [47, 0]
click at [96, 307] on span "Linked Pallet" at bounding box center [80, 304] width 56 height 12
